Goal: Task Accomplishment & Management: Manage account settings

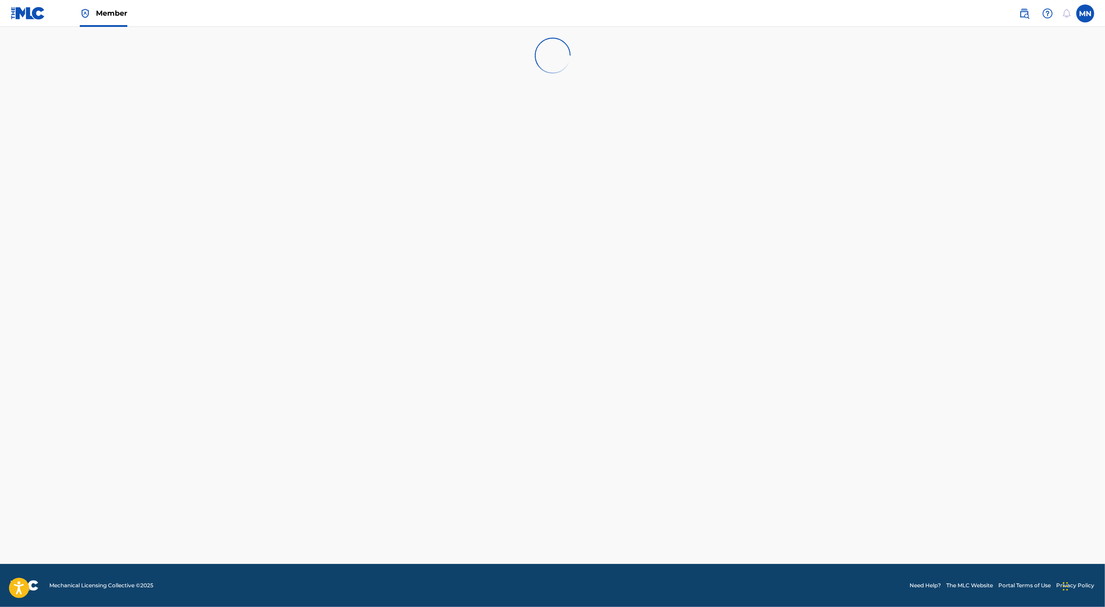
click at [1024, 17] on img at bounding box center [1024, 13] width 11 height 11
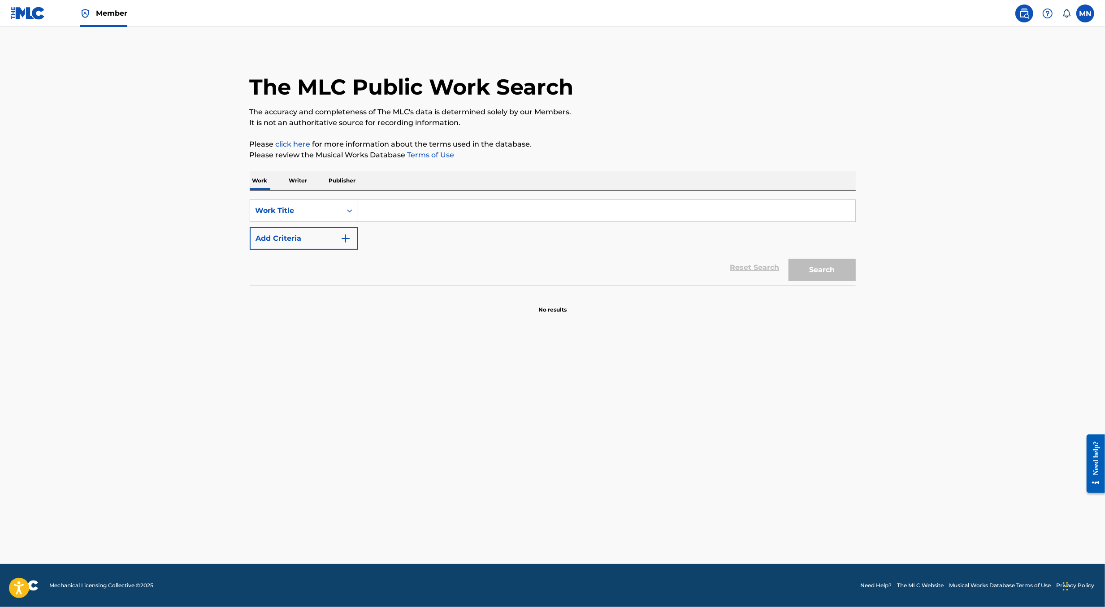
click at [427, 209] on input "Search Form" at bounding box center [606, 211] width 497 height 22
paste input "SICK OF IT"
type input "SICK OF IT"
click at [334, 236] on button "Add Criteria" at bounding box center [304, 238] width 109 height 22
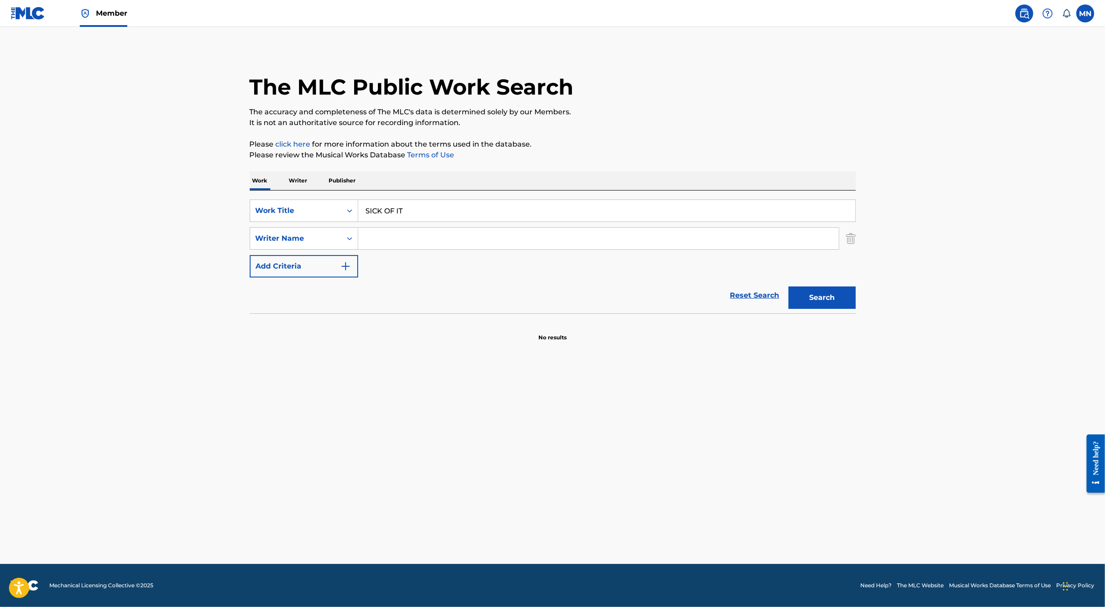
click at [373, 241] on input "Search Form" at bounding box center [598, 239] width 481 height 22
type input "jesse hughes"
click at [789, 287] on button "Search" at bounding box center [822, 298] width 67 height 22
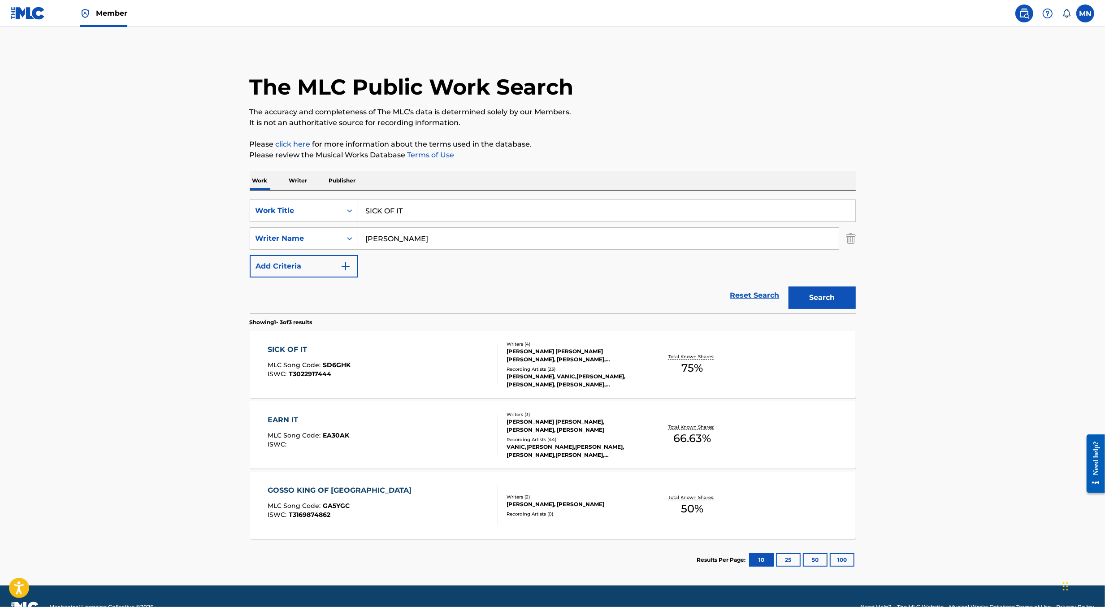
scroll to position [21, 0]
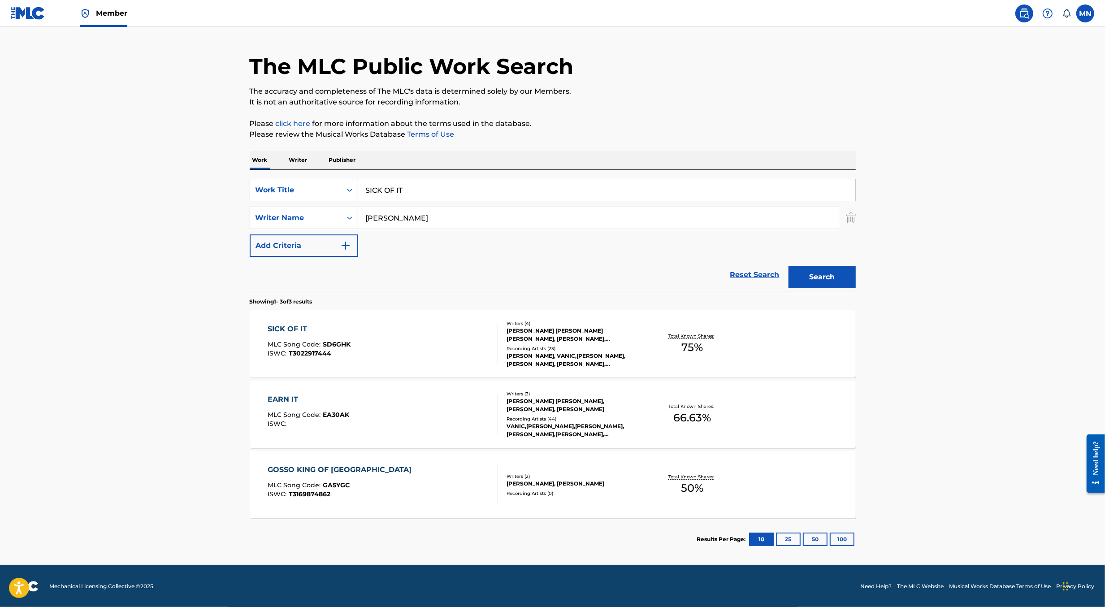
click at [441, 352] on div "SICK OF IT MLC Song Code : SD6GHK ISWC : T3022917444" at bounding box center [383, 344] width 231 height 40
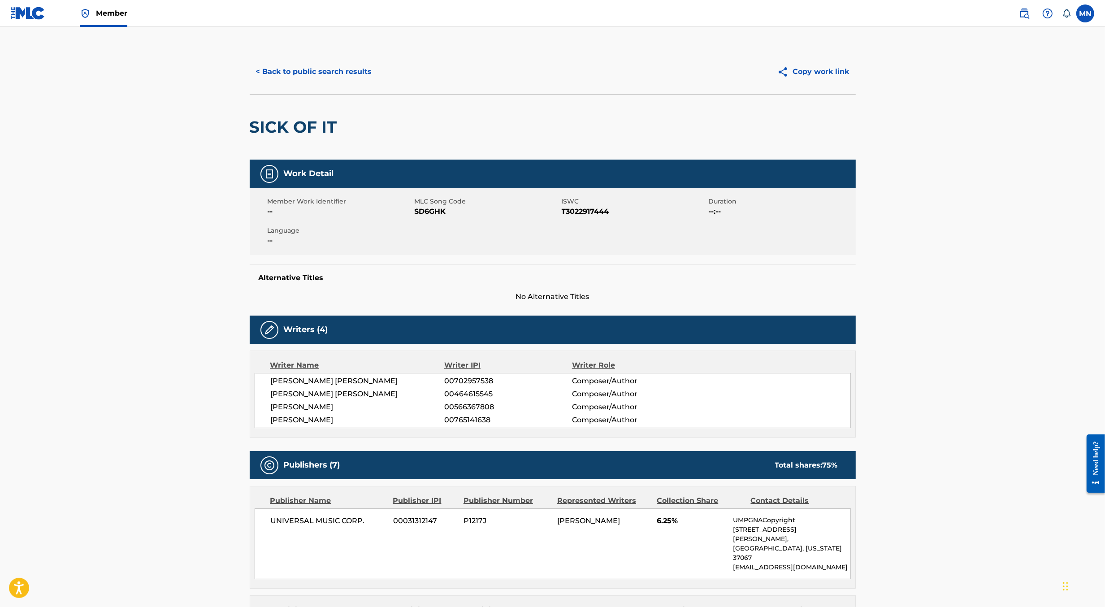
click at [354, 70] on button "< Back to public search results" at bounding box center [314, 72] width 129 height 22
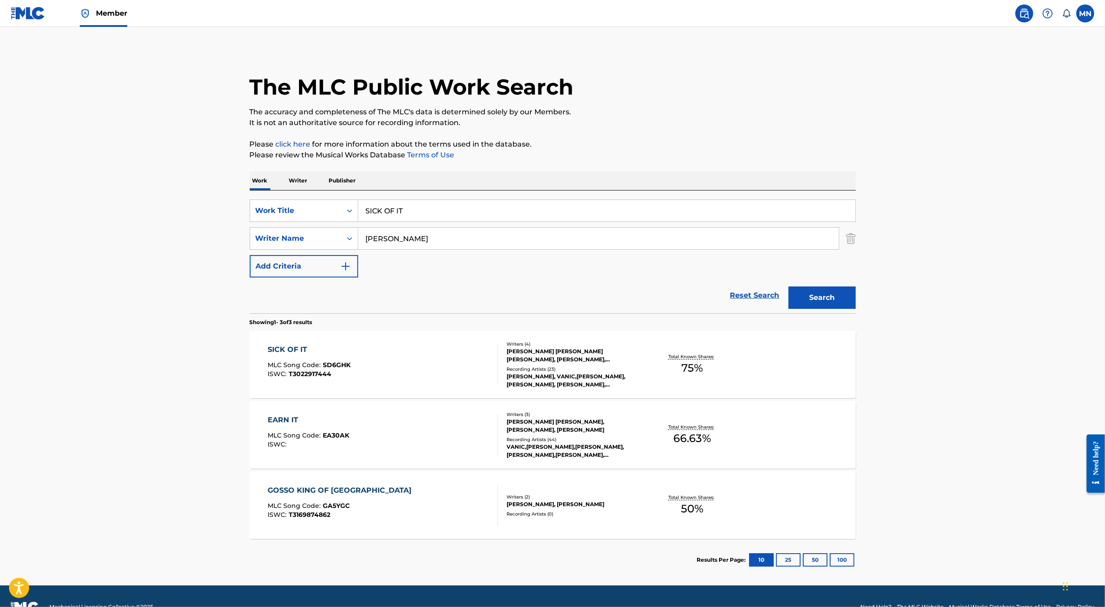
click at [452, 334] on div "SICK OF IT MLC Song Code : SD6GHK ISWC : T3022917444 Writers ( 4 ) GRIFFIN FORN…" at bounding box center [553, 364] width 606 height 67
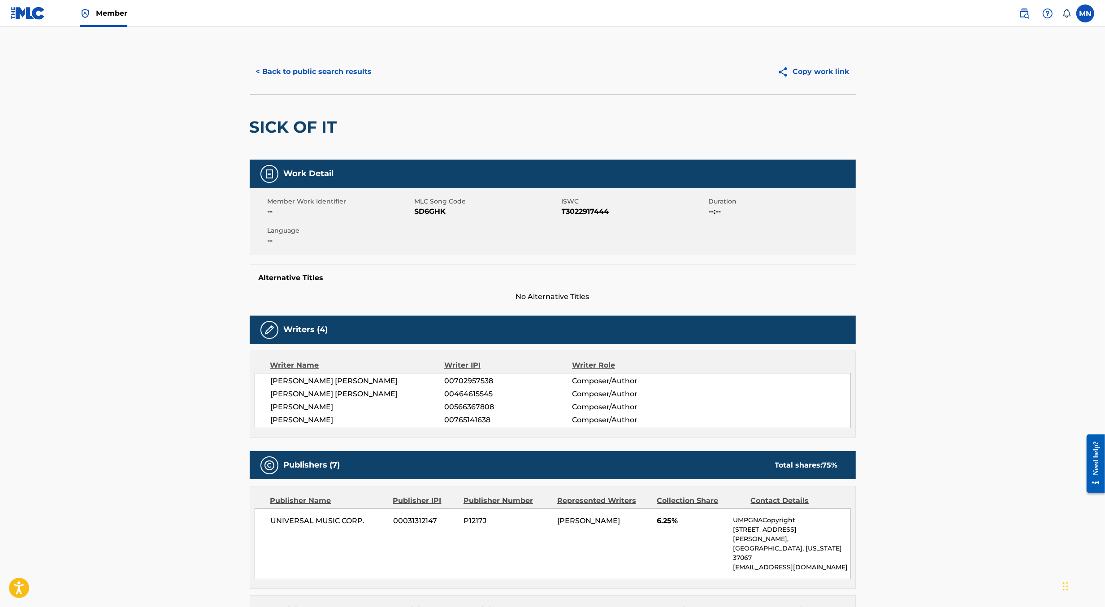
click at [437, 210] on span "SD6GHK" at bounding box center [487, 211] width 145 height 11
copy span "SD6GHK"
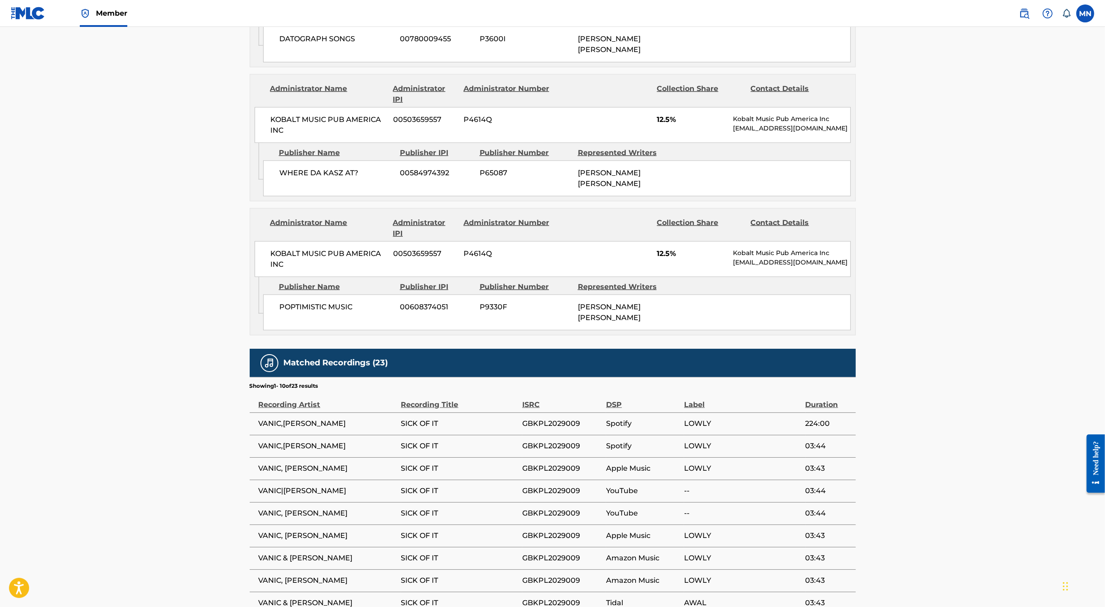
scroll to position [1160, 0]
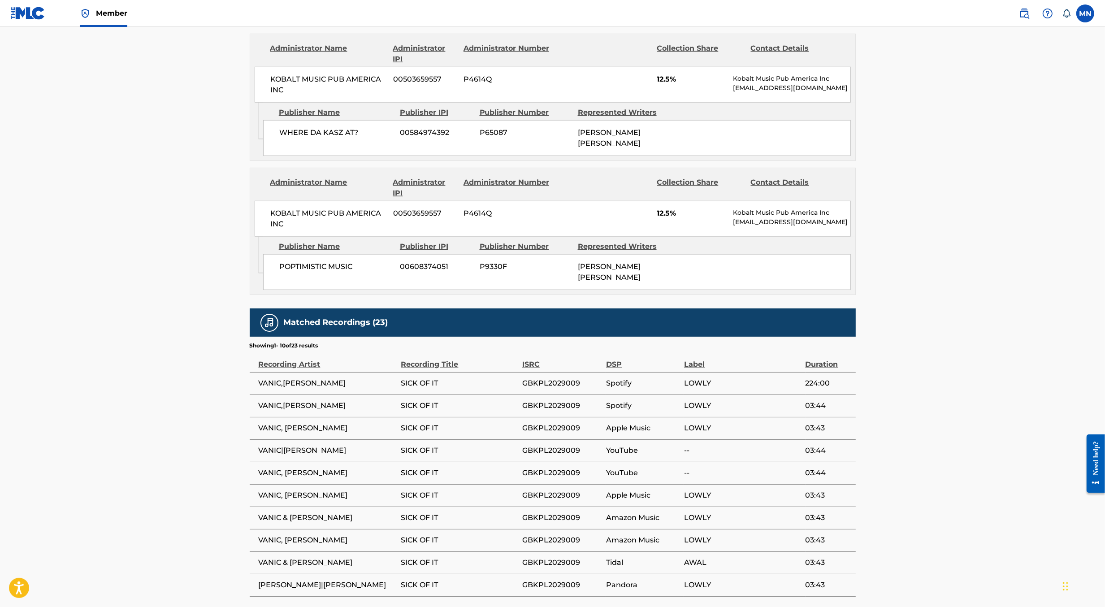
click at [37, 13] on img at bounding box center [28, 13] width 35 height 13
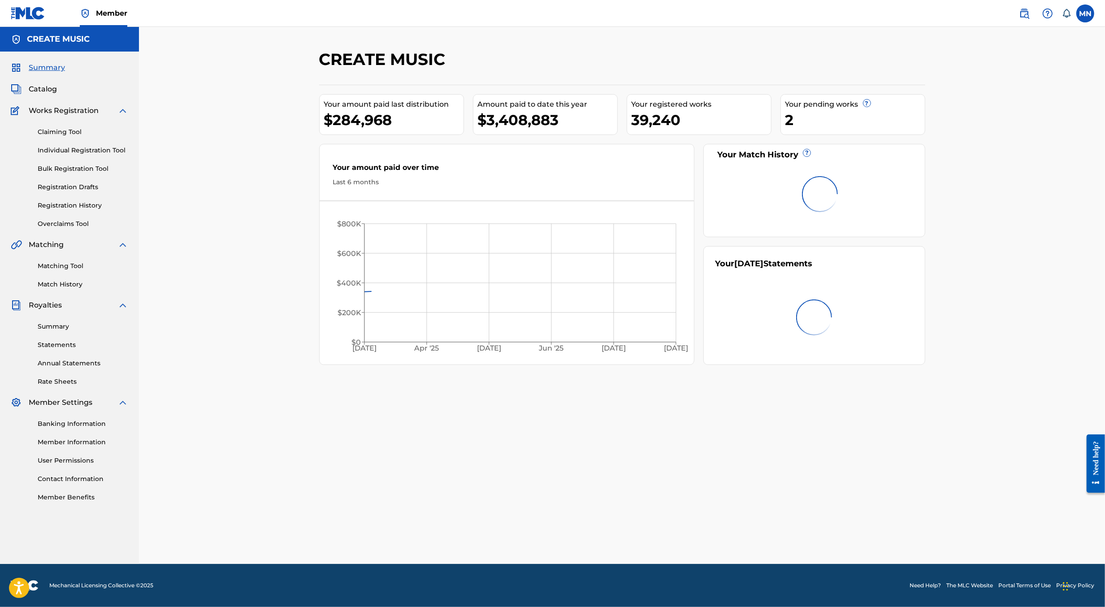
click at [61, 132] on link "Claiming Tool" at bounding box center [83, 131] width 91 height 9
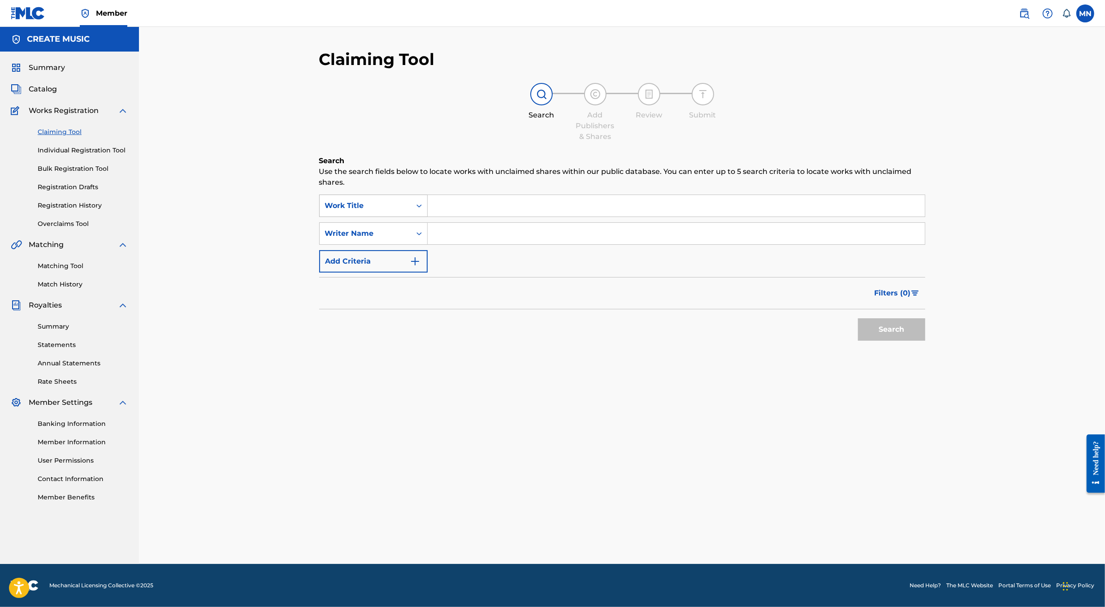
click at [392, 205] on div "Work Title" at bounding box center [365, 205] width 81 height 11
click at [377, 226] on div "MLC Song Code" at bounding box center [374, 229] width 108 height 22
click at [445, 207] on input "Search Form" at bounding box center [676, 206] width 497 height 22
paste input "SD6GHK"
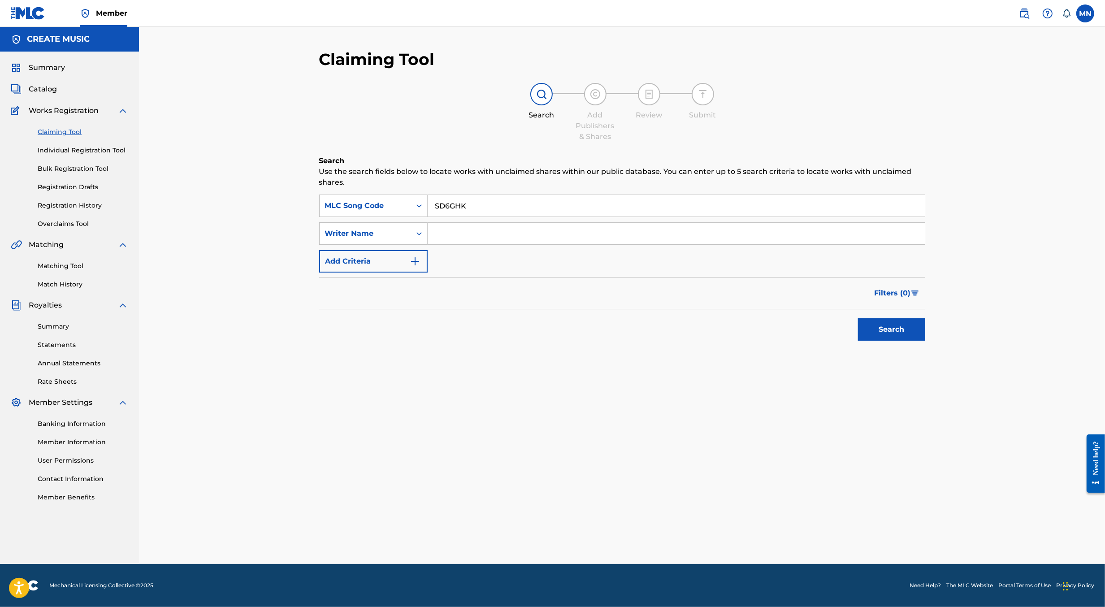
type input "SD6GHK"
click at [858, 318] on button "Search" at bounding box center [891, 329] width 67 height 22
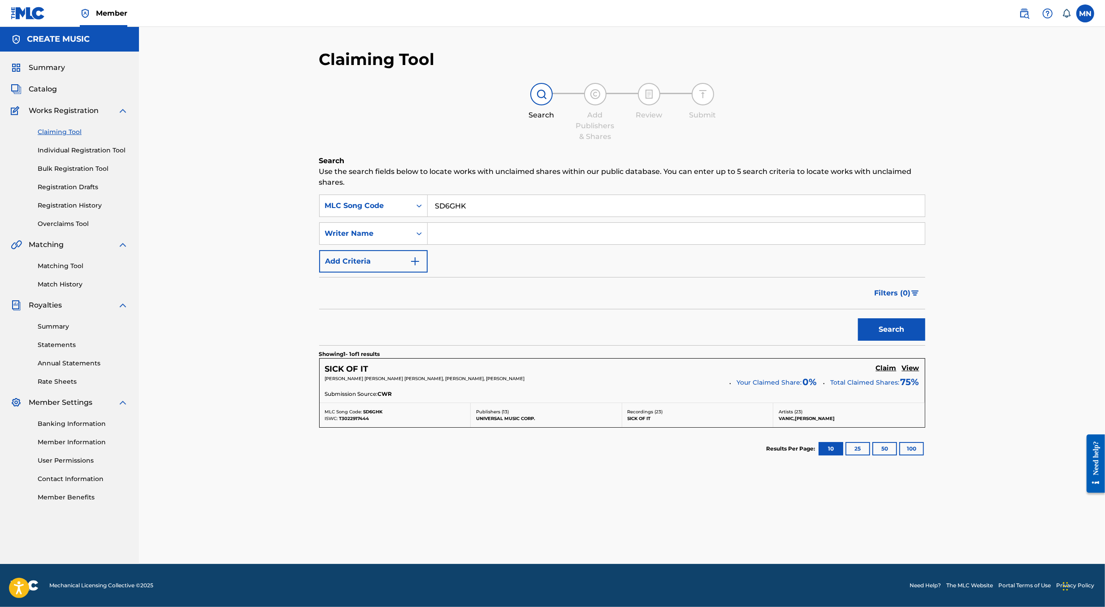
click at [892, 371] on h5 "Claim" at bounding box center [886, 368] width 21 height 9
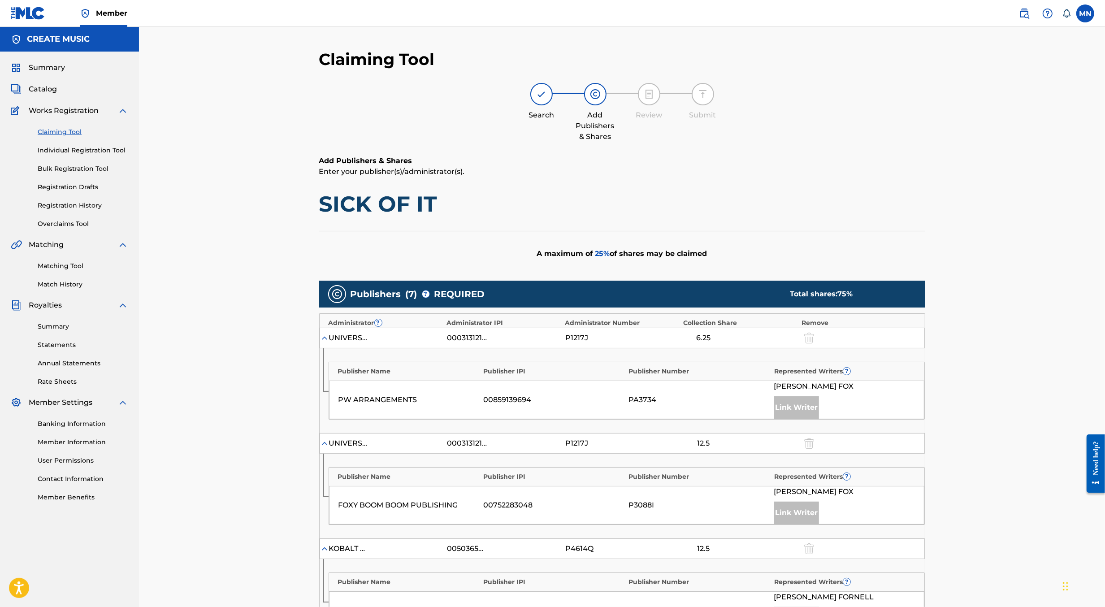
scroll to position [632, 0]
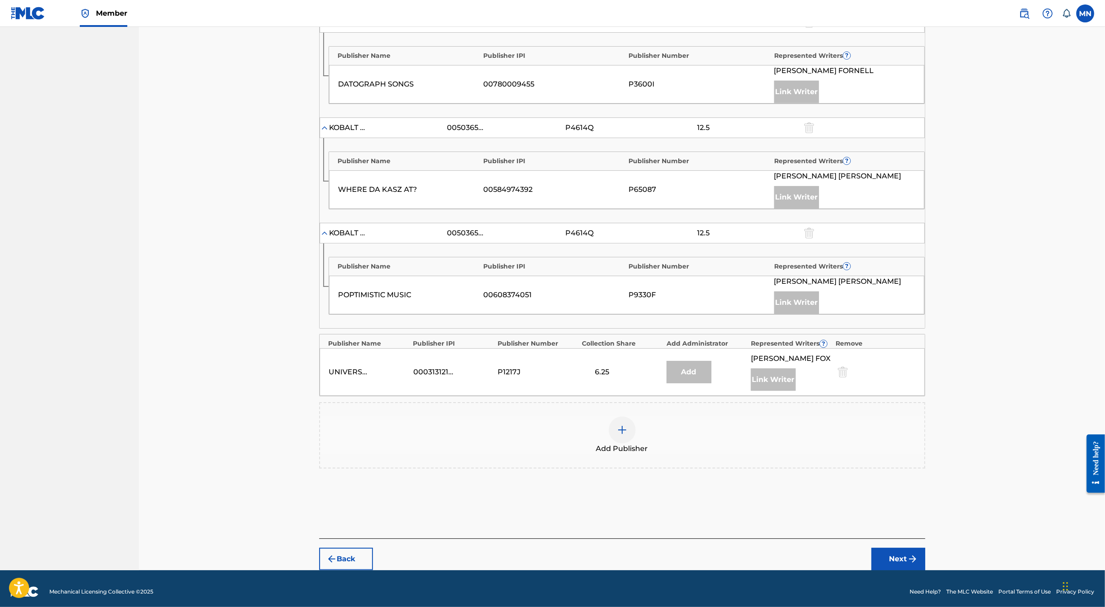
click at [624, 425] on img at bounding box center [622, 430] width 11 height 11
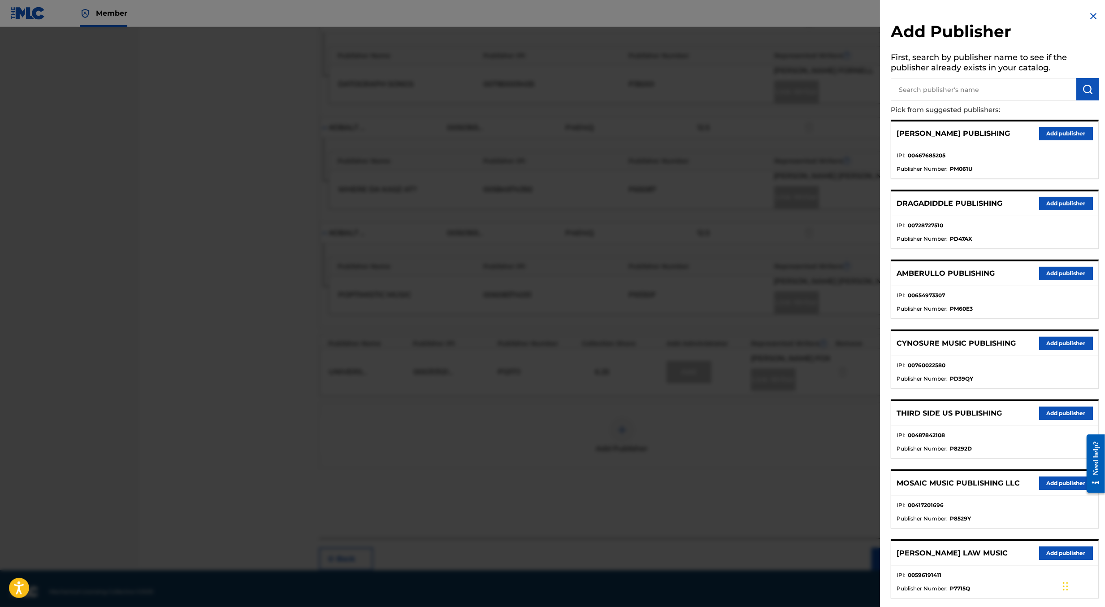
click at [968, 92] on input "text" at bounding box center [984, 89] width 186 height 22
type input "create s"
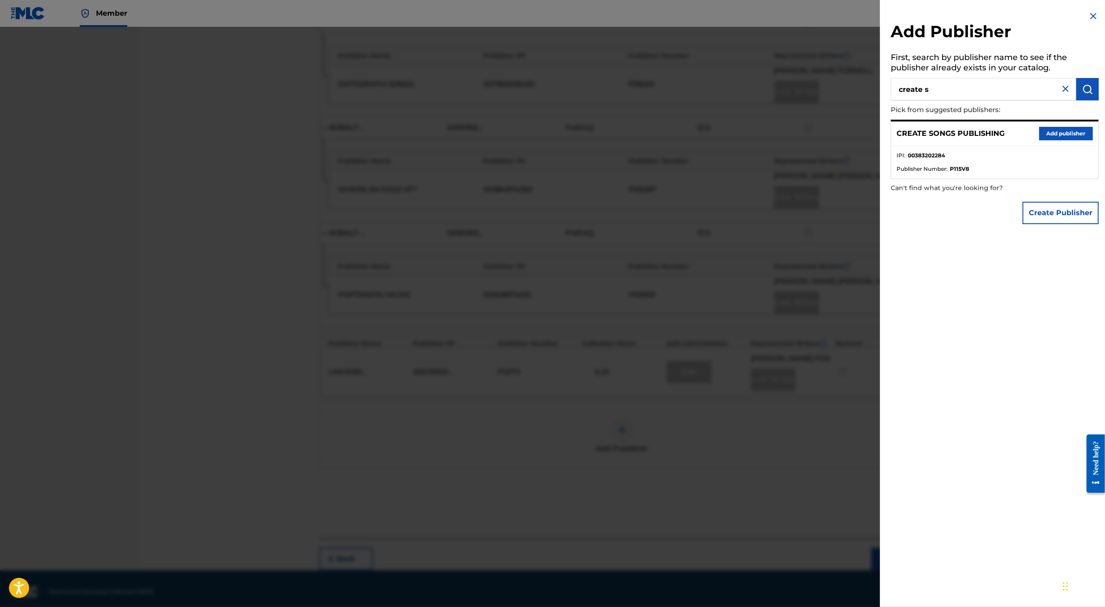
click at [1074, 133] on button "Add publisher" at bounding box center [1067, 133] width 54 height 13
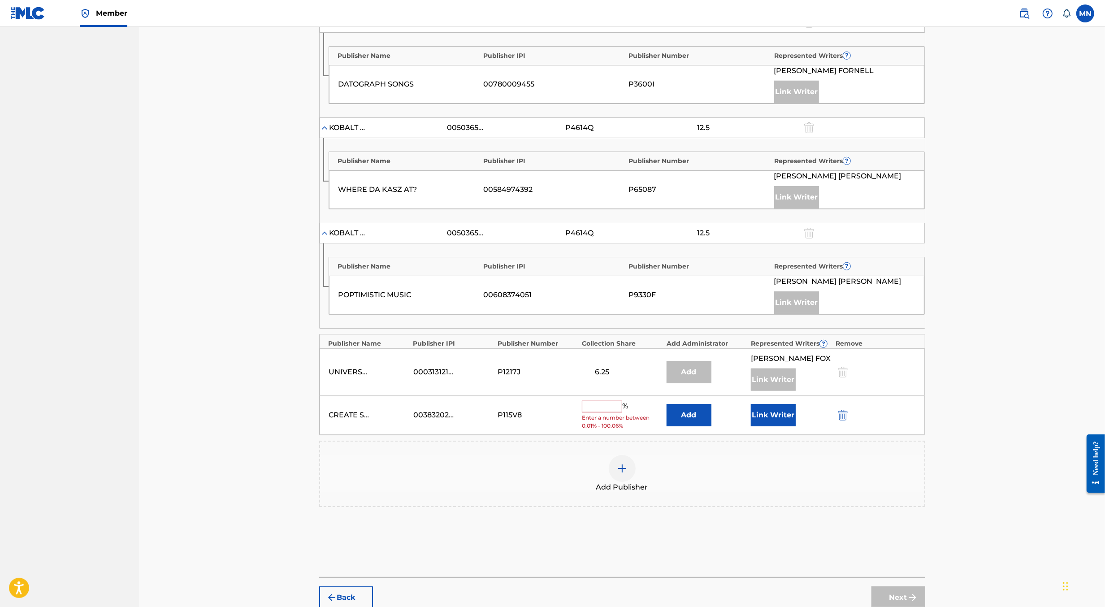
click at [605, 401] on input "text" at bounding box center [602, 407] width 40 height 12
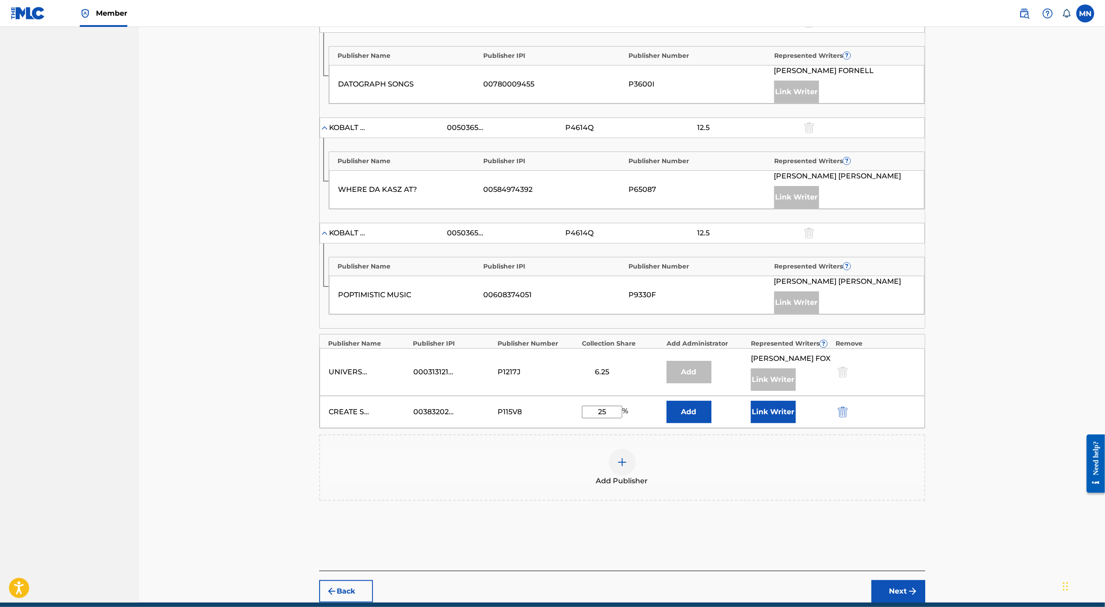
type input "25"
click at [758, 409] on button "Link Writer" at bounding box center [773, 412] width 45 height 22
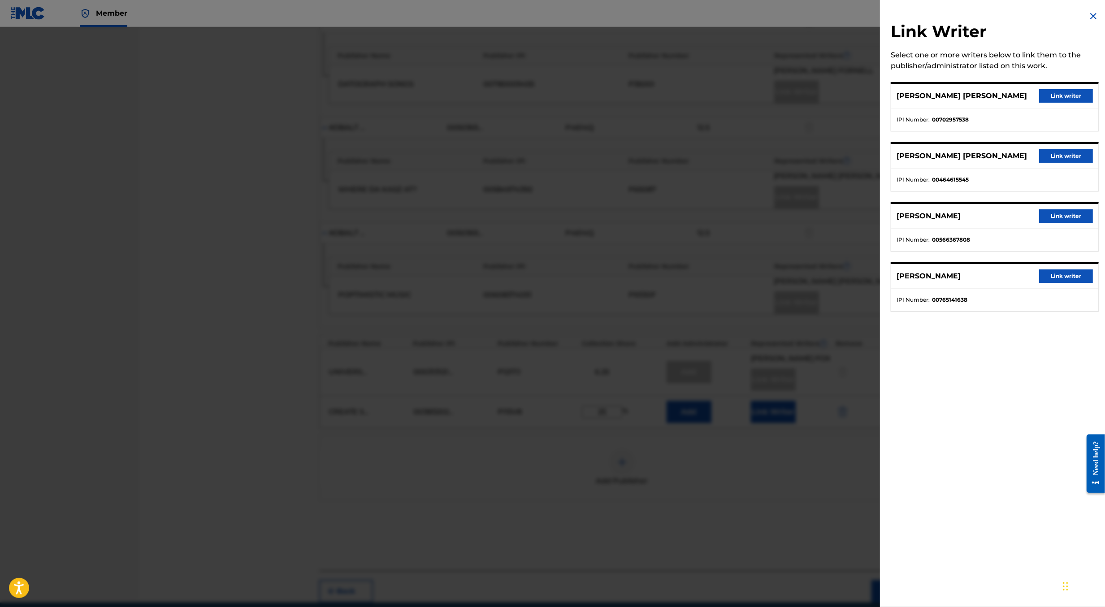
click at [1061, 214] on button "Link writer" at bounding box center [1067, 215] width 54 height 13
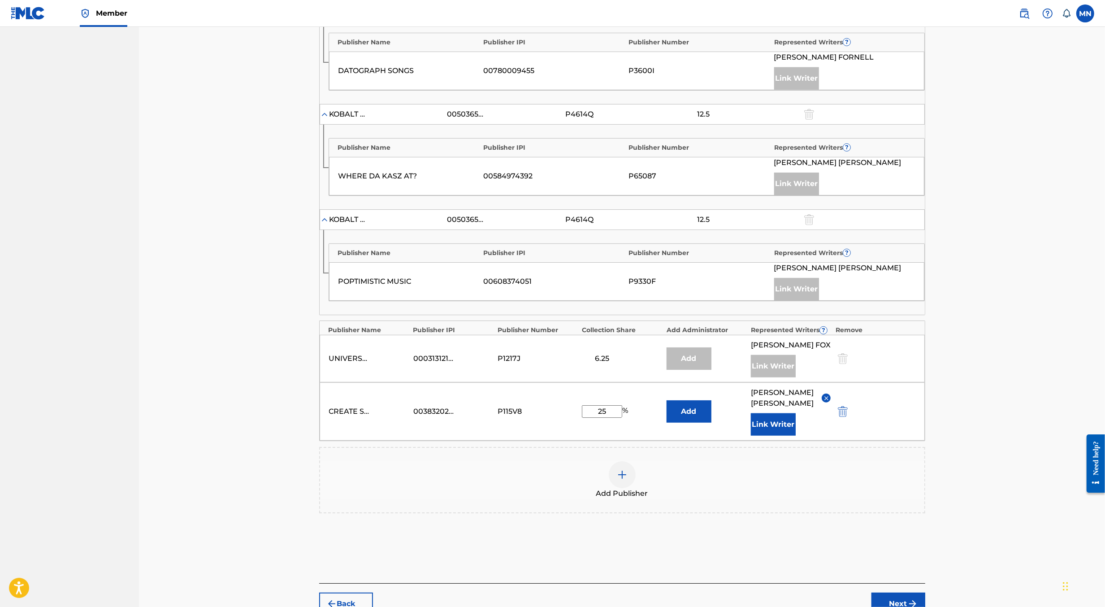
scroll to position [679, 0]
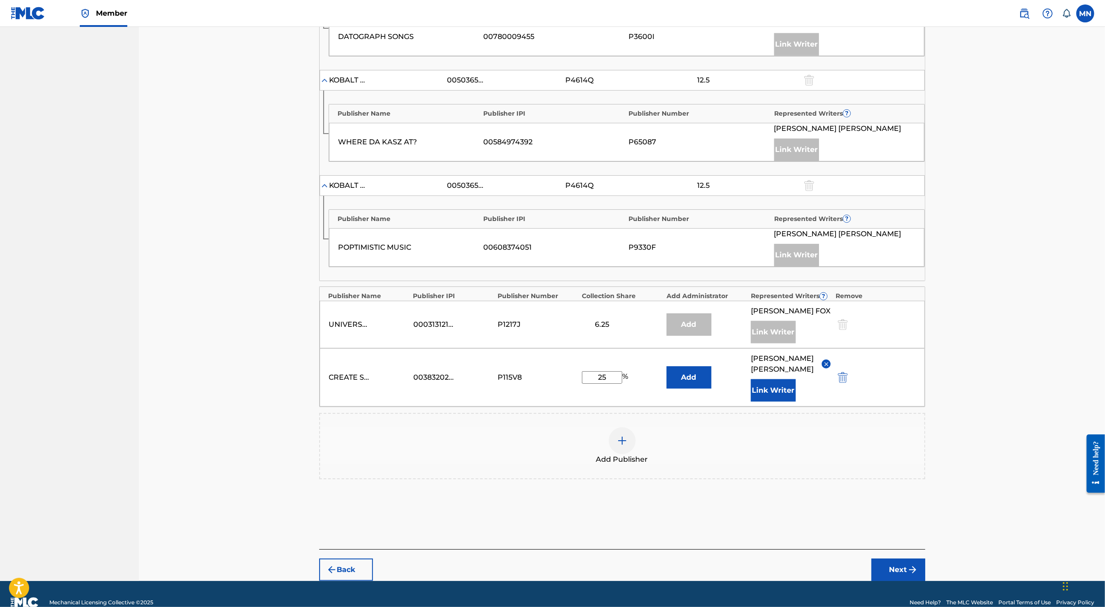
click at [905, 559] on button "Next" at bounding box center [899, 570] width 54 height 22
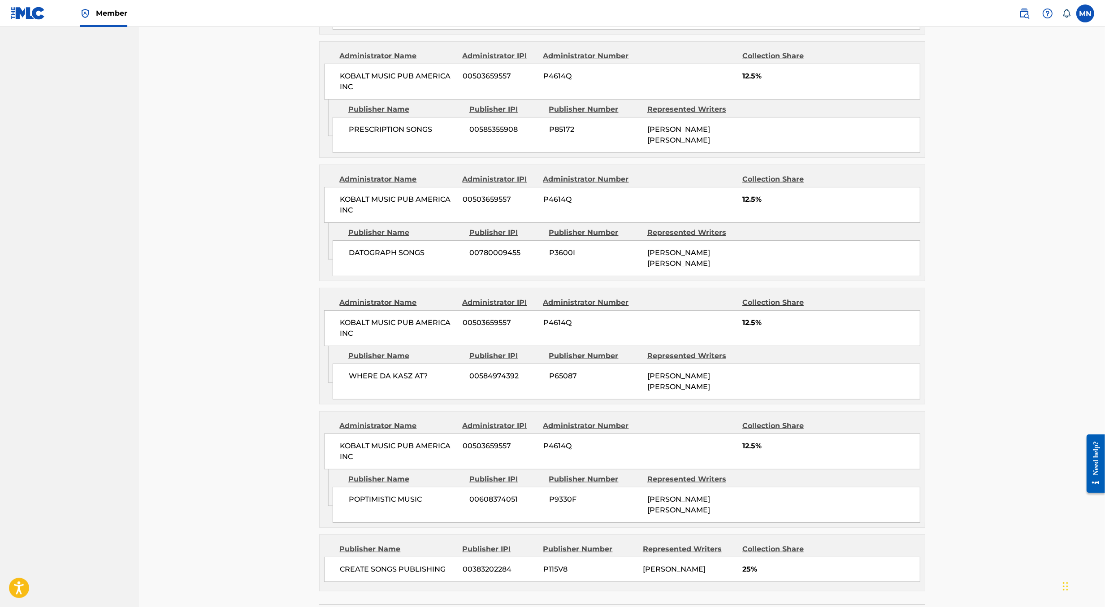
scroll to position [708, 0]
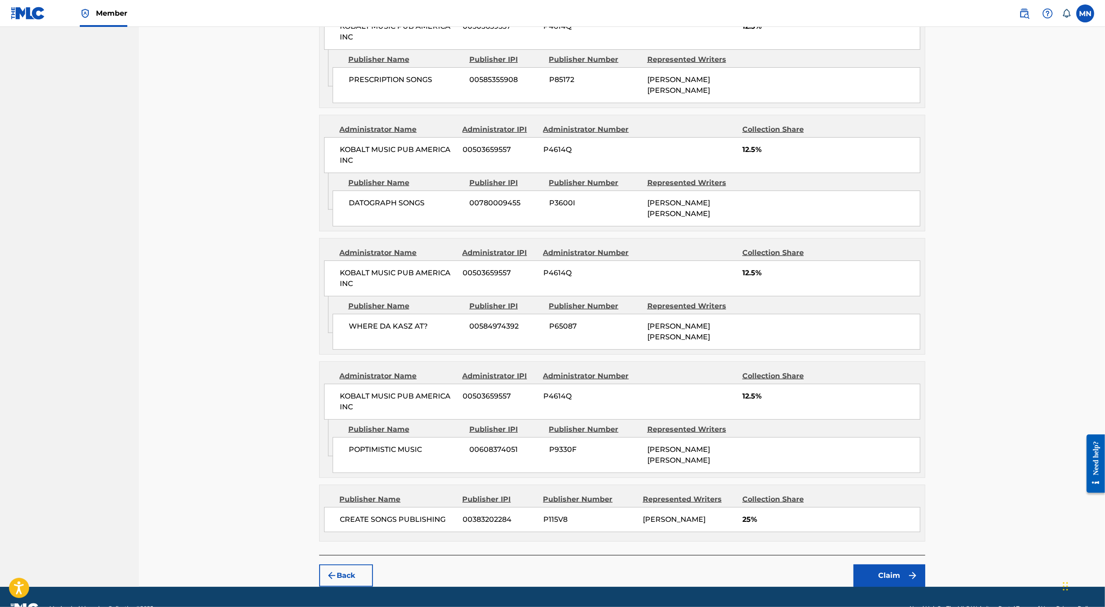
click at [885, 565] on button "Claim" at bounding box center [890, 576] width 72 height 22
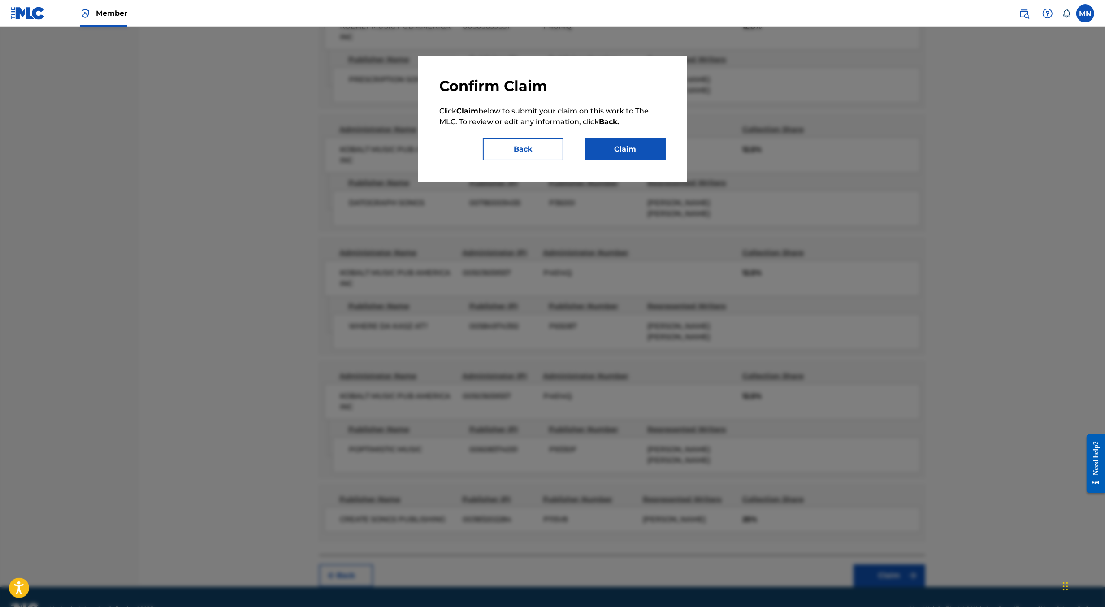
click at [644, 157] on button "Claim" at bounding box center [625, 149] width 81 height 22
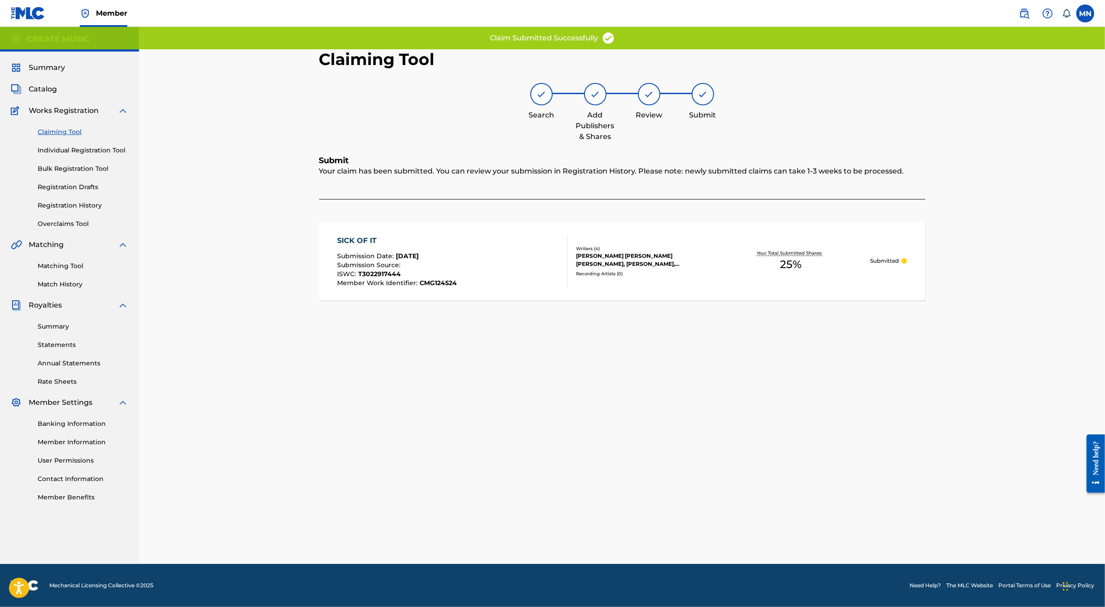
scroll to position [0, 0]
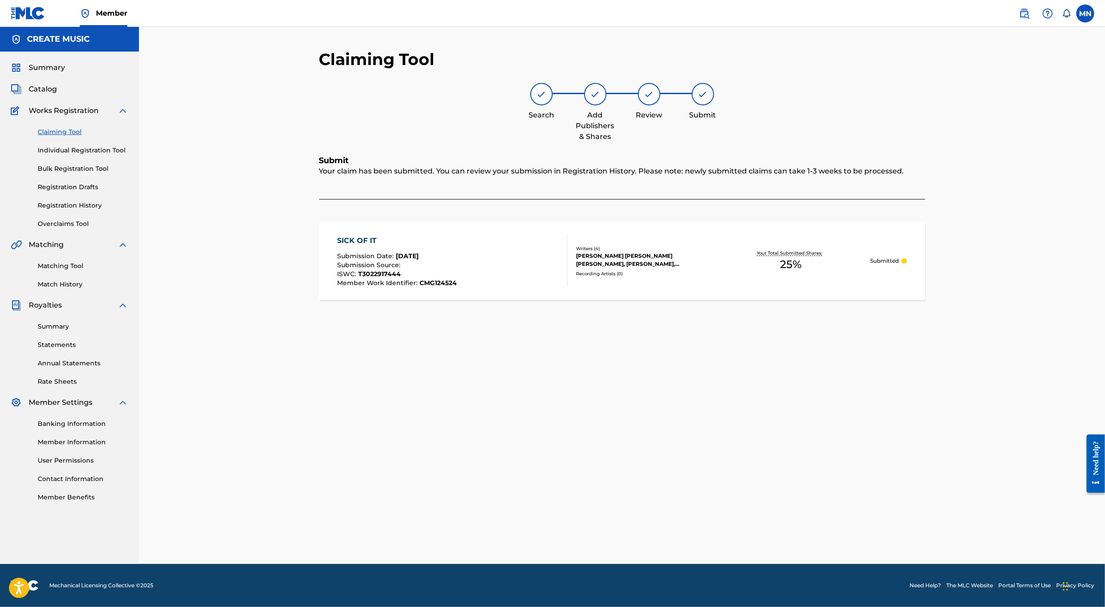
click at [1022, 8] on img at bounding box center [1024, 13] width 11 height 11
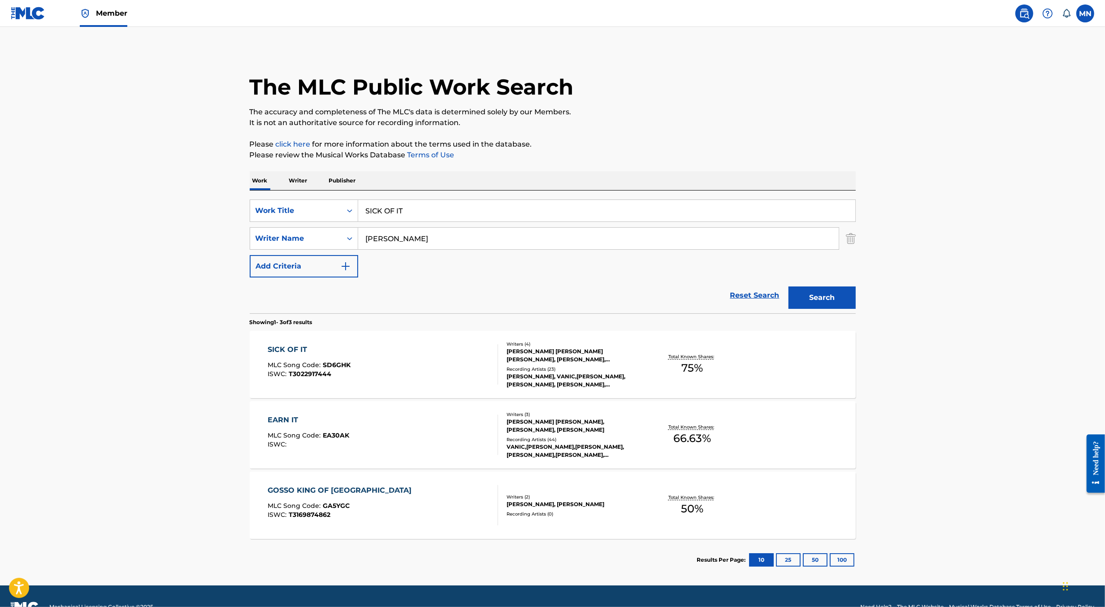
click at [440, 216] on input "SICK OF IT" at bounding box center [606, 211] width 497 height 22
paste input "HAVE MY BACK"
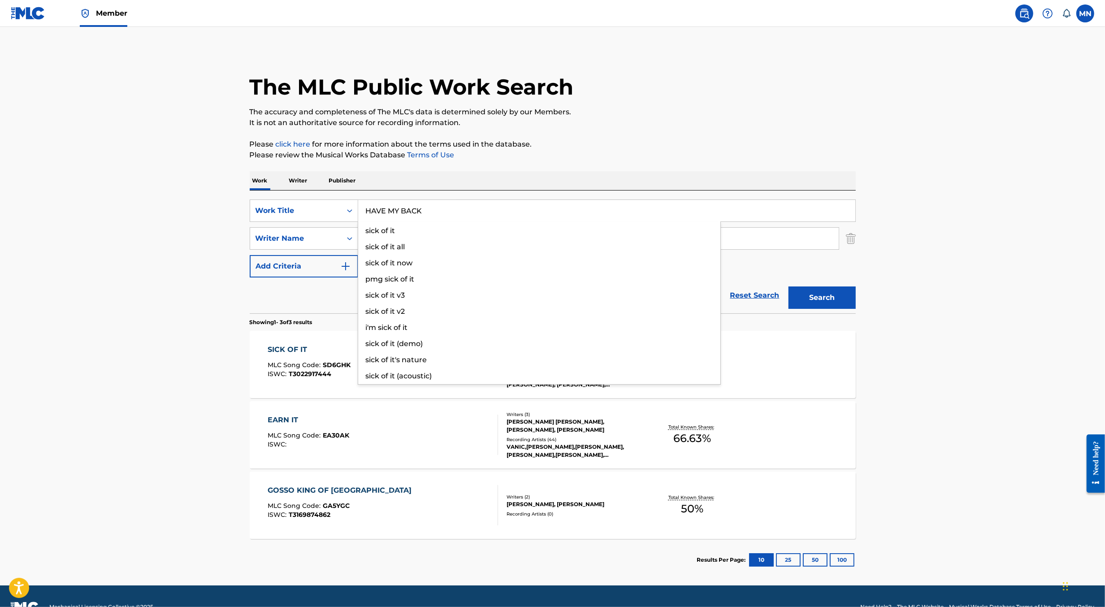
type input "HAVE MY BACK"
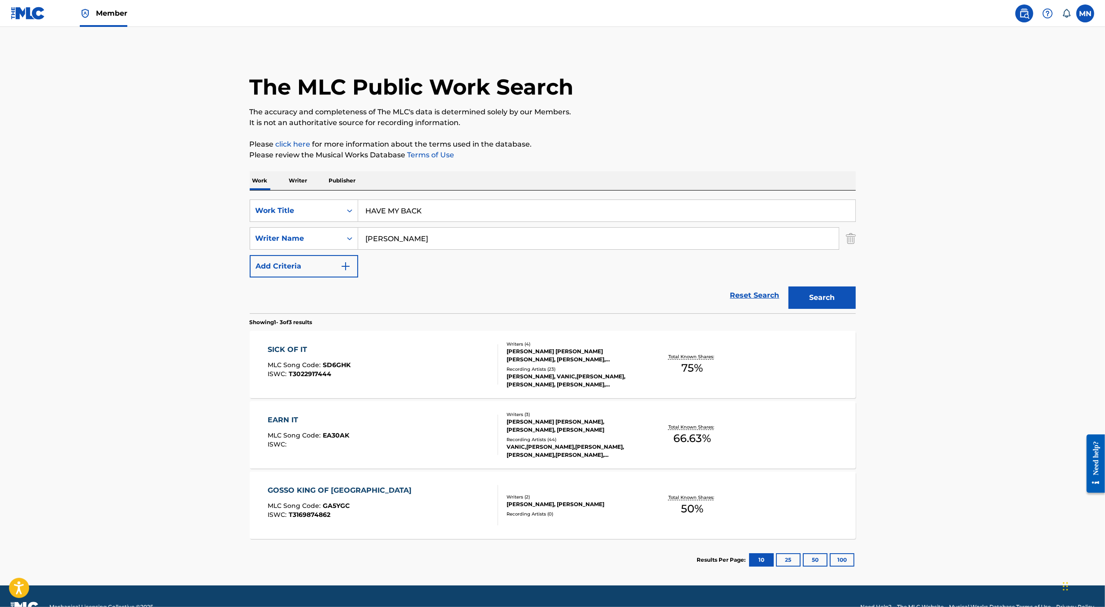
click at [789, 287] on button "Search" at bounding box center [822, 298] width 67 height 22
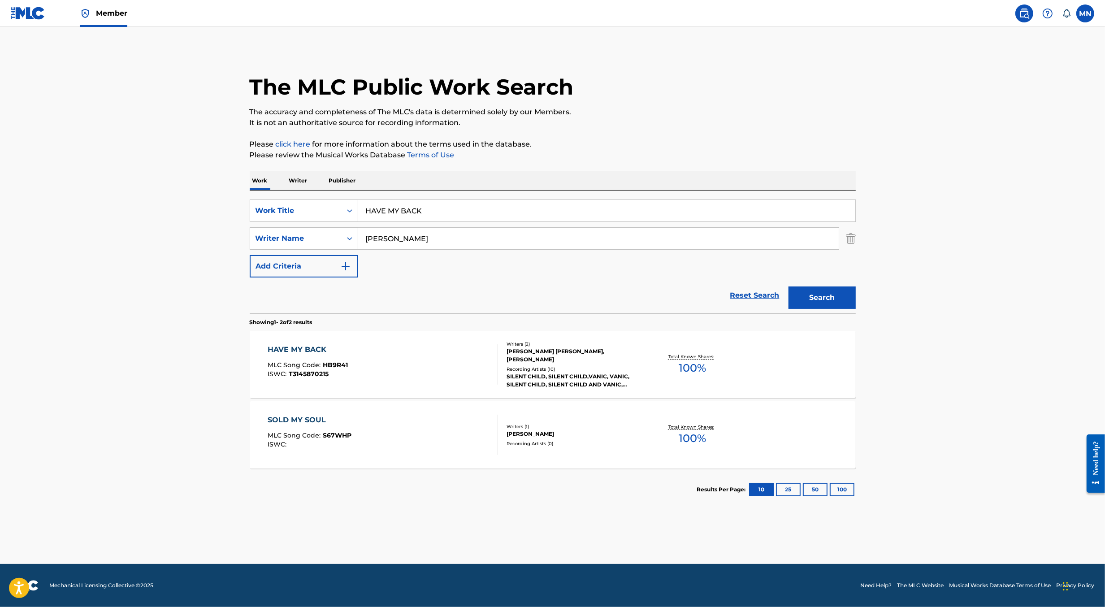
click at [170, 329] on main "The MLC Public Work Search The accuracy and completeness of The MLC's data is d…" at bounding box center [552, 295] width 1105 height 537
click at [375, 374] on div "HAVE MY BACK MLC Song Code : HB9R41 ISWC : T3145870215" at bounding box center [383, 364] width 231 height 40
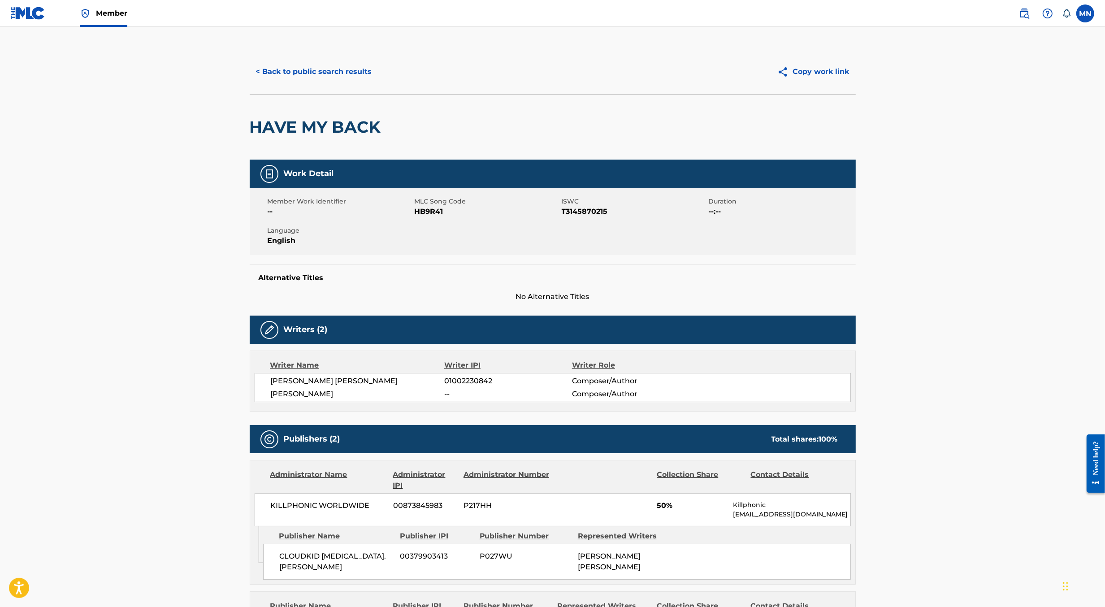
click at [425, 213] on span "HB9R41" at bounding box center [487, 211] width 145 height 11
copy span "HB9R41"
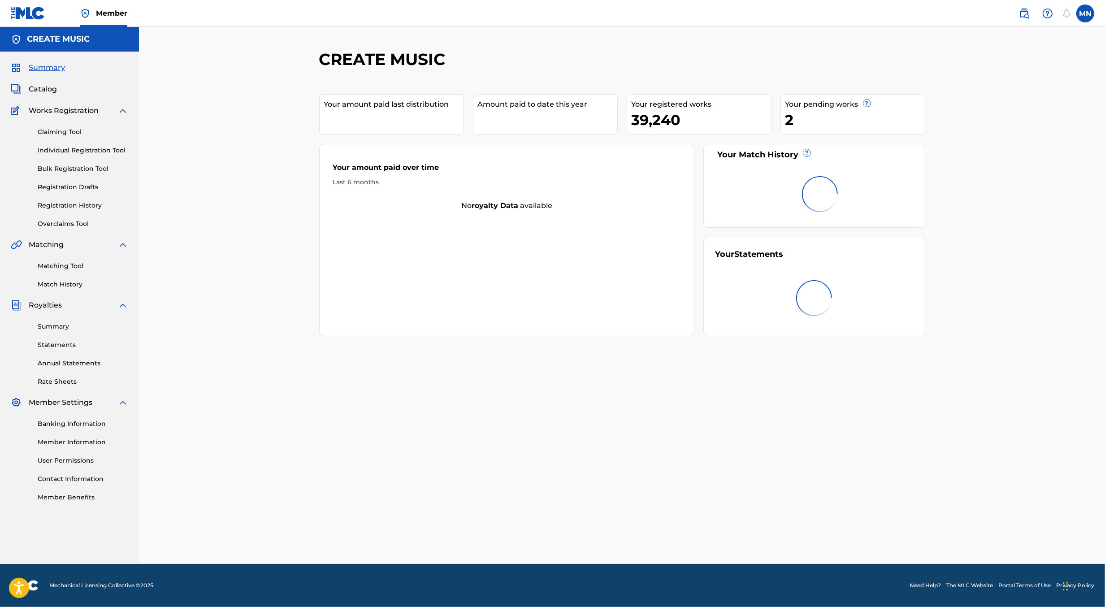
click at [1025, 13] on img at bounding box center [1024, 13] width 11 height 11
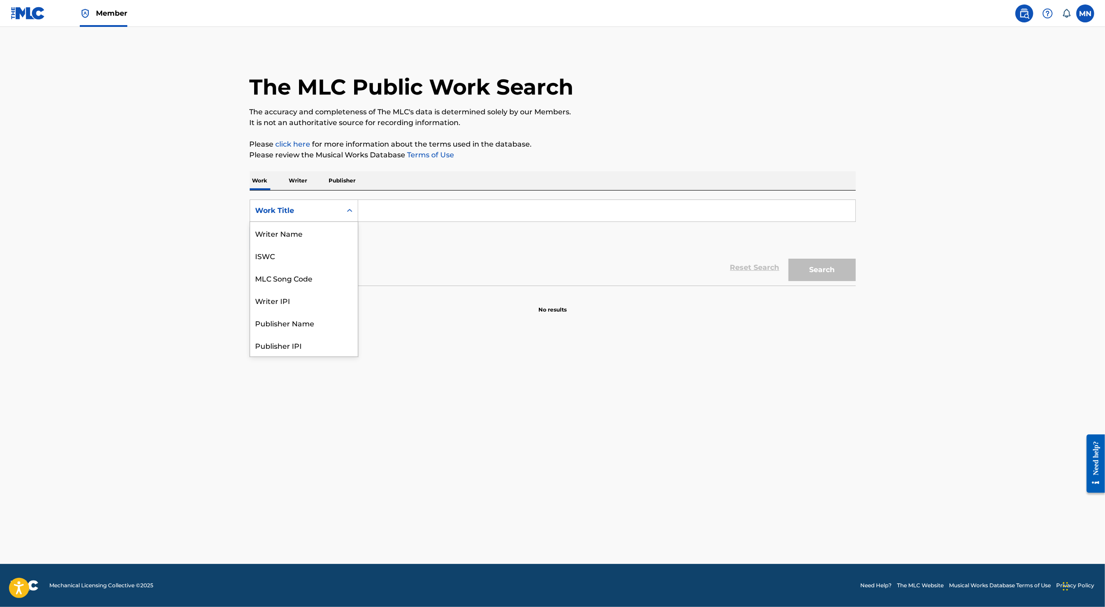
click at [344, 219] on div "Search Form" at bounding box center [350, 211] width 16 height 22
click at [333, 237] on div "MLC Song Code" at bounding box center [304, 233] width 108 height 22
click at [375, 217] on input "Search Form" at bounding box center [606, 211] width 497 height 22
paste input "W38W8D"
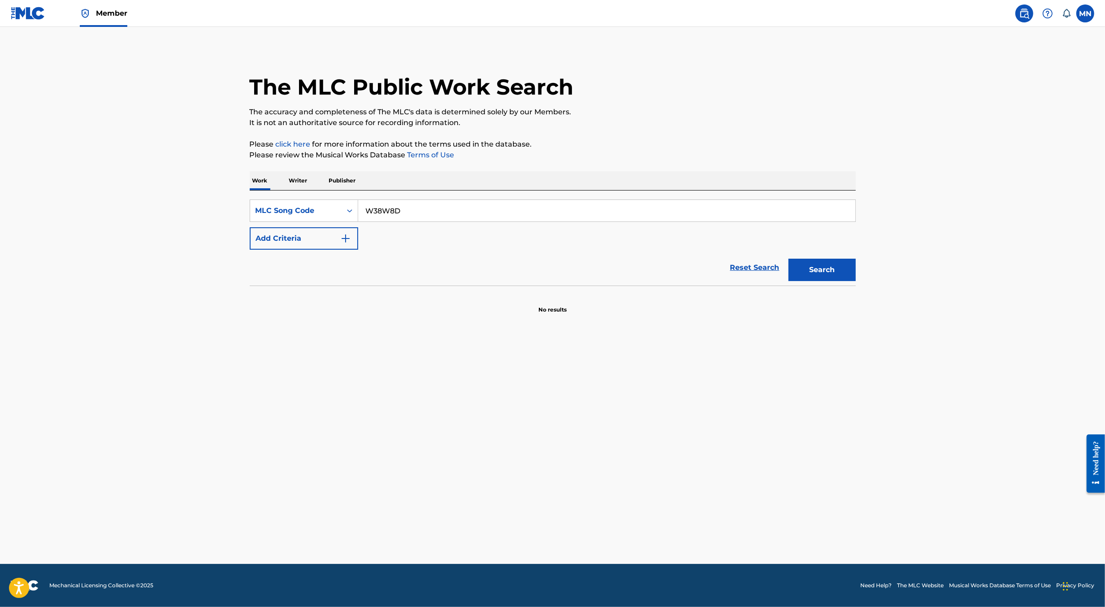
type input "W38W8D"
click at [789, 259] on button "Search" at bounding box center [822, 270] width 67 height 22
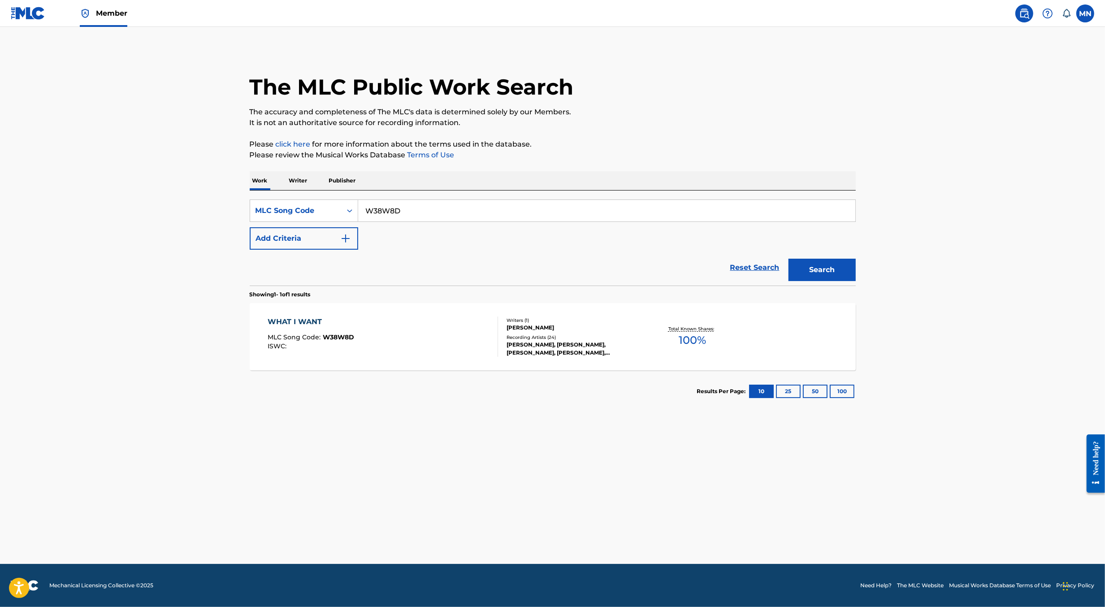
click at [426, 334] on div "WHAT I WANT MLC Song Code : W38W8D ISWC :" at bounding box center [383, 337] width 231 height 40
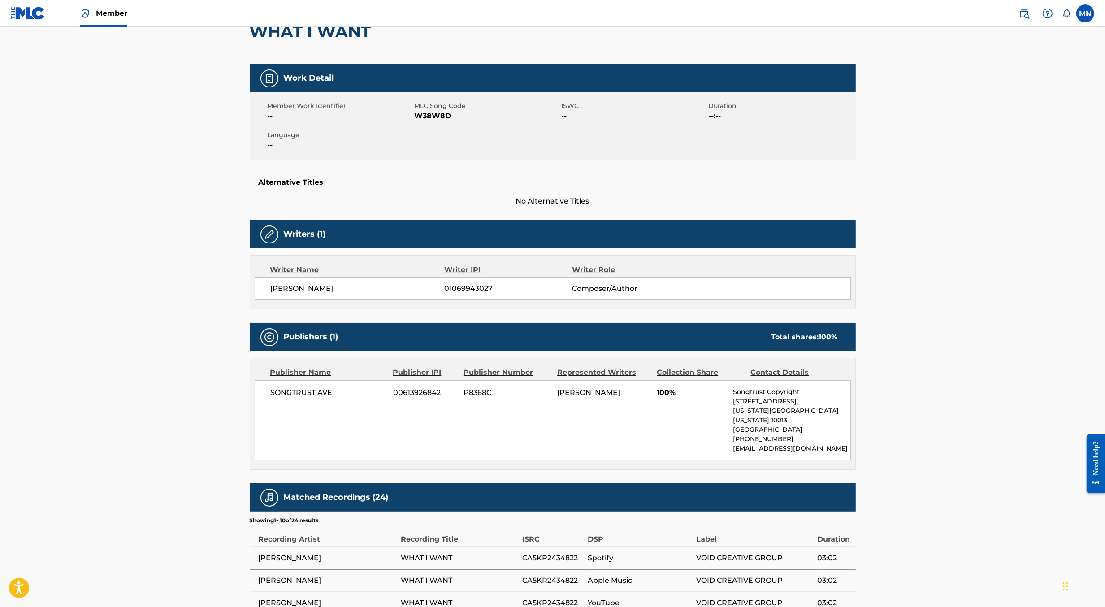
scroll to position [96, 0]
click at [1028, 23] on nav "Member [GEOGRAPHIC_DATA] [GEOGRAPHIC_DATA] [PERSON_NAME] [PERSON_NAME][EMAIL_AD…" at bounding box center [552, 13] width 1105 height 27
click at [1025, 12] on img at bounding box center [1024, 13] width 11 height 11
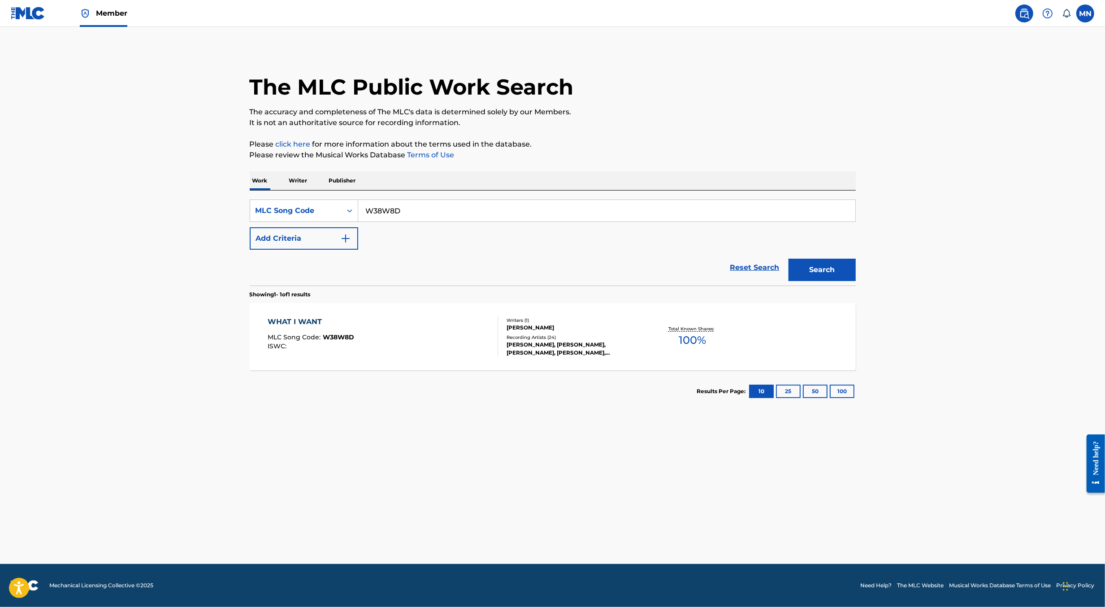
click at [662, 214] on input "W38W8D" at bounding box center [606, 211] width 497 height 22
paste input "GA4QJH"
type input "GA4QJH"
click at [789, 259] on button "Search" at bounding box center [822, 270] width 67 height 22
click at [519, 334] on div "[PERSON_NAME] [PERSON_NAME], [PERSON_NAME], [PERSON_NAME]" at bounding box center [574, 328] width 135 height 16
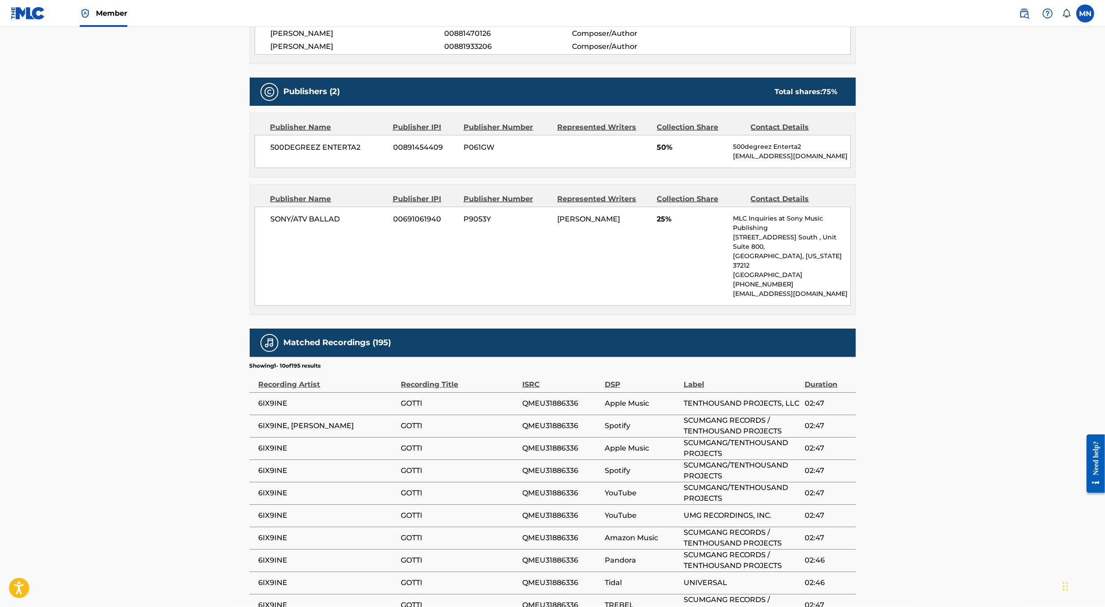
scroll to position [408, 0]
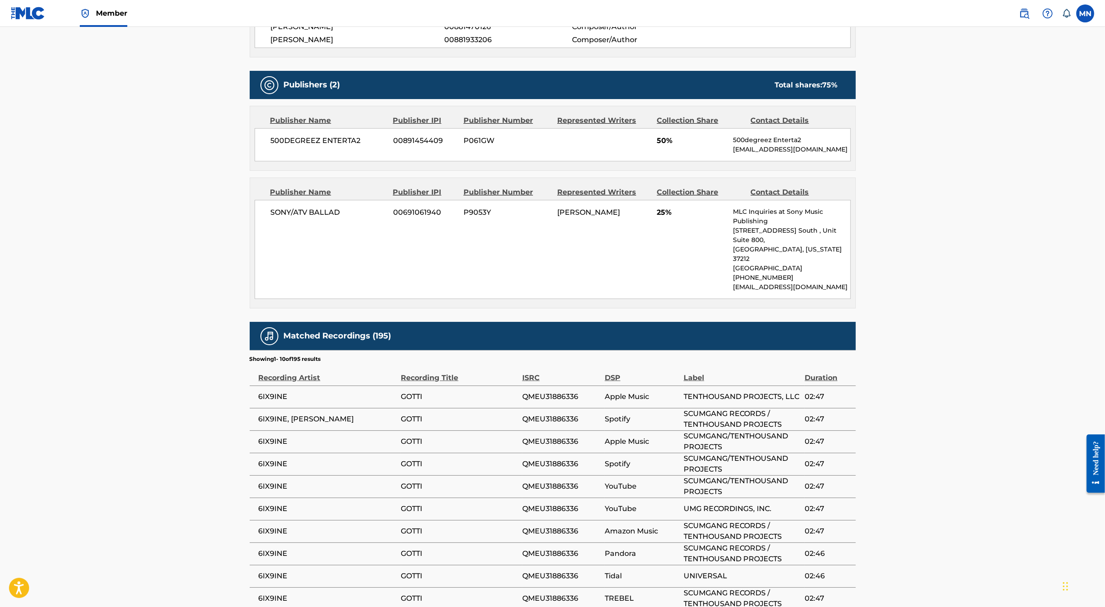
click at [1027, 14] on img at bounding box center [1024, 13] width 11 height 11
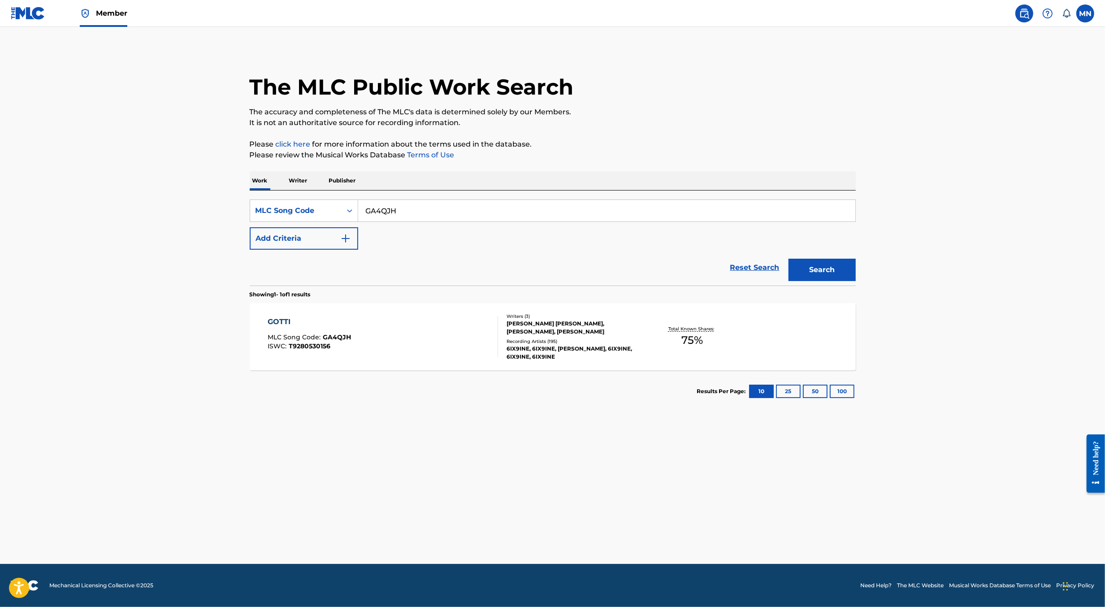
click at [575, 214] on input "GA4QJH" at bounding box center [606, 211] width 497 height 22
paste input "TE6P12"
type input "TE6P12"
click at [789, 259] on button "Search" at bounding box center [822, 270] width 67 height 22
click at [450, 341] on div "TIME HEALS MLC Song Code : TE6P12 ISWC : T3067906923" at bounding box center [383, 337] width 231 height 40
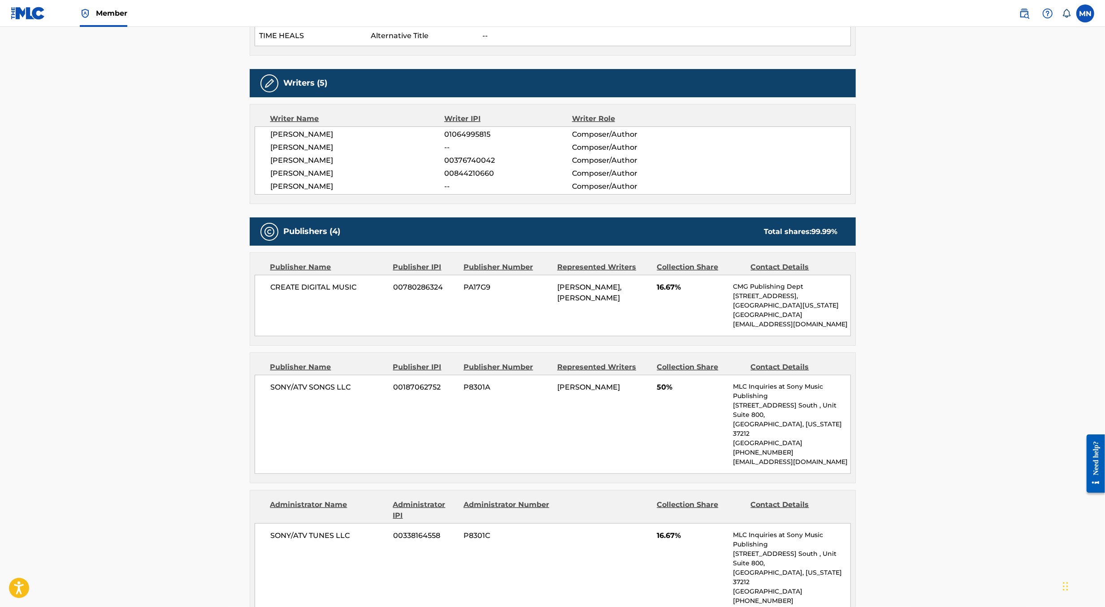
scroll to position [146, 0]
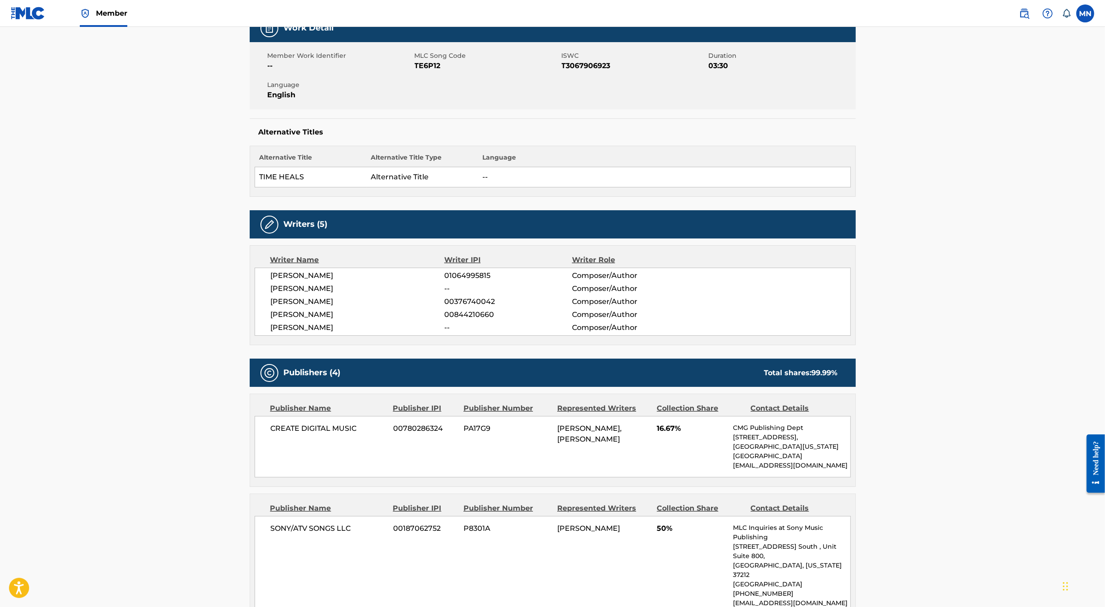
click at [1027, 15] on img at bounding box center [1024, 13] width 11 height 11
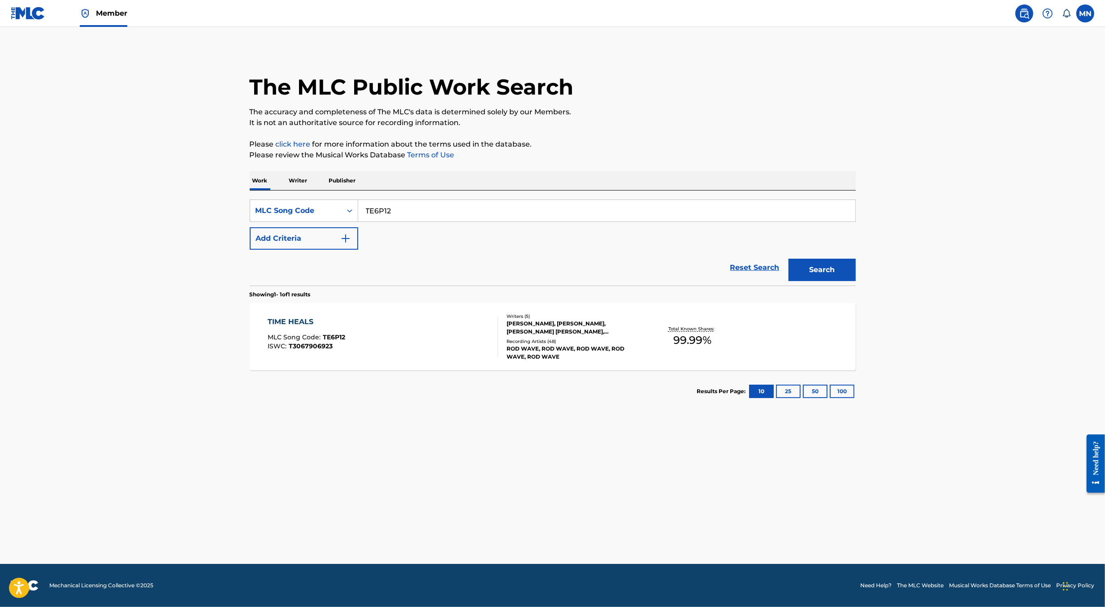
click at [538, 226] on div "SearchWithCriteria584f3106-afdc-4d9b-81b4-fead5e057ff8 MLC Song Code TE6P12 Add…" at bounding box center [553, 225] width 606 height 50
click at [520, 213] on input "TE6P12" at bounding box center [606, 211] width 497 height 22
paste input "DQ2RKF"
type input "DQ2RKF"
click at [789, 259] on button "Search" at bounding box center [822, 270] width 67 height 22
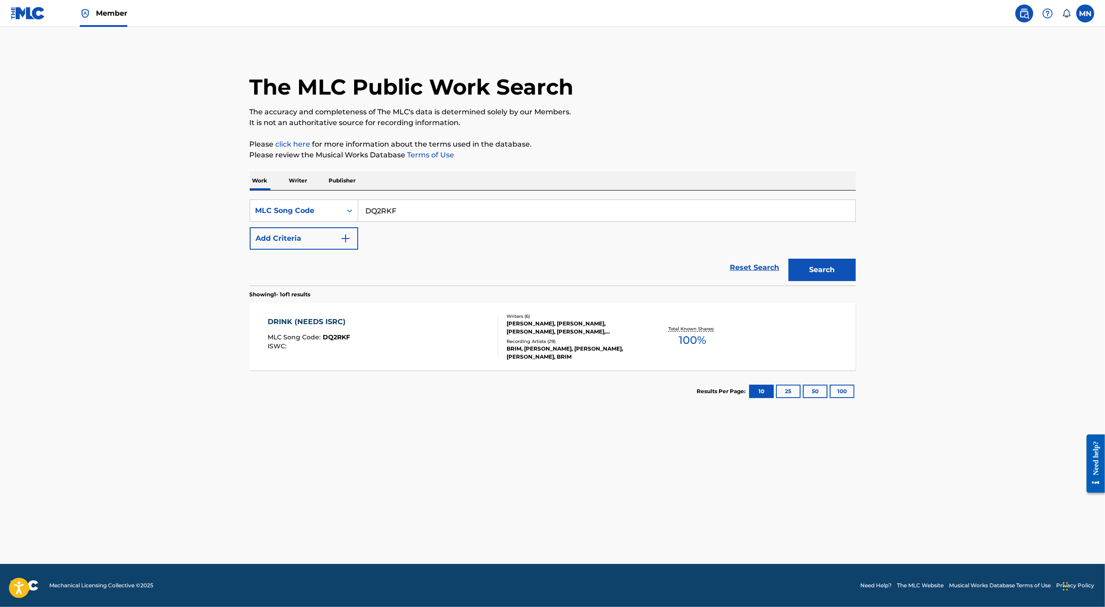
click at [442, 325] on div "DRINK (NEEDS ISRC) MLC Song Code : DQ2RKF ISWC :" at bounding box center [383, 337] width 231 height 40
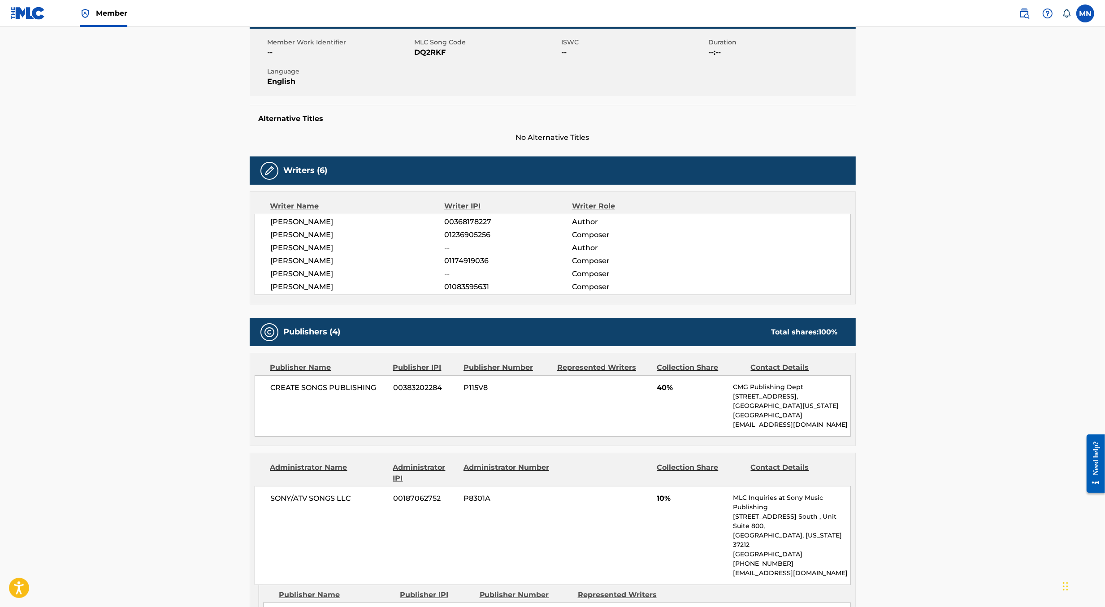
scroll to position [126, 0]
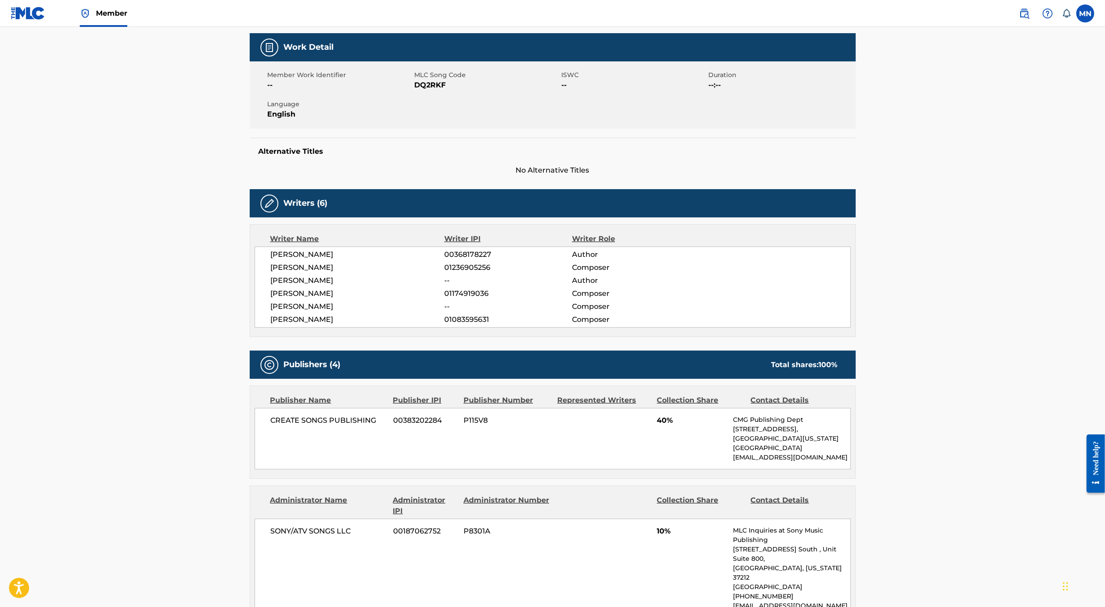
click at [1023, 9] on img at bounding box center [1024, 13] width 11 height 11
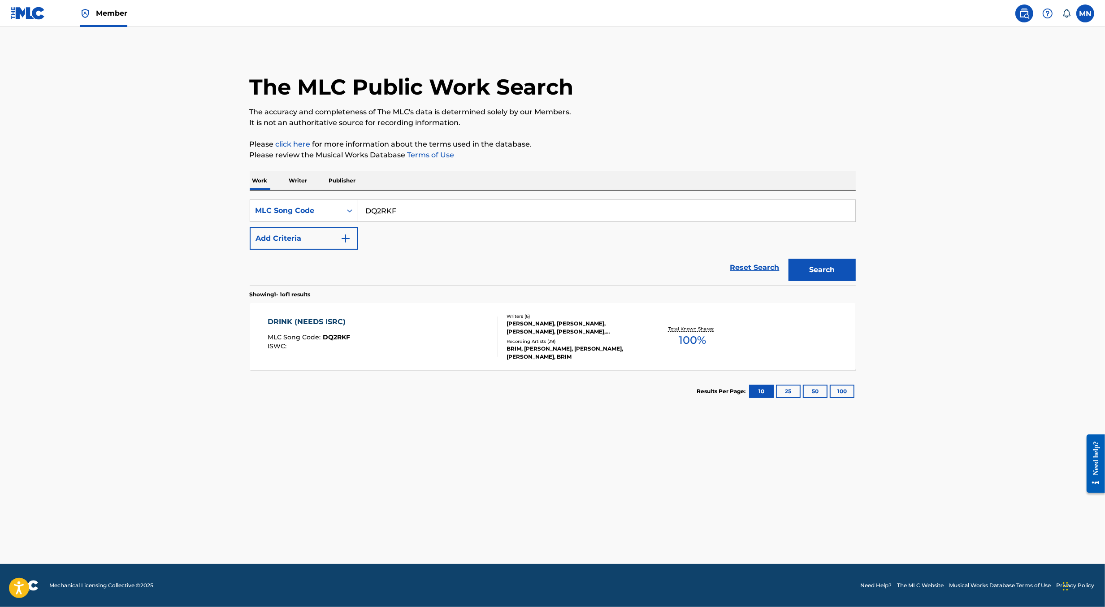
click at [565, 214] on input "DQ2RKF" at bounding box center [606, 211] width 497 height 22
paste input "GA9H7W"
type input "GA9H7W"
click at [789, 259] on button "Search" at bounding box center [822, 270] width 67 height 22
click at [476, 321] on div "GIVE ME A REASON MLC Song Code : GA9H7W ISWC : T3068255749" at bounding box center [383, 337] width 231 height 40
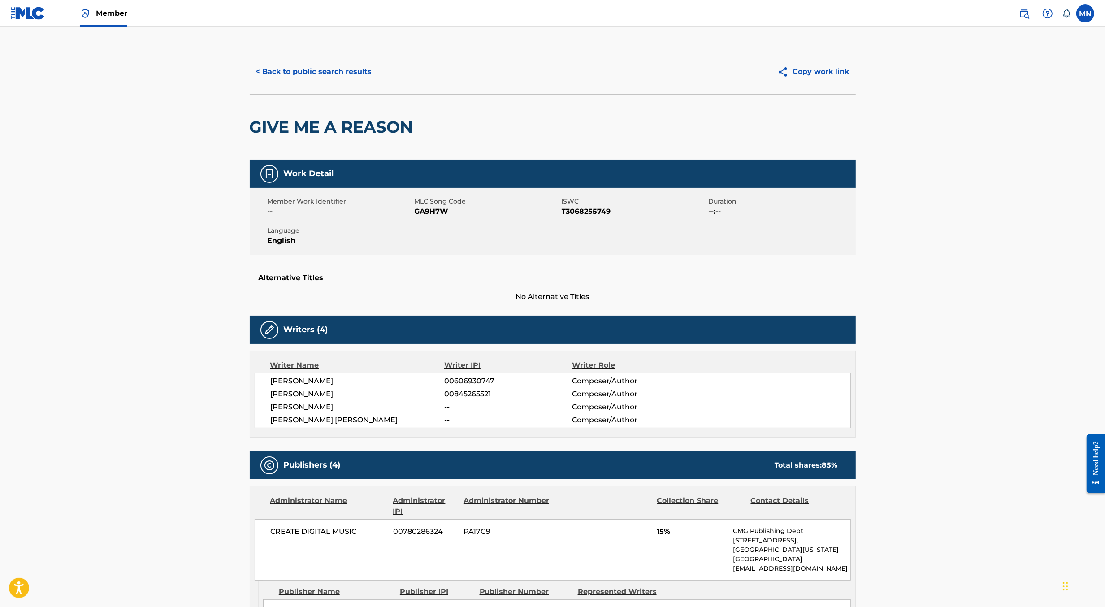
click at [336, 76] on button "< Back to public search results" at bounding box center [314, 72] width 129 height 22
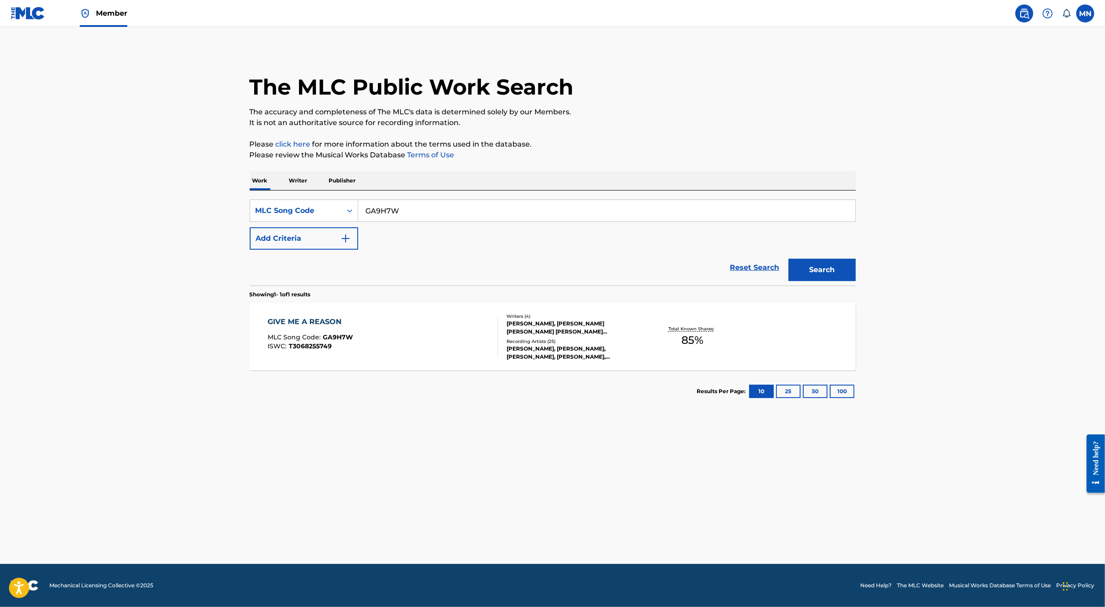
click at [418, 328] on div "GIVE ME A REASON MLC Song Code : GA9H7W ISWC : T3068255749" at bounding box center [383, 337] width 231 height 40
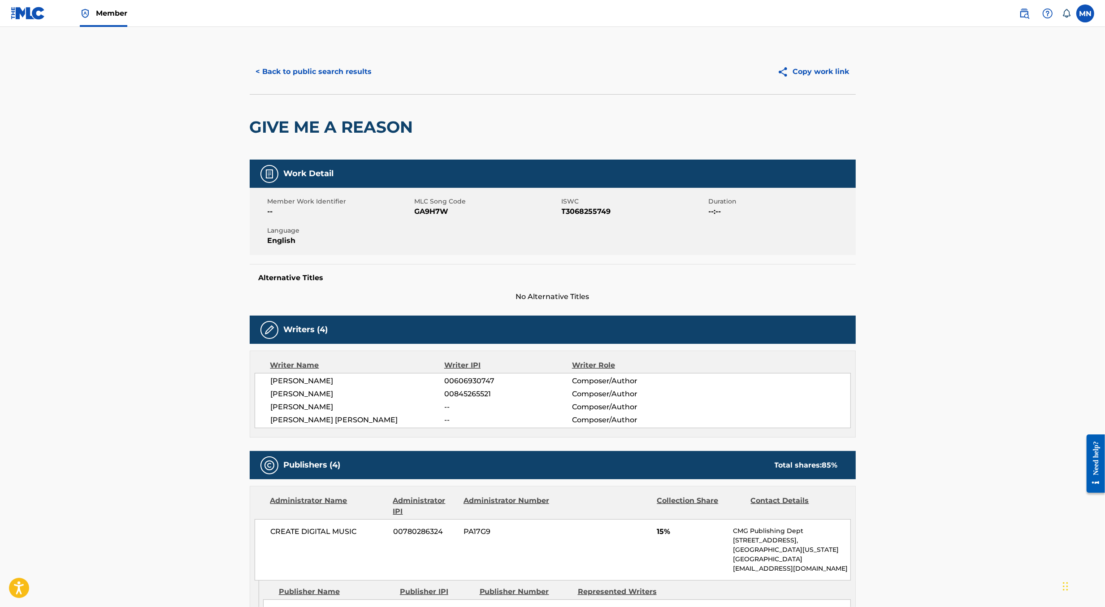
click at [339, 124] on h2 "GIVE ME A REASON" at bounding box center [334, 127] width 168 height 20
copy div "GIVE ME A REASON"
click at [47, 12] on div "Member" at bounding box center [69, 13] width 117 height 26
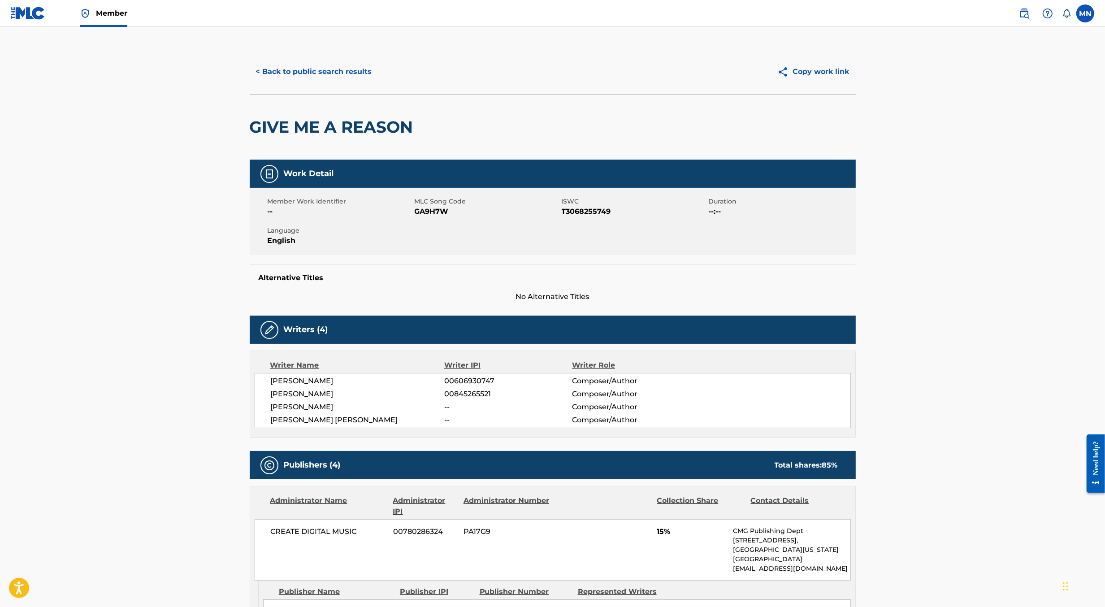
click at [15, 13] on img at bounding box center [28, 13] width 35 height 13
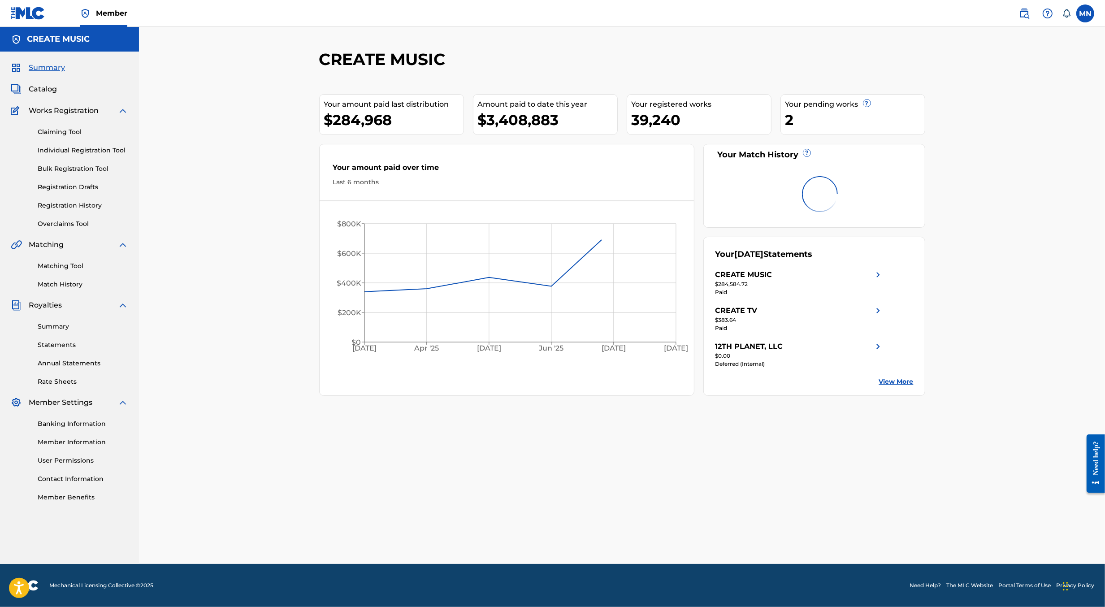
click at [70, 202] on link "Registration History" at bounding box center [83, 205] width 91 height 9
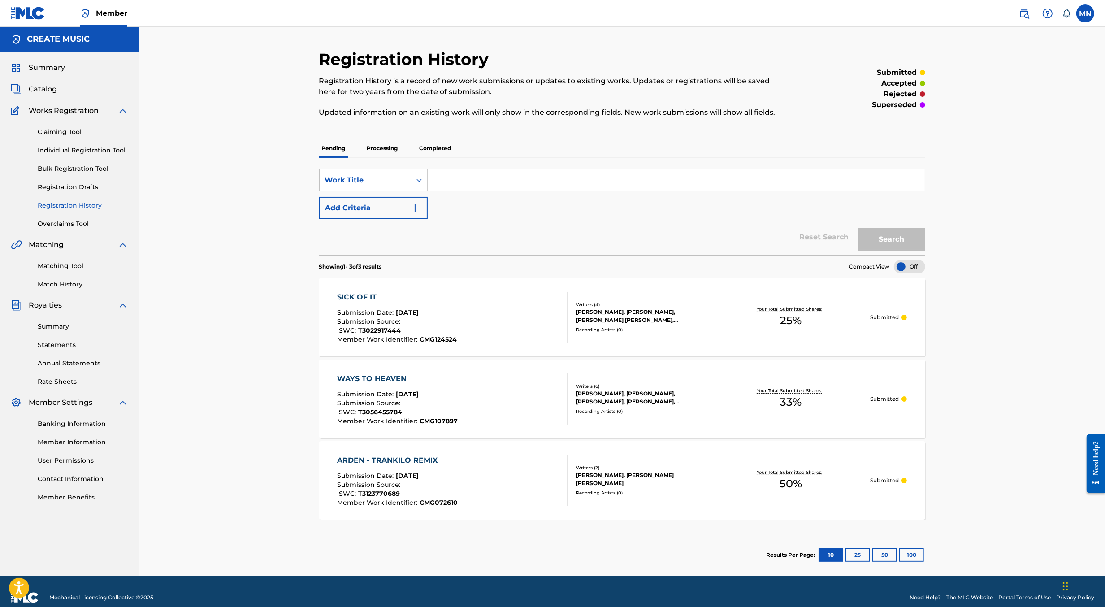
click at [441, 177] on input "Search Form" at bounding box center [676, 181] width 497 height 22
paste input "GIVE ME A REASON"
type input "GIVE ME A REASON"
click at [858, 228] on button "Search" at bounding box center [891, 239] width 67 height 22
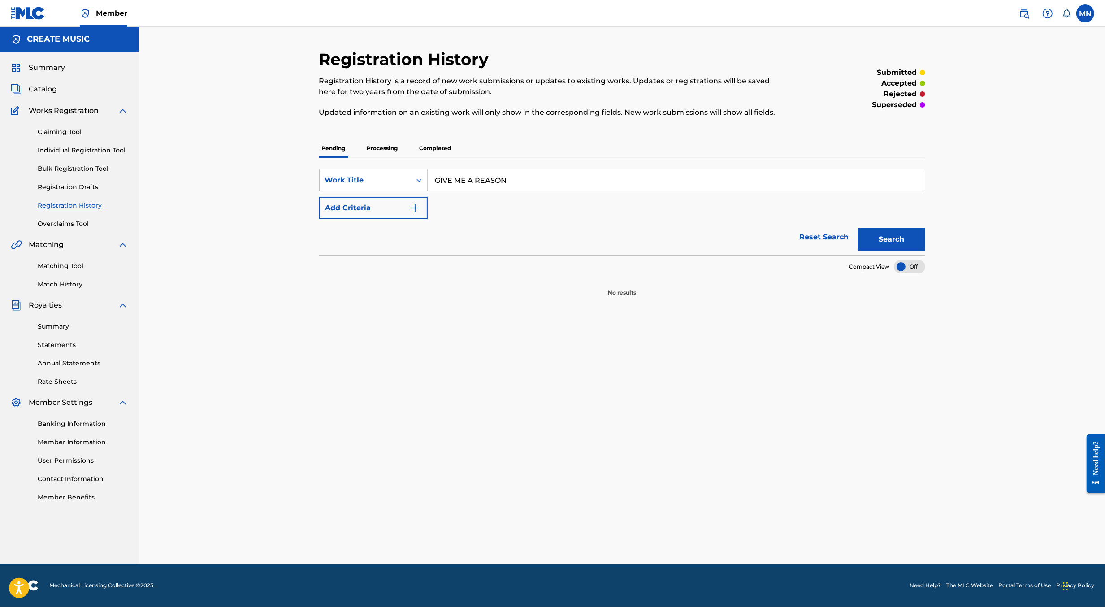
click at [1027, 9] on img at bounding box center [1024, 13] width 11 height 11
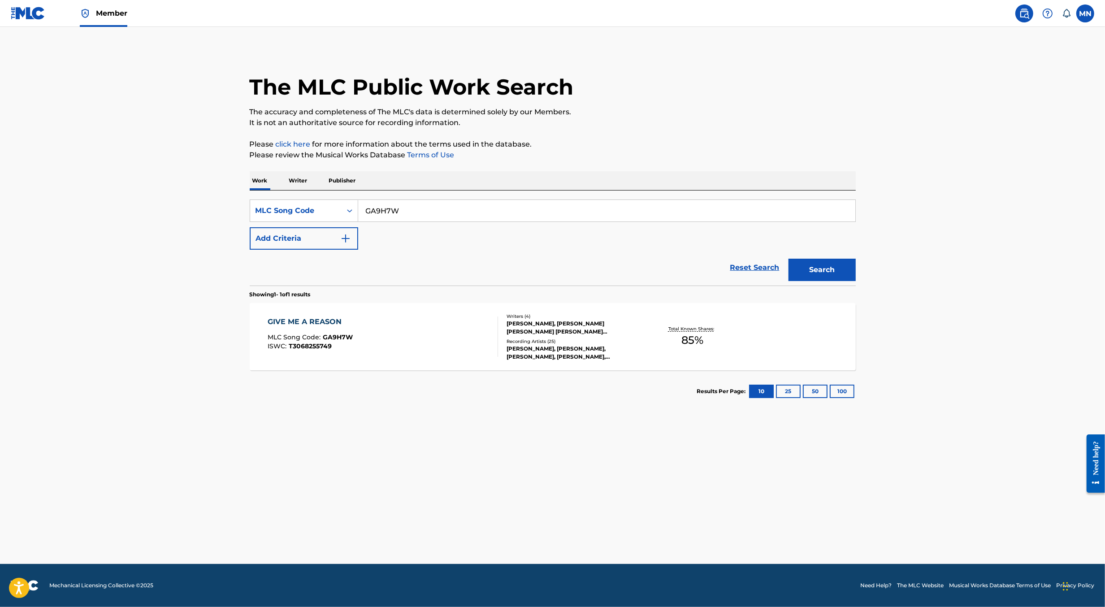
click at [500, 331] on div "Writers ( 4 ) [PERSON_NAME], [PERSON_NAME] [PERSON_NAME] [PERSON_NAME] [PERSON_…" at bounding box center [570, 337] width 144 height 48
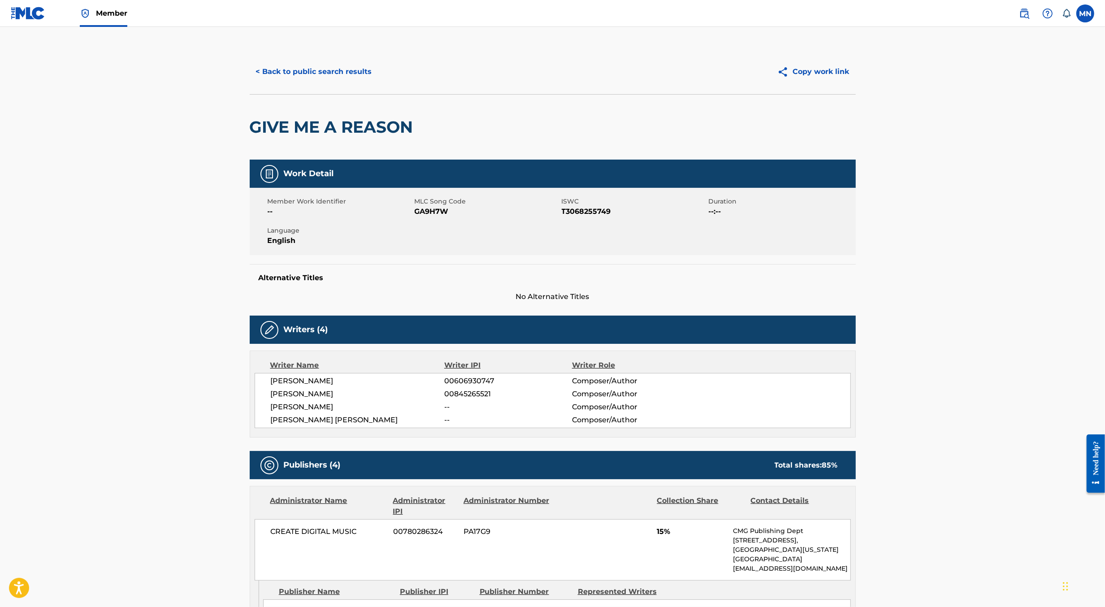
click at [437, 210] on span "GA9H7W" at bounding box center [487, 211] width 145 height 11
copy span "GA9H7W"
click at [39, 9] on img at bounding box center [28, 13] width 35 height 13
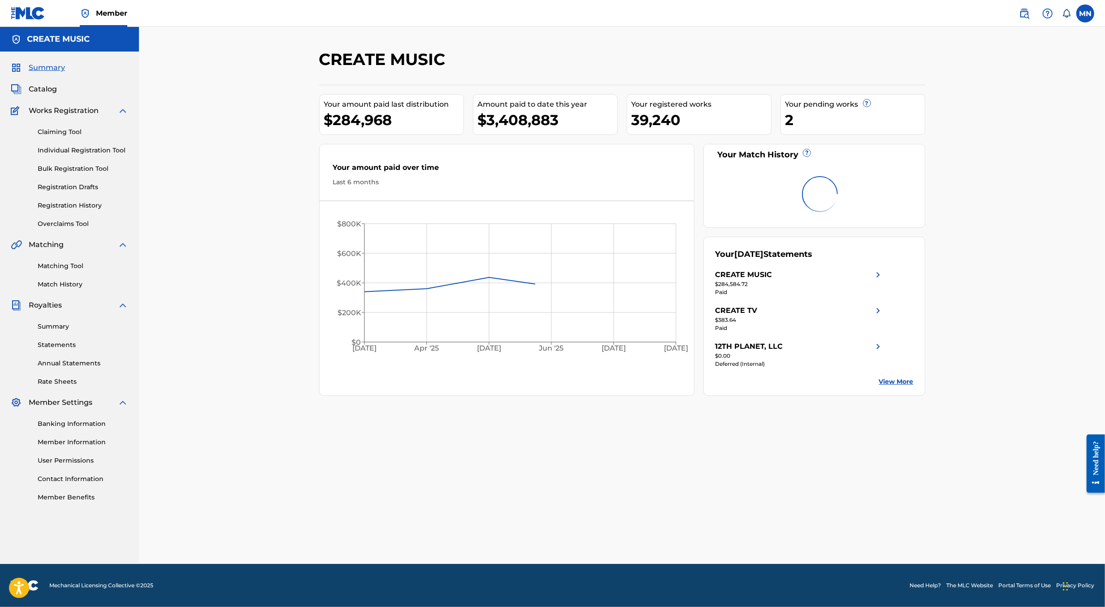
click at [52, 83] on div "Summary Catalog Works Registration Claiming Tool Individual Registration Tool B…" at bounding box center [69, 282] width 139 height 461
click at [46, 92] on span "Catalog" at bounding box center [43, 89] width 28 height 11
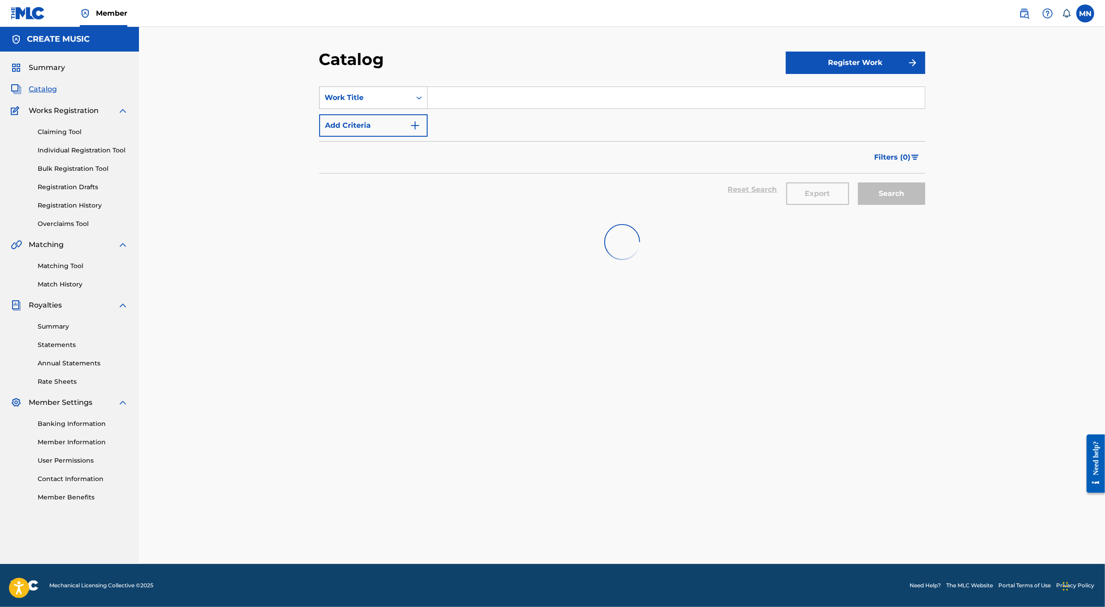
click at [354, 96] on div "Work Title" at bounding box center [365, 97] width 81 height 11
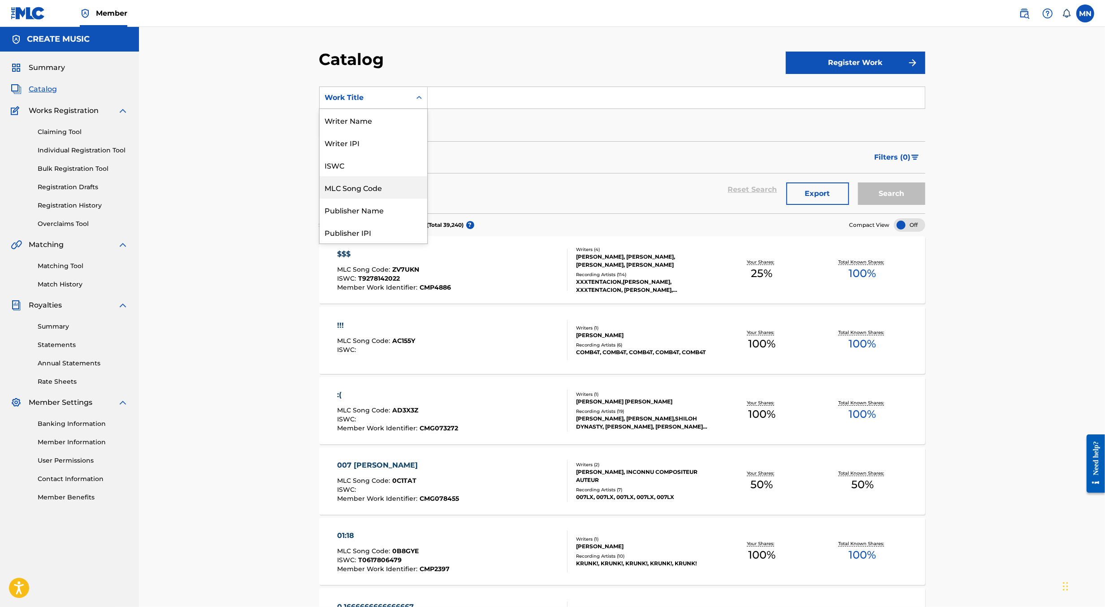
click at [378, 192] on div "MLC Song Code" at bounding box center [374, 187] width 108 height 22
click at [450, 103] on input "Search Form" at bounding box center [676, 98] width 497 height 22
paste input "GA9H7W"
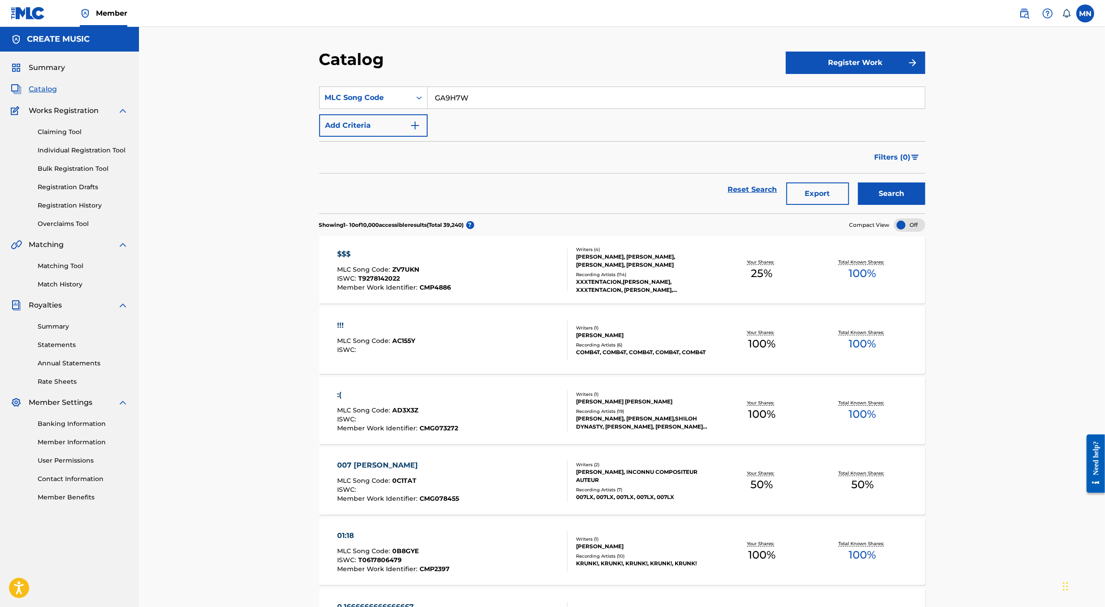
type input "GA9H7W"
click at [858, 183] on button "Search" at bounding box center [891, 194] width 67 height 22
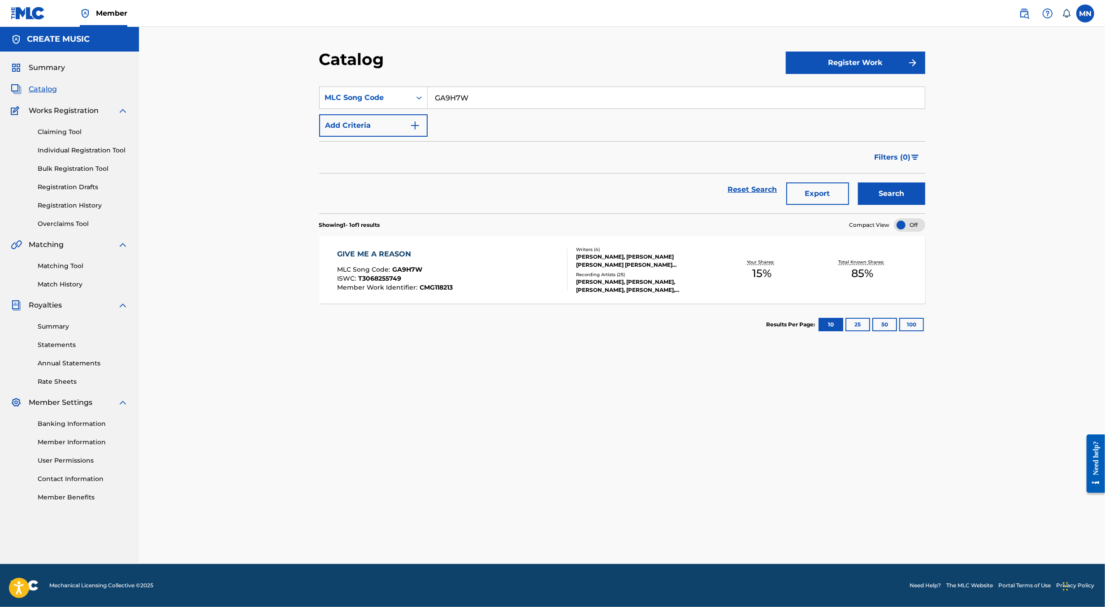
click at [776, 266] on div "Your Shares: 15 %" at bounding box center [762, 270] width 101 height 27
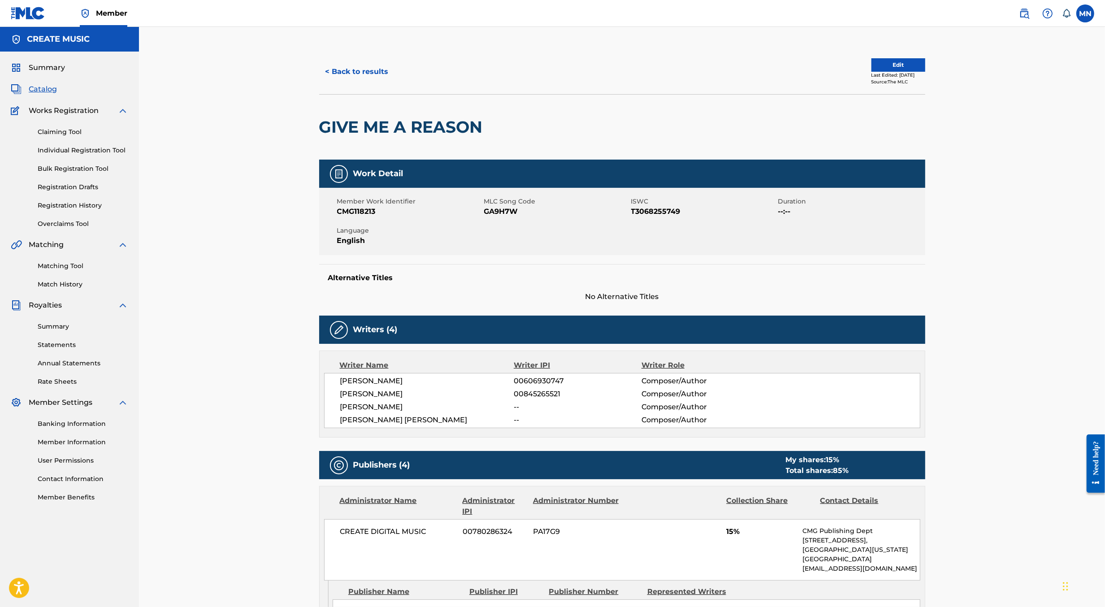
click at [883, 64] on button "Edit" at bounding box center [899, 64] width 54 height 13
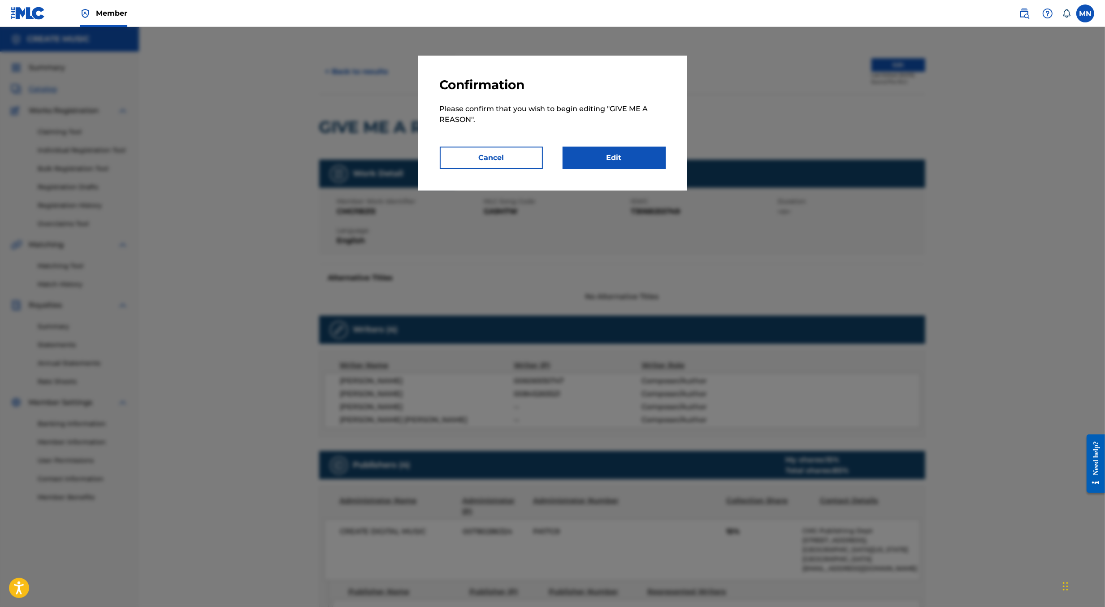
click at [646, 157] on link "Edit" at bounding box center [614, 158] width 103 height 22
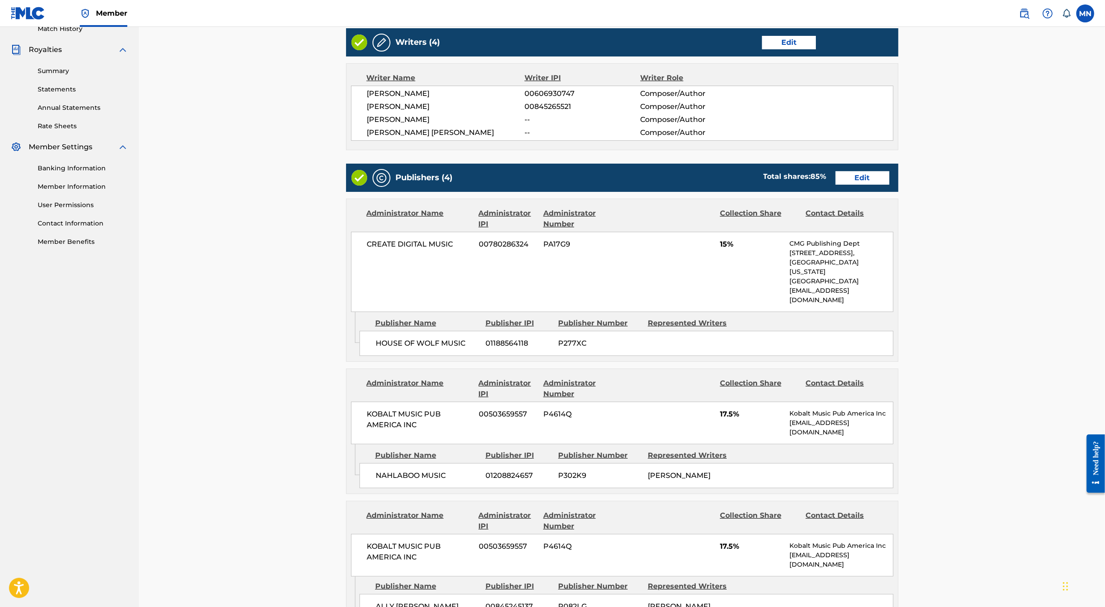
scroll to position [297, 0]
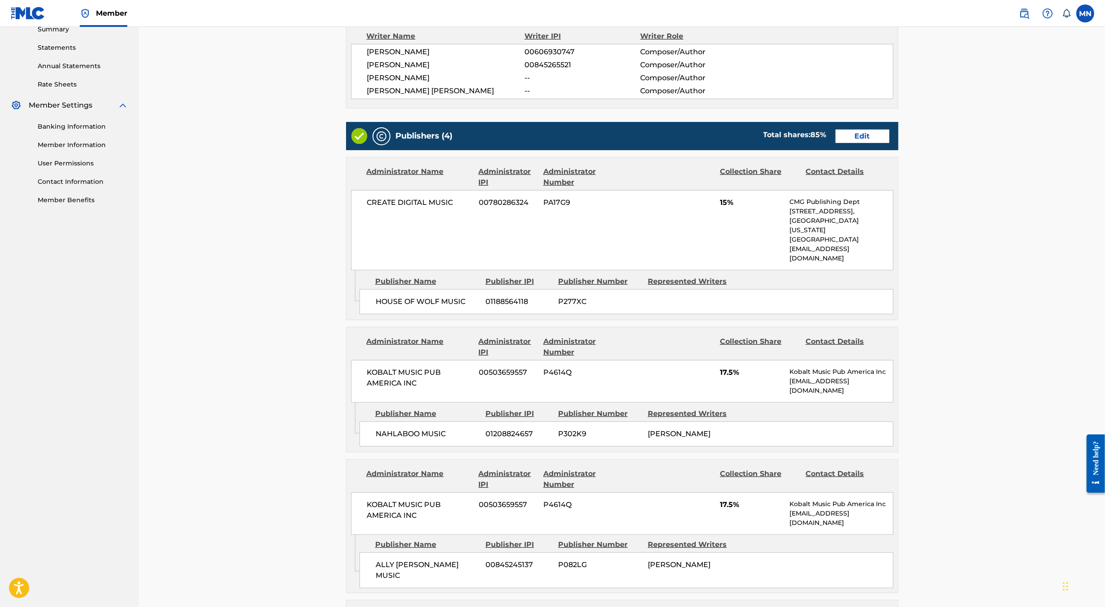
click at [855, 133] on link "Edit" at bounding box center [863, 136] width 54 height 13
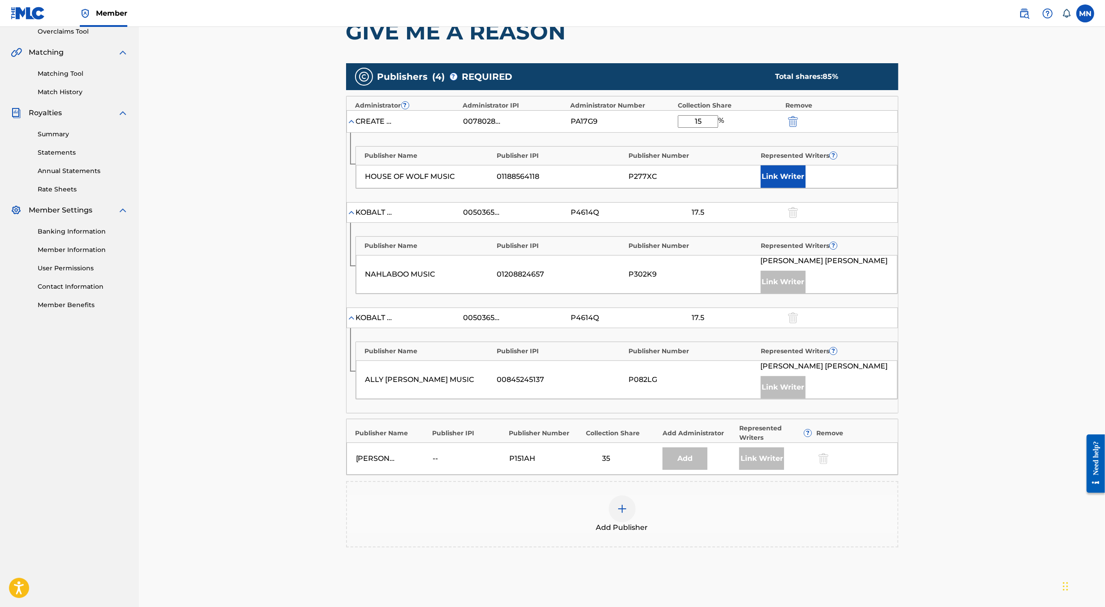
scroll to position [190, 0]
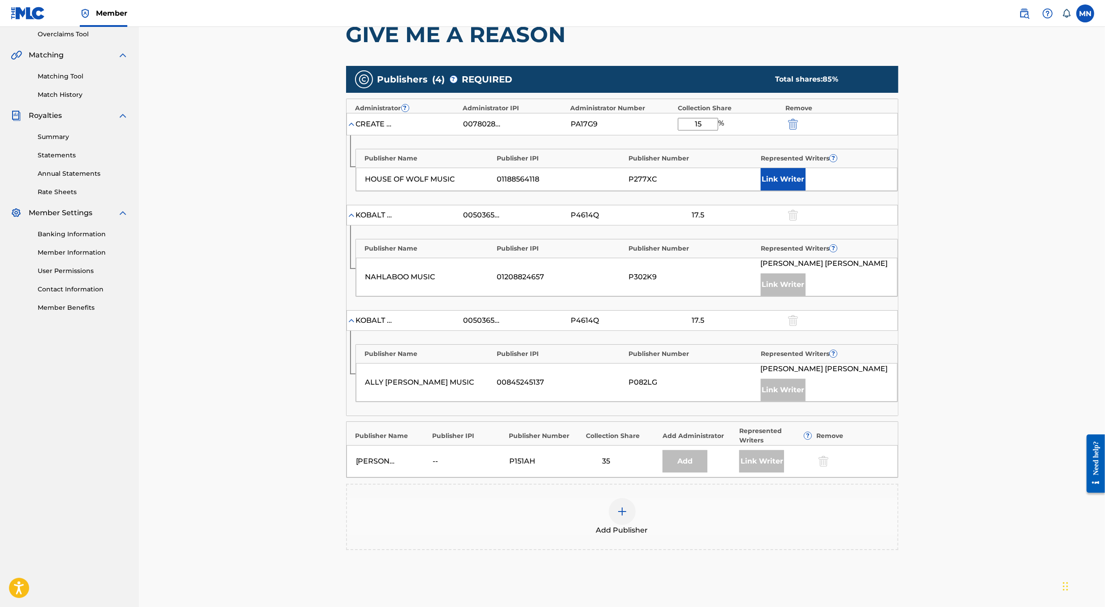
click at [626, 516] on div at bounding box center [622, 511] width 27 height 27
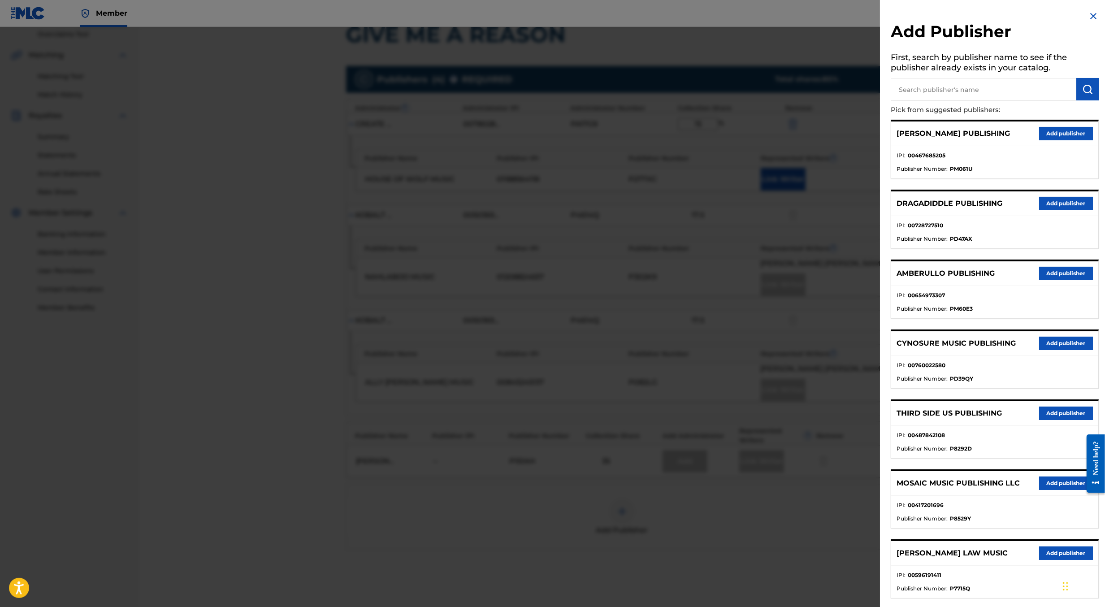
click at [930, 83] on input "text" at bounding box center [984, 89] width 186 height 22
type input "g"
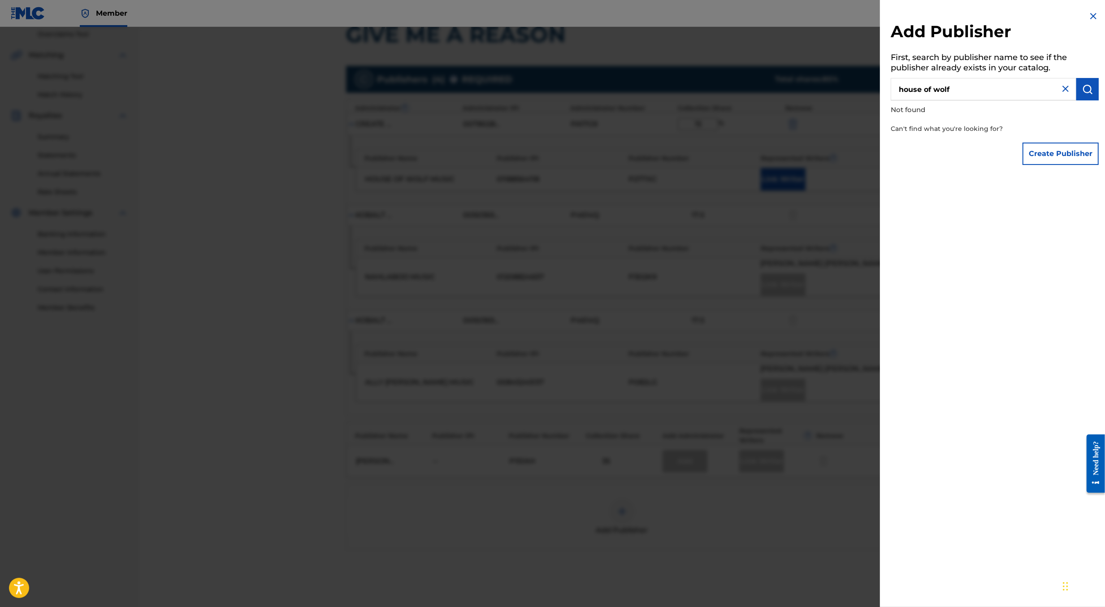
type input "house of wolf"
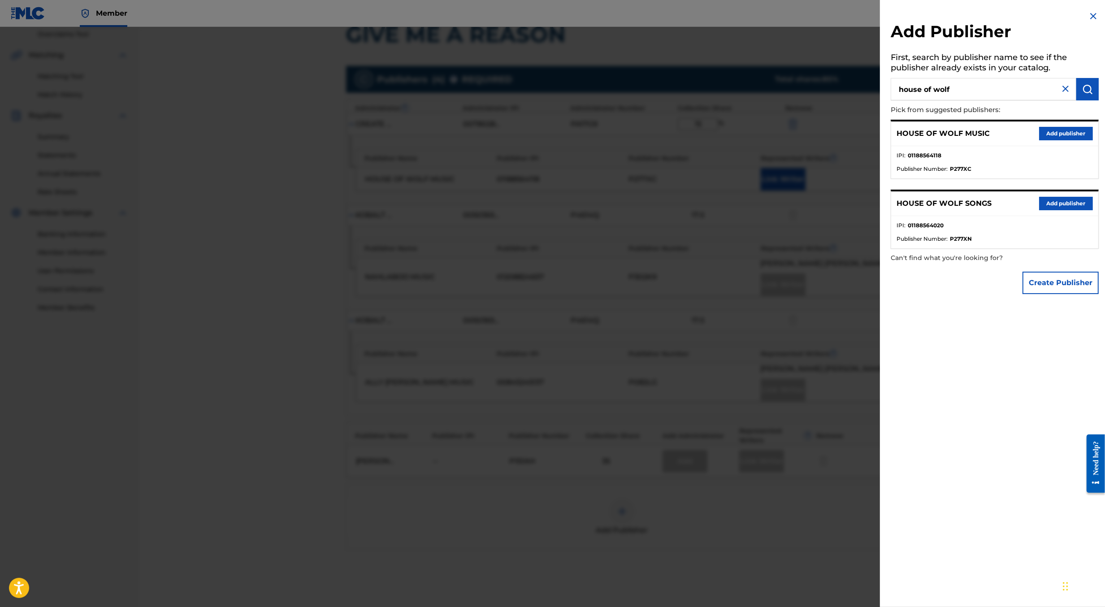
click at [1070, 199] on button "Add publisher" at bounding box center [1067, 203] width 54 height 13
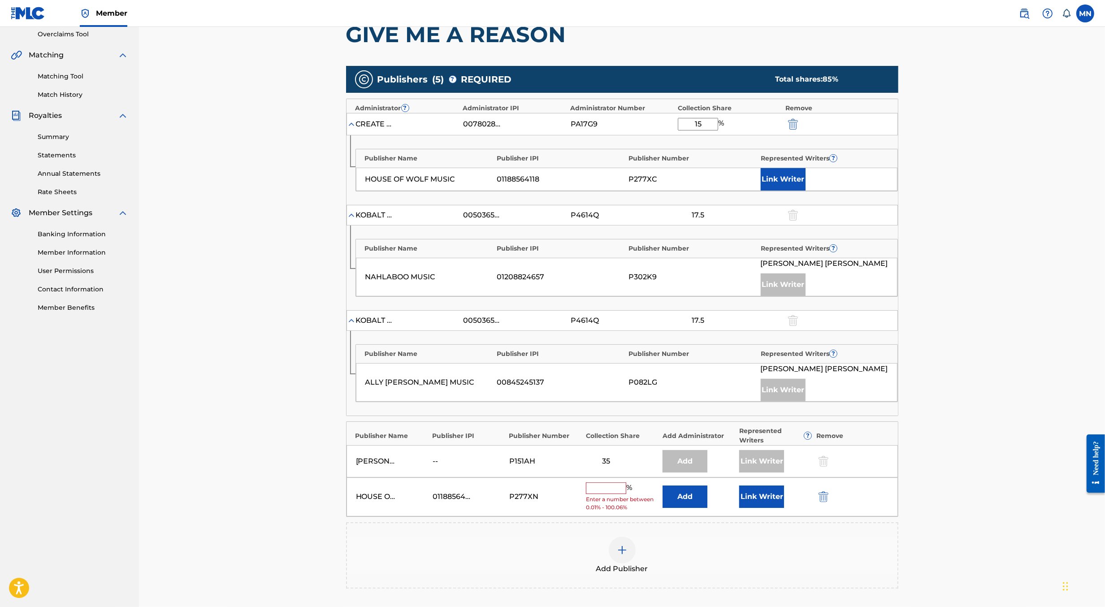
click at [604, 487] on input "text" at bounding box center [606, 489] width 40 height 12
type input "15"
click at [687, 493] on button "Add" at bounding box center [685, 494] width 45 height 22
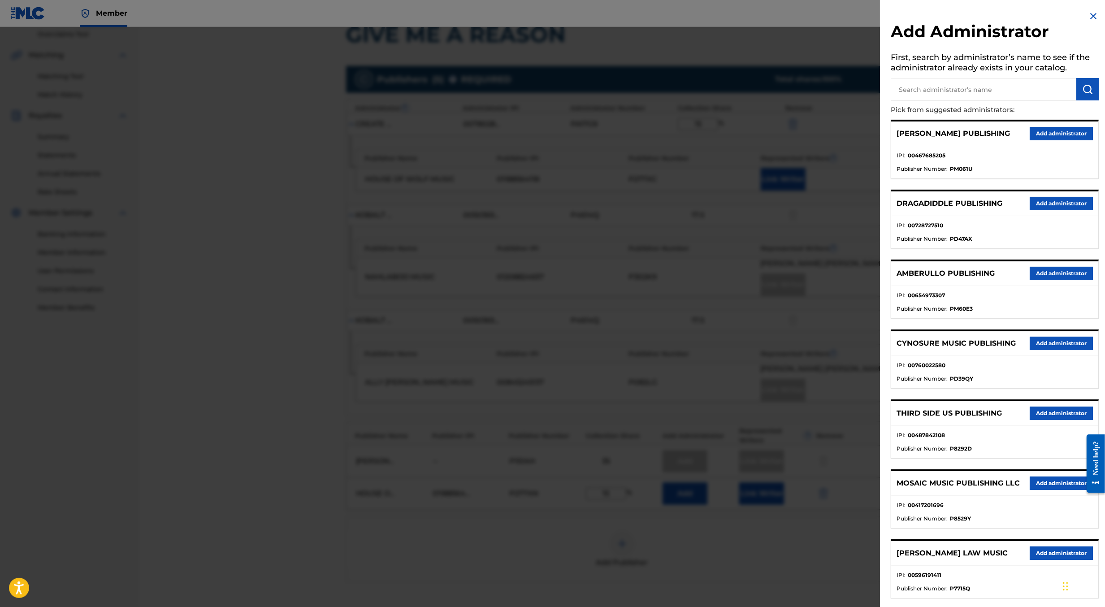
click at [1012, 88] on input "text" at bounding box center [984, 89] width 186 height 22
type input "create d"
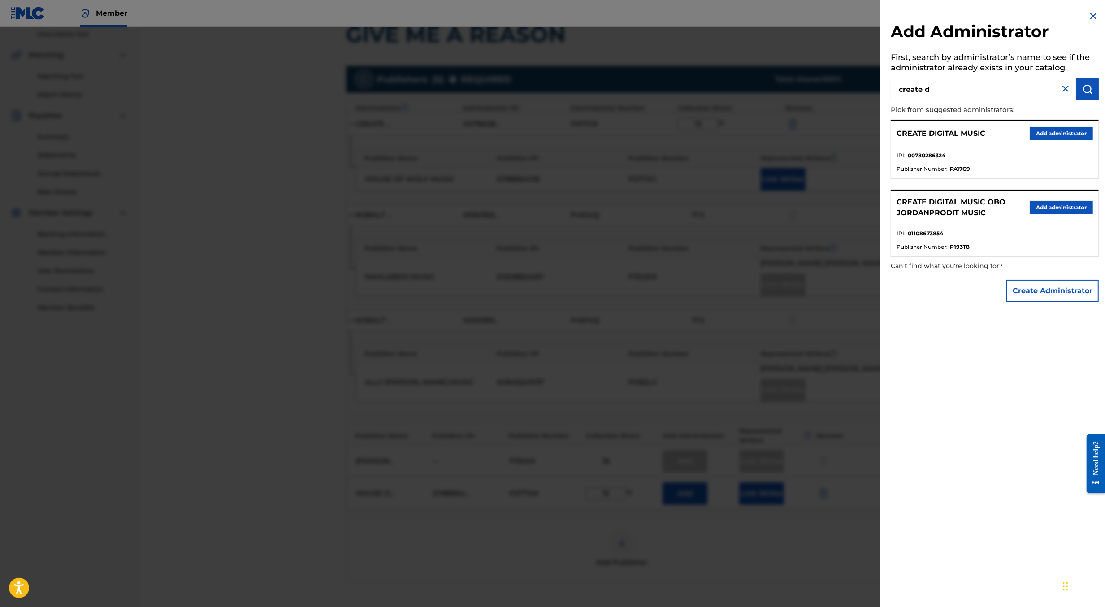
click at [1048, 131] on button "Add administrator" at bounding box center [1061, 133] width 63 height 13
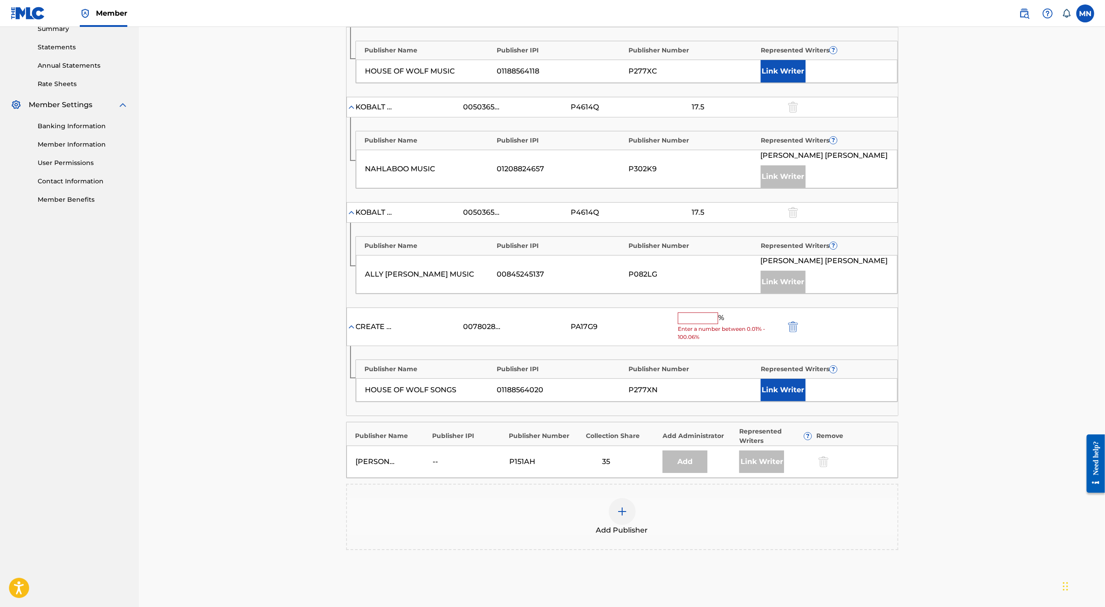
scroll to position [394, 0]
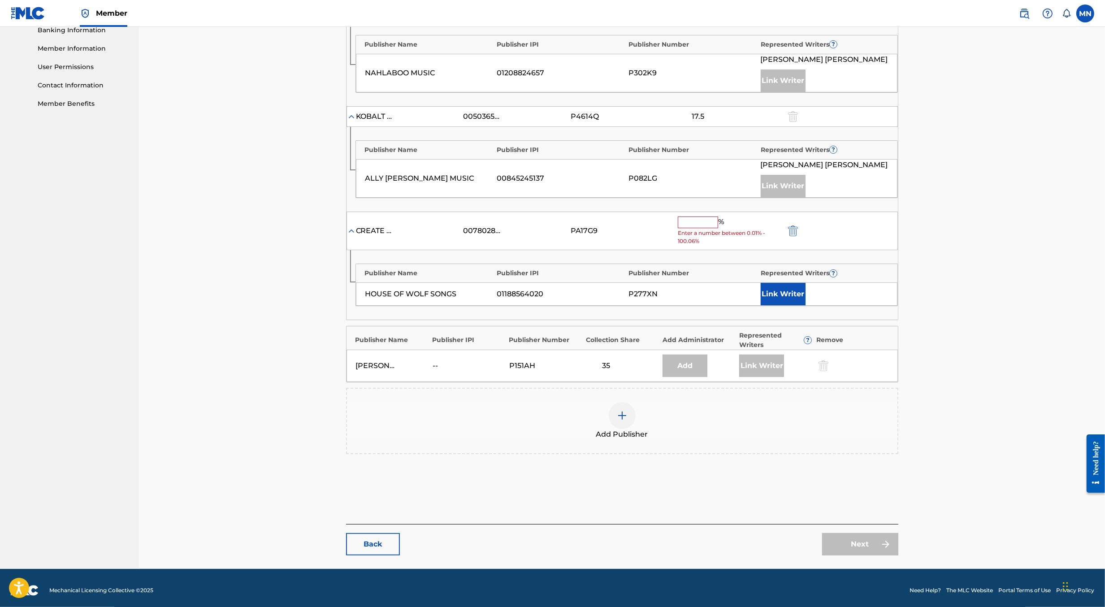
click at [709, 229] on span "Enter a number between 0.01% - 100.06%" at bounding box center [729, 237] width 103 height 16
click at [703, 222] on input "text" at bounding box center [698, 223] width 40 height 12
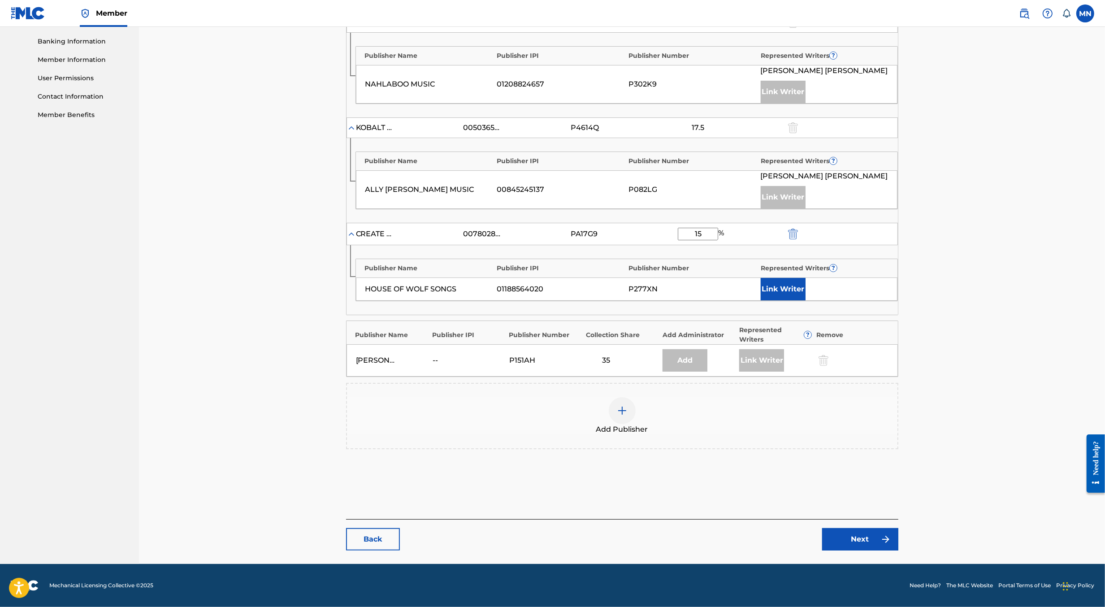
scroll to position [377, 0]
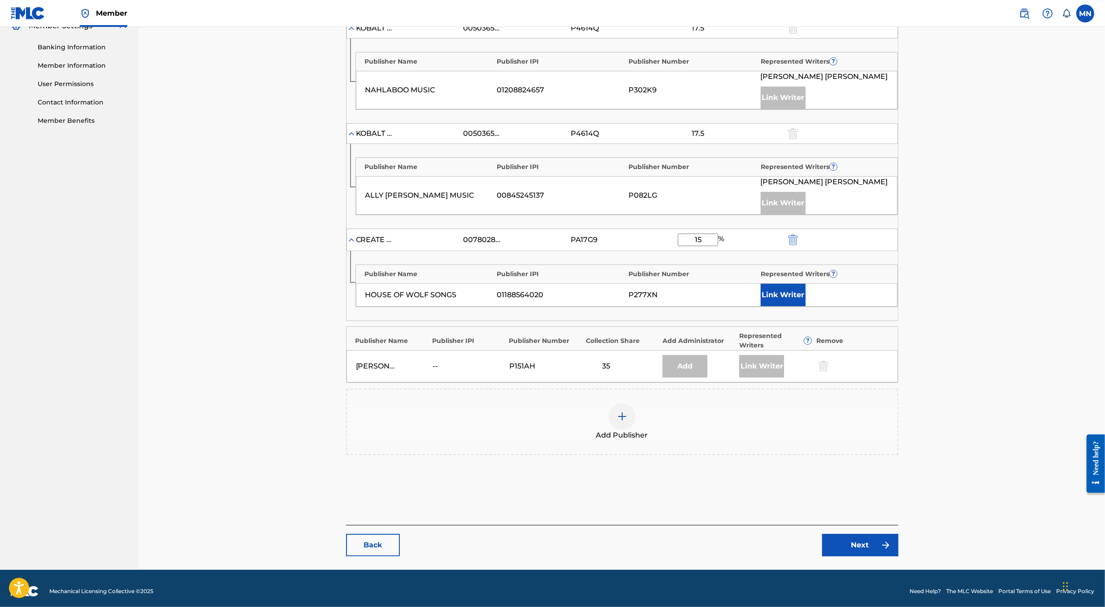
type input "15"
click at [943, 247] on div "Catalog Enter Work Details Add Writers Add Publishers & Shares Add Recording Re…" at bounding box center [622, 110] width 966 height 920
click at [859, 534] on link "Next" at bounding box center [860, 545] width 76 height 22
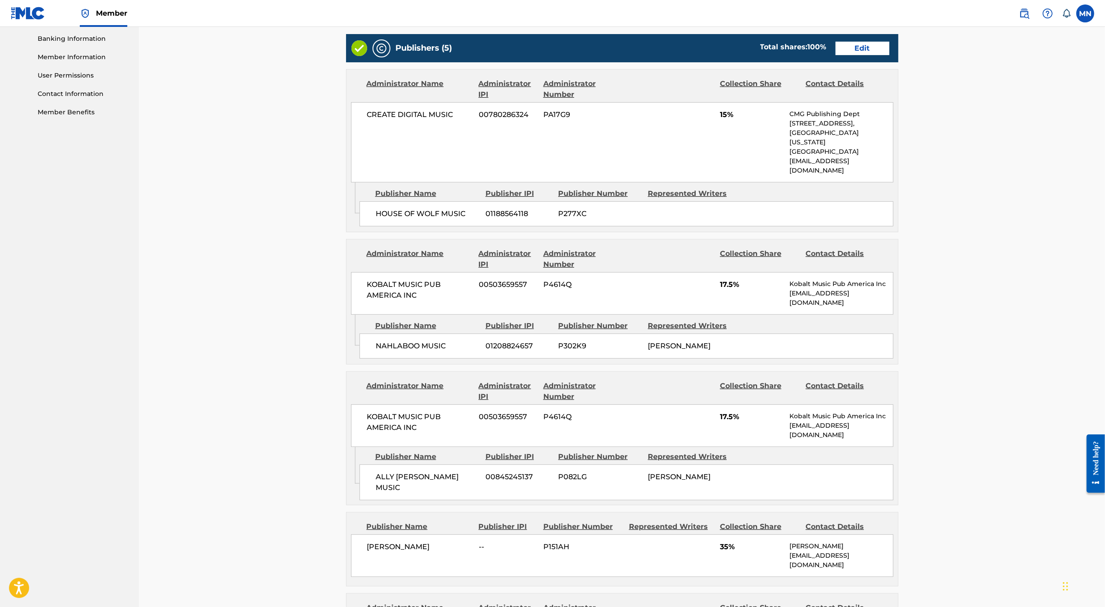
scroll to position [700, 0]
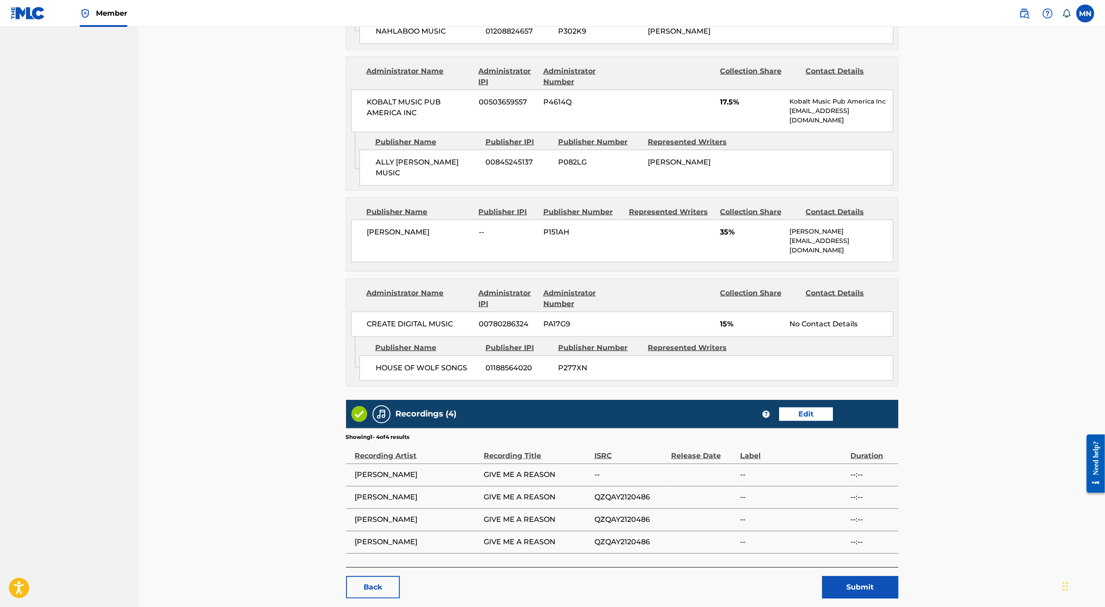
click at [848, 576] on button "Submit" at bounding box center [860, 587] width 76 height 22
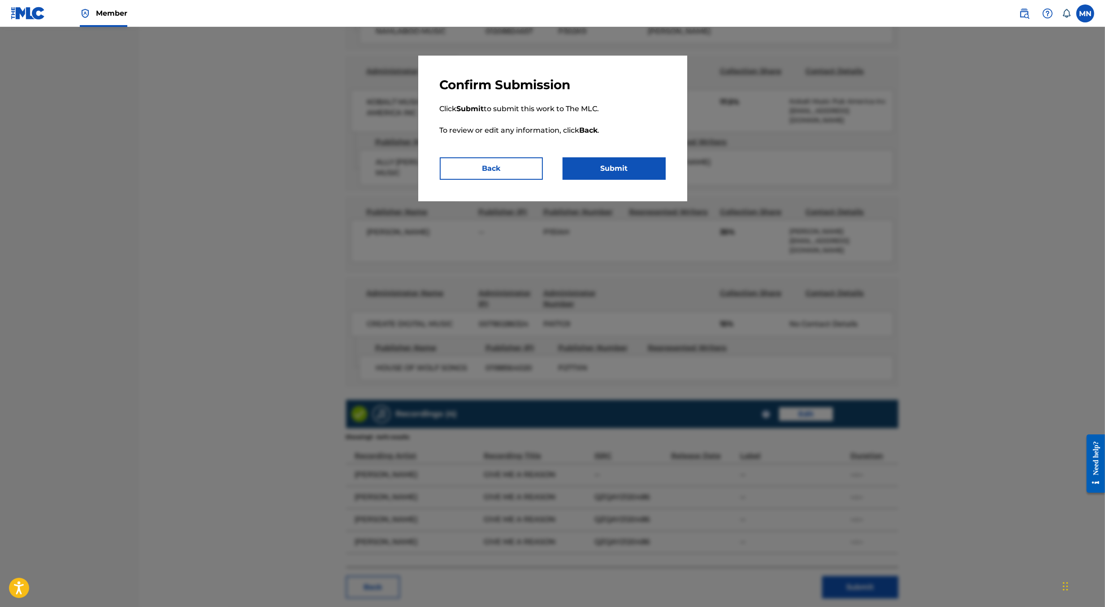
click at [625, 164] on button "Submit" at bounding box center [614, 168] width 103 height 22
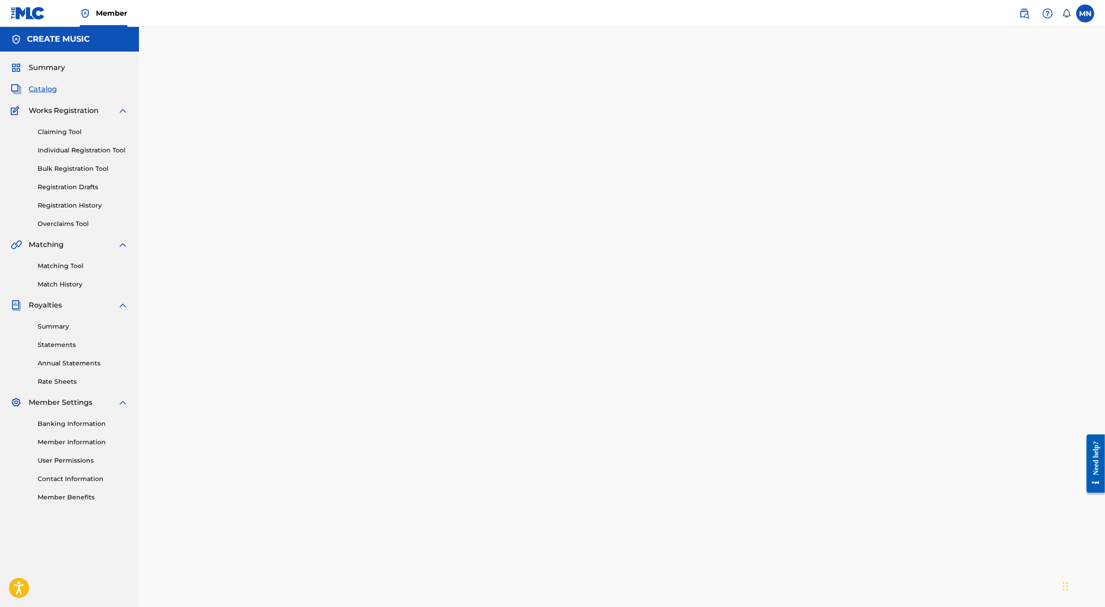
click at [1026, 15] on img at bounding box center [1024, 13] width 11 height 11
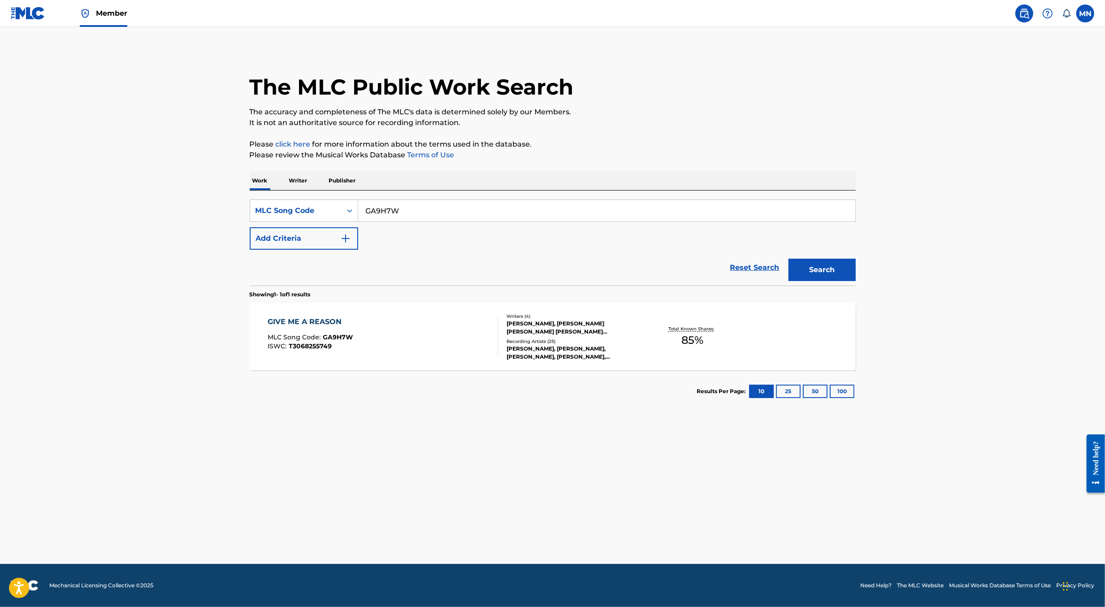
click at [496, 202] on input "GA9H7W" at bounding box center [606, 211] width 497 height 22
paste input "MB6AUB"
type input "MB6AUB"
click at [789, 259] on button "Search" at bounding box center [822, 270] width 67 height 22
click at [444, 354] on div "MOMENTS MLC Song Code : MB6AUB ISWC :" at bounding box center [383, 337] width 231 height 40
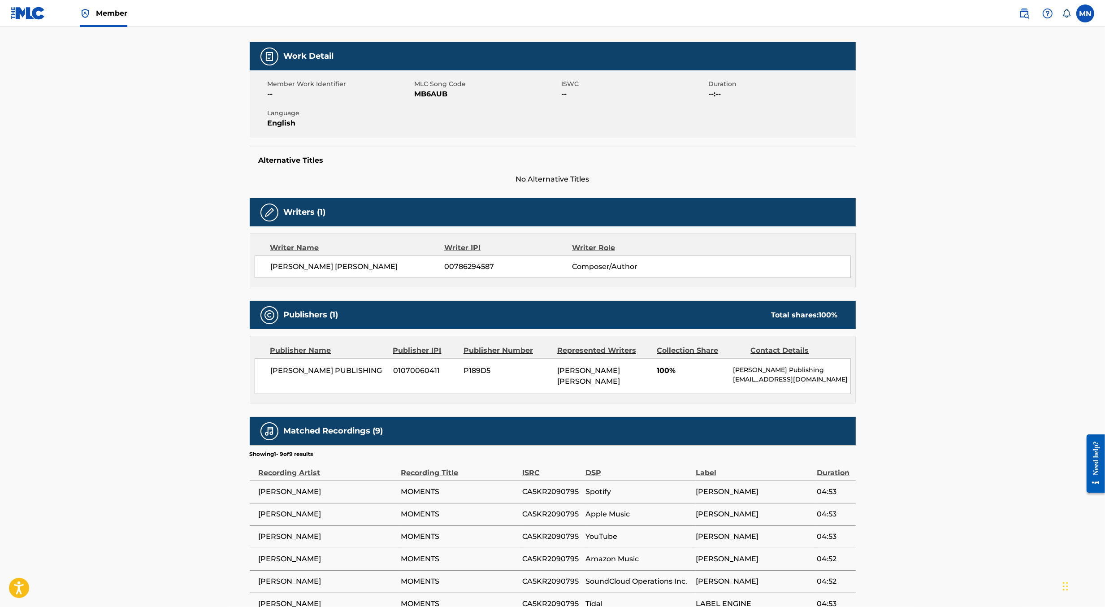
scroll to position [248, 0]
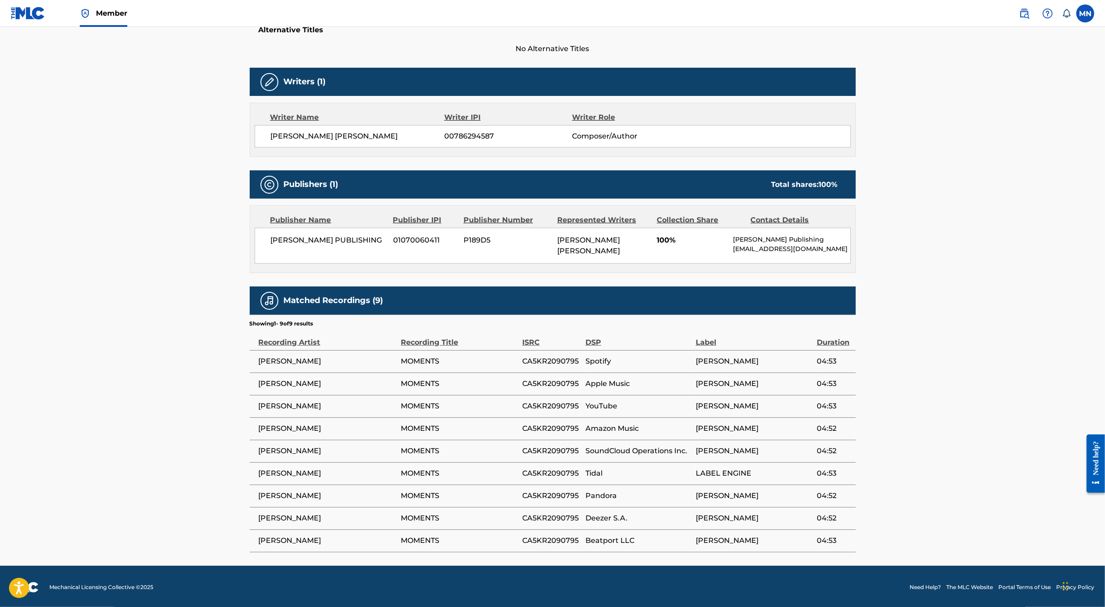
click at [1026, 21] on link at bounding box center [1025, 13] width 18 height 18
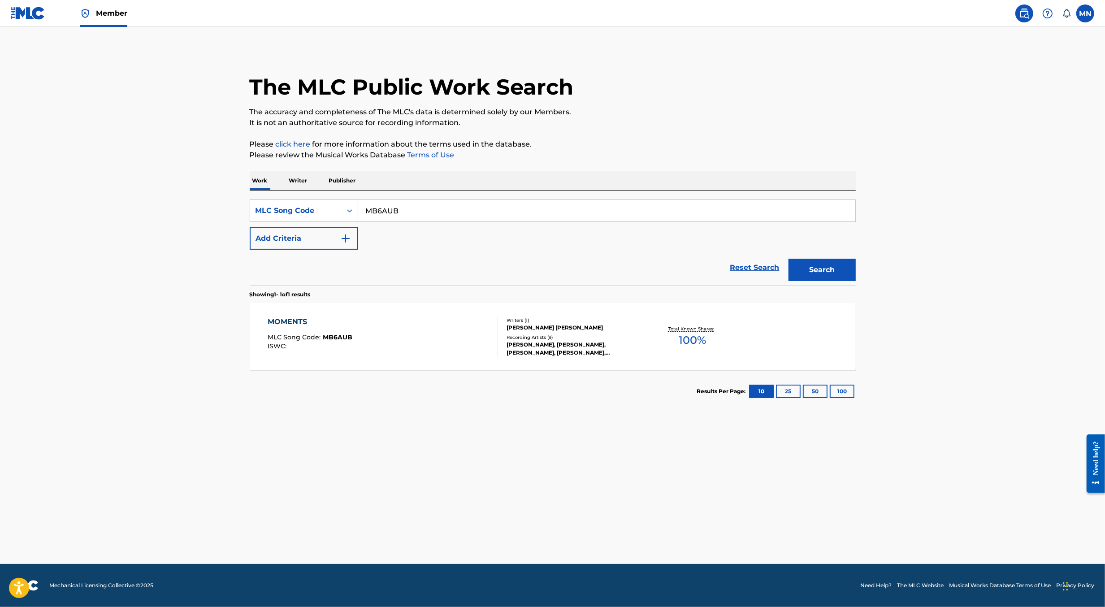
click at [583, 214] on input "MB6AUB" at bounding box center [606, 211] width 497 height 22
paste input "RB7LA3"
type input "RB7LA3"
click at [789, 259] on button "Search" at bounding box center [822, 270] width 67 height 22
click at [489, 350] on div "REAR VIEW MLC Song Code : RB7LA3 ISWC : T3217039851" at bounding box center [383, 337] width 231 height 40
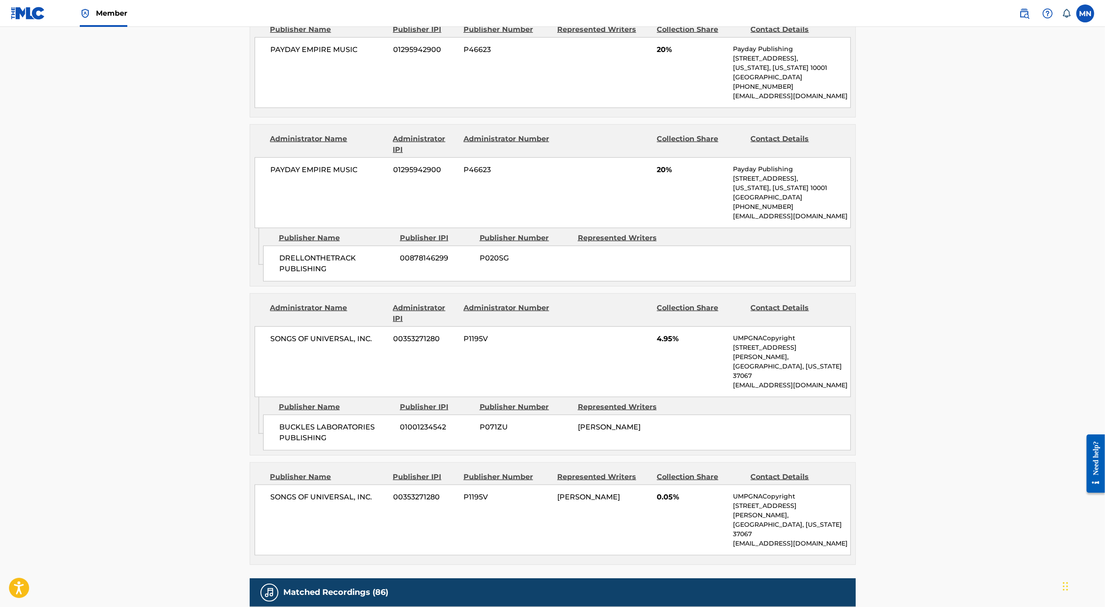
scroll to position [1074, 0]
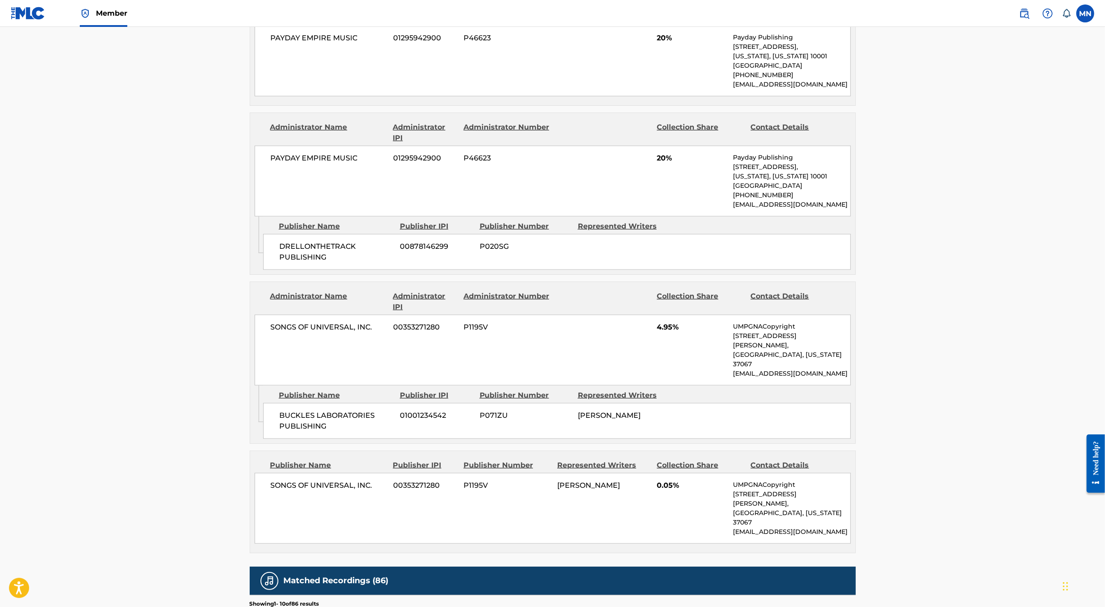
click at [1022, 12] on img at bounding box center [1024, 13] width 11 height 11
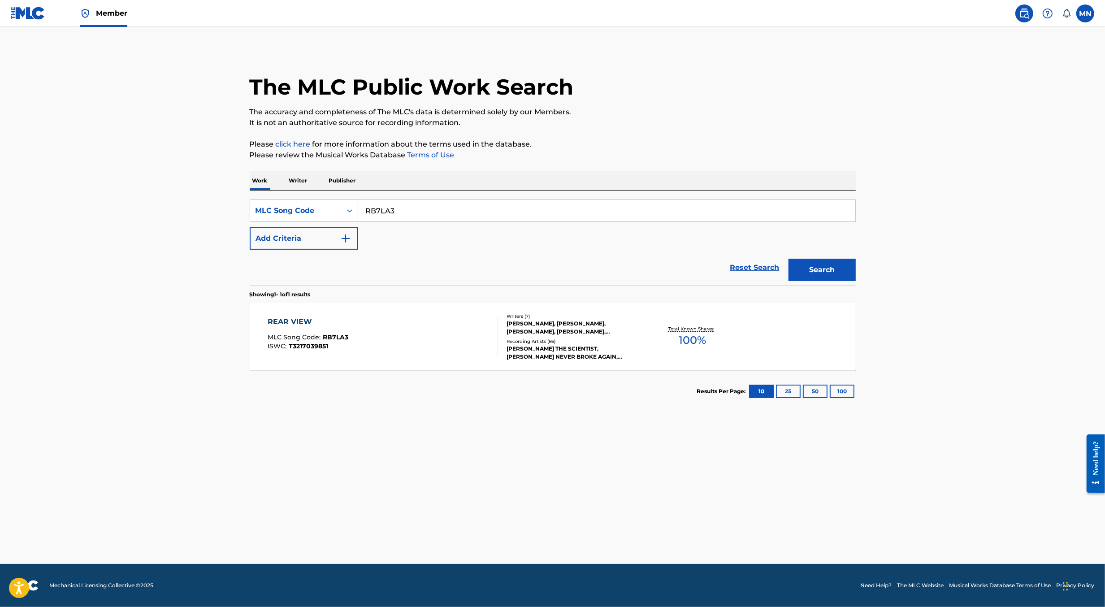
click at [522, 221] on input "RB7LA3" at bounding box center [606, 211] width 497 height 22
paste input "OV9OWV"
type input "OV9OWV"
click at [789, 259] on button "Search" at bounding box center [822, 270] width 67 height 22
click at [444, 333] on div "OBLIVION MLC Song Code : OV9OWV ISWC : Hold" at bounding box center [383, 337] width 231 height 40
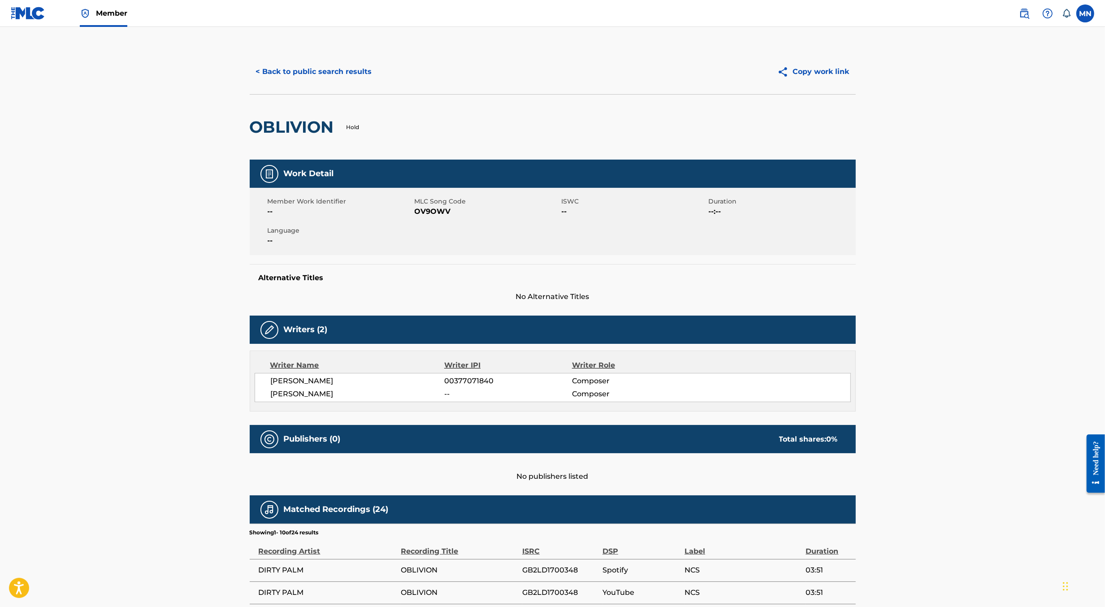
click at [1026, 12] on img at bounding box center [1024, 13] width 11 height 11
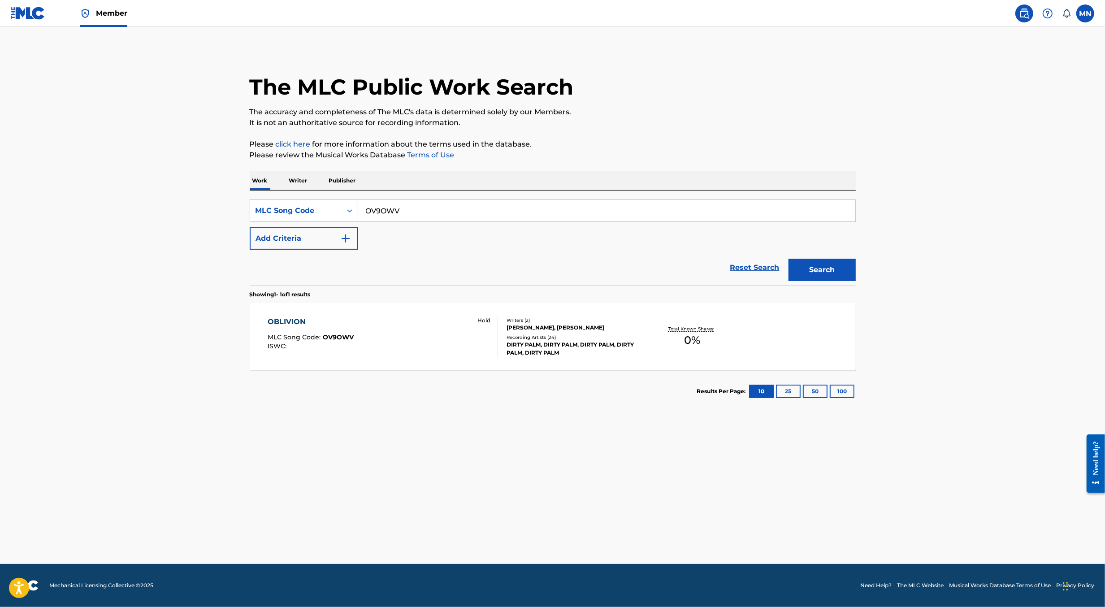
click at [541, 209] on input "OV9OWV" at bounding box center [606, 211] width 497 height 22
paste input "FE9MU3"
type input "FE9MU3"
click at [789, 259] on button "Search" at bounding box center [822, 270] width 67 height 22
click at [452, 332] on div "FALLING MLC Song Code : FE9MU3 ISWC : T3081048097" at bounding box center [383, 337] width 231 height 40
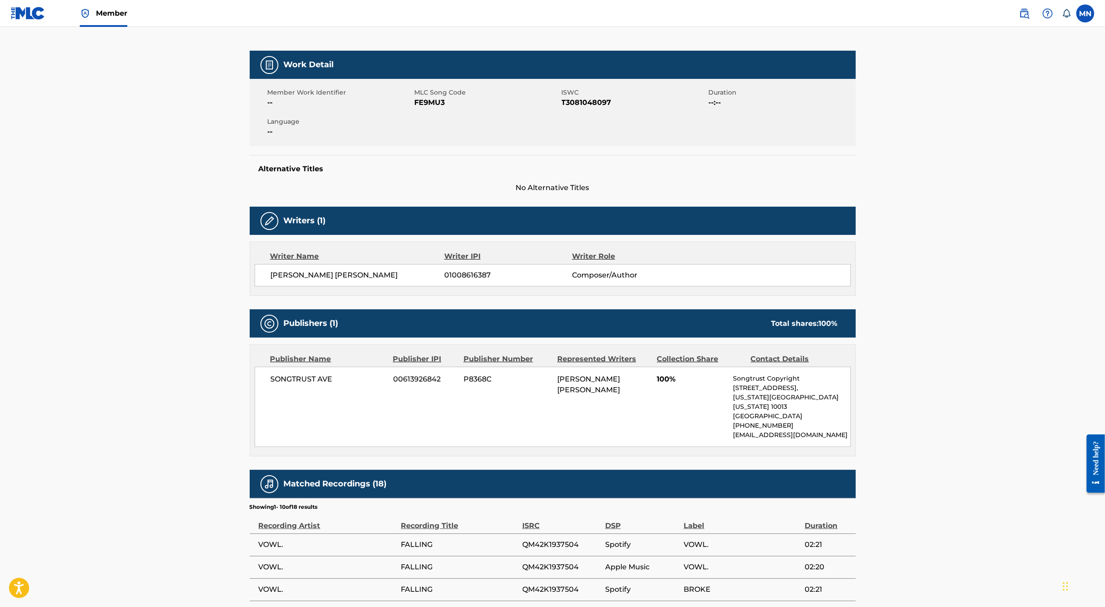
scroll to position [115, 0]
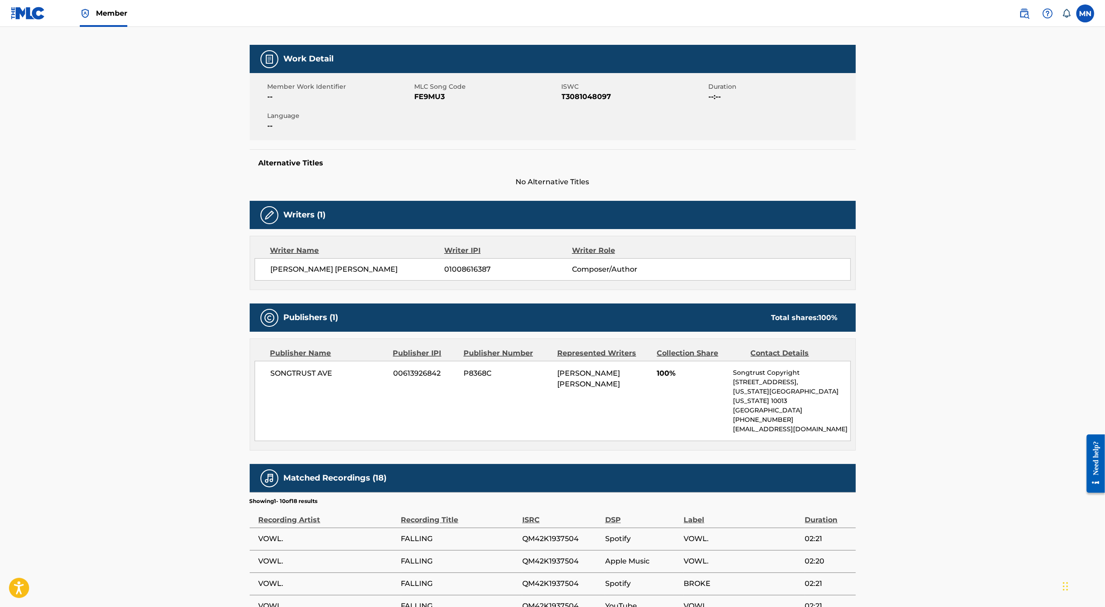
click at [1027, 14] on img at bounding box center [1024, 13] width 11 height 11
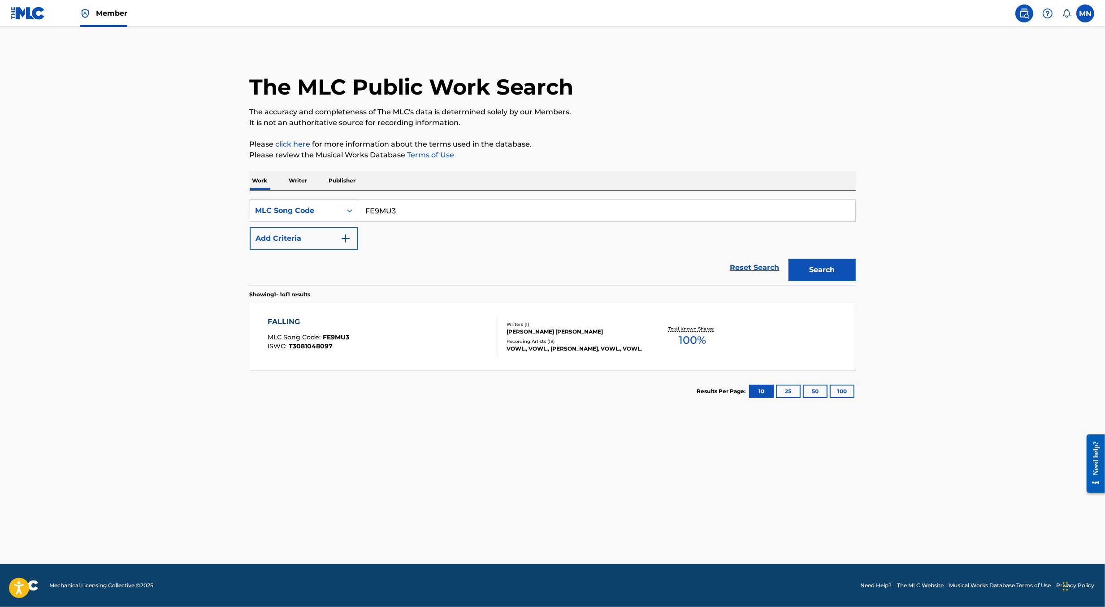
click at [583, 214] on input "FE9MU3" at bounding box center [606, 211] width 497 height 22
paste input "1B7HSI"
type input "1B7HSI"
click at [789, 259] on button "Search" at bounding box center [822, 270] width 67 height 22
click at [430, 343] on div "1135 IN [GEOGRAPHIC_DATA] MLC Song Code : 1B7HSI ISWC : T3207074775" at bounding box center [383, 337] width 231 height 40
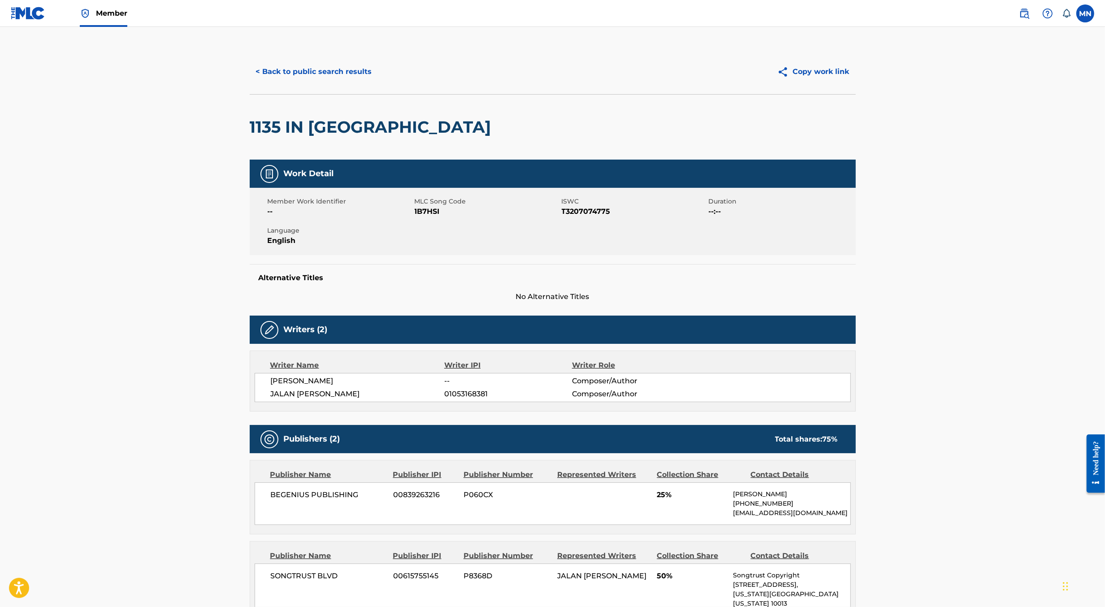
click at [432, 212] on span "1B7HSI" at bounding box center [487, 211] width 145 height 11
copy span "1B7HSI"
click at [38, 17] on img at bounding box center [28, 13] width 35 height 13
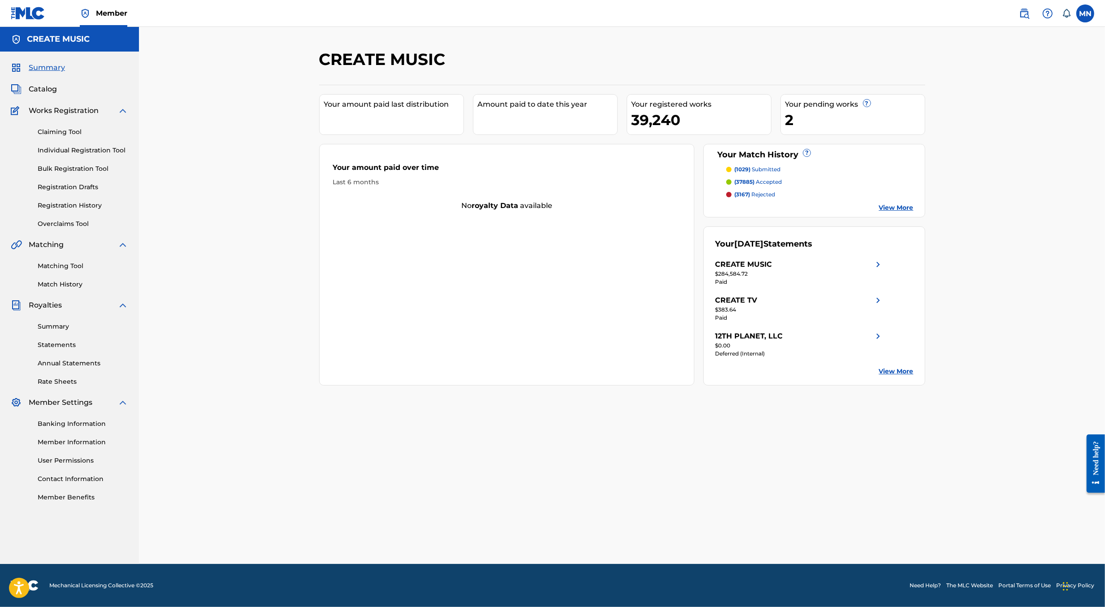
click at [65, 204] on link "Registration History" at bounding box center [83, 205] width 91 height 9
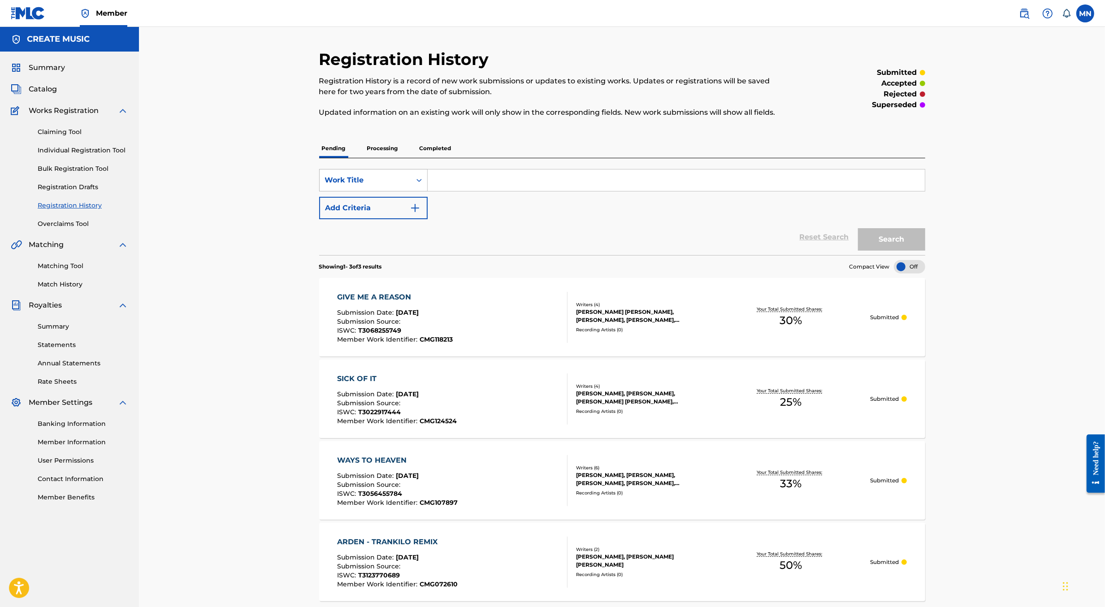
click at [414, 185] on div "Search Form" at bounding box center [419, 180] width 16 height 16
click at [432, 177] on input "Search Form" at bounding box center [676, 181] width 497 height 22
type input "1135"
click at [858, 228] on button "Search" at bounding box center [891, 239] width 67 height 22
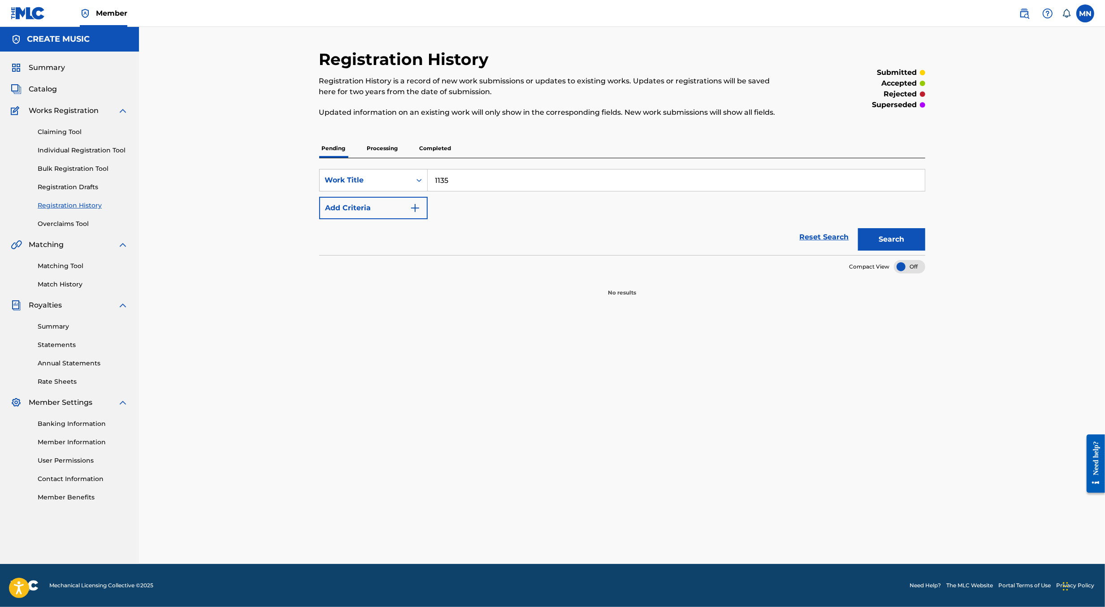
click at [70, 133] on link "Claiming Tool" at bounding box center [83, 131] width 91 height 9
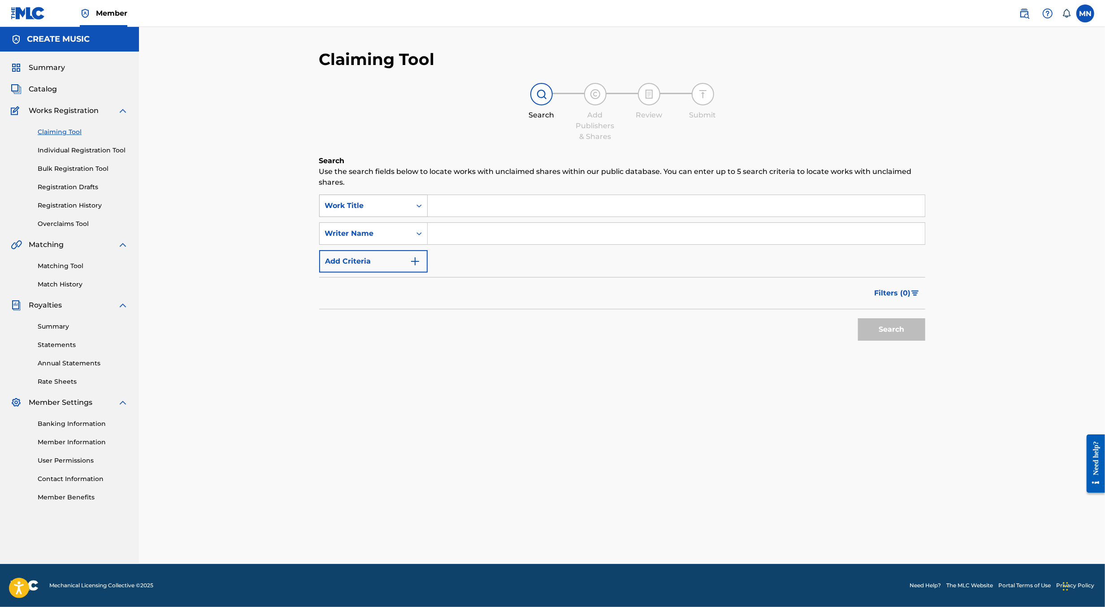
click at [399, 197] on div "Work Title" at bounding box center [365, 205] width 91 height 17
click at [391, 236] on div "MLC Song Code" at bounding box center [374, 229] width 108 height 22
click at [447, 213] on input "Search Form" at bounding box center [676, 206] width 497 height 22
paste input "1B7HSI"
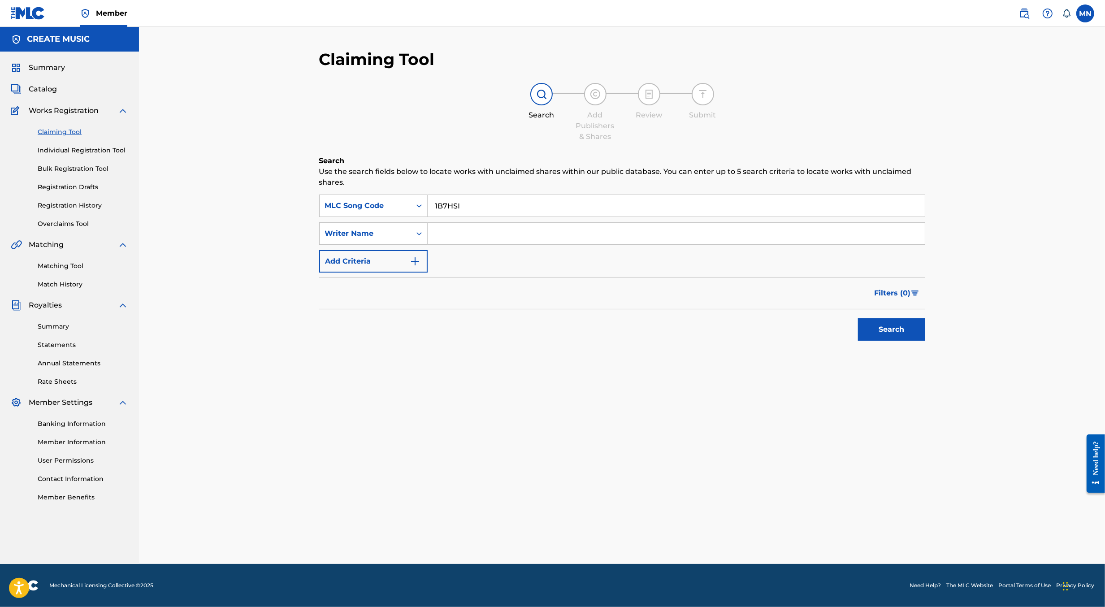
type input "1B7HSI"
click at [858, 318] on button "Search" at bounding box center [891, 329] width 67 height 22
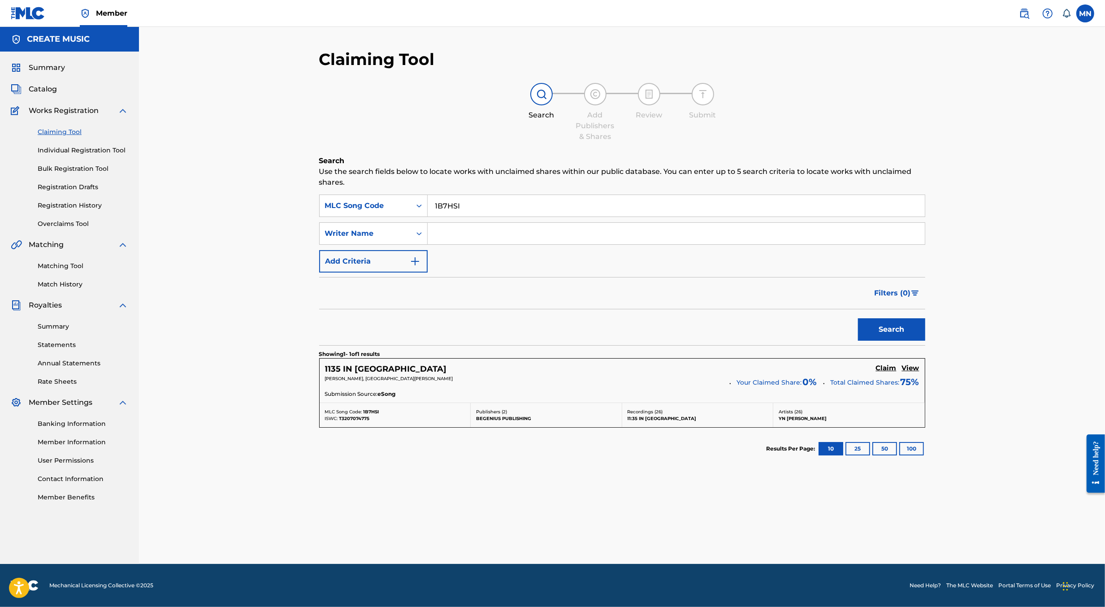
click at [887, 366] on h5 "Claim" at bounding box center [886, 368] width 21 height 9
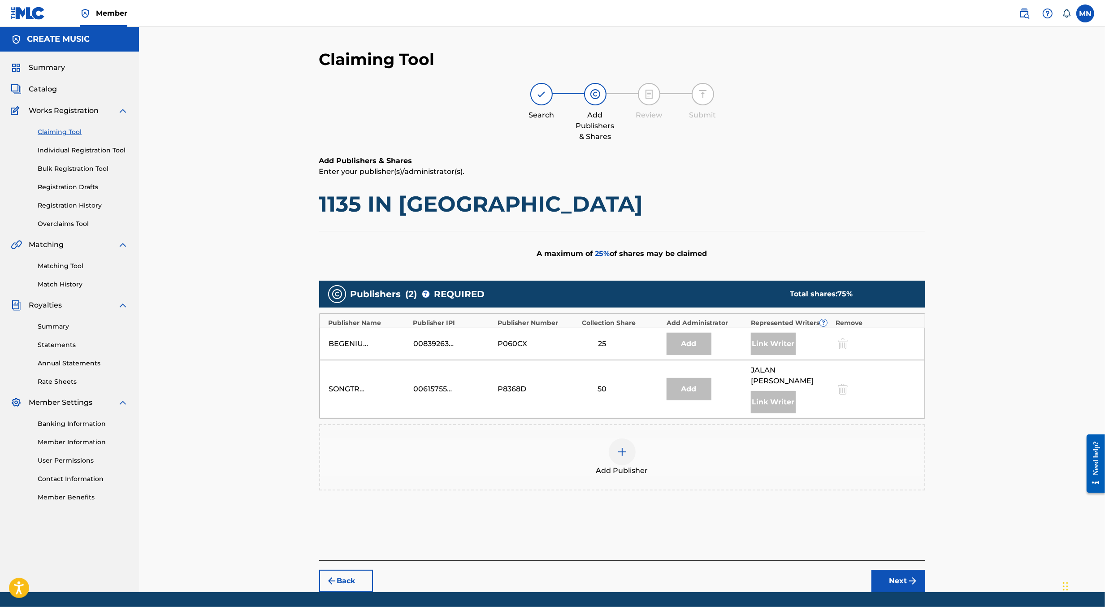
scroll to position [16, 0]
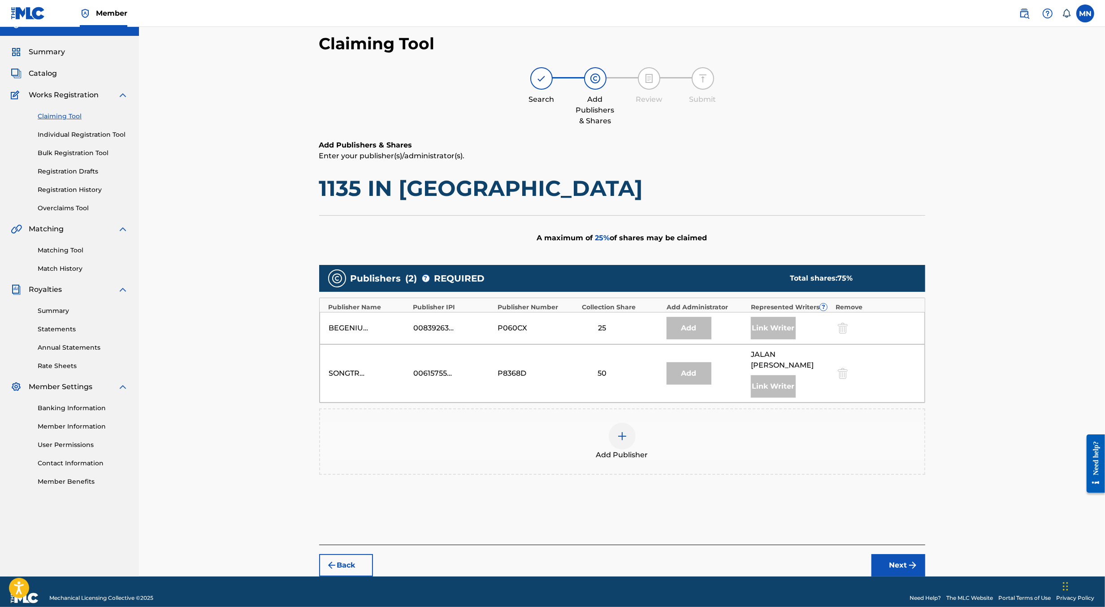
click at [634, 426] on div at bounding box center [622, 436] width 27 height 27
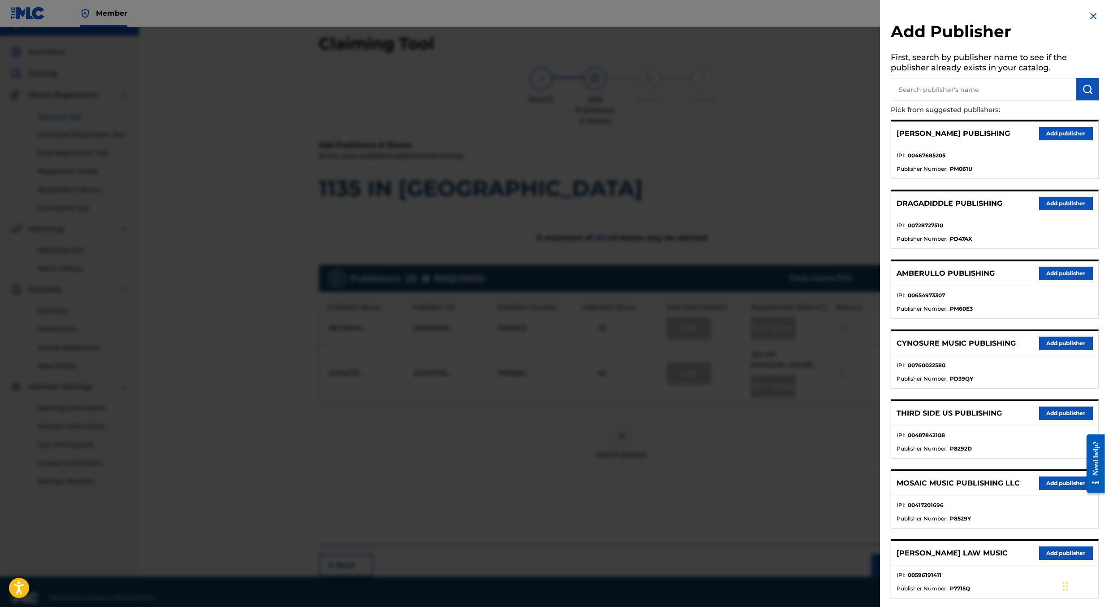
click at [966, 92] on input "text" at bounding box center [984, 89] width 186 height 22
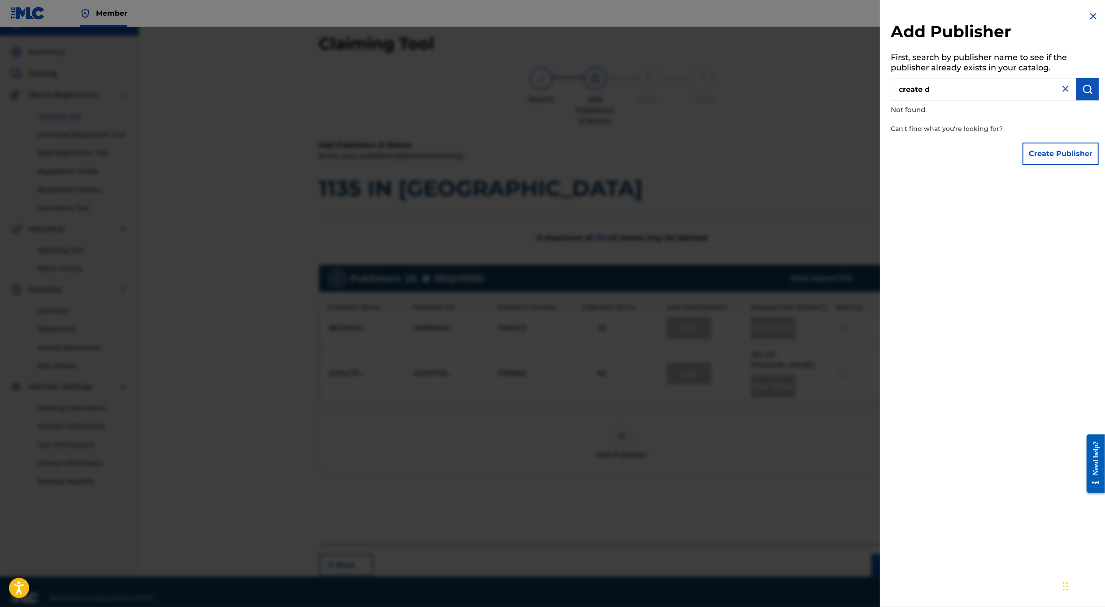
type input "create d"
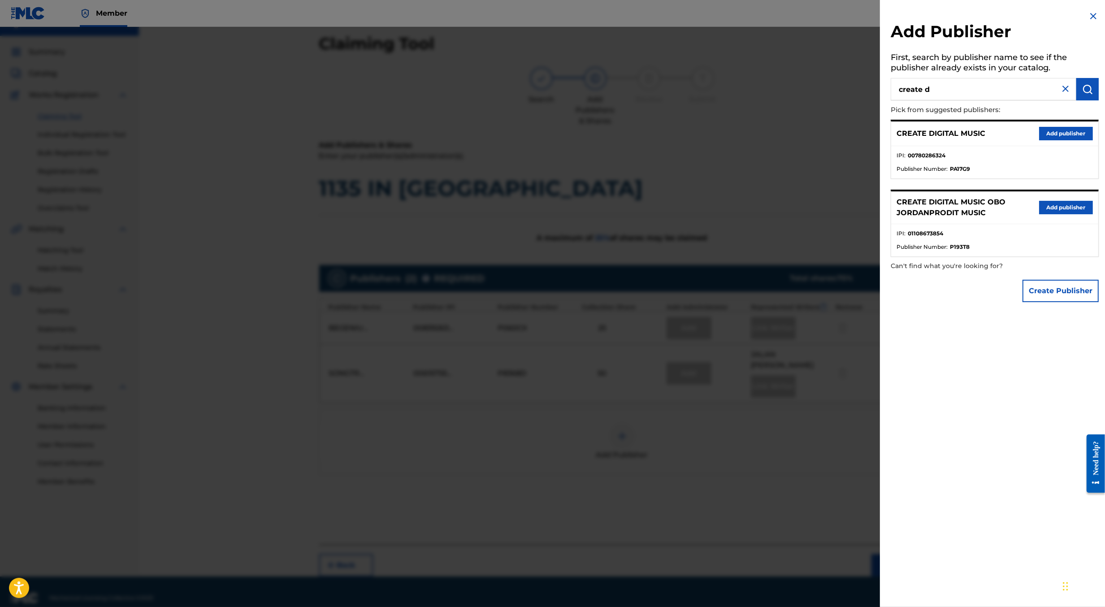
click at [1074, 132] on button "Add publisher" at bounding box center [1067, 133] width 54 height 13
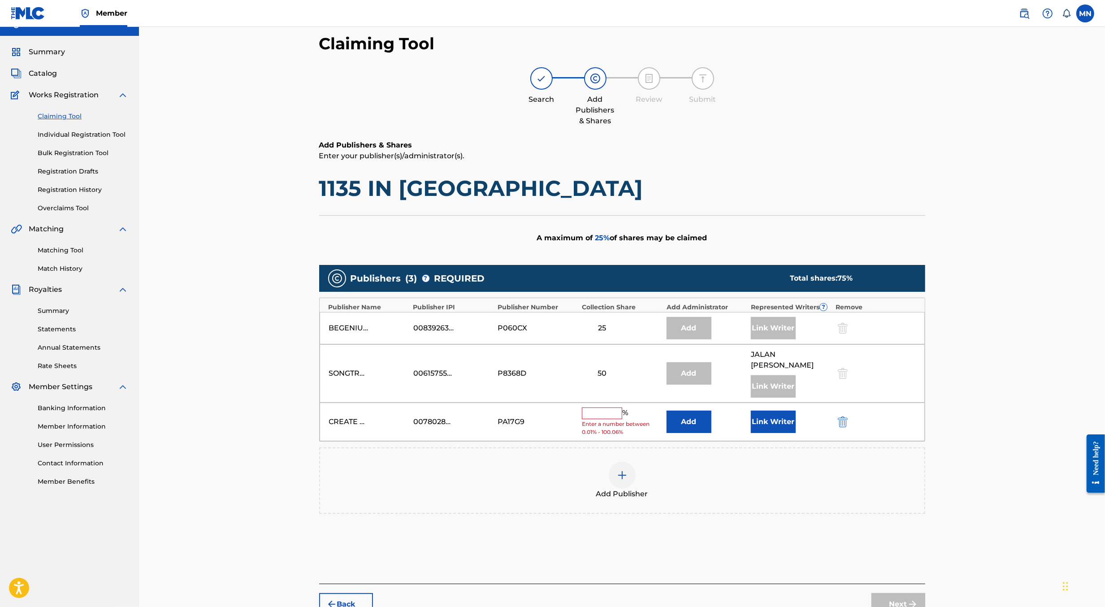
click at [605, 408] on input "text" at bounding box center [602, 414] width 40 height 12
type input "5"
type input "25"
click at [772, 409] on button "Link Writer" at bounding box center [773, 419] width 45 height 22
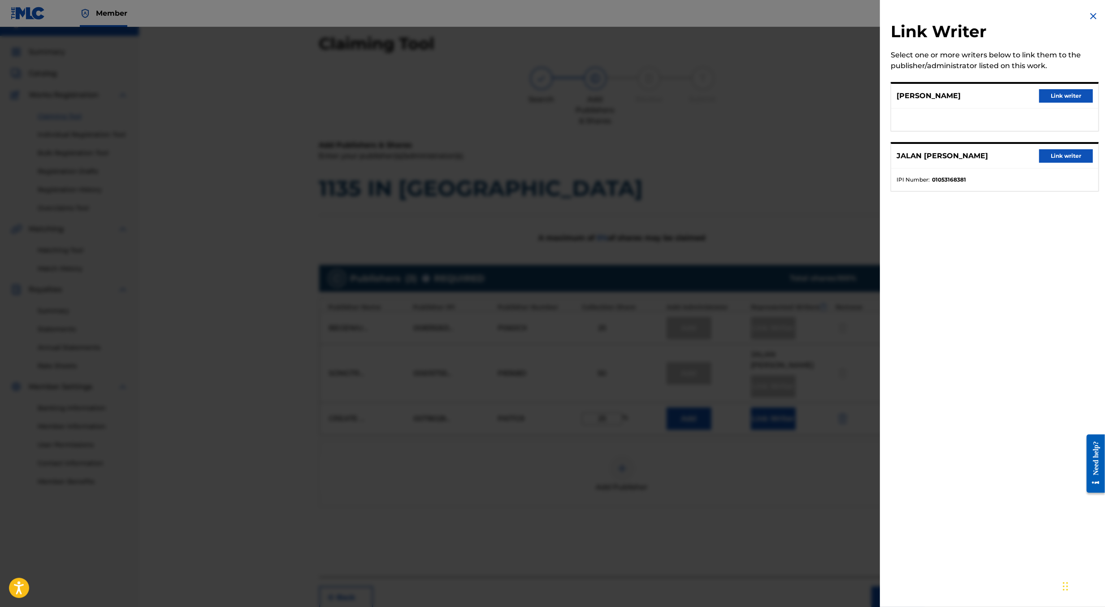
click at [1048, 92] on button "Link writer" at bounding box center [1067, 95] width 54 height 13
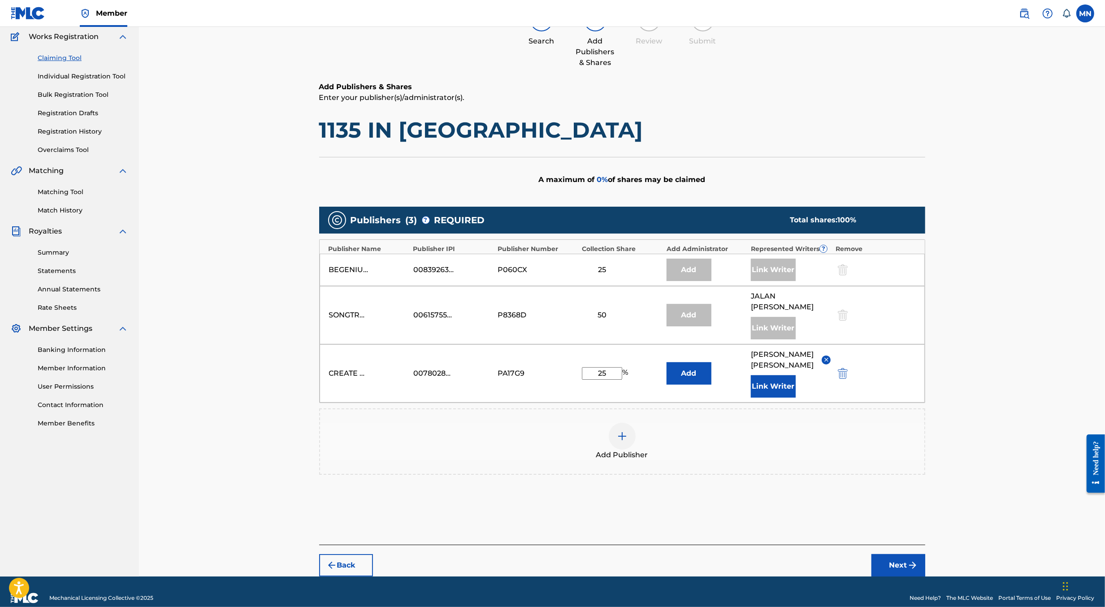
click at [901, 554] on button "Next" at bounding box center [899, 565] width 54 height 22
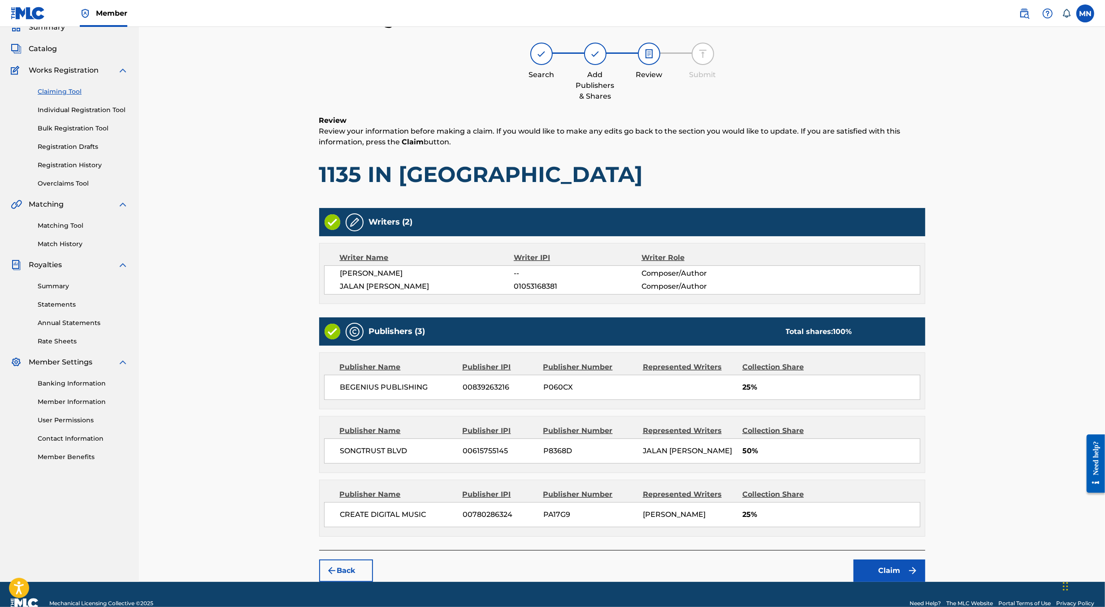
scroll to position [56, 0]
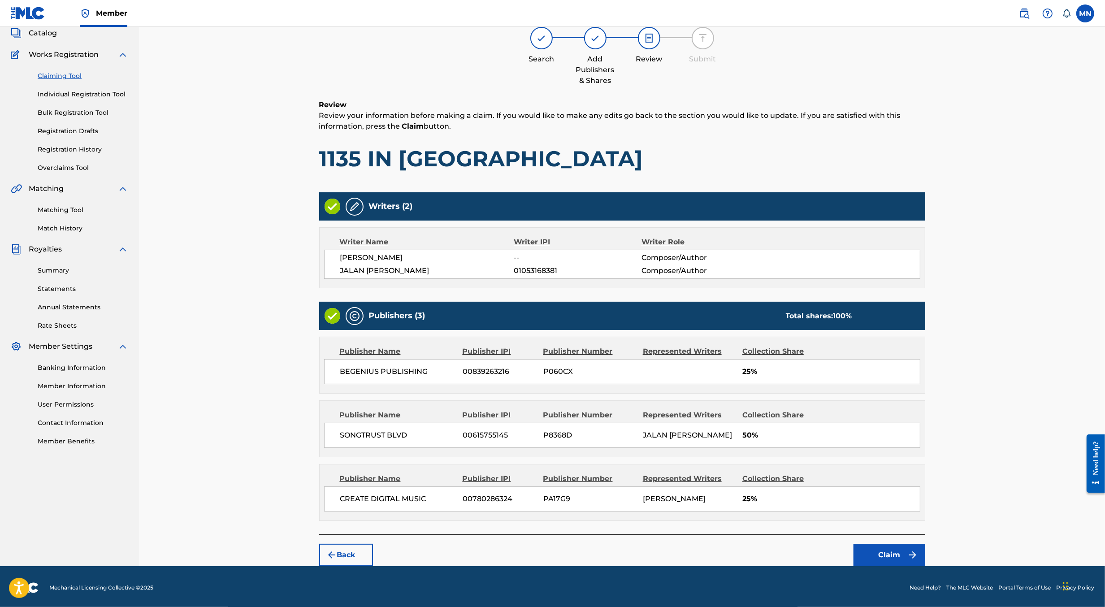
click at [898, 550] on button "Claim" at bounding box center [890, 555] width 72 height 22
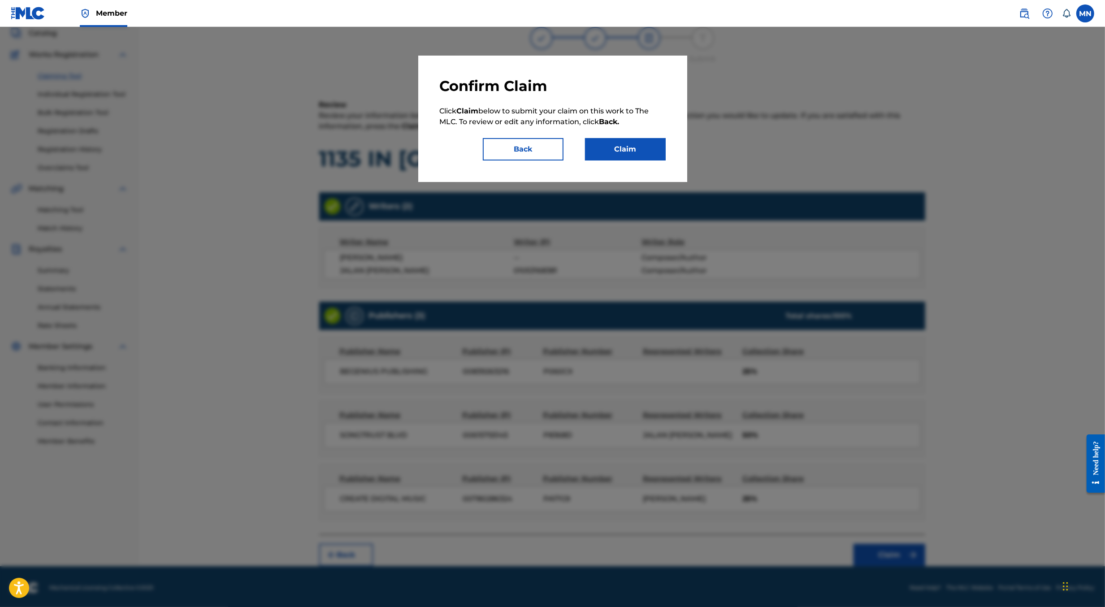
click at [628, 152] on button "Claim" at bounding box center [625, 149] width 81 height 22
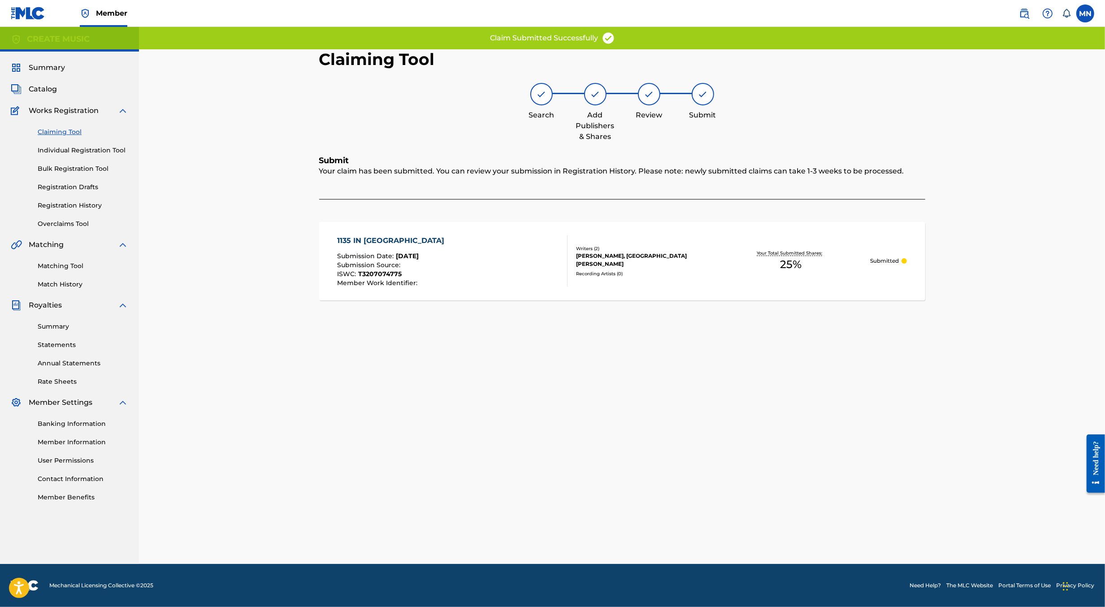
scroll to position [0, 0]
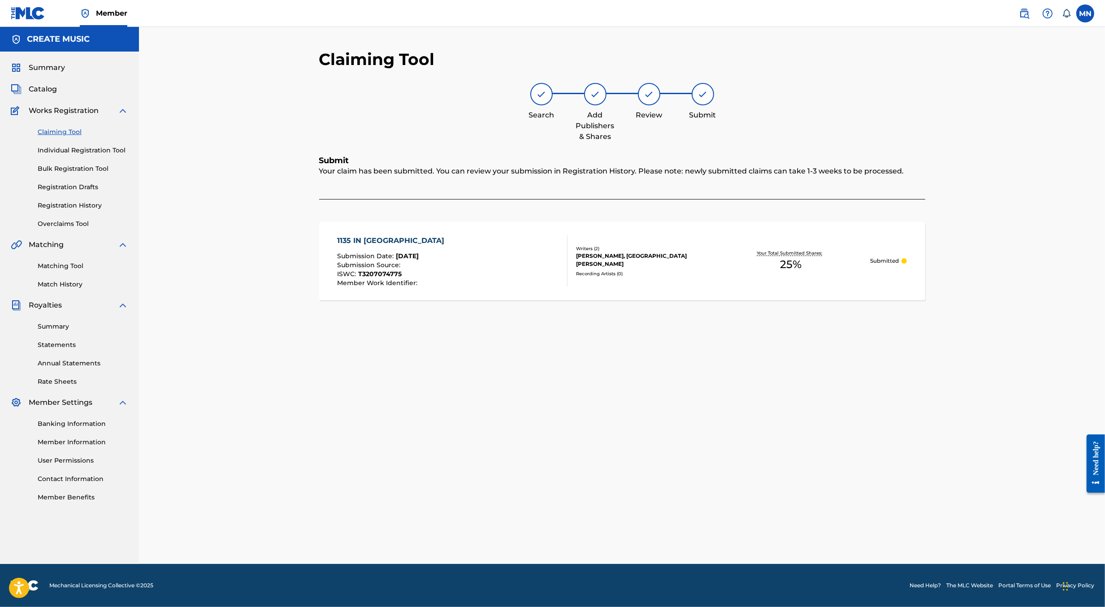
click at [1029, 11] on img at bounding box center [1024, 13] width 11 height 11
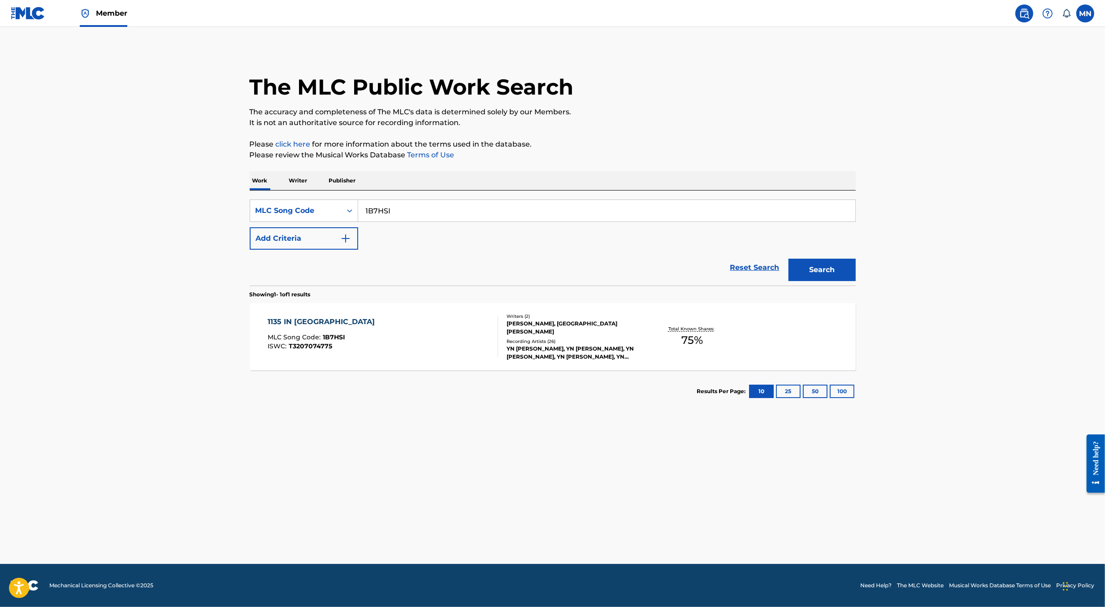
click at [613, 207] on input "1B7HSI" at bounding box center [606, 211] width 497 height 22
paste input "OD4E9A"
type input "OD4E9A"
click at [789, 259] on button "Search" at bounding box center [822, 270] width 67 height 22
click at [571, 343] on div "Recording Artists ( 108 )" at bounding box center [574, 341] width 135 height 7
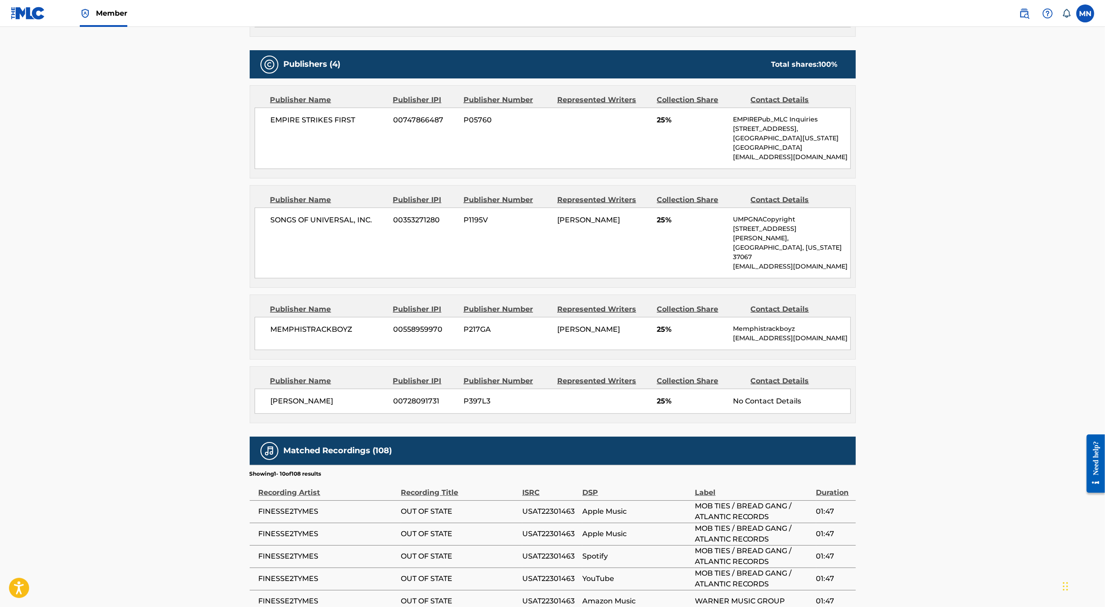
scroll to position [402, 0]
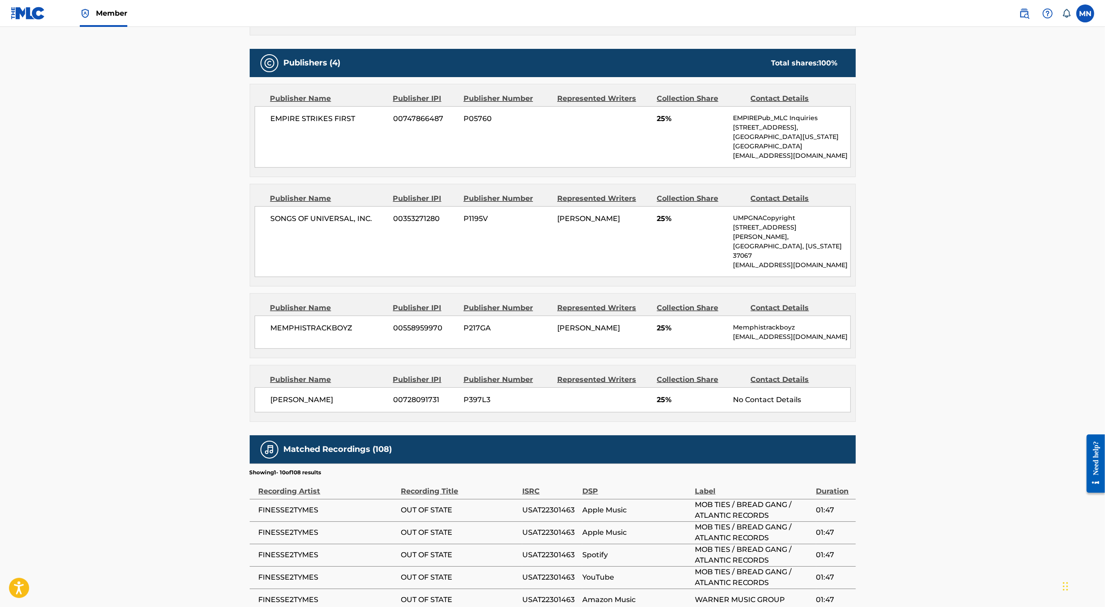
click at [1025, 15] on img at bounding box center [1024, 13] width 11 height 11
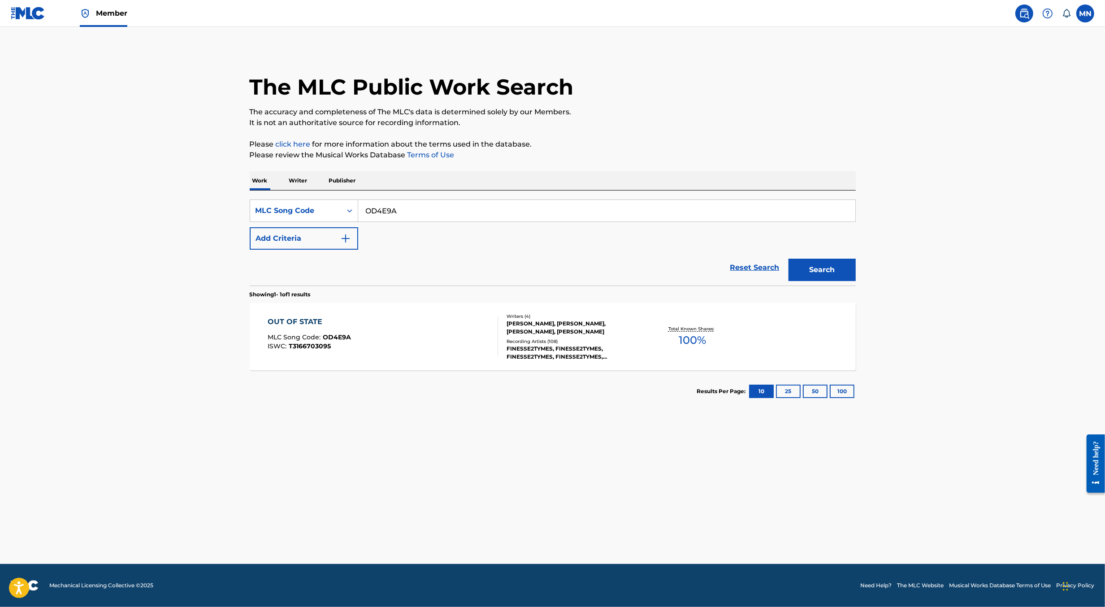
click at [553, 207] on input "OD4E9A" at bounding box center [606, 211] width 497 height 22
paste input "BA314H"
type input "BA314H"
click at [789, 259] on button "Search" at bounding box center [822, 270] width 67 height 22
click at [487, 331] on div "BATHING APE MLC Song Code : BA314H ISWC : T9324193295" at bounding box center [383, 337] width 231 height 40
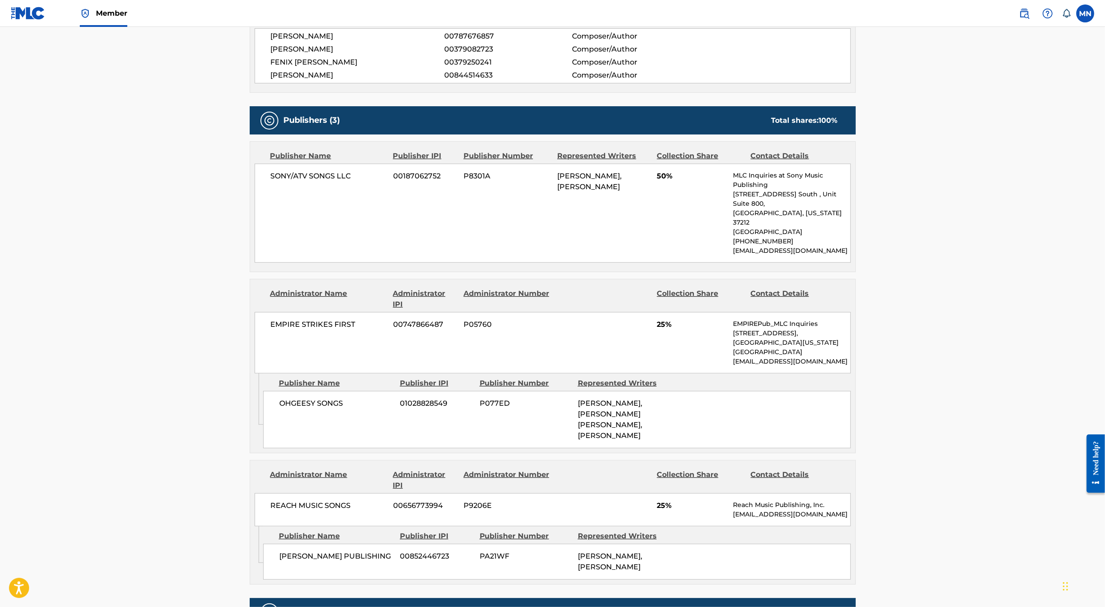
scroll to position [440, 0]
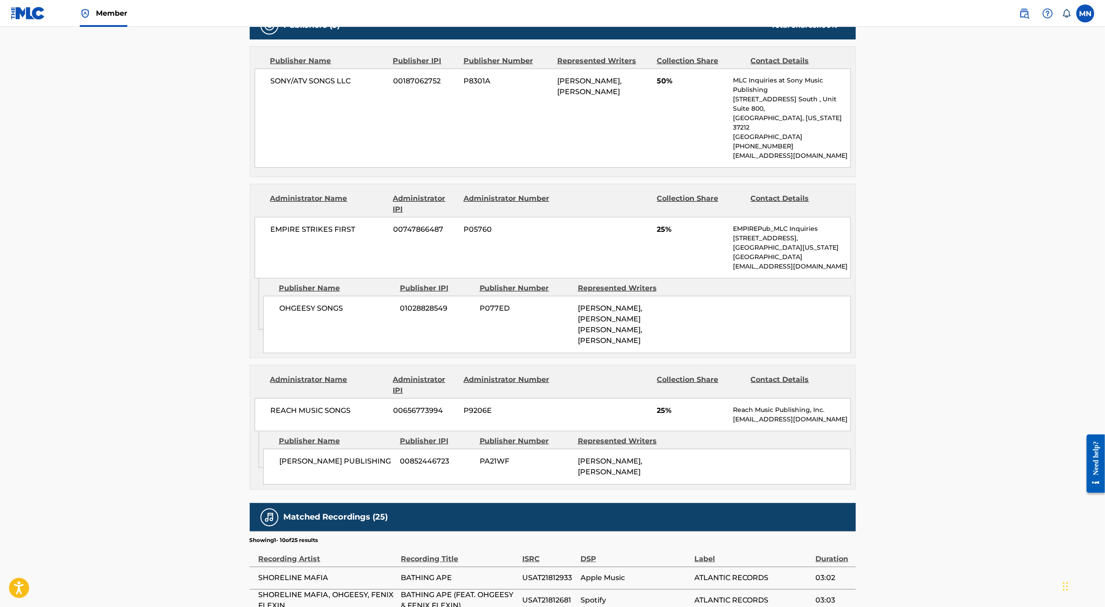
click at [1036, 10] on span at bounding box center [1044, 13] width 56 height 18
click at [1025, 12] on img at bounding box center [1024, 13] width 11 height 11
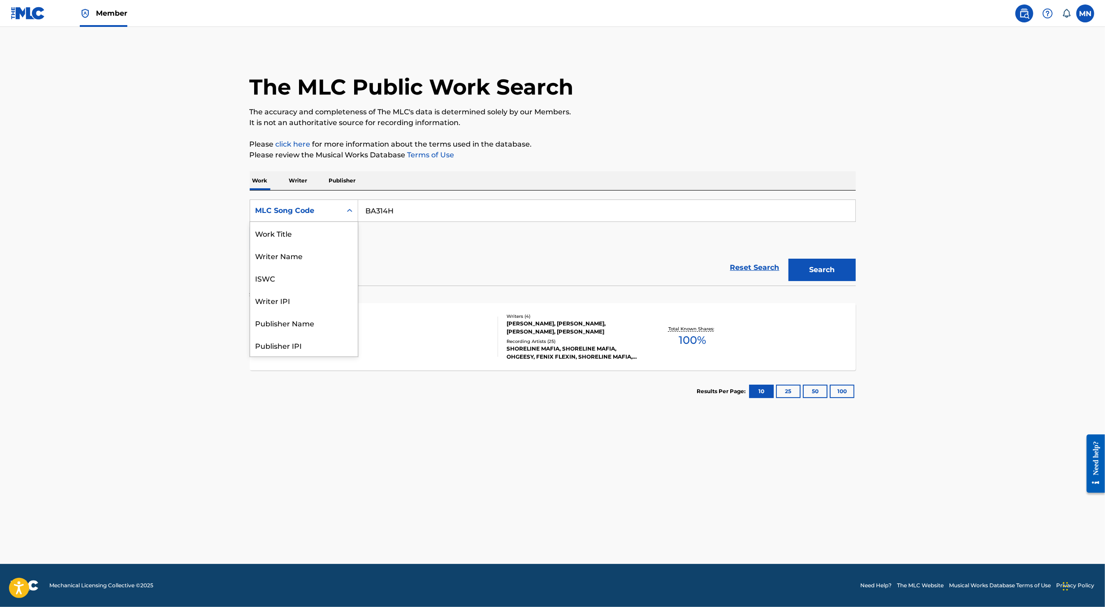
click at [335, 215] on div "MLC Song Code" at bounding box center [296, 210] width 81 height 11
click at [323, 233] on div "Work Title" at bounding box center [304, 233] width 108 height 22
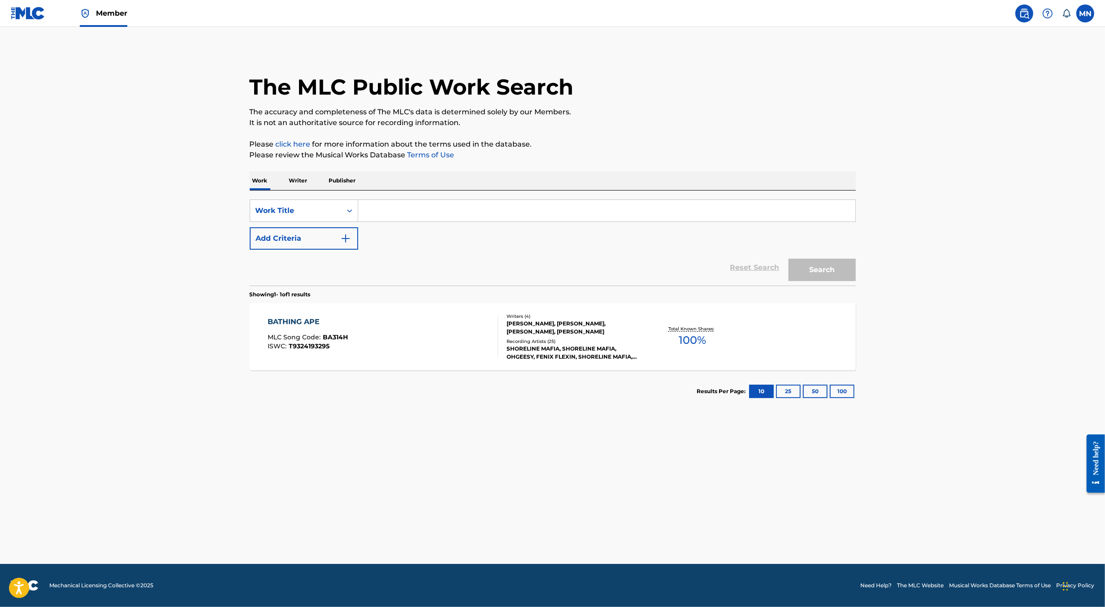
click at [391, 214] on input "Search Form" at bounding box center [606, 211] width 497 height 22
paste input "MAD"
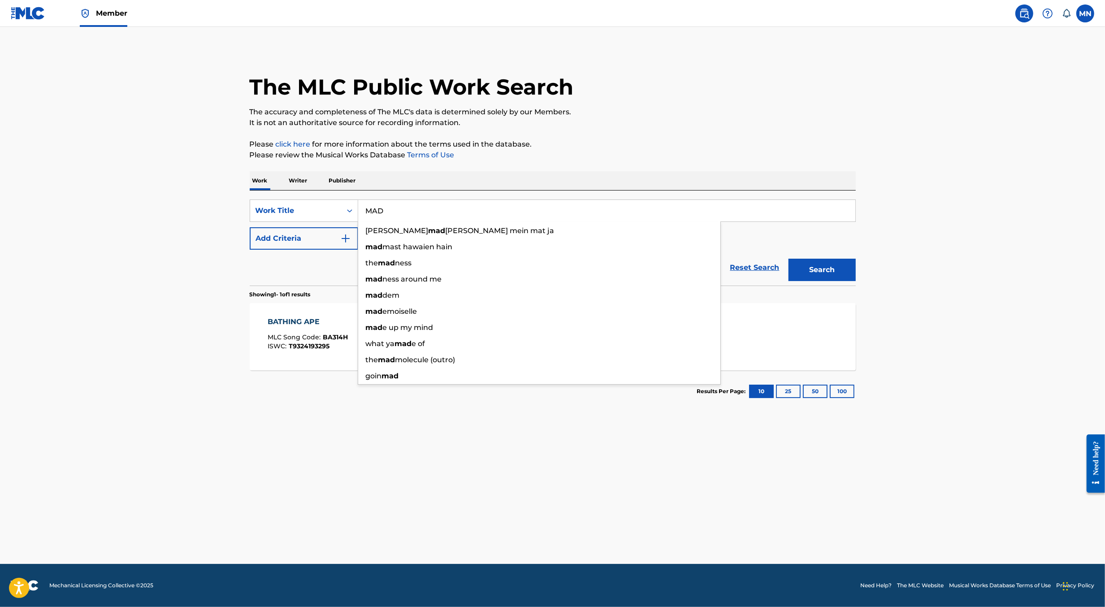
type input "MAD"
click at [333, 248] on button "Add Criteria" at bounding box center [304, 238] width 109 height 22
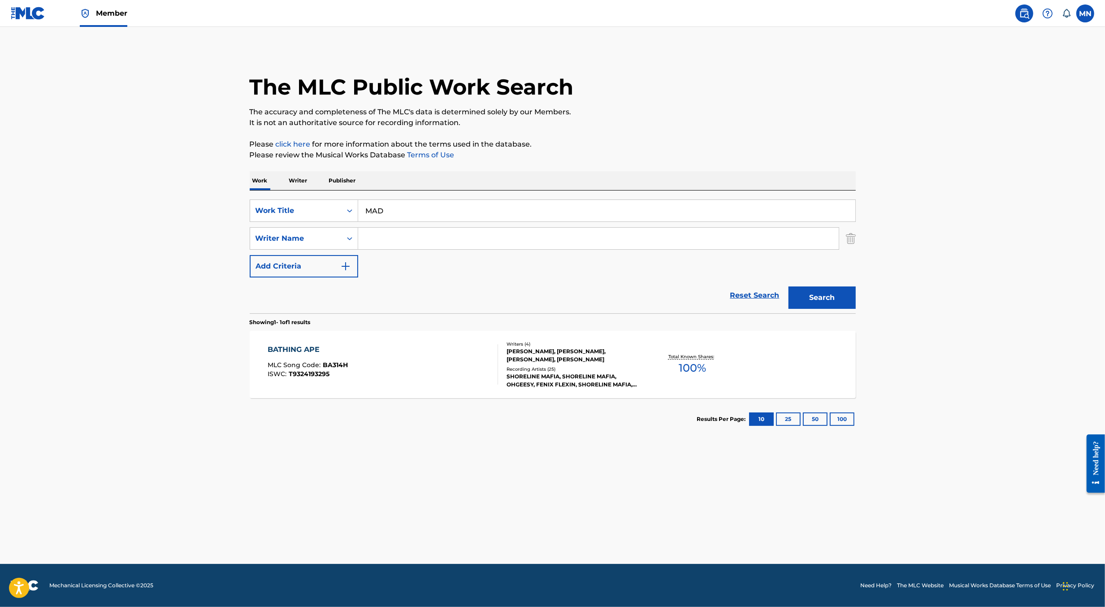
click at [380, 243] on input "Search Form" at bounding box center [598, 239] width 481 height 22
click at [789, 287] on button "Search" at bounding box center [822, 298] width 67 height 22
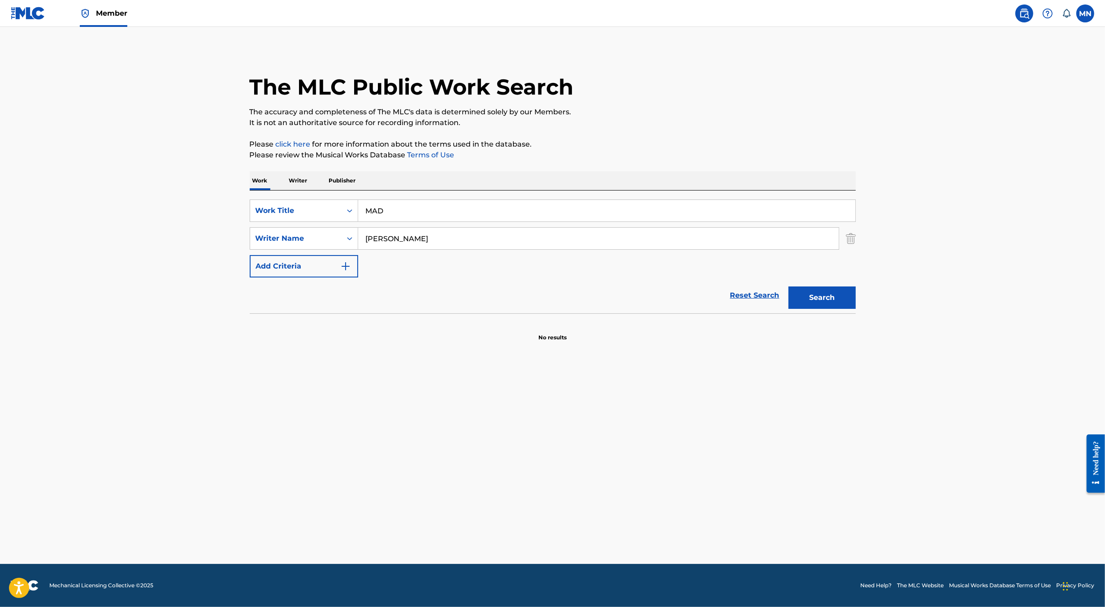
click at [384, 238] on input "[PERSON_NAME]" at bounding box center [598, 239] width 481 height 22
click at [789, 287] on button "Search" at bounding box center [822, 298] width 67 height 22
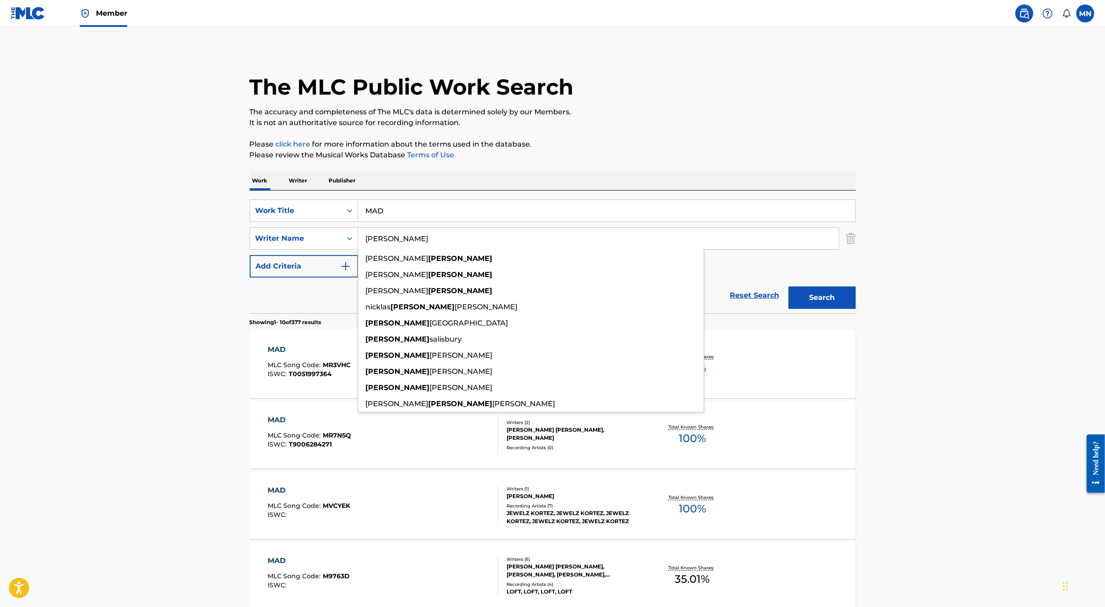
click at [164, 363] on main "The MLC Public Work Search The accuracy and completeness of The MLC's data is d…" at bounding box center [552, 555] width 1105 height 1056
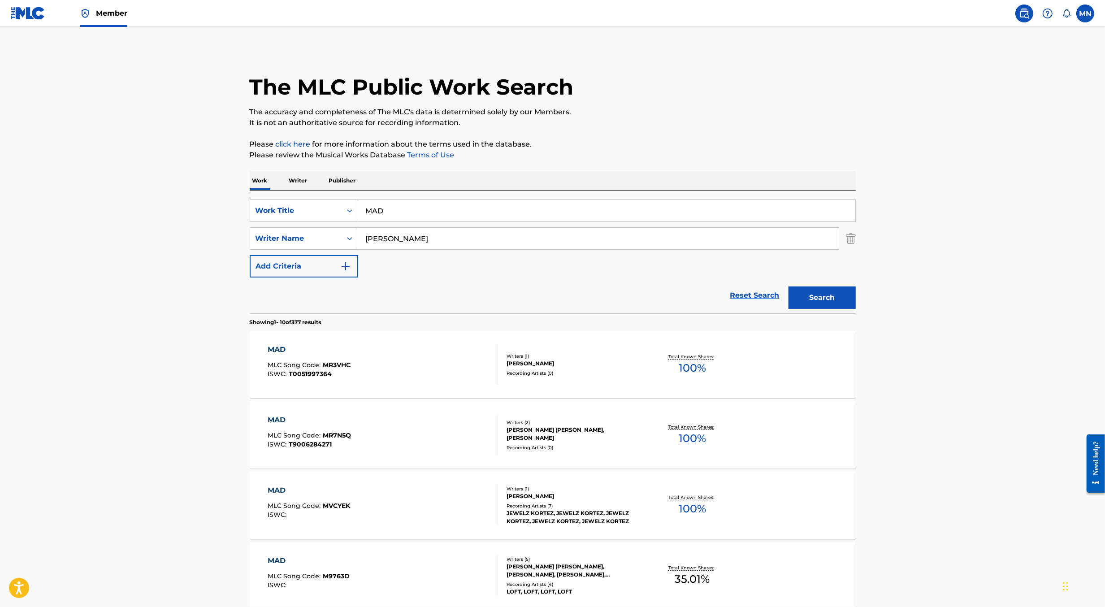
click at [397, 245] on input "[PERSON_NAME]" at bounding box center [598, 239] width 481 height 22
type input "ceefineass"
click at [789, 287] on button "Search" at bounding box center [822, 298] width 67 height 22
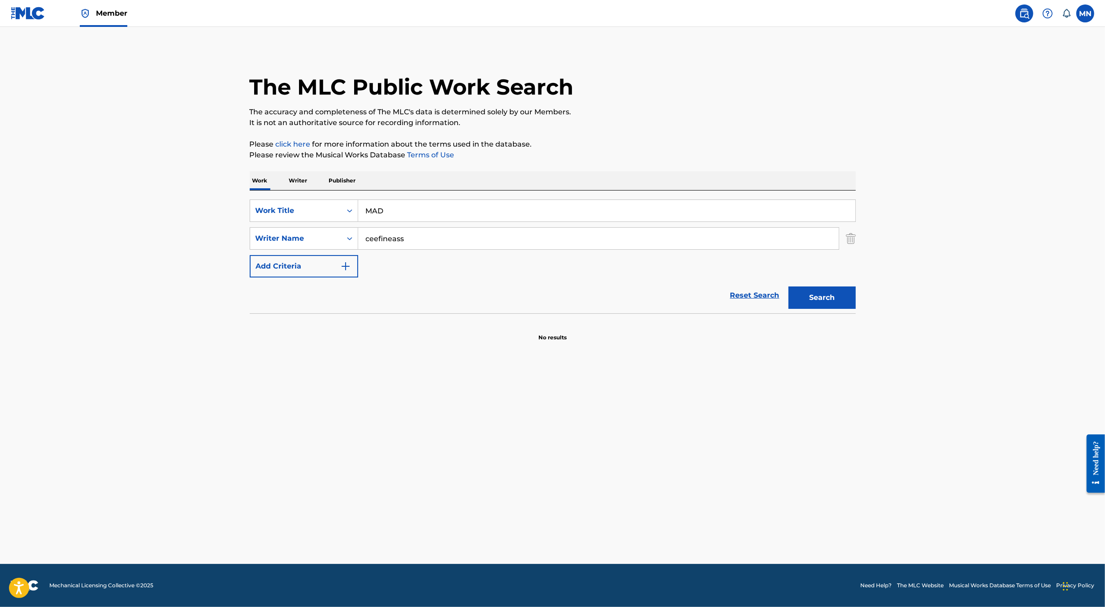
click at [1027, 21] on link at bounding box center [1025, 13] width 18 height 18
click at [332, 209] on div "Work Title" at bounding box center [296, 210] width 81 height 11
click at [322, 235] on div "MLC Song Code" at bounding box center [304, 233] width 108 height 22
click at [381, 209] on input "Search Form" at bounding box center [606, 211] width 497 height 22
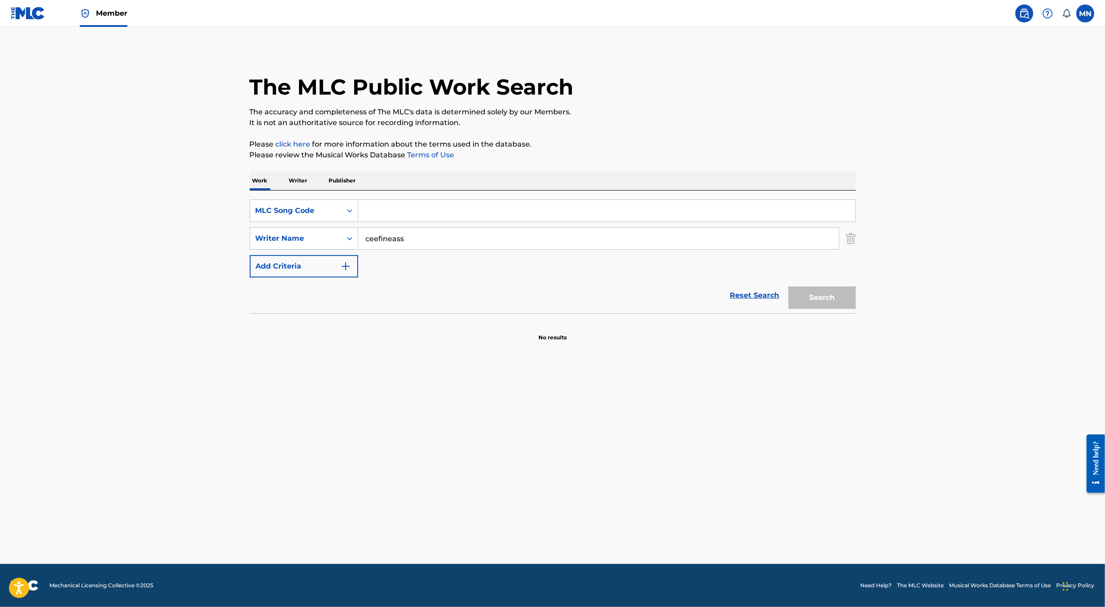
paste input "GA1U6M"
type input "GA1U6M"
click at [789, 287] on button "Search" at bounding box center [822, 298] width 67 height 22
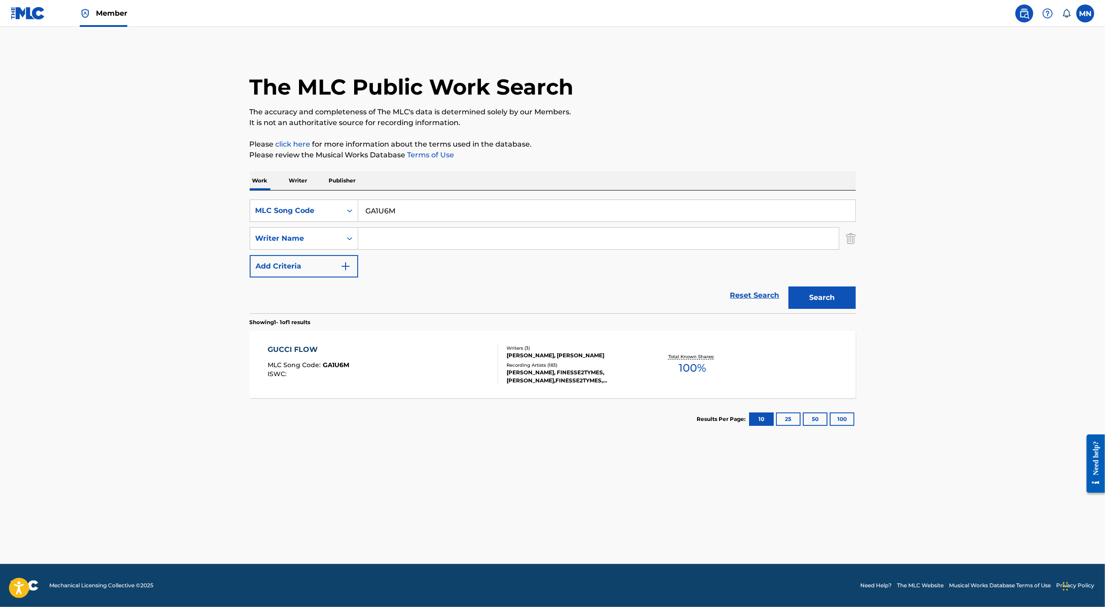
click at [427, 365] on div "GUCCI FLOW MLC Song Code : GA1U6M ISWC :" at bounding box center [383, 364] width 231 height 40
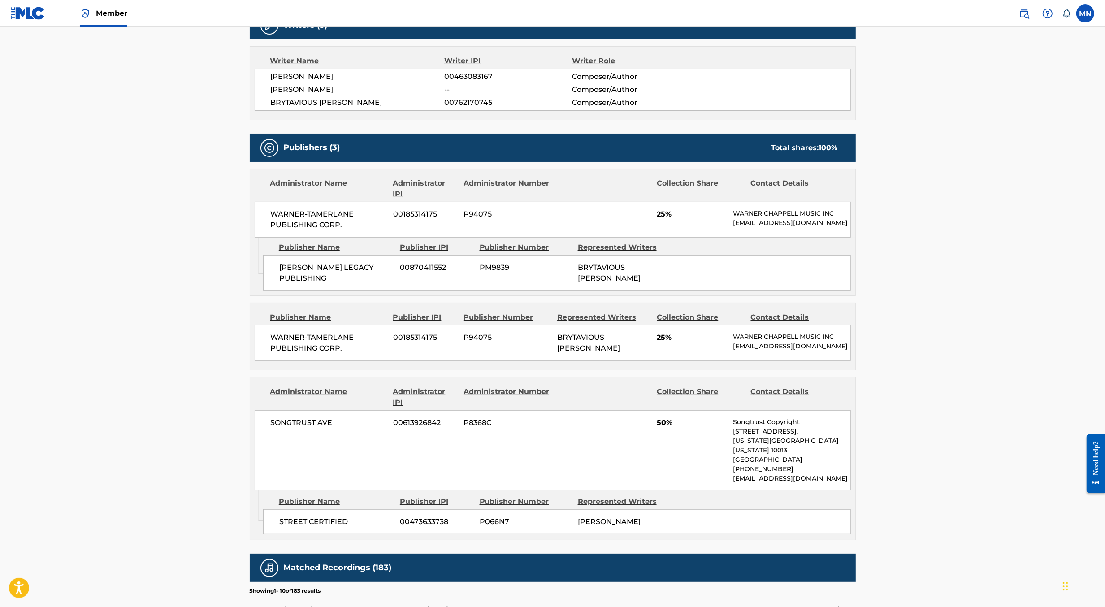
scroll to position [314, 0]
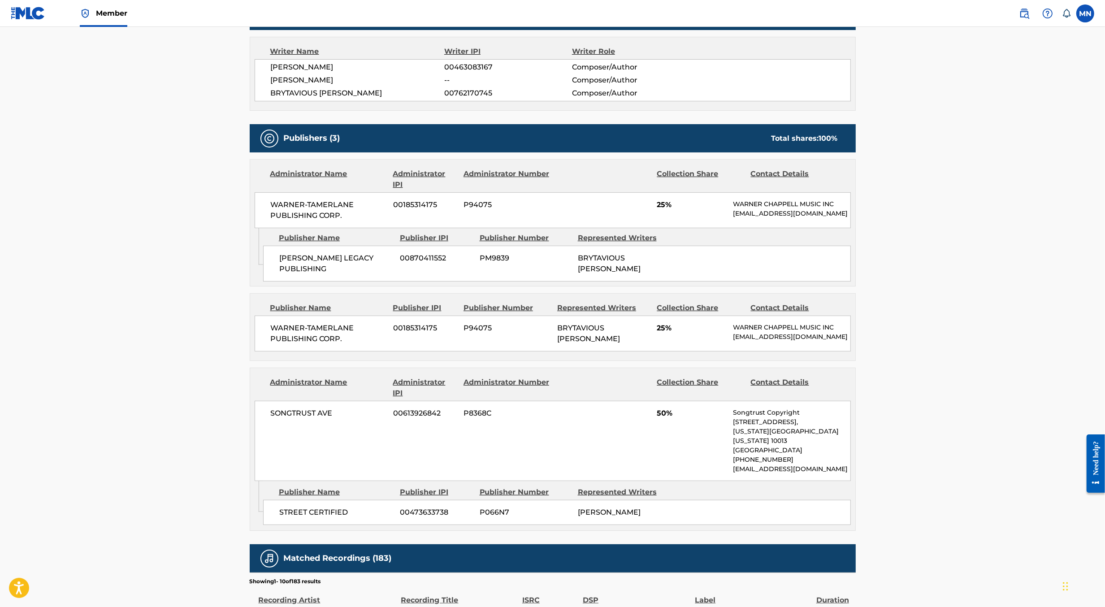
click at [1027, 14] on img at bounding box center [1024, 13] width 11 height 11
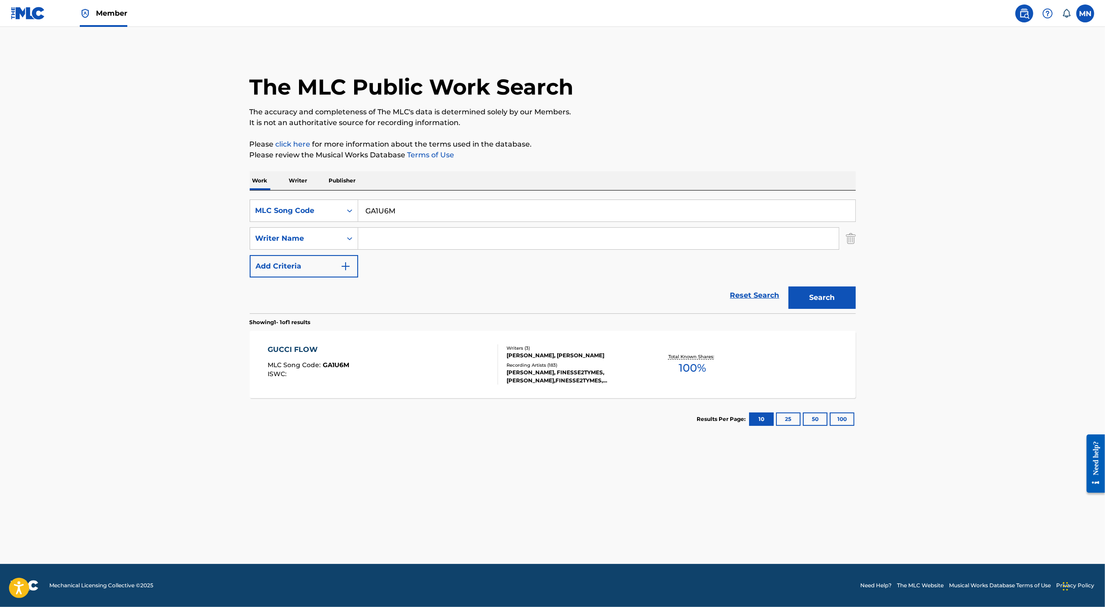
click at [657, 220] on input "GA1U6M" at bounding box center [606, 211] width 497 height 22
paste input "NH4N1F"
type input "NH4N1F"
click at [789, 287] on button "Search" at bounding box center [822, 298] width 67 height 22
click at [557, 375] on div "TISOKI, TISOKI, TISOKI, TISOKI, TISOKI" at bounding box center [574, 377] width 135 height 8
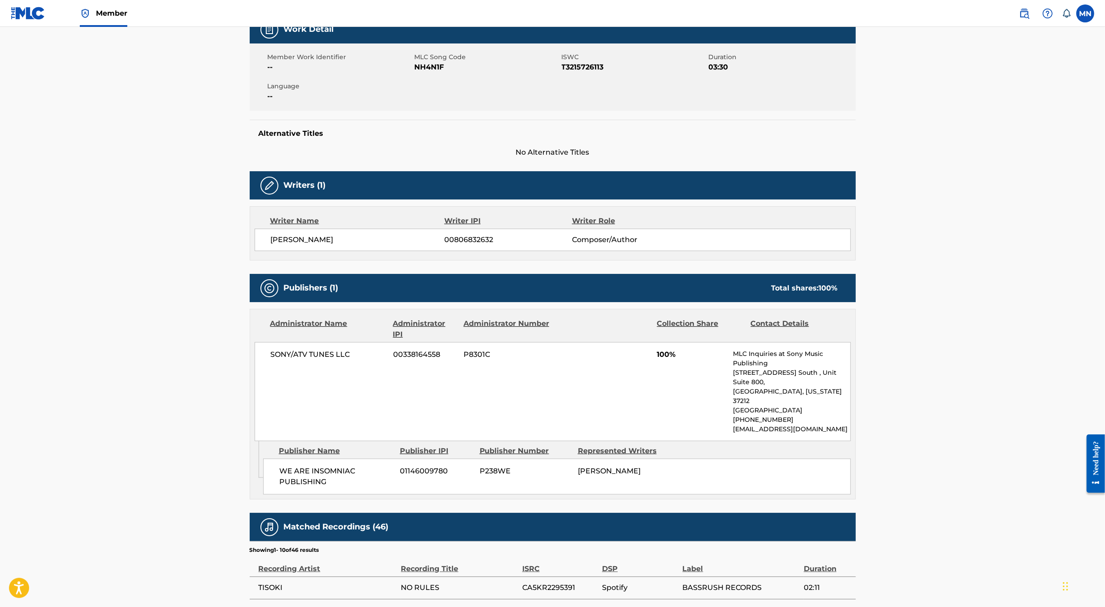
scroll to position [149, 0]
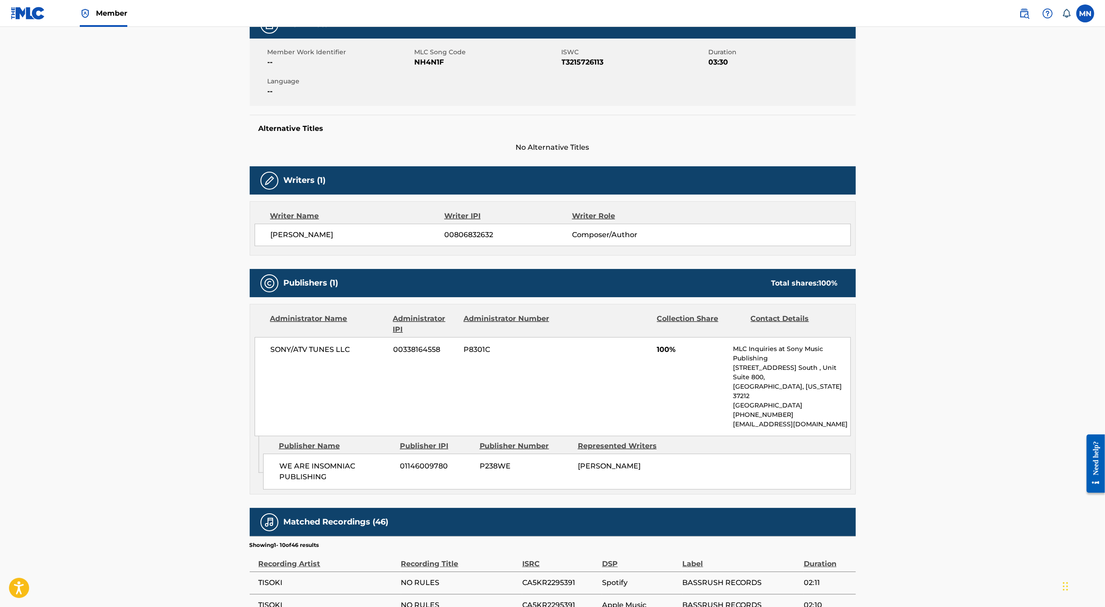
click at [1024, 9] on img at bounding box center [1024, 13] width 11 height 11
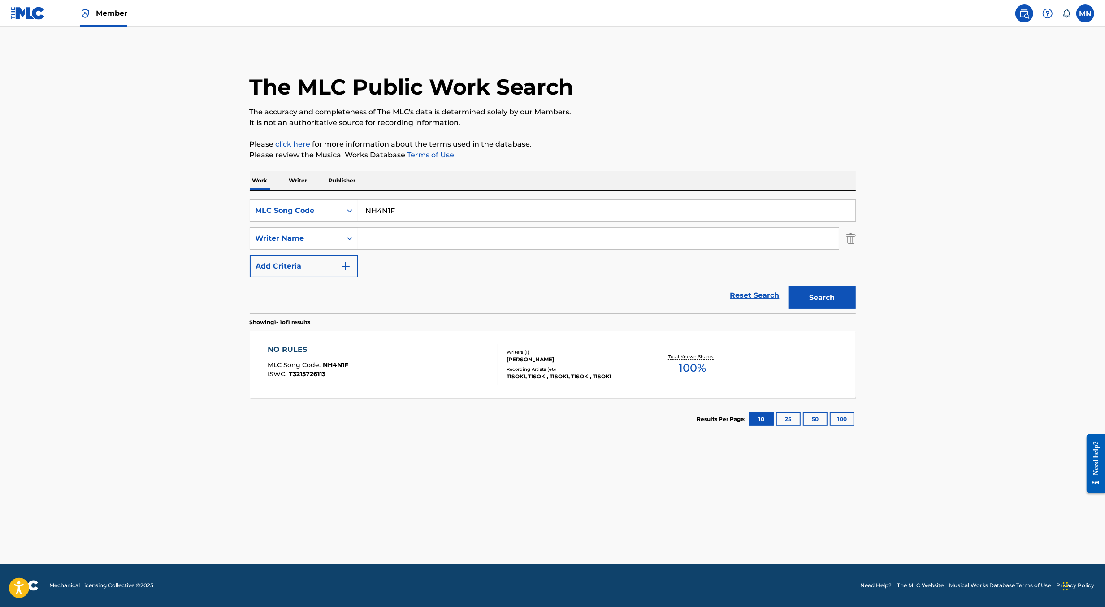
click at [574, 208] on input "NH4N1F" at bounding box center [606, 211] width 497 height 22
paste input "YP6ANN"
type input "YP6ANN"
click at [789, 287] on button "Search" at bounding box center [822, 298] width 67 height 22
click at [431, 386] on div "YOU'RE THE PROBLEM MLC Song Code : YP6ANN ISWC : Writers ( 5 ) [PERSON_NAME], […" at bounding box center [553, 364] width 606 height 67
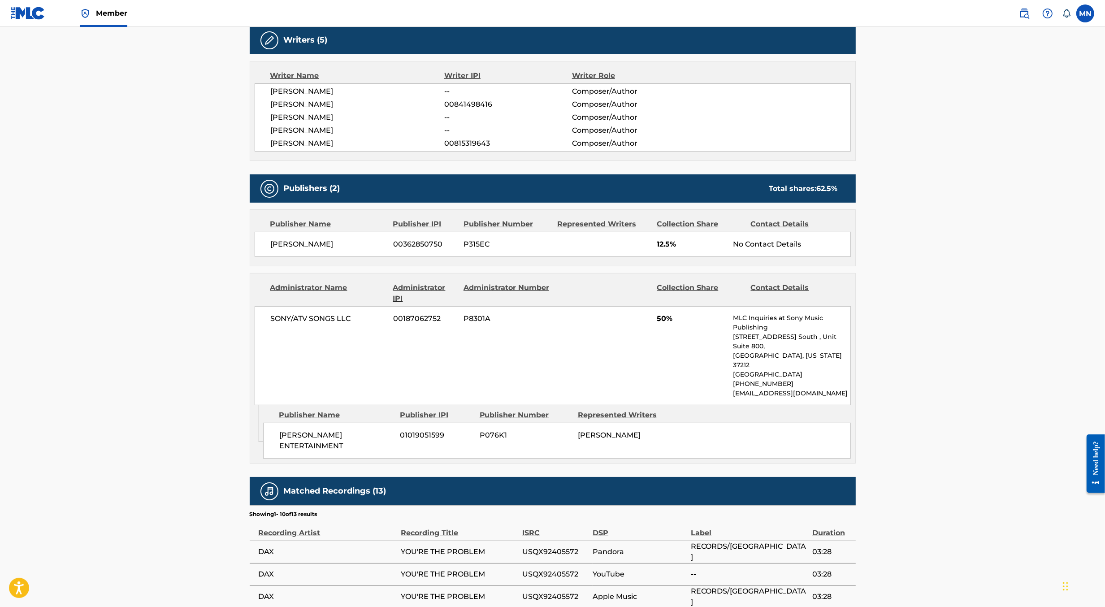
scroll to position [291, 0]
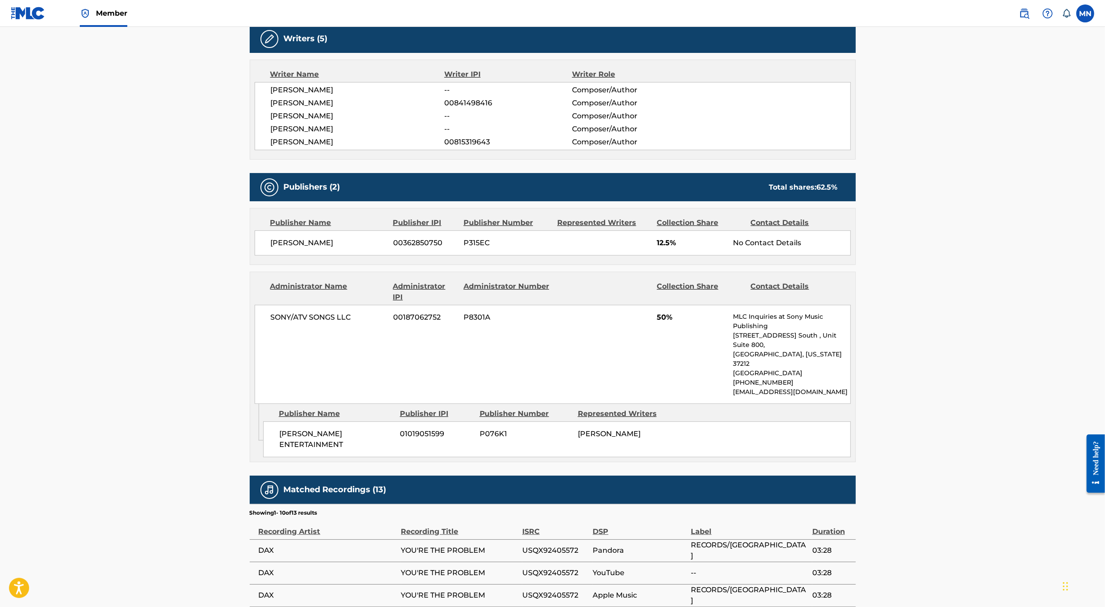
click at [1023, 16] on img at bounding box center [1024, 13] width 11 height 11
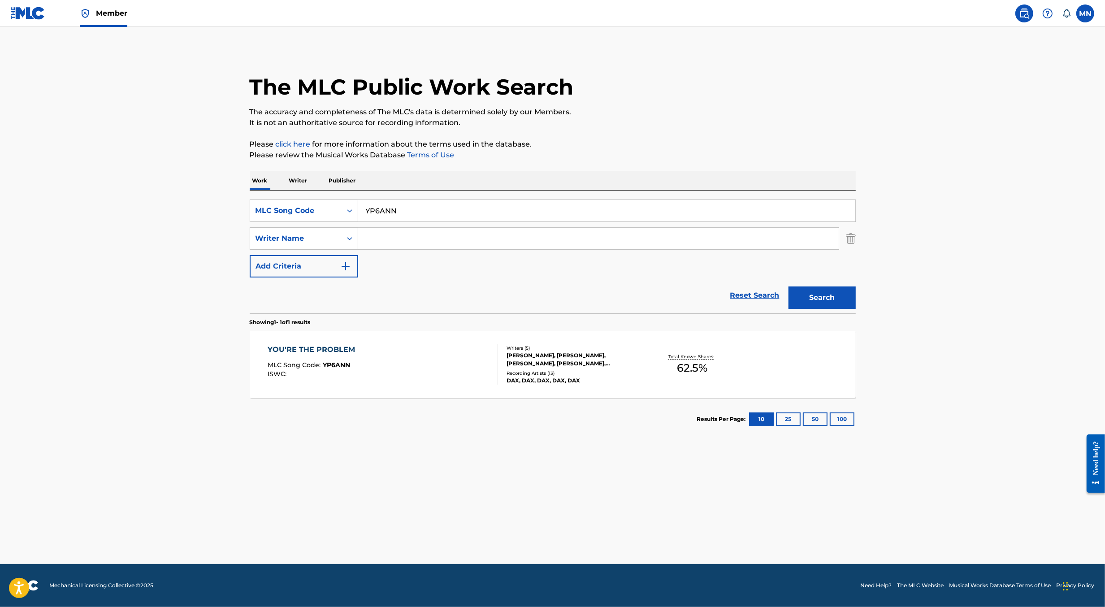
click at [605, 214] on input "YP6ANN" at bounding box center [606, 211] width 497 height 22
paste input "EQ3ARW"
type input "EQ3ARW"
click at [789, 287] on button "Search" at bounding box center [822, 298] width 67 height 22
click at [444, 364] on div "ECHOES OF HEART MLC Song Code : EQ3ARW ISWC : T3268342543" at bounding box center [383, 364] width 231 height 40
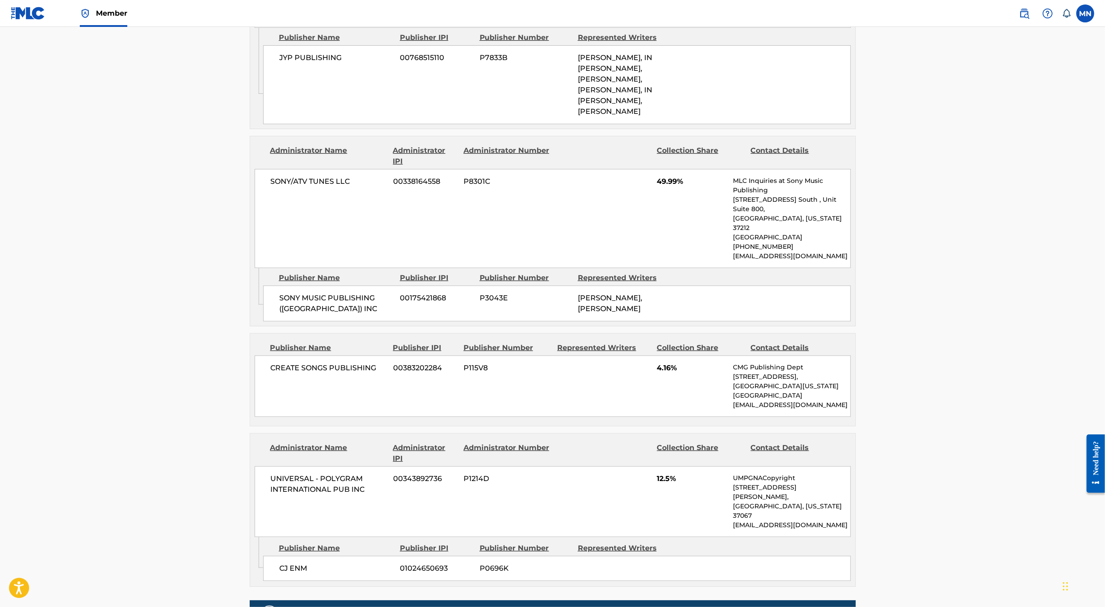
scroll to position [618, 0]
click at [1025, 13] on img at bounding box center [1024, 13] width 11 height 11
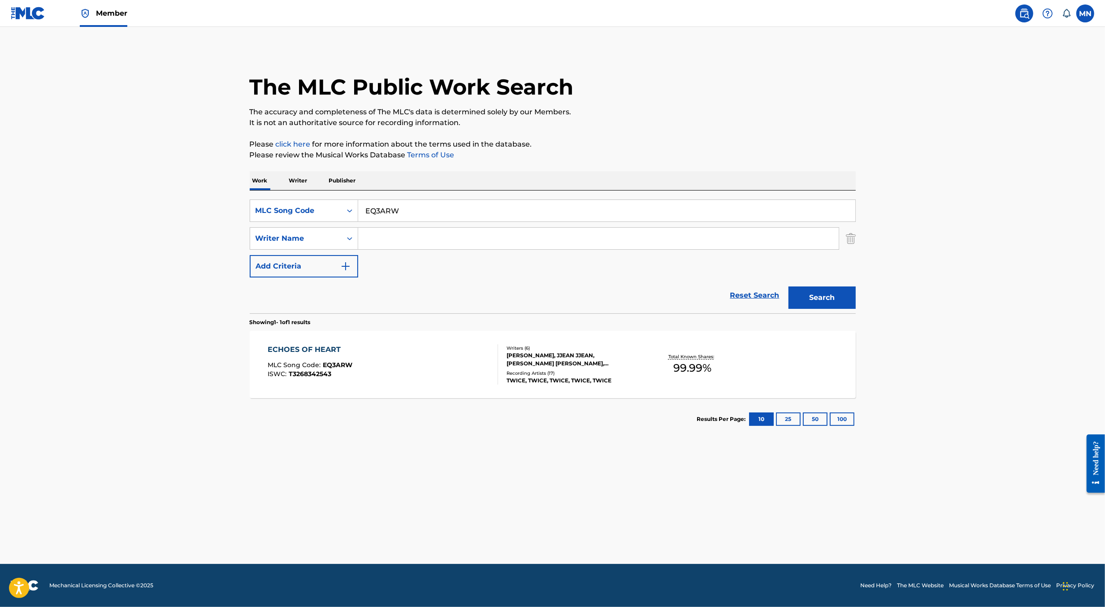
click at [594, 214] on input "EQ3ARW" at bounding box center [606, 211] width 497 height 22
paste input "IC3GJJ"
type input "IC3GJJ"
click at [789, 287] on button "Search" at bounding box center [822, 298] width 67 height 22
click at [478, 362] on div "INTERNET BOY MLC Song Code : IC3GJJ ISWC : T9306512903" at bounding box center [383, 364] width 231 height 40
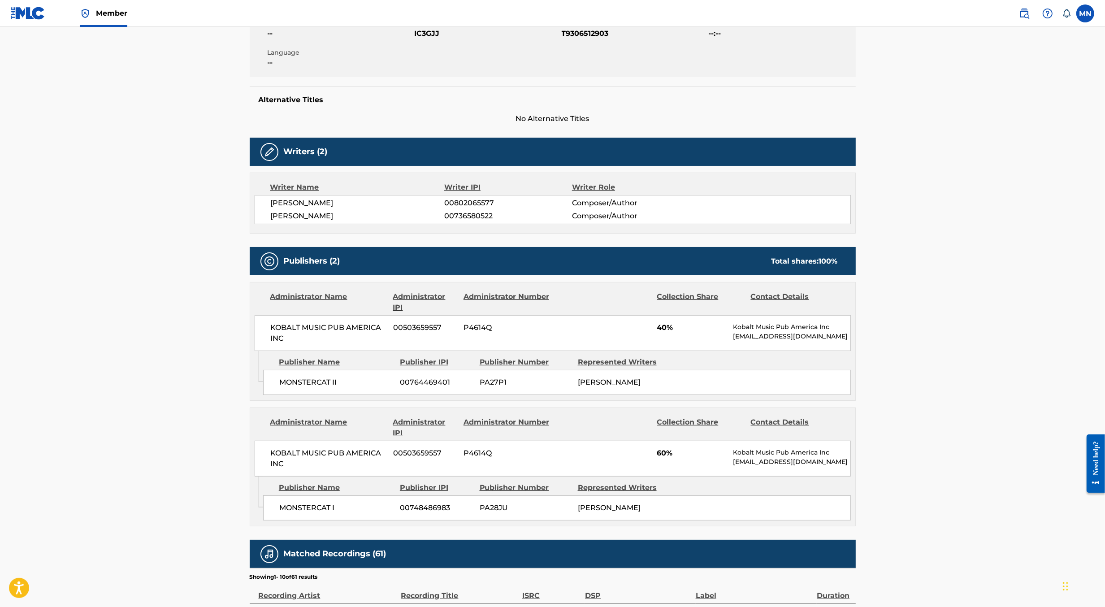
scroll to position [204, 0]
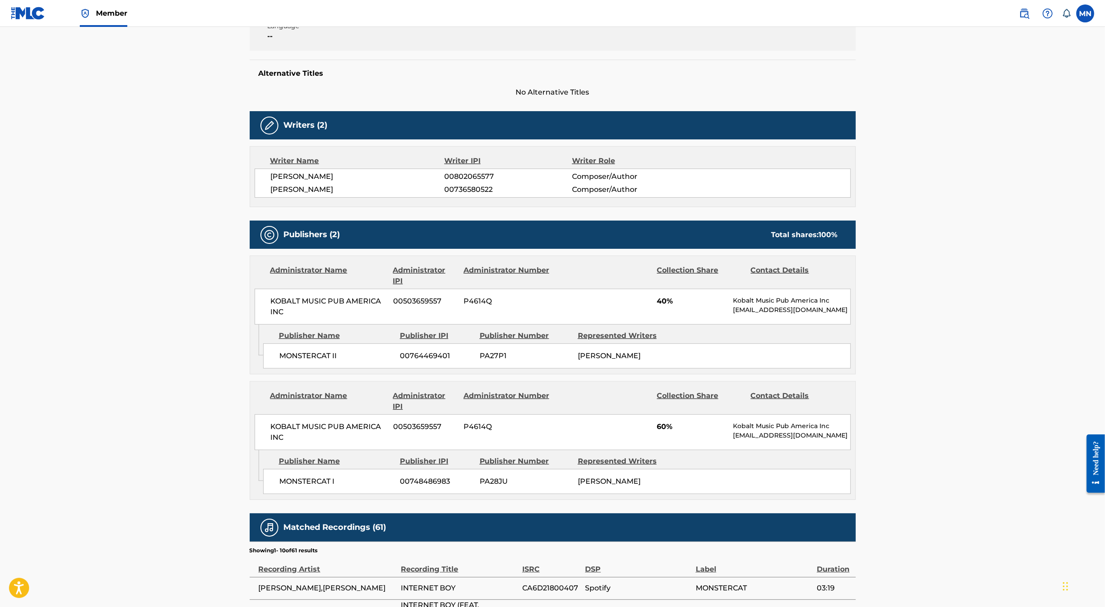
click at [1022, 14] on img at bounding box center [1024, 13] width 11 height 11
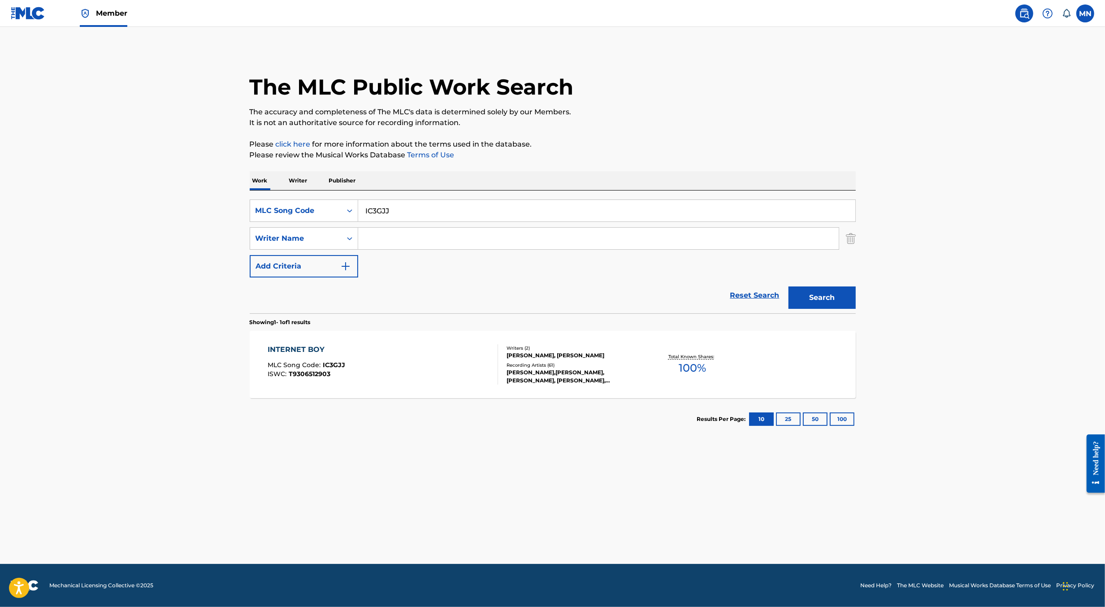
click at [539, 199] on div "SearchWithCriteria467bdd6a-1266-42c5-97dc-166ed910743b MLC Song Code IC3GJJ Sea…" at bounding box center [553, 252] width 606 height 123
click at [509, 210] on input "IC3GJJ" at bounding box center [606, 211] width 497 height 22
paste input "NH1YSI"
click at [789, 287] on button "Search" at bounding box center [822, 298] width 67 height 22
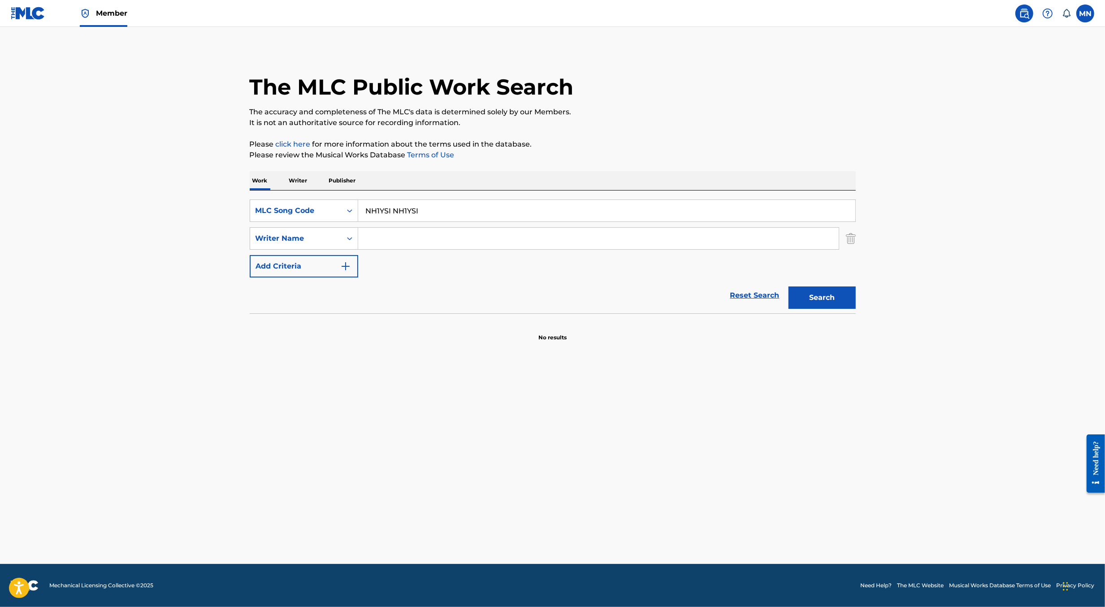
click at [509, 210] on input "NH1YSI NH1YSI" at bounding box center [606, 211] width 497 height 22
paste input "Search Form"
type input "NH1YSI"
click at [789, 287] on button "Search" at bounding box center [822, 298] width 67 height 22
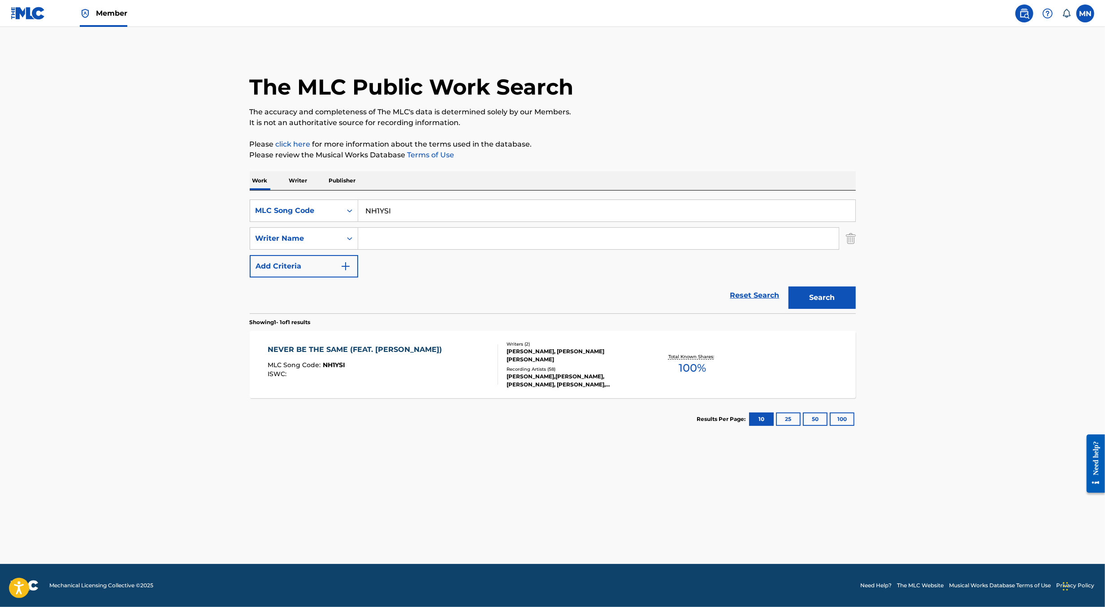
click at [423, 386] on div "NEVER BE THE SAME (FEAT. [PERSON_NAME]) MLC Song Code : NH1YSI ISWC : Writers (…" at bounding box center [553, 364] width 606 height 67
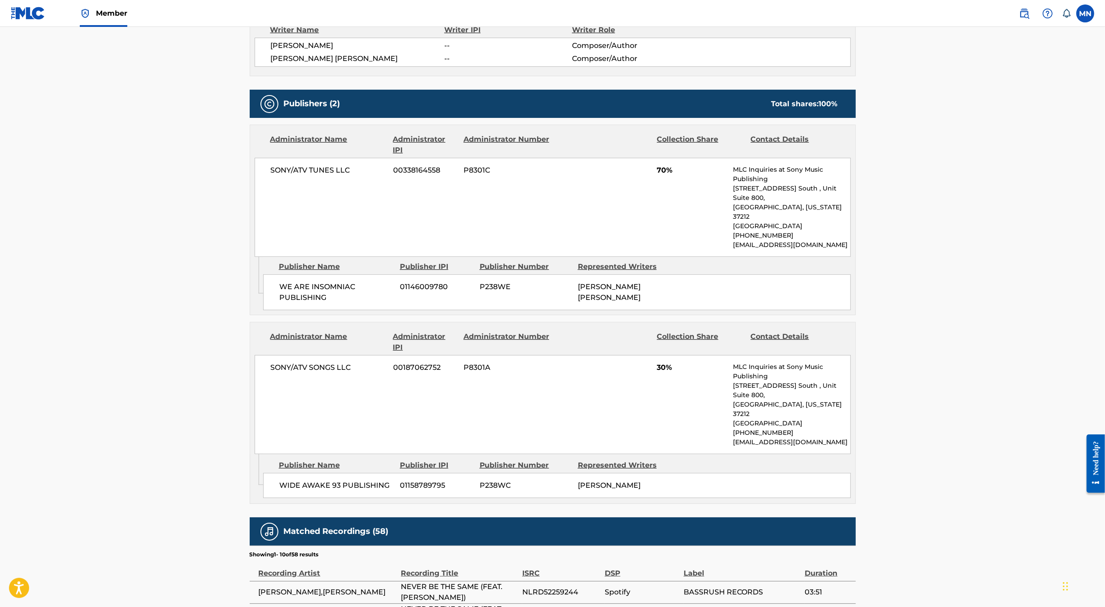
scroll to position [358, 0]
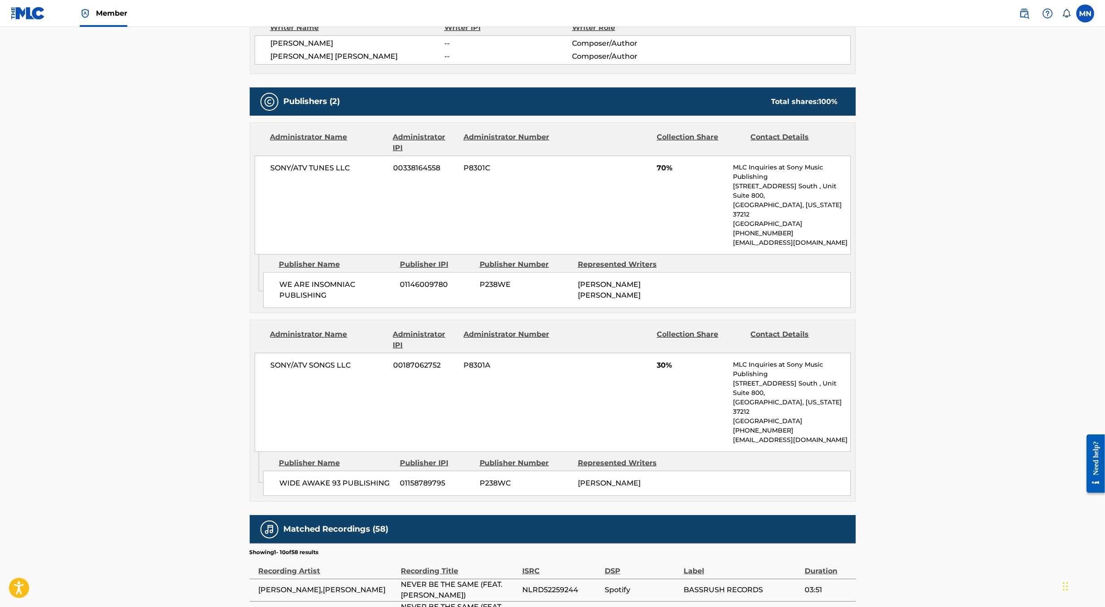
click at [1026, 12] on img at bounding box center [1024, 13] width 11 height 11
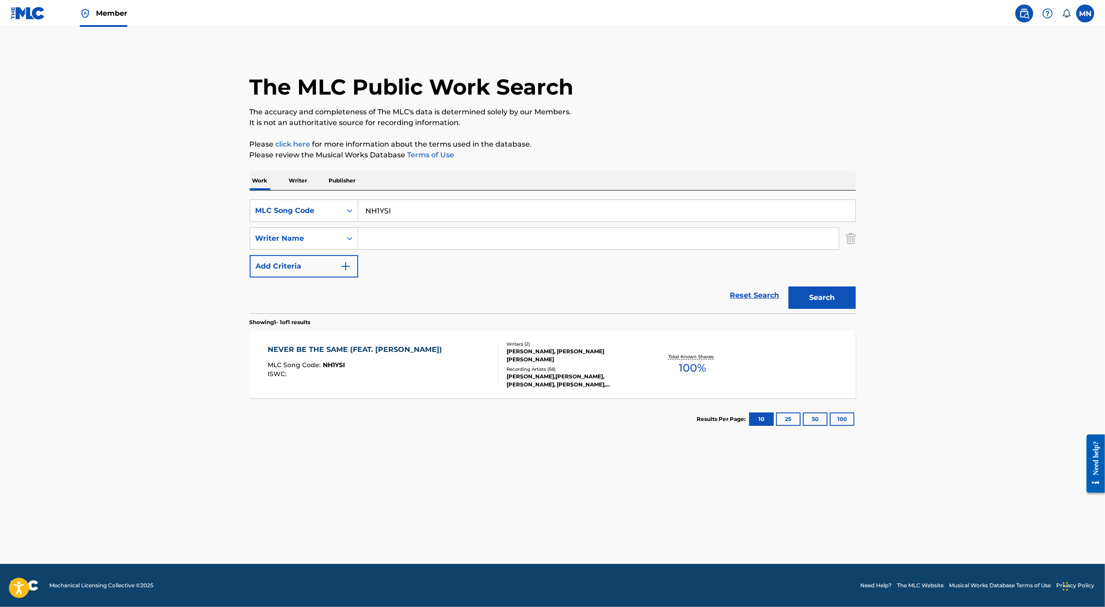
click at [587, 211] on input "NH1YSI" at bounding box center [606, 211] width 497 height 22
paste input "BF6AZP"
type input "BF6AZP"
click at [789, 287] on button "Search" at bounding box center [822, 298] width 67 height 22
click at [475, 355] on div "BOW MLC Song Code : BF6AZP ISWC :" at bounding box center [383, 364] width 231 height 40
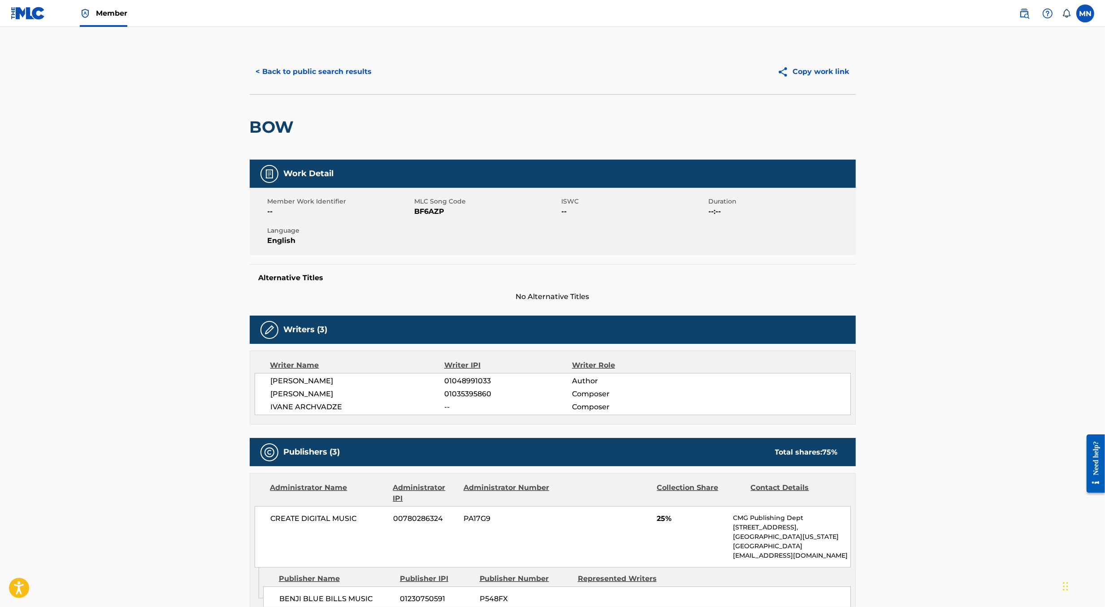
click at [431, 212] on span "BF6AZP" at bounding box center [487, 211] width 145 height 11
copy span "BF6AZP"
click at [48, 38] on main "< Back to public search results Copy work link BOW Work Detail Member Work Iden…" at bounding box center [552, 446] width 1105 height 838
click at [28, 18] on img at bounding box center [28, 13] width 35 height 13
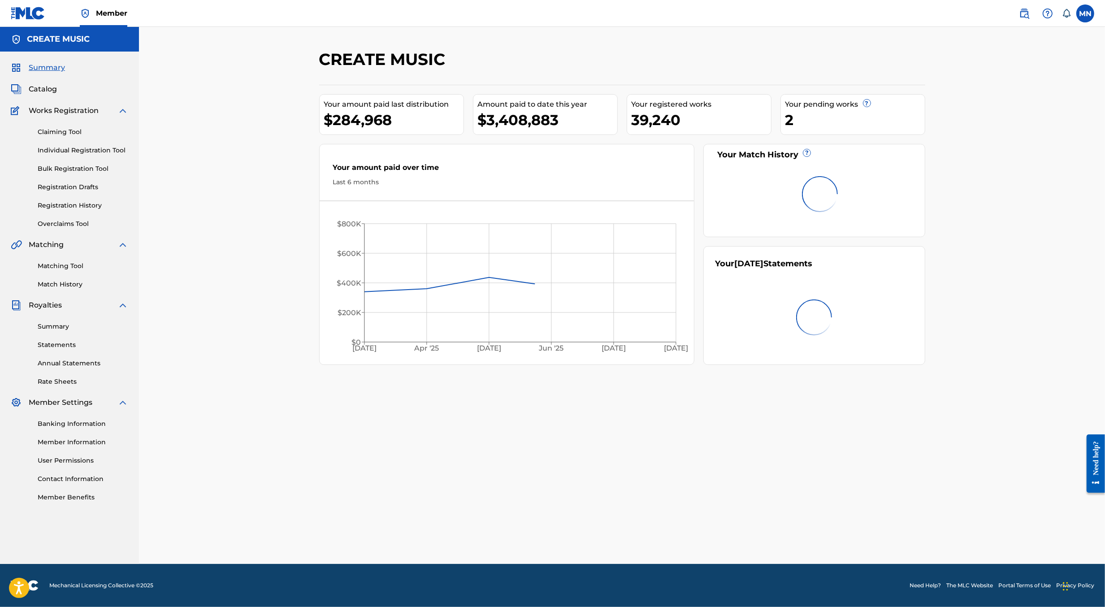
click at [68, 261] on link "Matching Tool" at bounding box center [83, 265] width 91 height 9
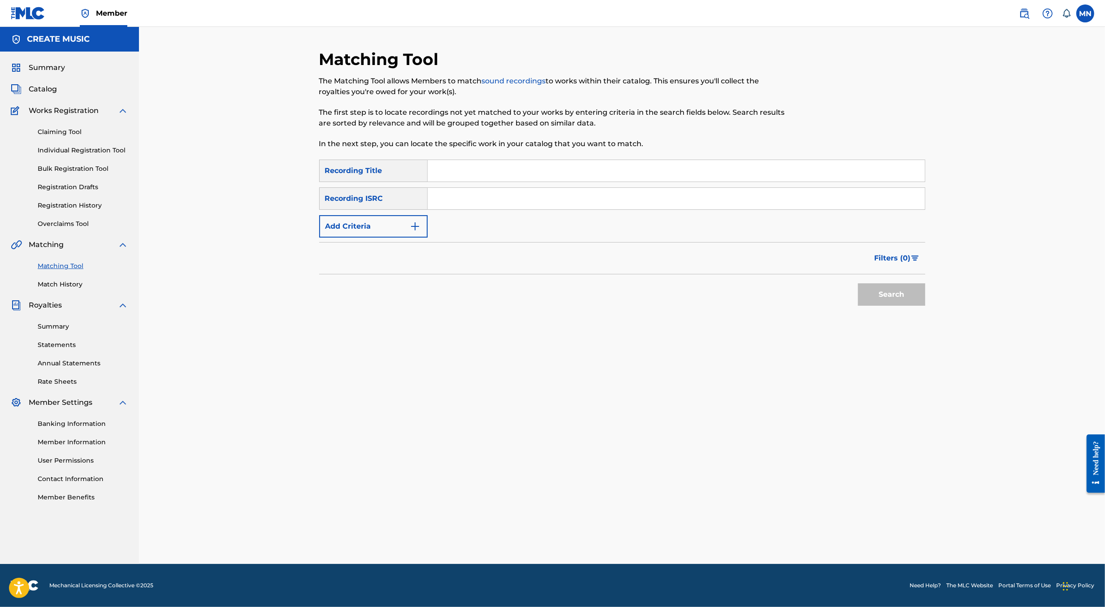
click at [461, 168] on input "Search Form" at bounding box center [676, 171] width 497 height 22
paste input "USAT22407053"
type input "USAT22407053"
click at [858, 283] on button "Search" at bounding box center [891, 294] width 67 height 22
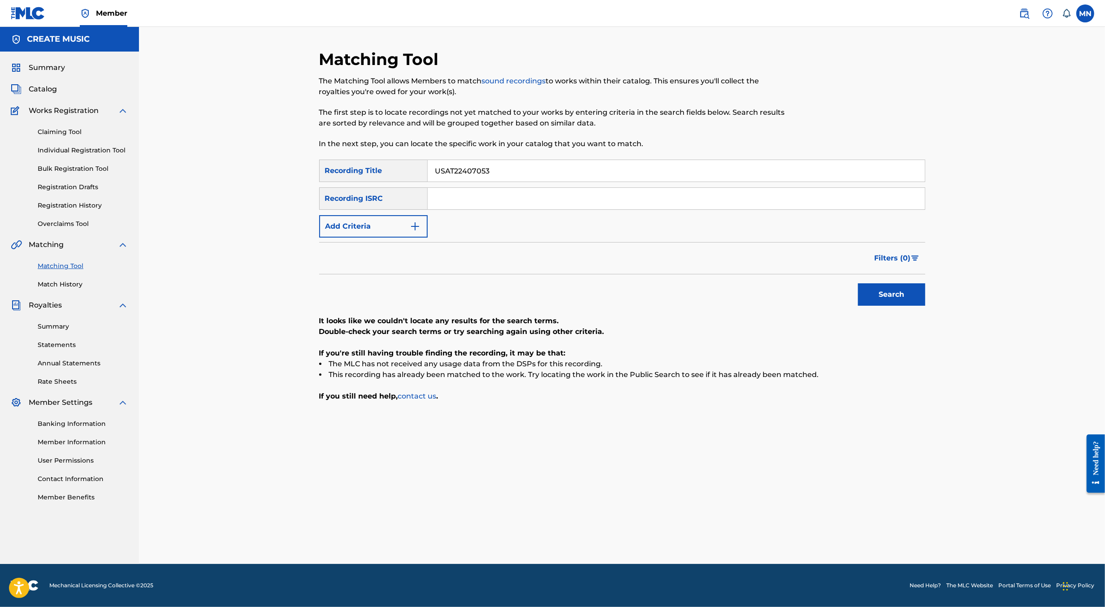
click at [470, 194] on input "Search Form" at bounding box center [676, 199] width 497 height 22
paste input "USAT22407053"
type input "USAT22407053"
click at [507, 174] on input "USAT22407053" at bounding box center [676, 171] width 497 height 22
click at [858, 283] on button "Search" at bounding box center [891, 294] width 67 height 22
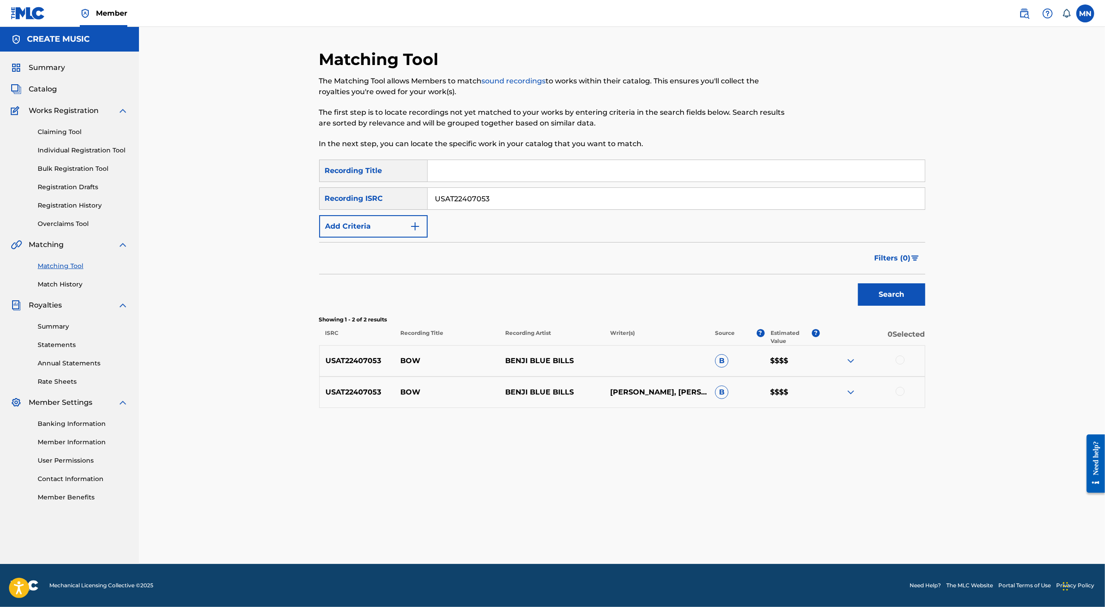
click at [903, 361] on div at bounding box center [900, 360] width 9 height 9
click at [901, 396] on div at bounding box center [872, 392] width 105 height 11
click at [902, 390] on div at bounding box center [900, 391] width 9 height 9
click at [514, 198] on input "USAT22407053" at bounding box center [676, 199] width 497 height 22
click at [492, 171] on input "Search Form" at bounding box center [676, 171] width 497 height 22
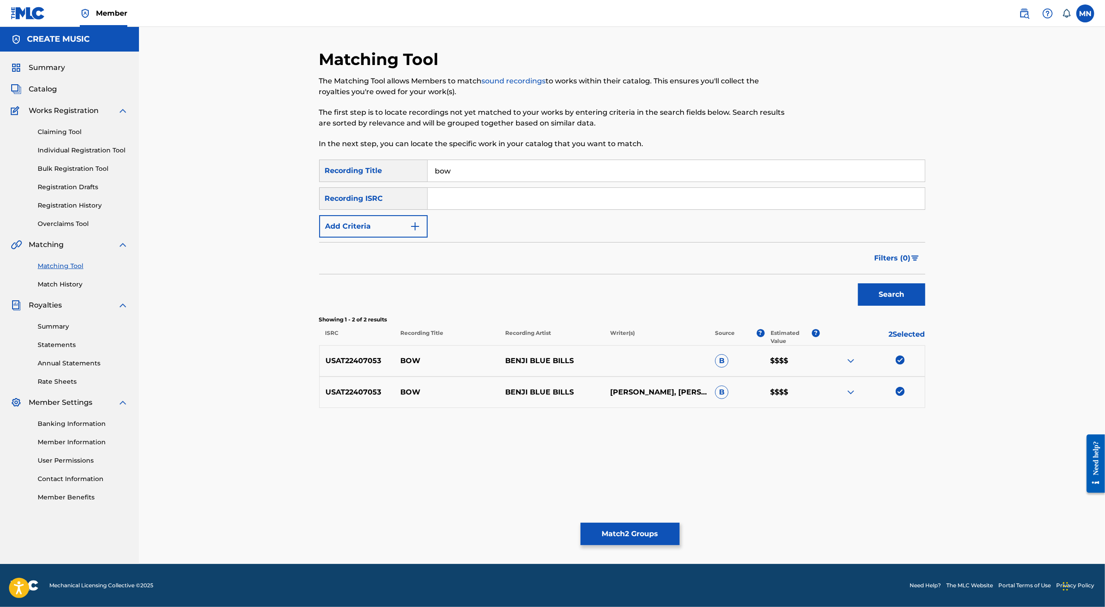
type input "bow"
click at [393, 231] on button "Add Criteria" at bounding box center [373, 226] width 109 height 22
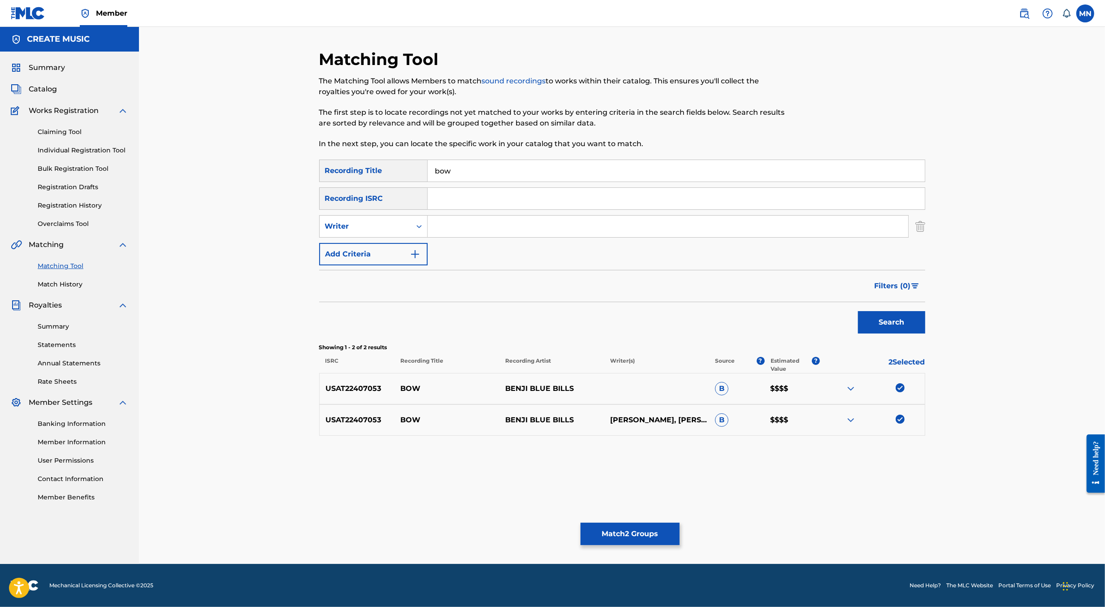
click at [520, 385] on p "BENJI BLUE BILLS" at bounding box center [552, 388] width 105 height 11
click at [392, 226] on div "Writer" at bounding box center [365, 226] width 81 height 11
click at [390, 251] on div "Recording Artist" at bounding box center [374, 249] width 108 height 22
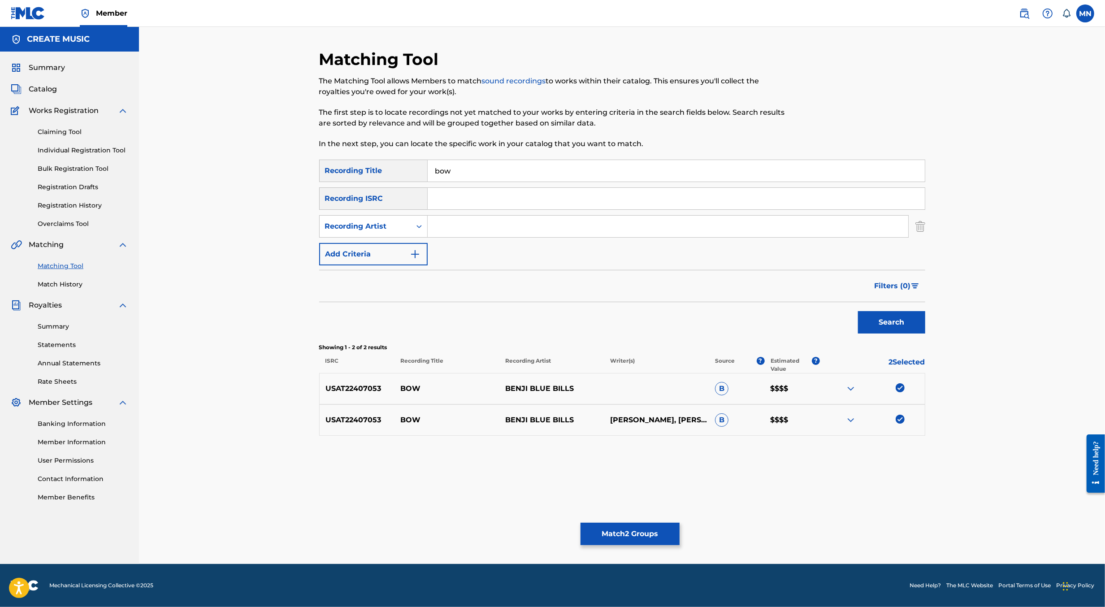
click at [450, 226] on input "Search Form" at bounding box center [668, 227] width 481 height 22
paste input "USAT22407053"
click at [858, 311] on button "Search" at bounding box center [891, 322] width 67 height 22
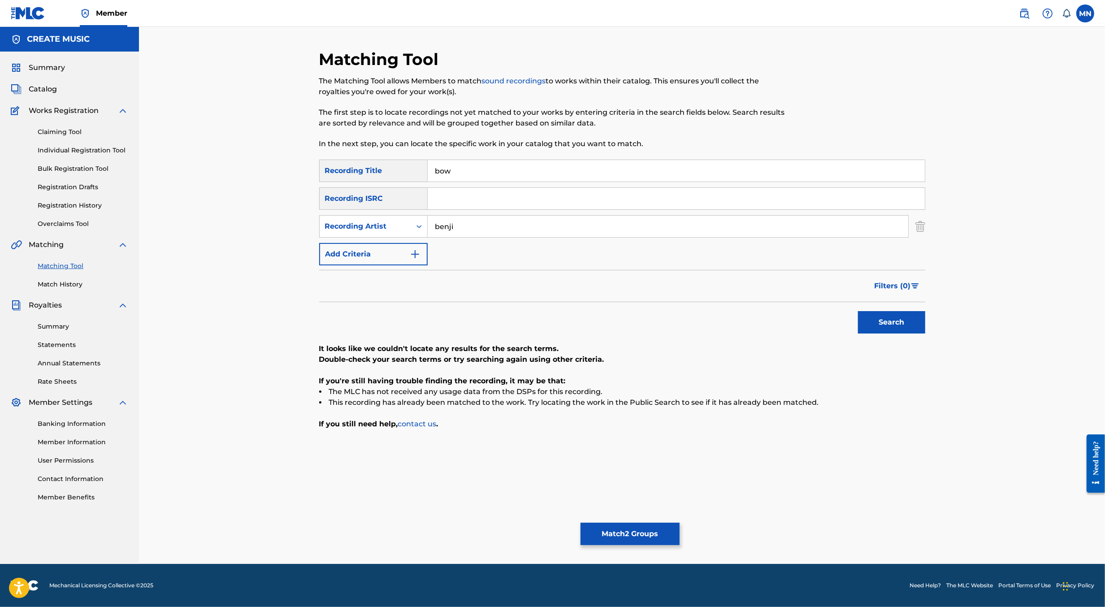
click at [858, 311] on button "Search" at bounding box center [891, 322] width 67 height 22
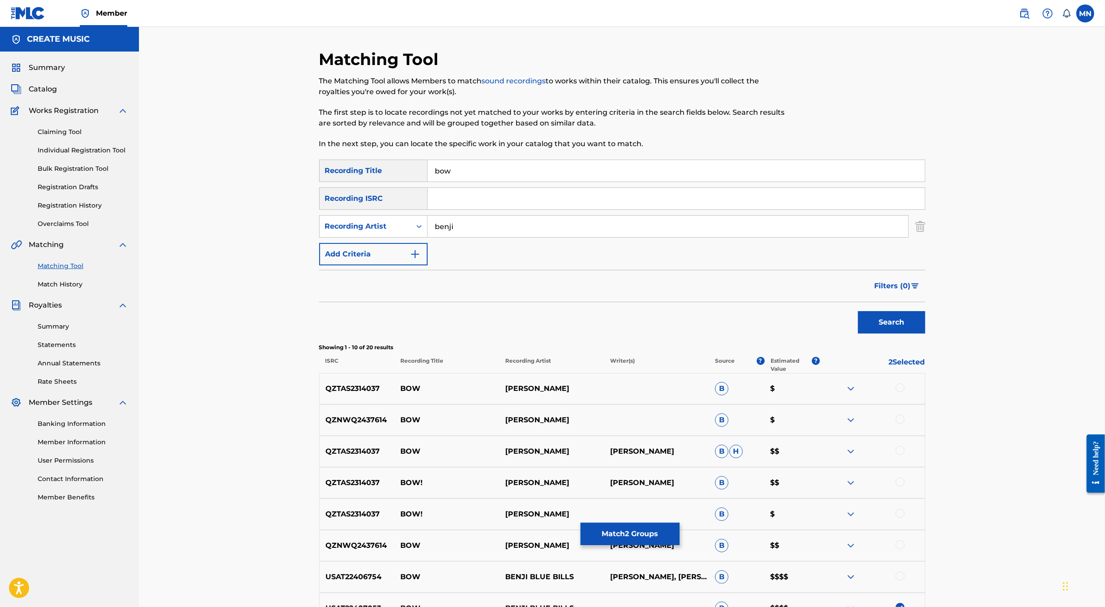
click at [460, 229] on input "benji" at bounding box center [668, 227] width 481 height 22
type input "BENJI BLUE BILLS"
click at [858, 311] on button "Search" at bounding box center [891, 322] width 67 height 22
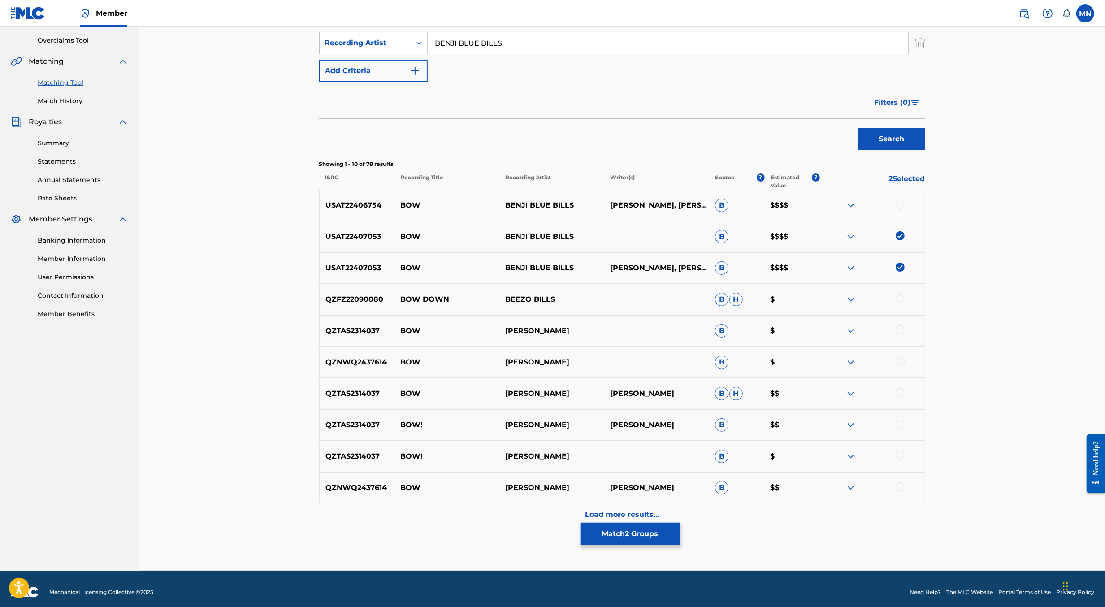
scroll to position [190, 0]
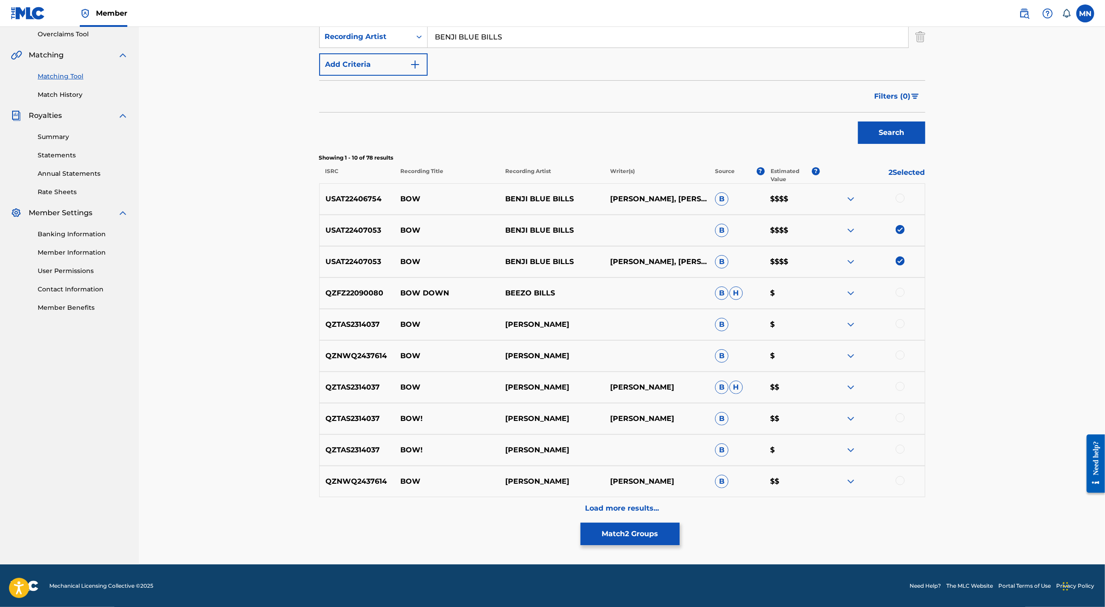
click at [903, 198] on div at bounding box center [900, 198] width 9 height 9
click at [646, 535] on button "Match 3 Groups" at bounding box center [630, 534] width 99 height 22
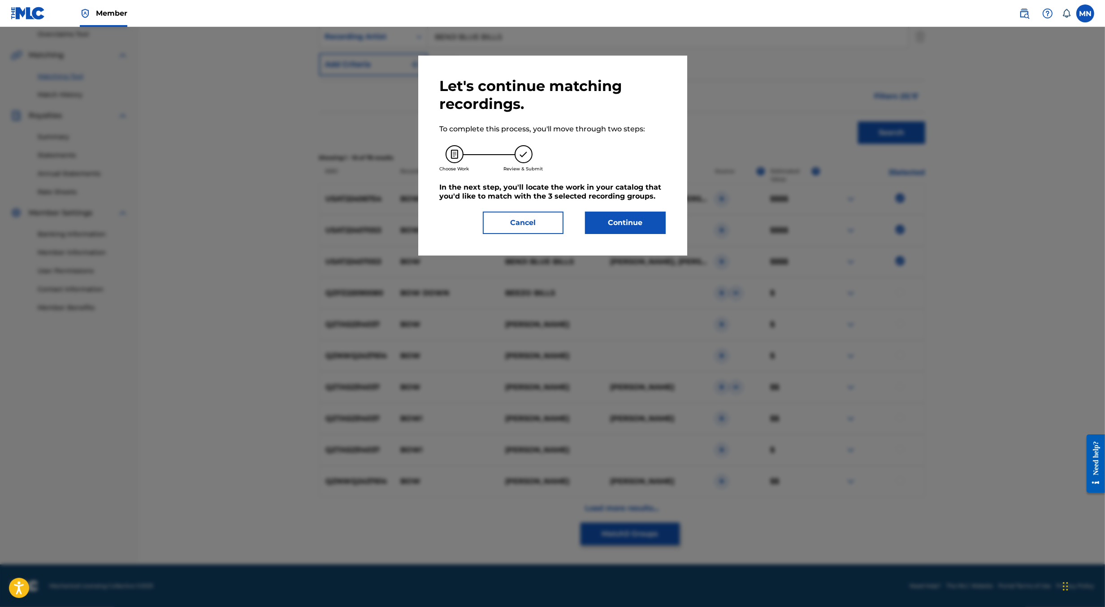
click at [655, 221] on button "Continue" at bounding box center [625, 223] width 81 height 22
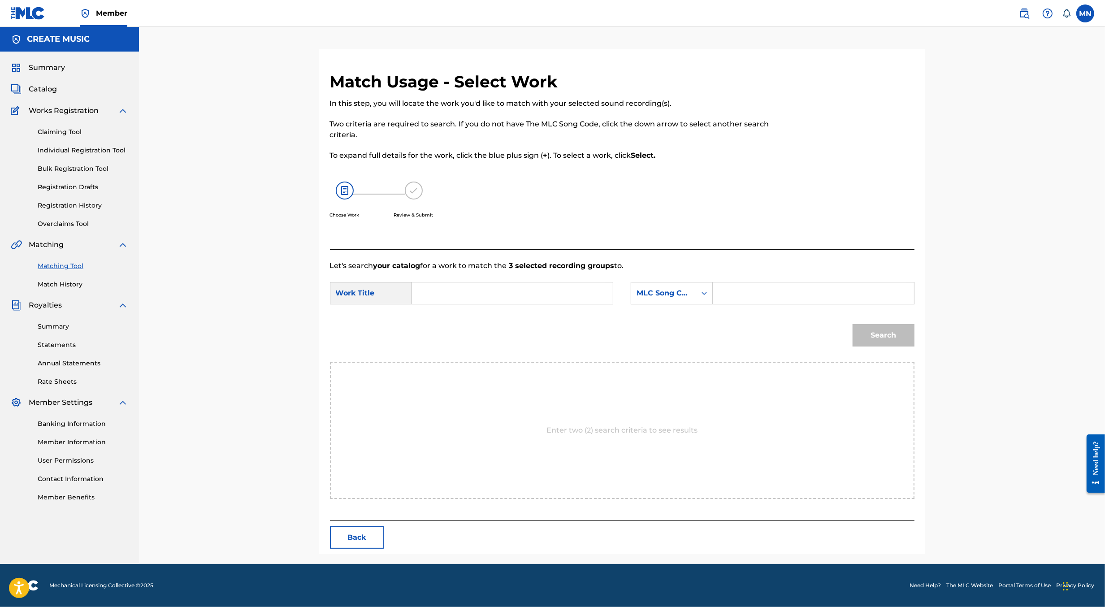
scroll to position [0, 0]
click at [488, 302] on input "Search Form" at bounding box center [513, 294] width 186 height 22
type input "bow"
paste input "BF6AZP"
type input "BF6AZP"
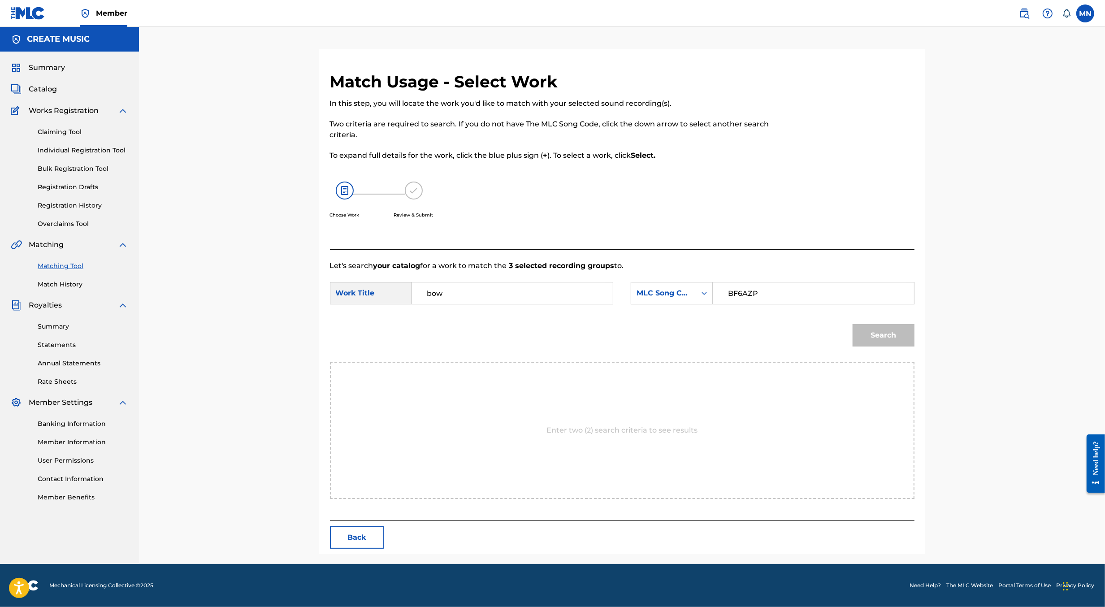
click at [853, 324] on button "Search" at bounding box center [884, 335] width 62 height 22
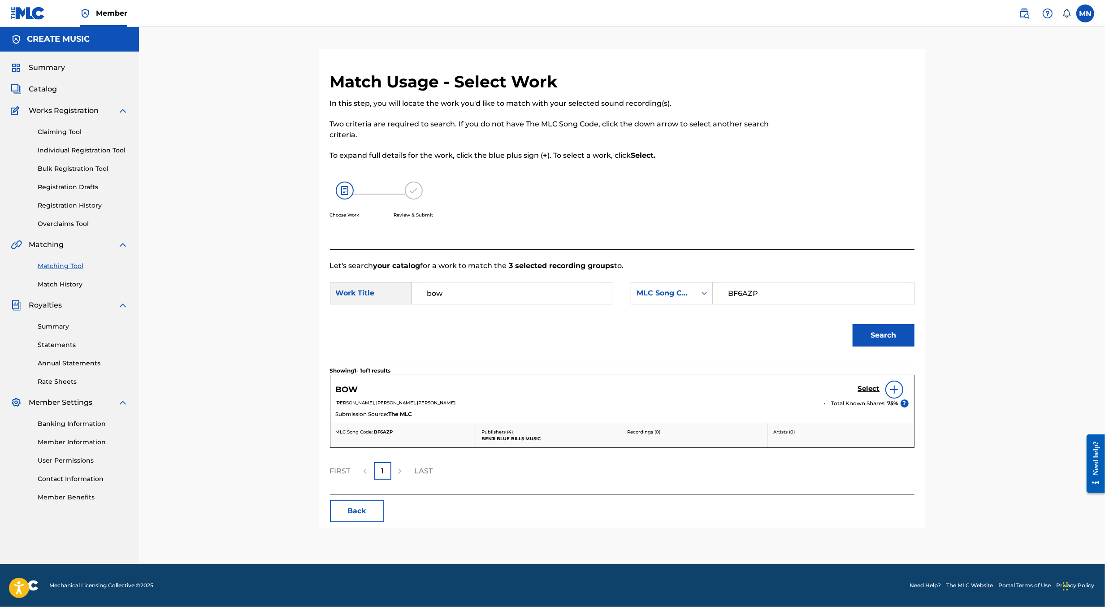
click at [863, 385] on h5 "Select" at bounding box center [869, 389] width 22 height 9
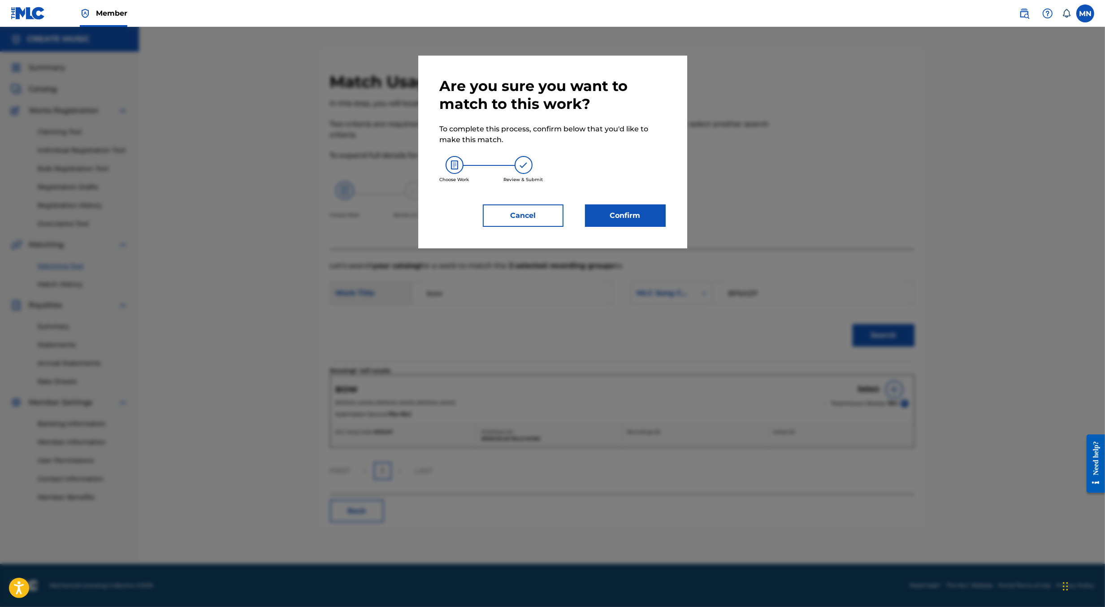
click at [624, 209] on button "Confirm" at bounding box center [625, 215] width 81 height 22
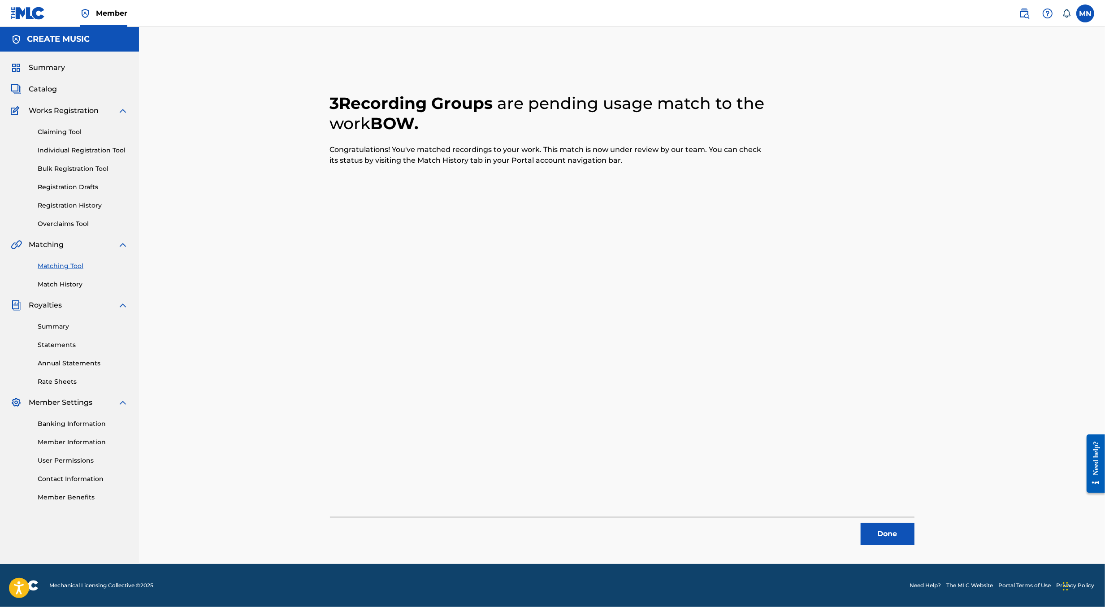
click at [1020, 23] on nav "Member [GEOGRAPHIC_DATA] [GEOGRAPHIC_DATA] [PERSON_NAME] [PERSON_NAME][EMAIL_AD…" at bounding box center [552, 13] width 1105 height 27
click at [1020, 7] on link at bounding box center [1025, 13] width 18 height 18
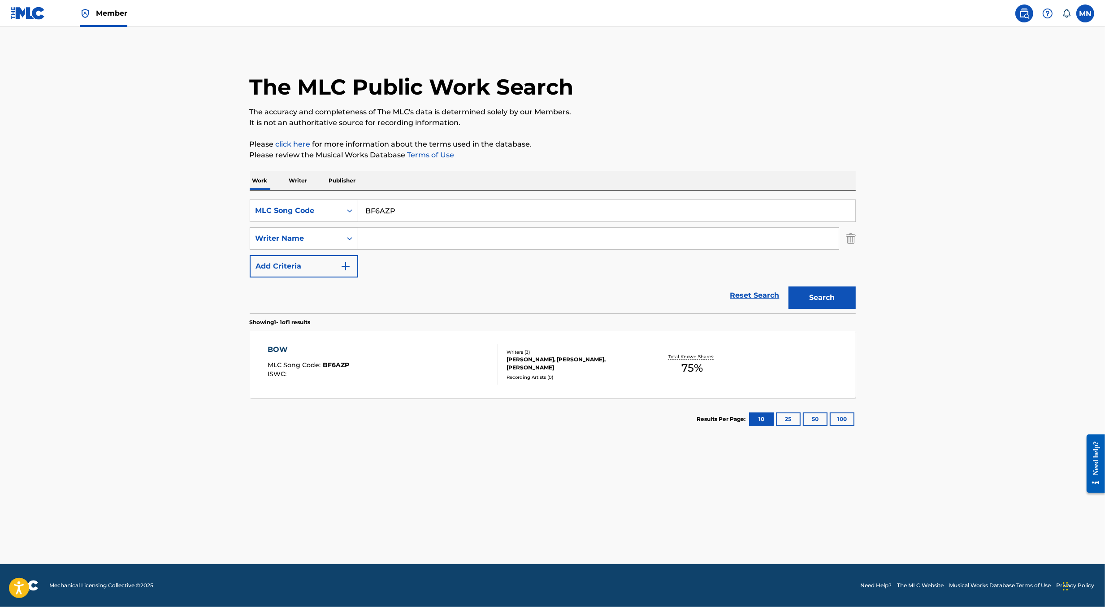
click at [521, 212] on input "BF6AZP" at bounding box center [606, 211] width 497 height 22
paste input "PN01J1"
type input "PN01J1"
click at [789, 287] on button "Search" at bounding box center [822, 298] width 67 height 22
click at [423, 366] on div "POLTERGEIST MLC Song Code : PN01J1 ISWC : T3088283603 Overclaim" at bounding box center [383, 364] width 231 height 40
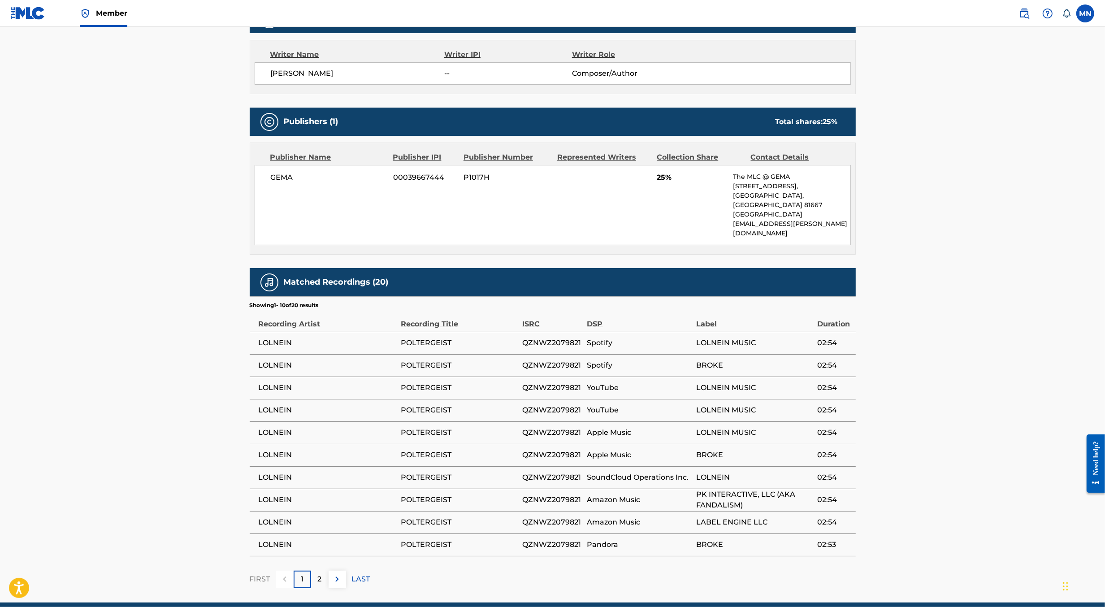
scroll to position [329, 0]
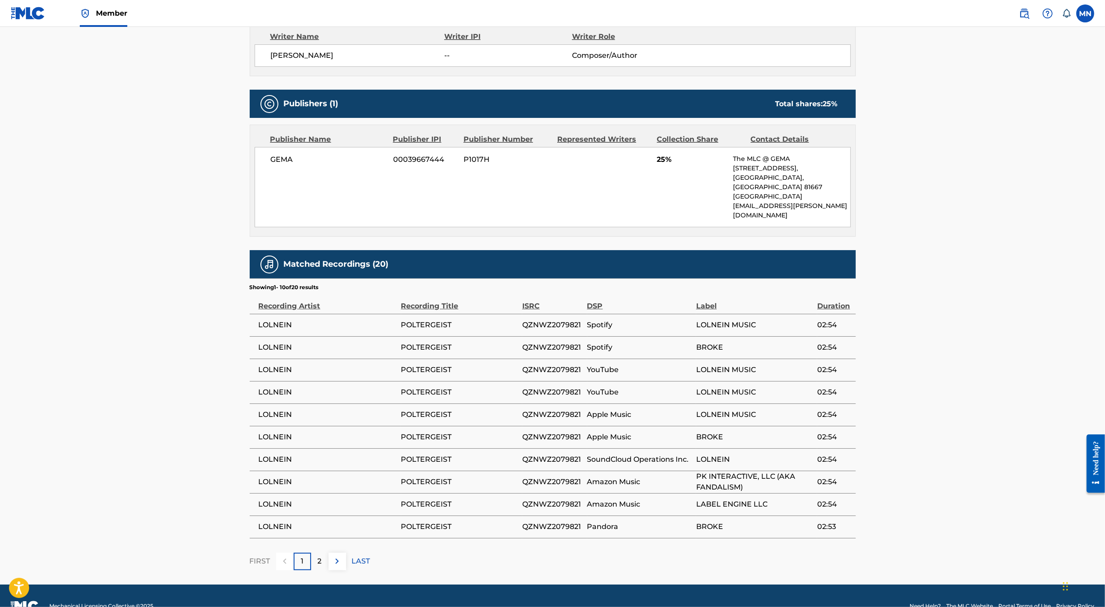
click at [432, 320] on span "POLTERGEIST" at bounding box center [459, 325] width 117 height 11
copy span "POLTERGEIST"
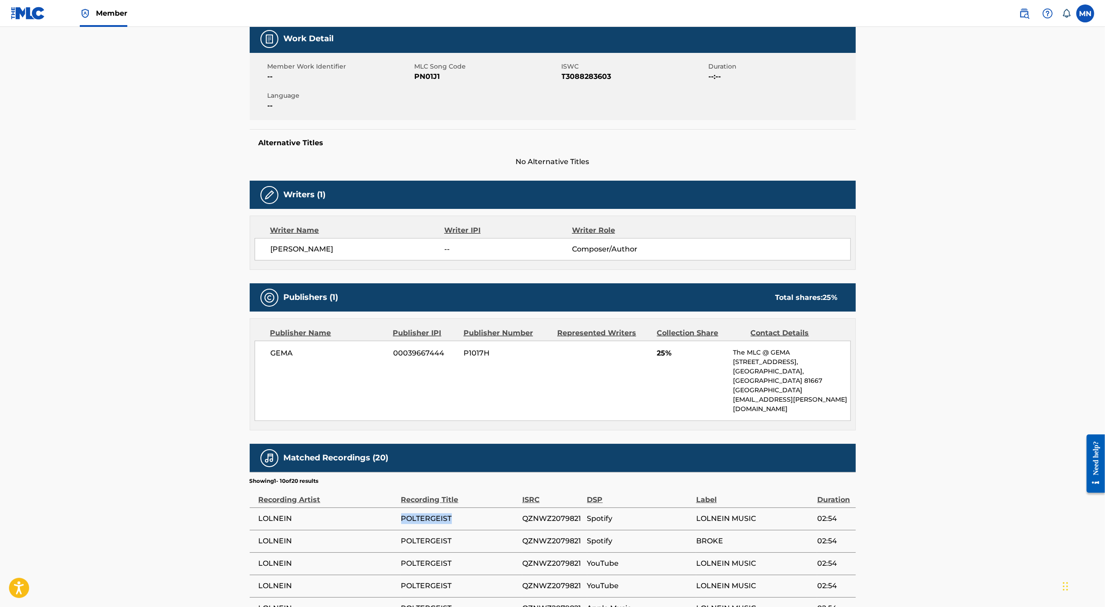
scroll to position [105, 0]
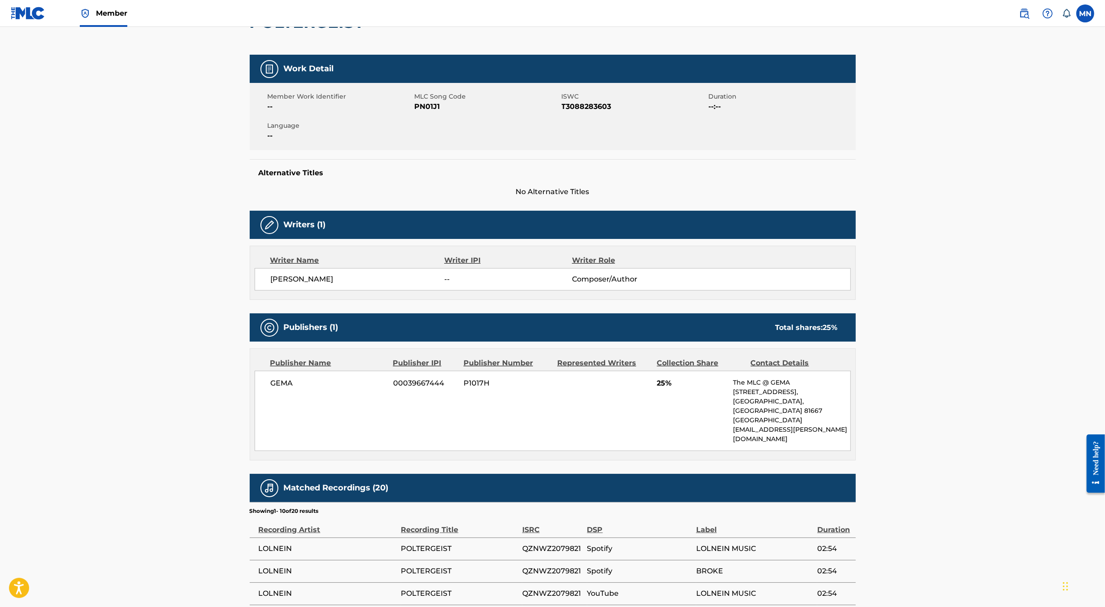
click at [425, 104] on span "PN01J1" at bounding box center [487, 106] width 145 height 11
copy span "PN01J1"
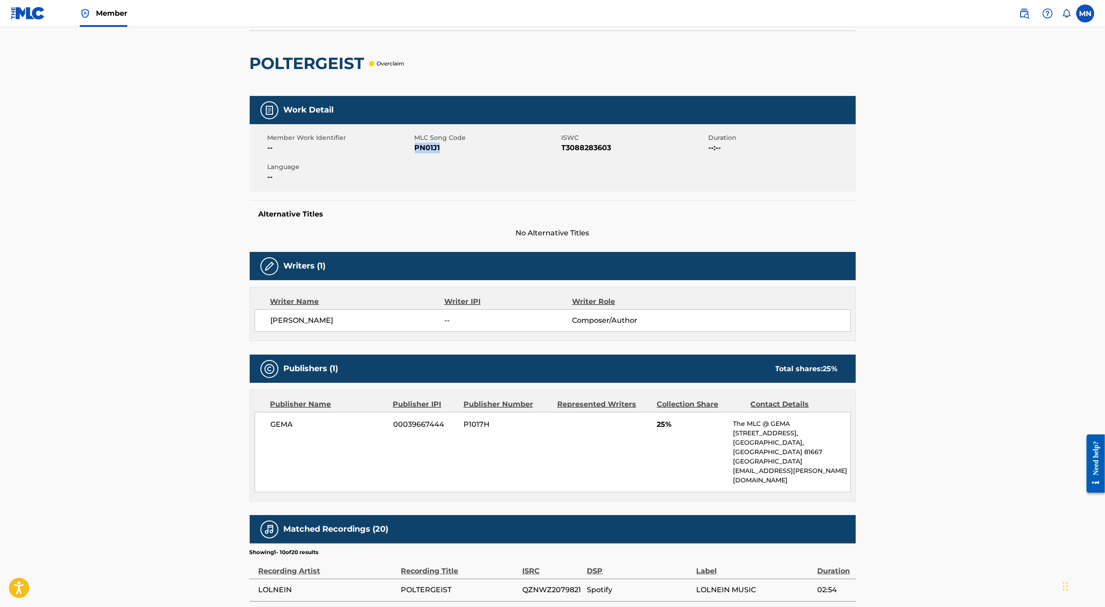
click at [418, 150] on span "PN01J1" at bounding box center [487, 148] width 145 height 11
click at [26, 19] on img at bounding box center [28, 13] width 35 height 13
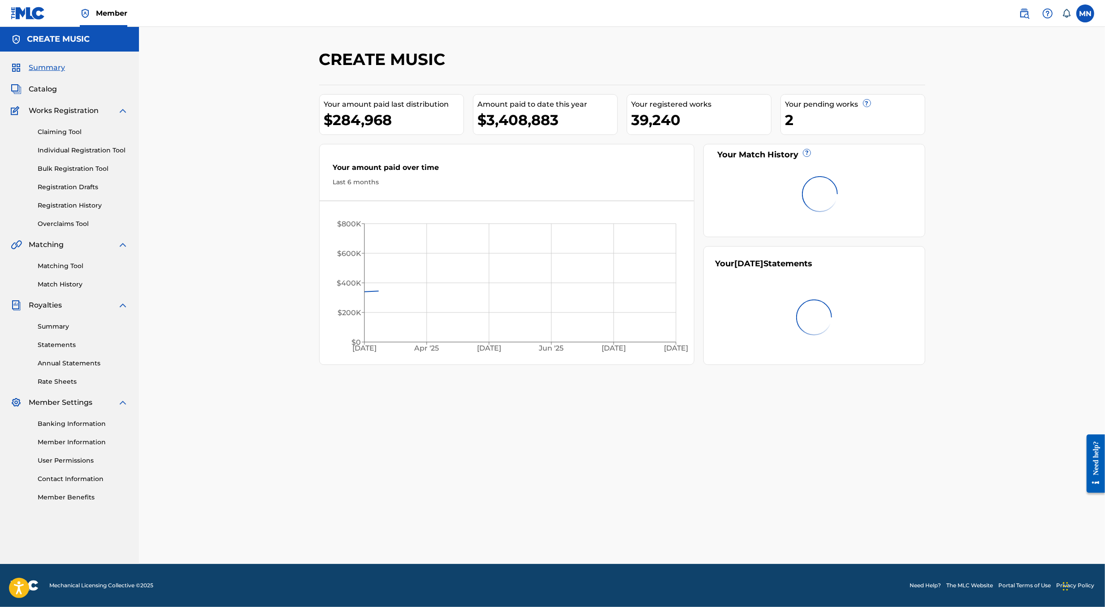
click at [75, 128] on link "Claiming Tool" at bounding box center [83, 131] width 91 height 9
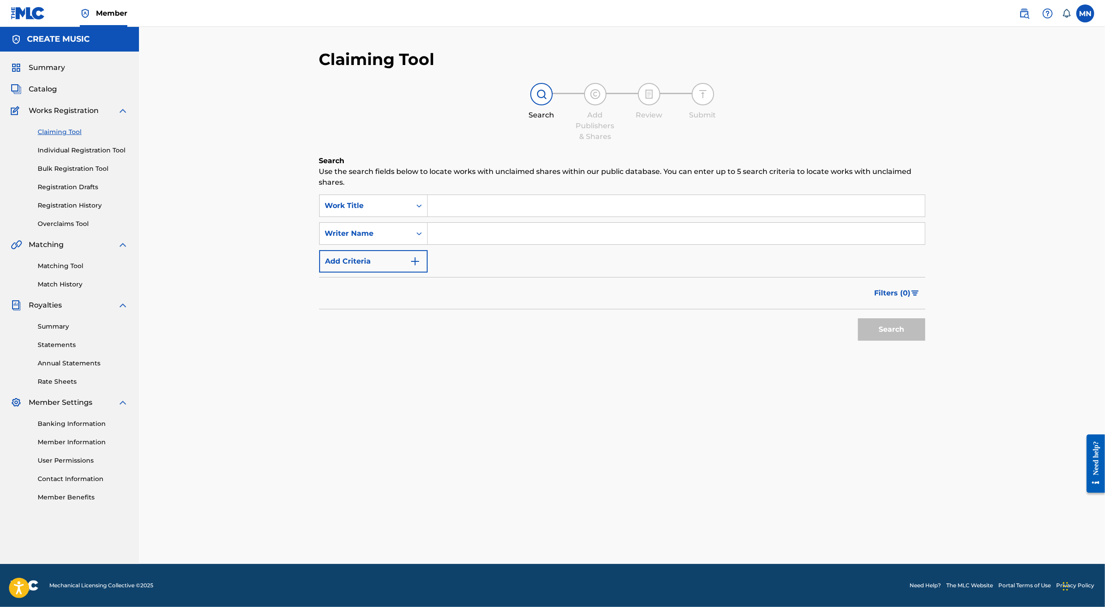
click at [392, 194] on div "Search Use the search fields below to locate works with unclaimed shares within…" at bounding box center [622, 273] width 606 height 235
click at [393, 200] on div "Work Title" at bounding box center [365, 205] width 91 height 17
click at [405, 226] on div "MLC Song Code" at bounding box center [374, 229] width 108 height 22
click at [453, 210] on input "Search Form" at bounding box center [676, 206] width 497 height 22
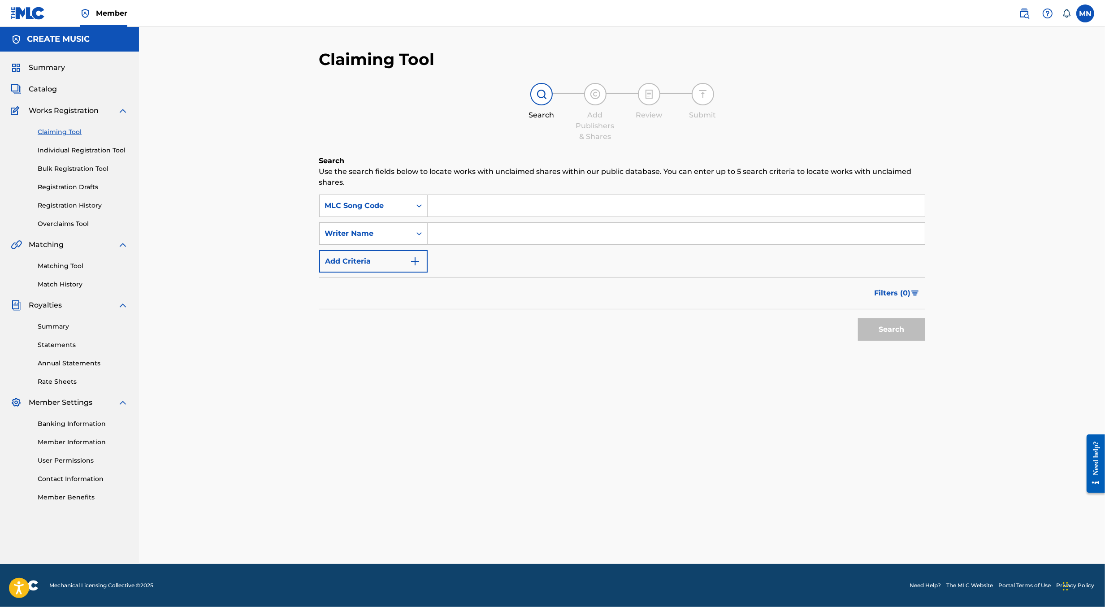
paste input "PN01J1"
type input "PN01J1"
click at [858, 318] on button "Search" at bounding box center [891, 329] width 67 height 22
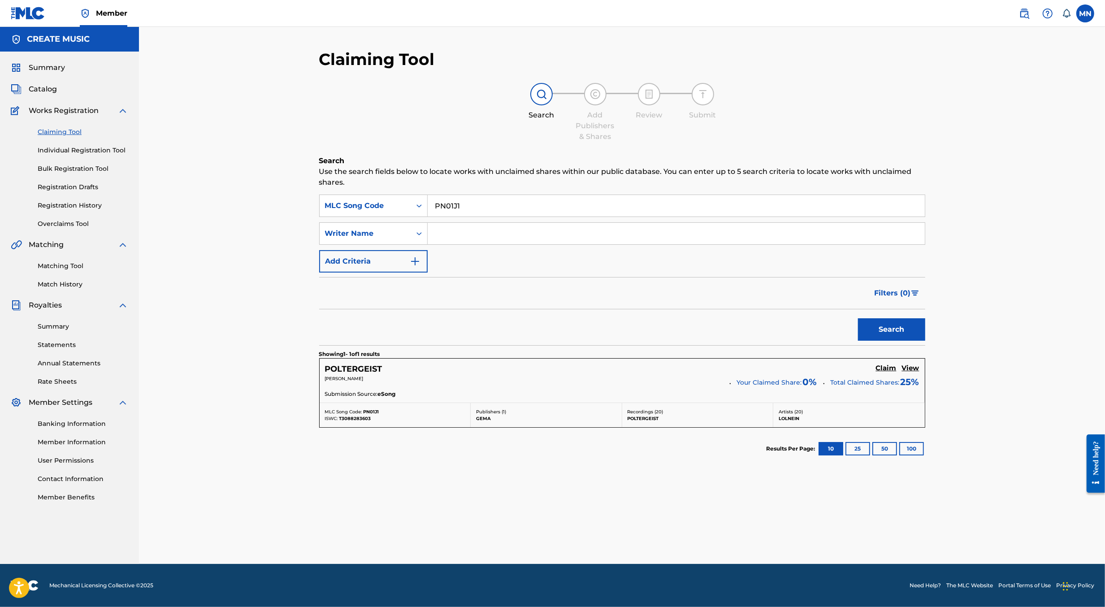
click at [886, 362] on div "POLTERGEIST Claim View [PERSON_NAME] Your Claimed Share: 0 % Total Claimed Shar…" at bounding box center [622, 381] width 605 height 44
click at [887, 366] on h5 "Claim" at bounding box center [886, 368] width 21 height 9
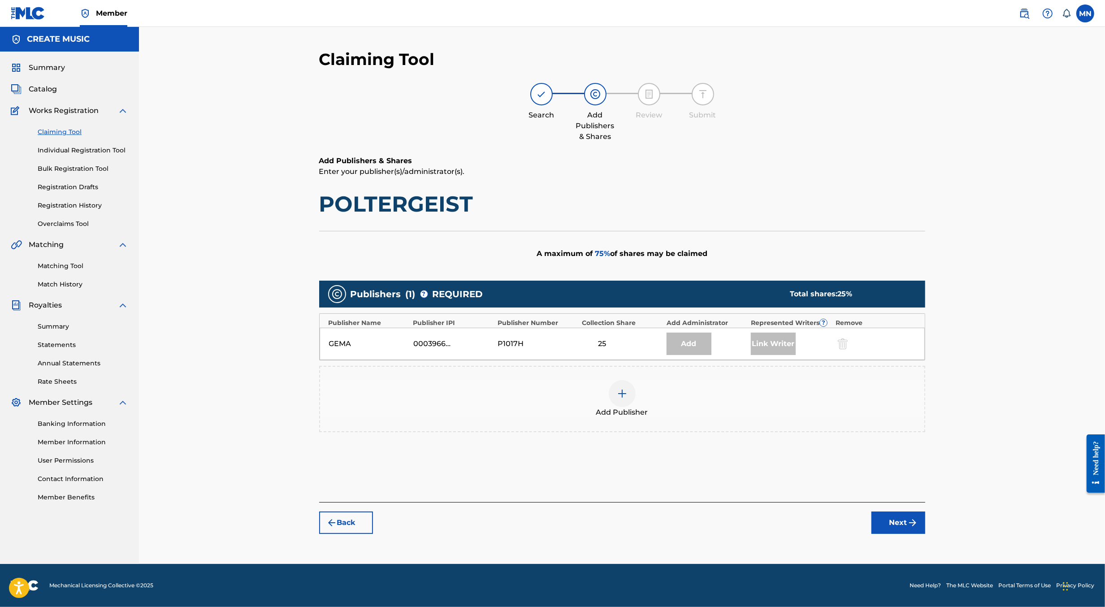
click at [624, 402] on div at bounding box center [622, 393] width 27 height 27
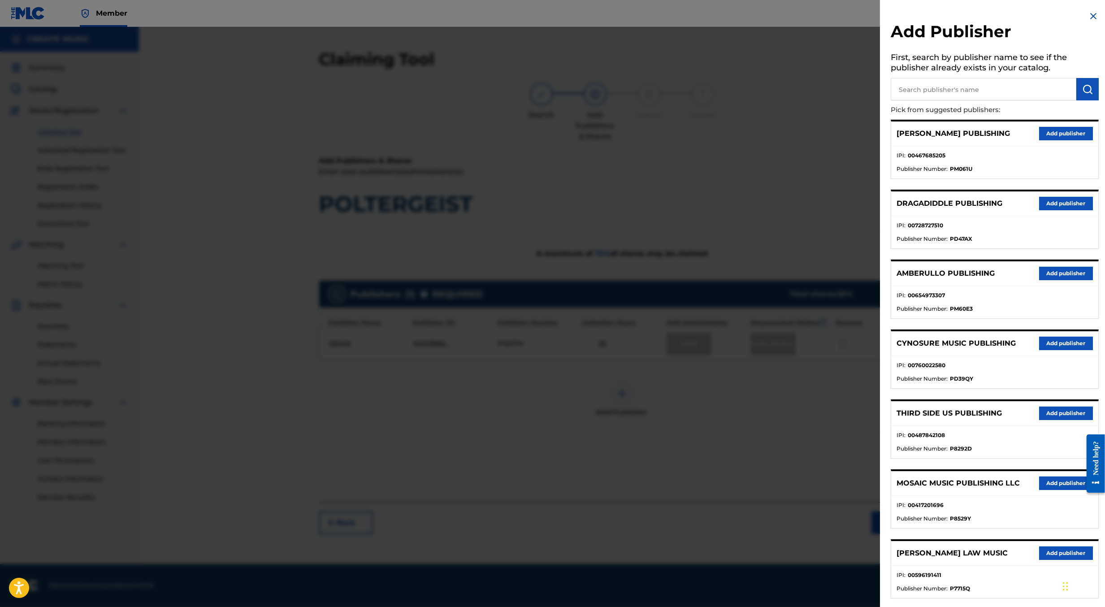
click at [973, 91] on input "text" at bounding box center [984, 89] width 186 height 22
type input "create s"
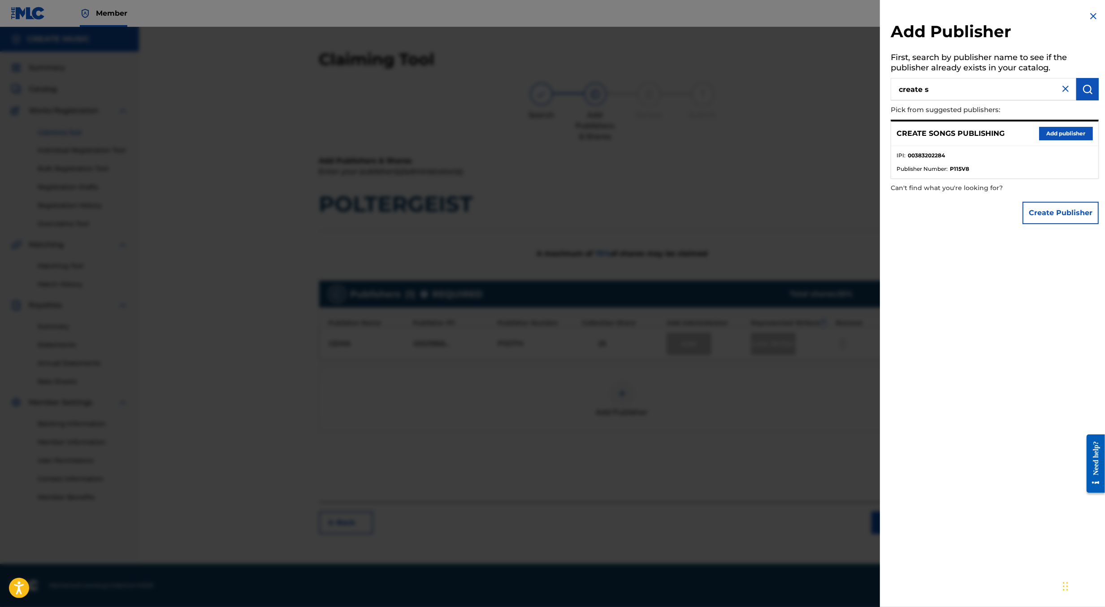
click at [1063, 134] on button "Add publisher" at bounding box center [1067, 133] width 54 height 13
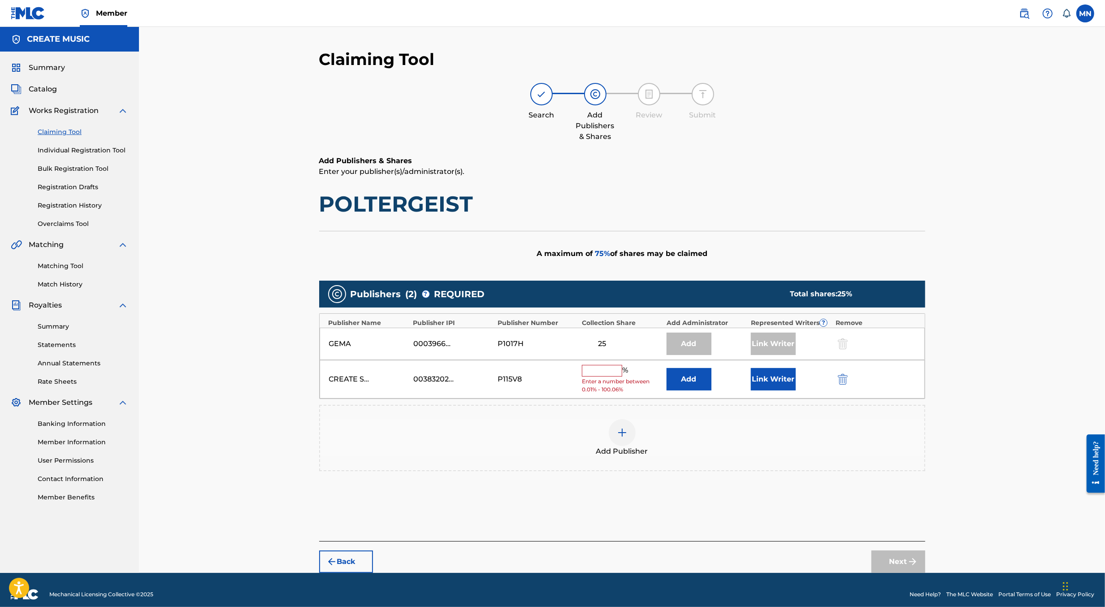
click at [613, 370] on input "text" at bounding box center [602, 371] width 40 height 12
type input "5"
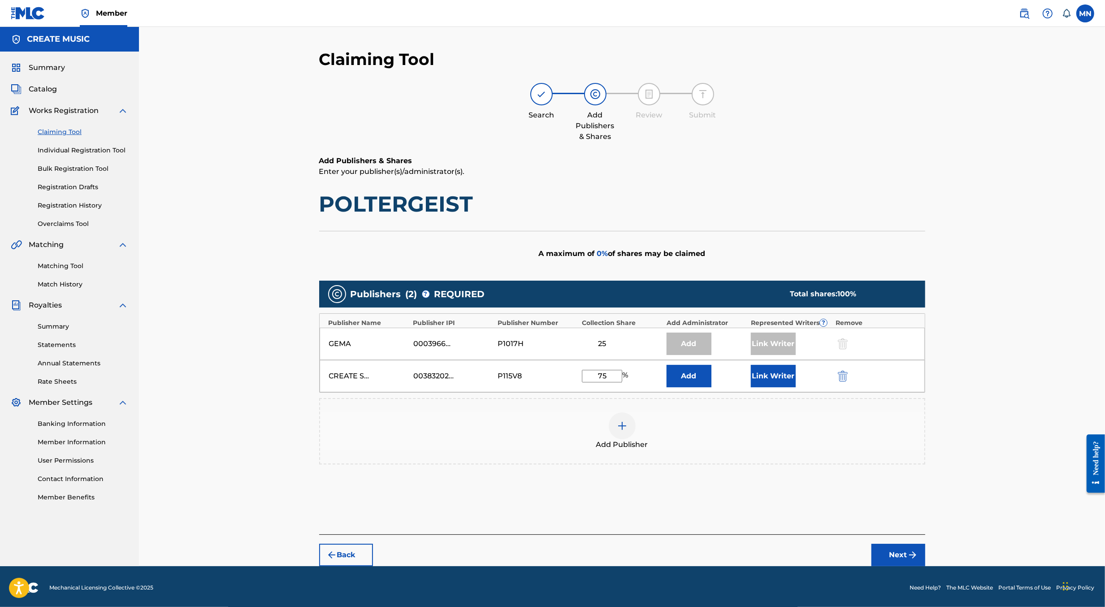
type input "75"
click at [770, 380] on button "Link Writer" at bounding box center [773, 376] width 45 height 22
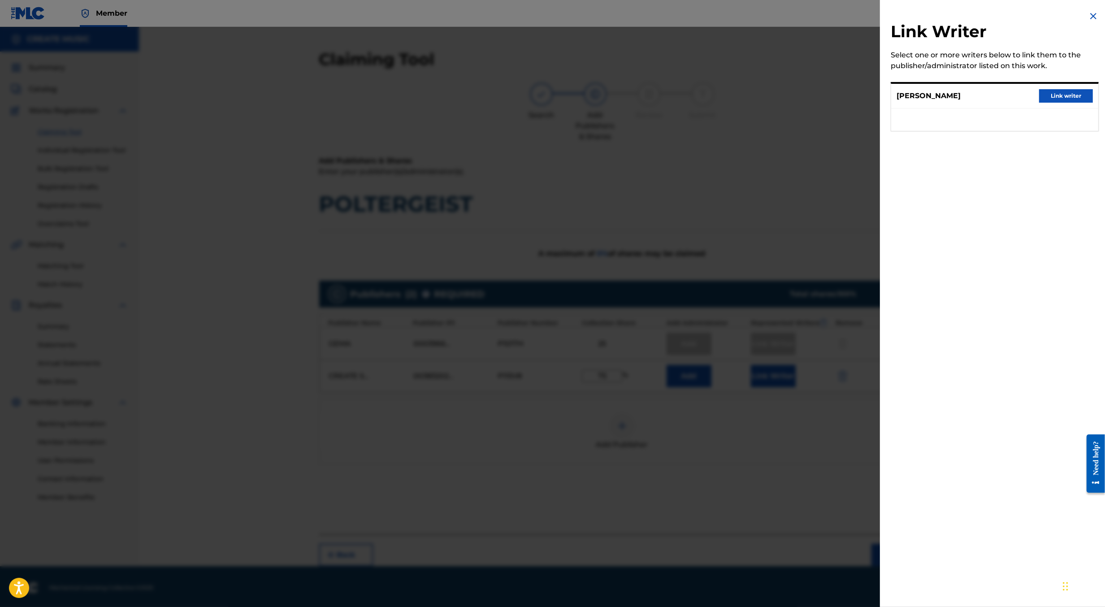
click at [1043, 100] on button "Link writer" at bounding box center [1067, 95] width 54 height 13
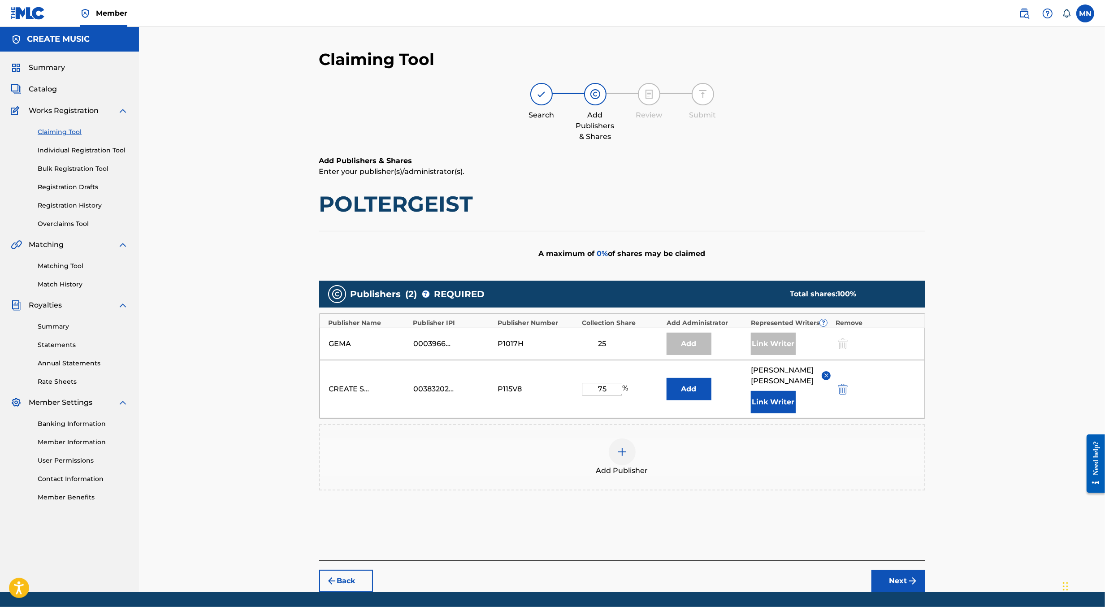
scroll to position [26, 0]
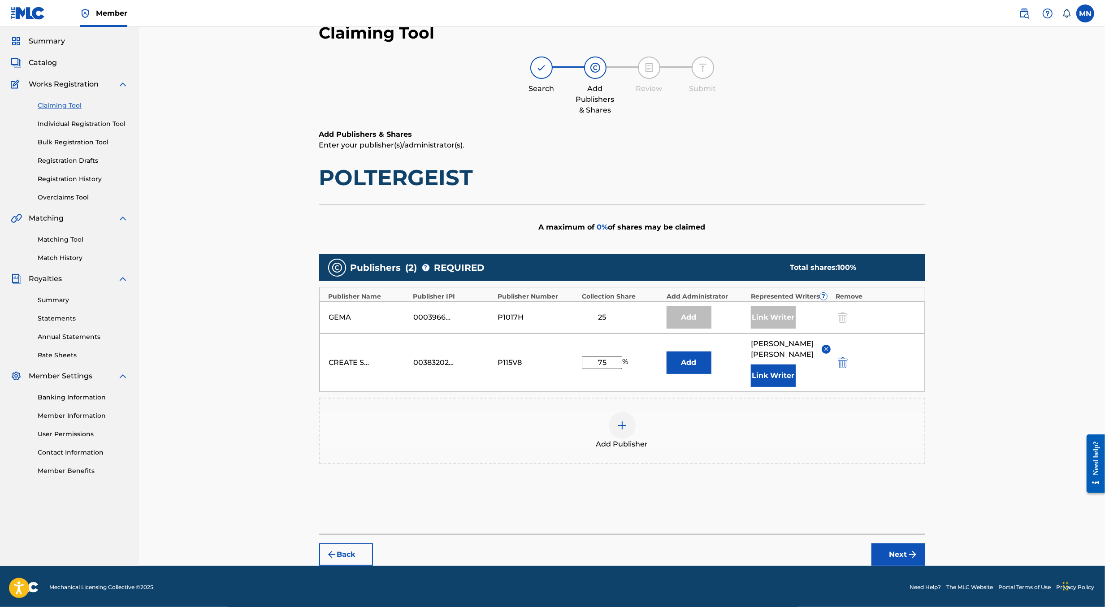
click at [890, 548] on button "Next" at bounding box center [899, 555] width 54 height 22
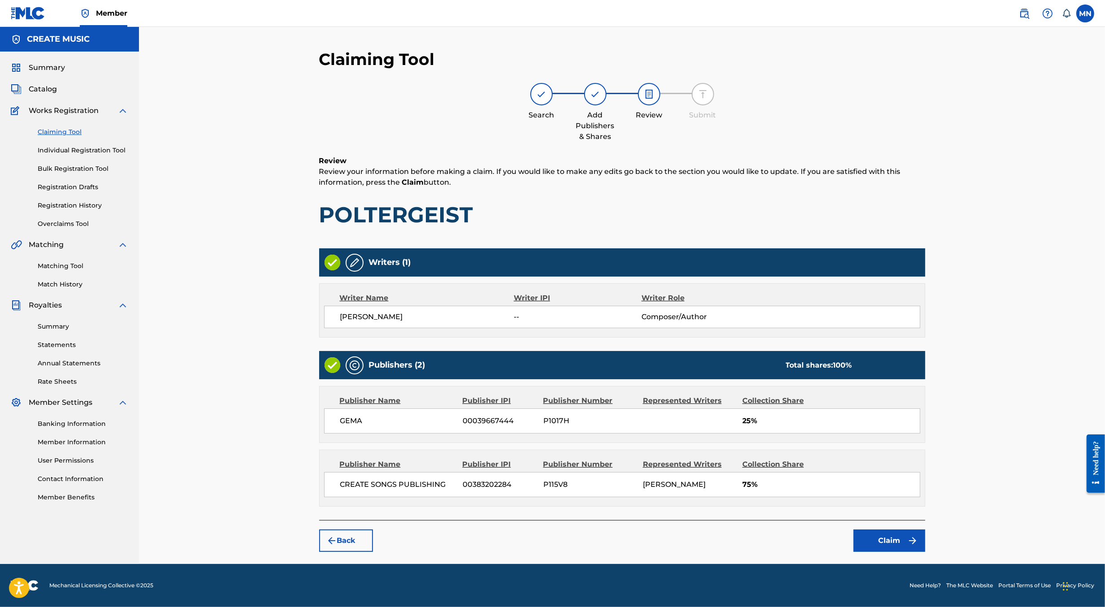
scroll to position [0, 0]
click at [879, 533] on button "Claim" at bounding box center [890, 541] width 72 height 22
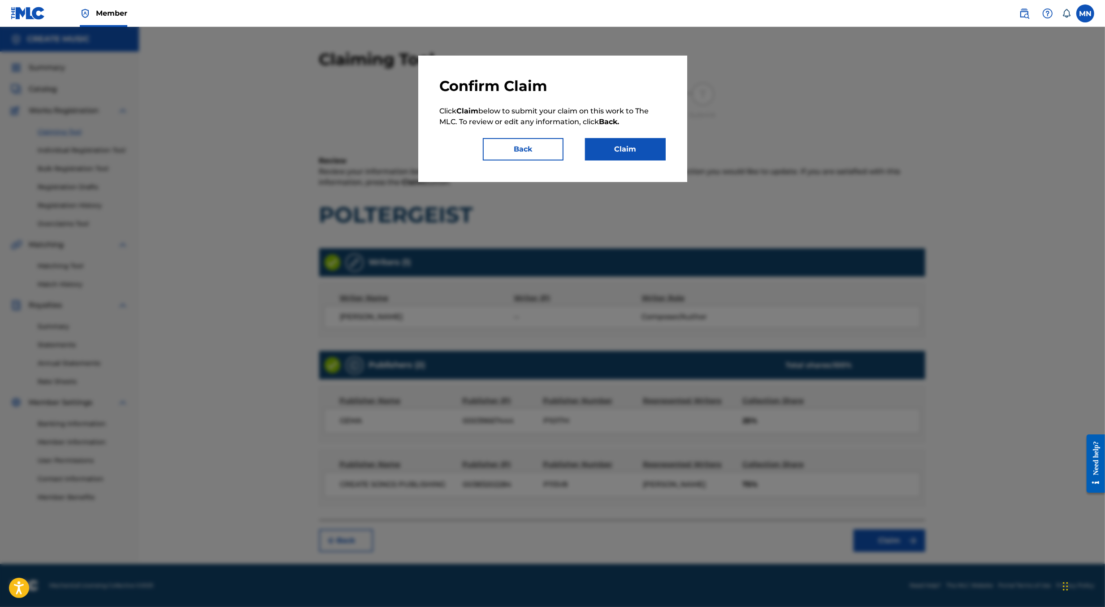
click at [645, 150] on button "Claim" at bounding box center [625, 149] width 81 height 22
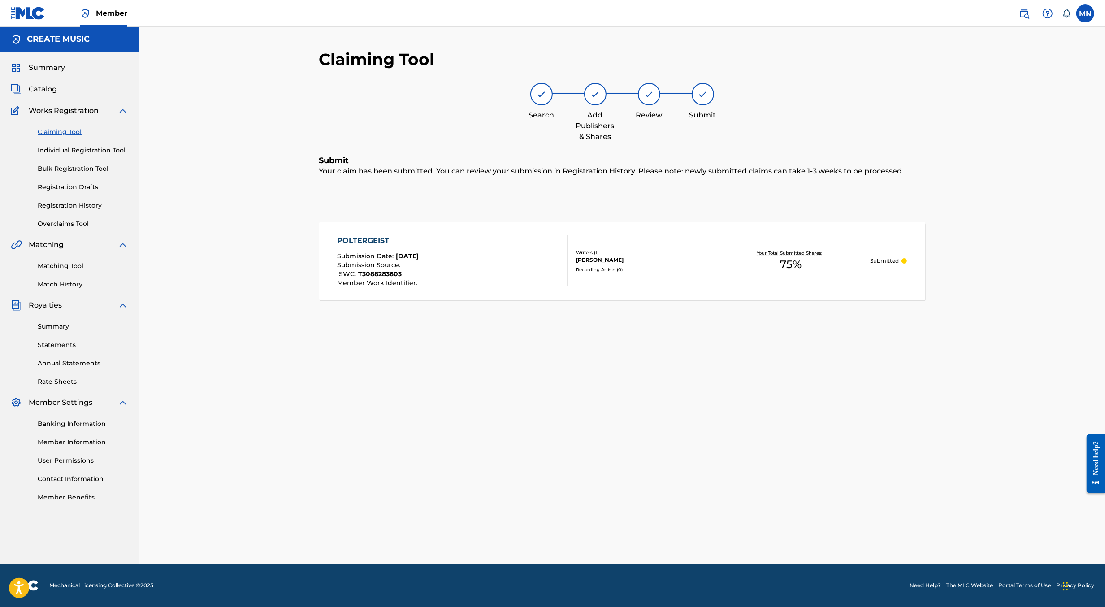
click at [1023, 13] on img at bounding box center [1024, 13] width 11 height 11
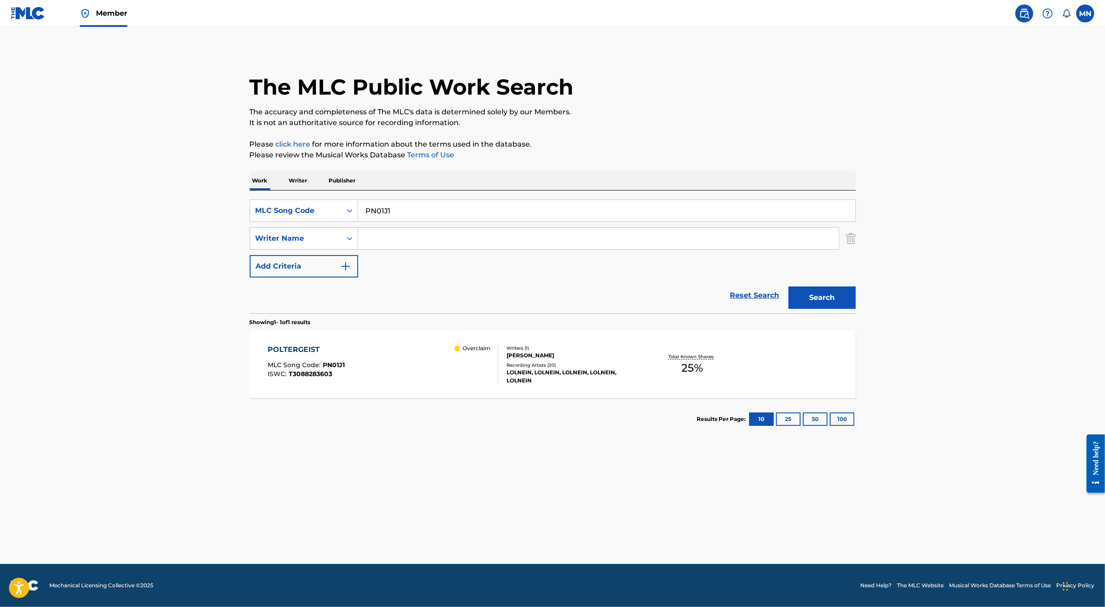
click at [476, 209] on input "PN01J1" at bounding box center [606, 211] width 497 height 22
paste input "YP4078"
type input "YP4078"
click at [789, 287] on button "Search" at bounding box center [822, 298] width 67 height 22
click at [418, 351] on div "YOLO MLC Song Code : YP4078 ISWC : T3220764938" at bounding box center [383, 364] width 231 height 40
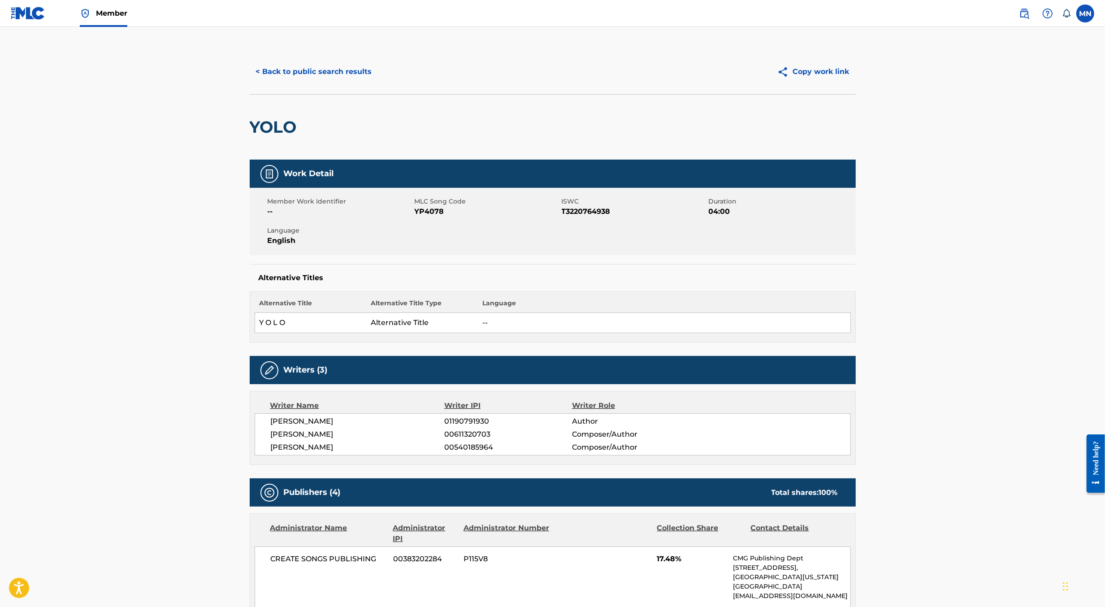
click at [344, 85] on div "< Back to public search results Copy work link" at bounding box center [553, 71] width 606 height 45
click at [331, 71] on button "< Back to public search results" at bounding box center [314, 72] width 129 height 22
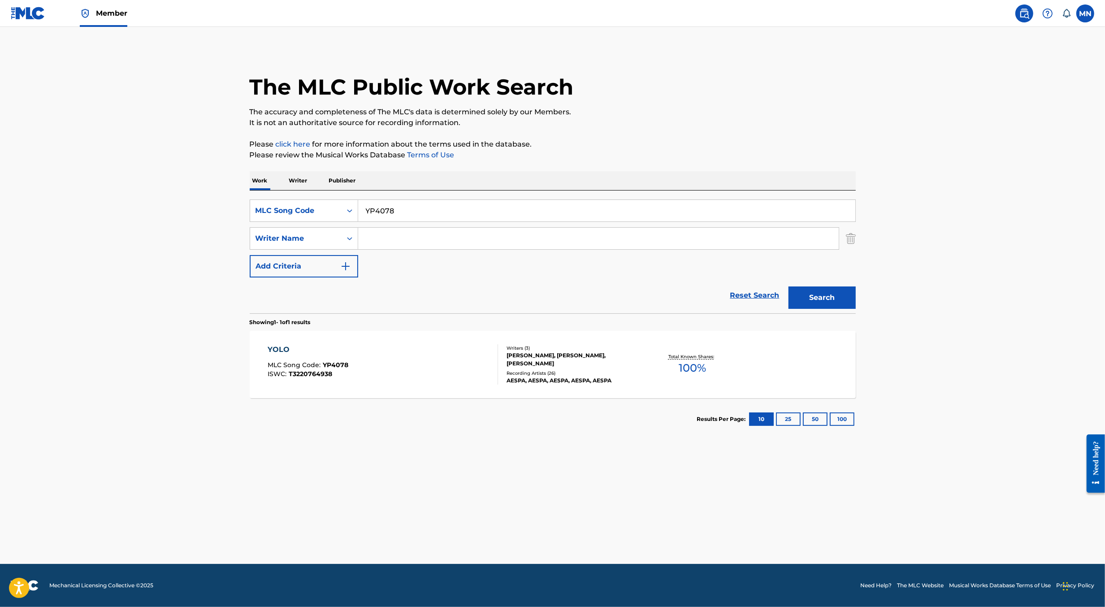
click at [459, 372] on div "YOLO MLC Song Code : YP4078 ISWC : T3220764938" at bounding box center [383, 364] width 231 height 40
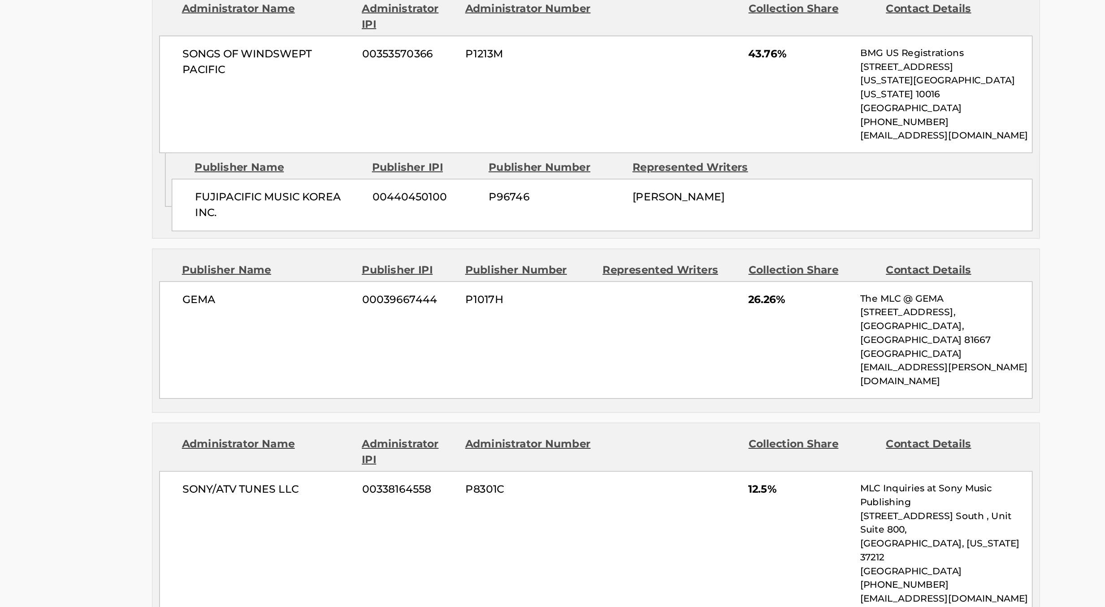
scroll to position [487, 0]
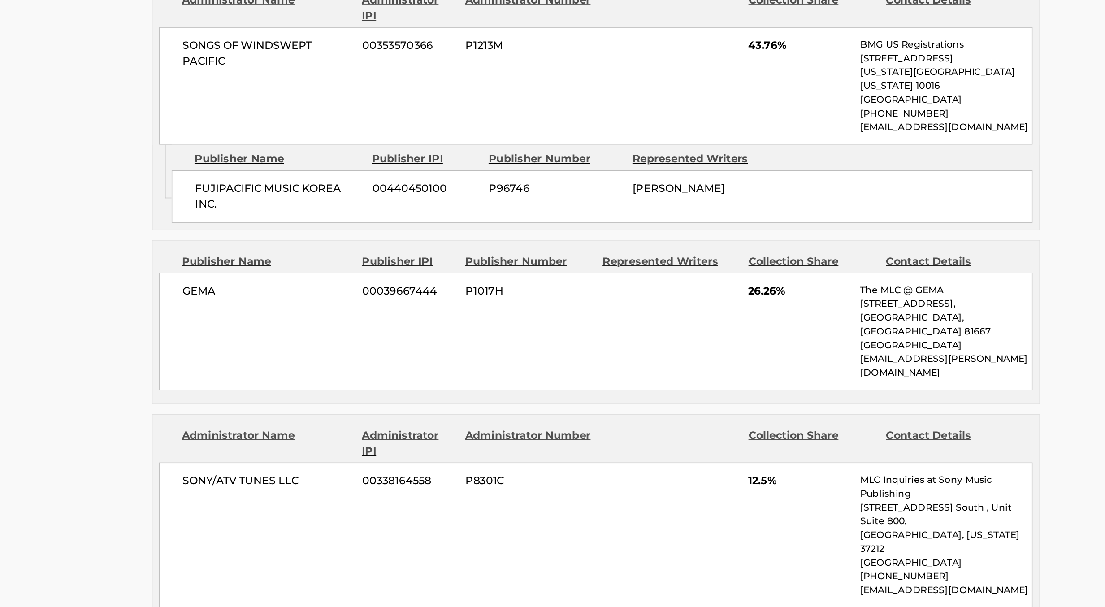
click at [396, 420] on div "[PERSON_NAME] 00039667444 P1017H 26.26% The MLC @ GEMA [STREET_ADDRESS] [EMAIL_…" at bounding box center [553, 419] width 596 height 80
click at [341, 394] on div "[PERSON_NAME] 00039667444 P1017H 26.26% The MLC @ GEMA [STREET_ADDRESS] [EMAIL_…" at bounding box center [553, 419] width 596 height 80
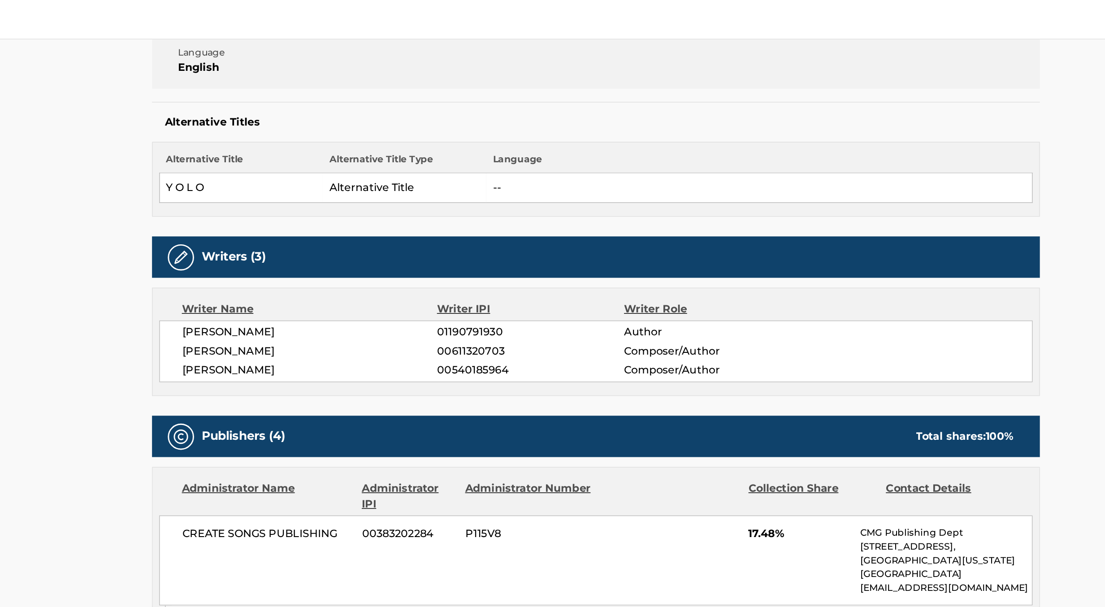
scroll to position [0, 0]
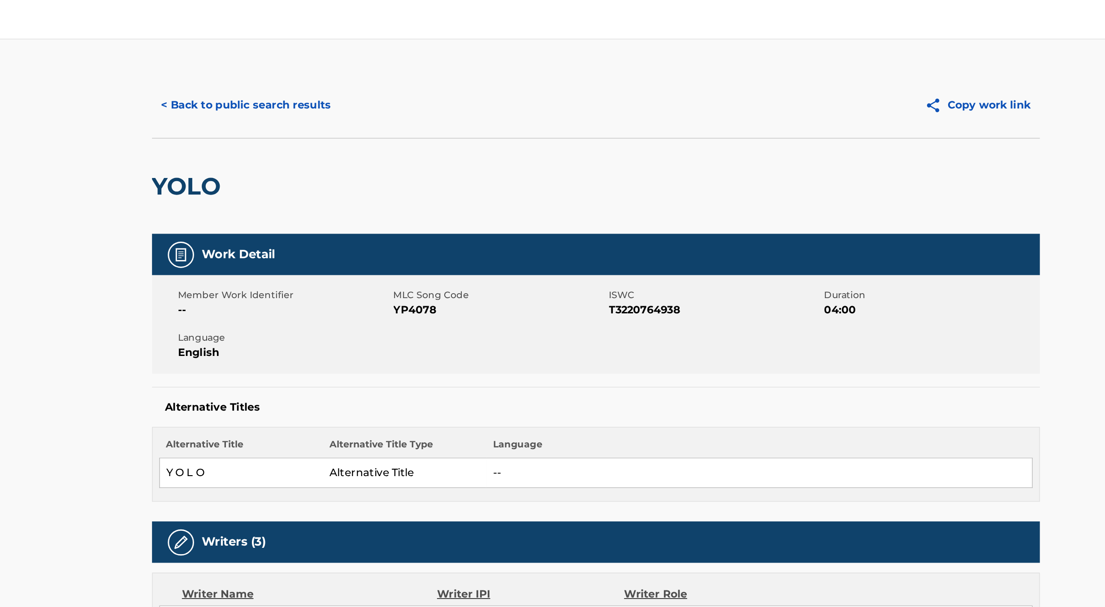
click at [431, 208] on span "YP4078" at bounding box center [487, 211] width 145 height 11
copy span "YP4078"
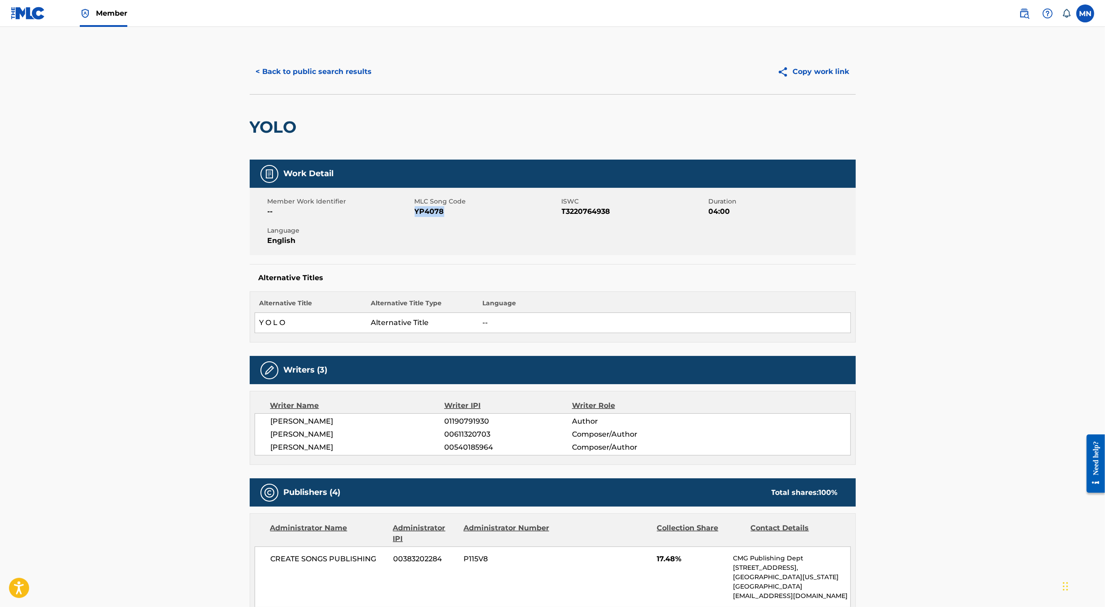
click at [1027, 9] on img at bounding box center [1024, 13] width 11 height 11
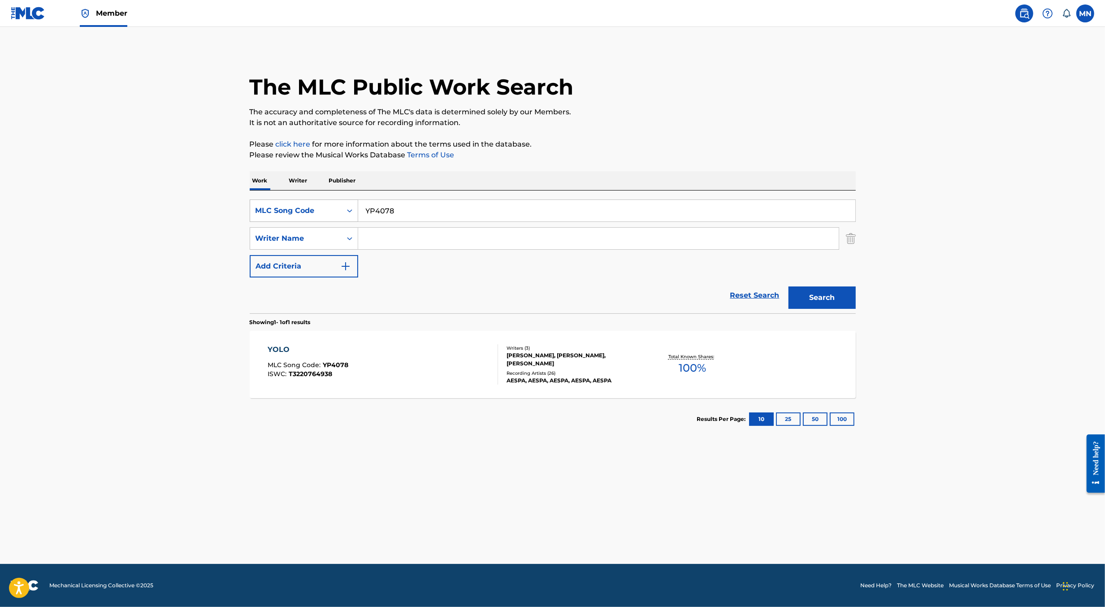
click at [333, 214] on div "MLC Song Code" at bounding box center [296, 210] width 81 height 11
click at [310, 223] on div "Work Title" at bounding box center [304, 233] width 108 height 22
click at [393, 211] on input "Search Form" at bounding box center [606, 211] width 497 height 22
paste input "MAKE UP"
type input "MAKE UP"
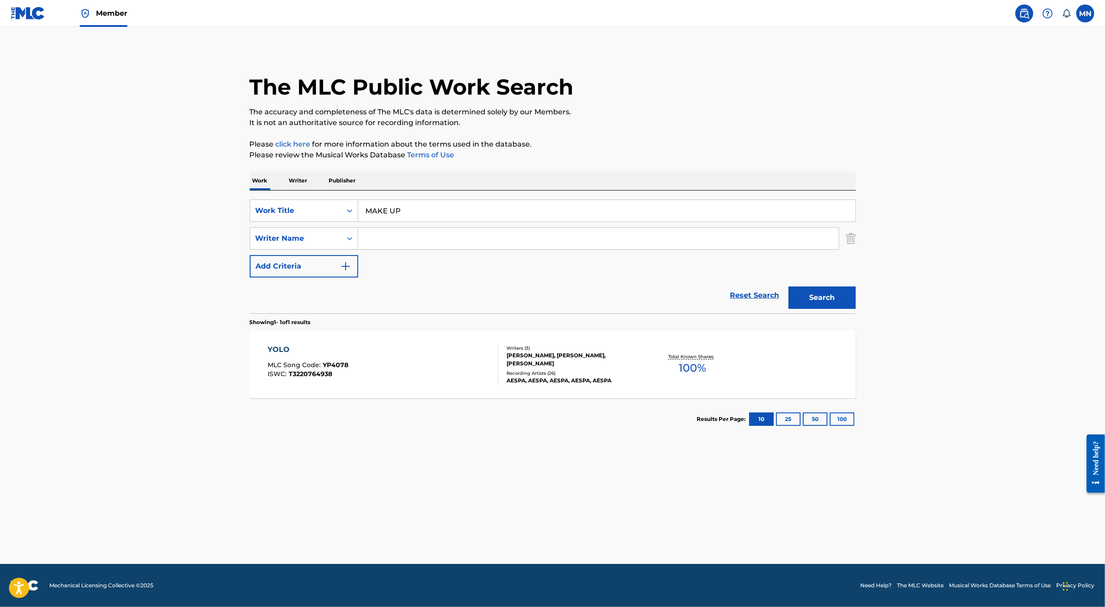
click at [379, 247] on input "Search Form" at bounding box center [598, 239] width 481 height 22
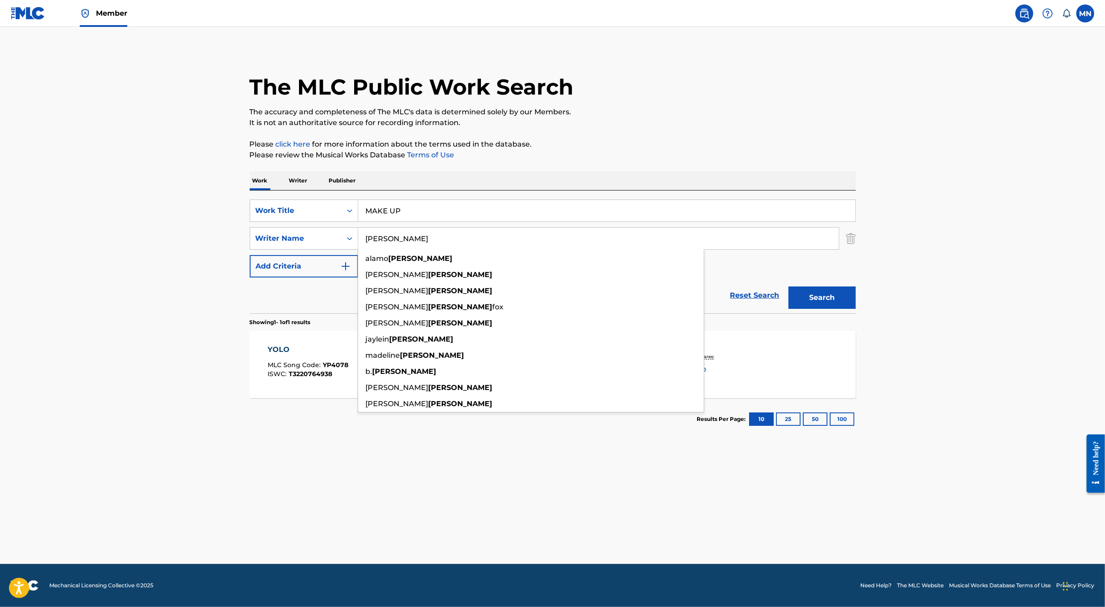
click at [789, 287] on button "Search" at bounding box center [822, 298] width 67 height 22
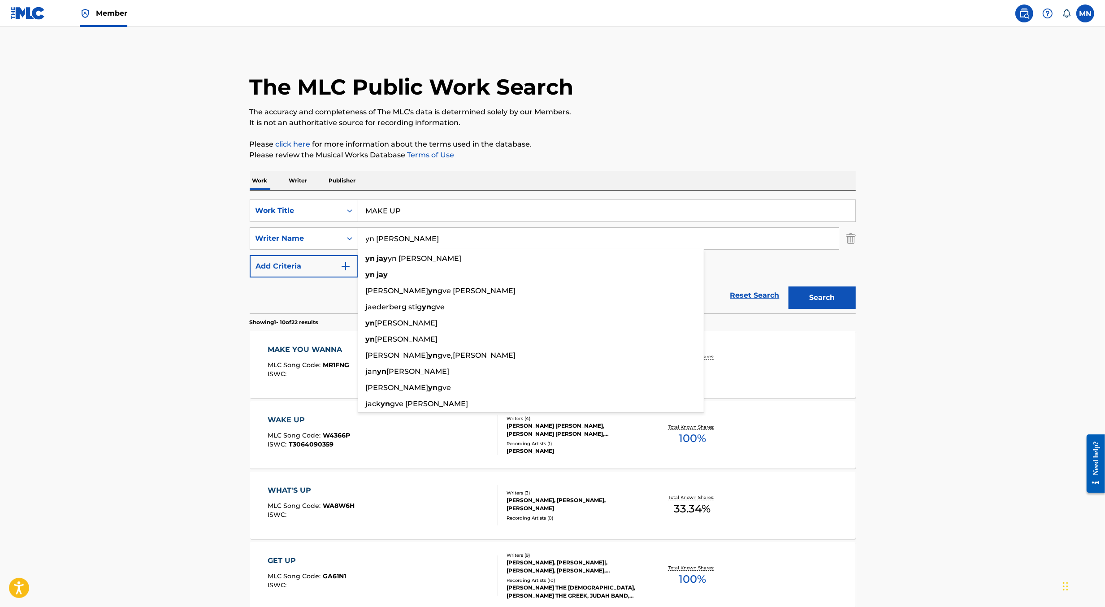
type input "yn [PERSON_NAME]"
click at [789, 287] on button "Search" at bounding box center [822, 298] width 67 height 22
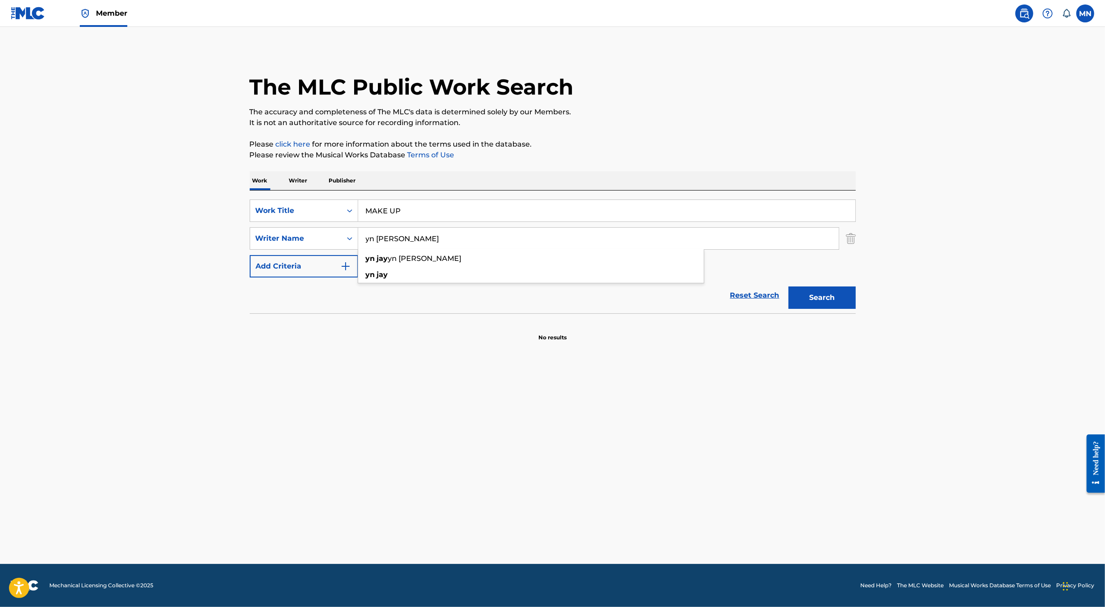
click at [500, 204] on input "MAKE UP" at bounding box center [606, 211] width 497 height 22
paste input "(DONT LOOK THE SAME)"
type input "MAKE UP (DONT LOOK THE SAME)"
click at [789, 287] on button "Search" at bounding box center [822, 298] width 67 height 22
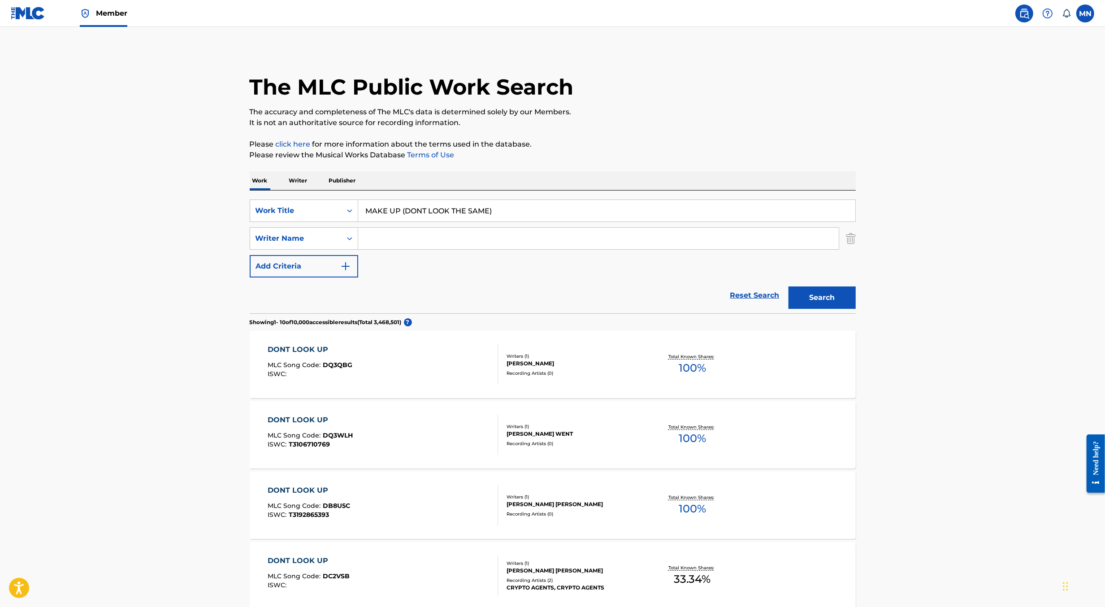
click at [305, 197] on div "SearchWithCriteriadea319df-d73a-47c7-a1bc-3ace1dfbf5d9 Work Title MAKE UP (DONT…" at bounding box center [553, 252] width 606 height 123
click at [298, 216] on div "Work Title" at bounding box center [296, 210] width 81 height 11
click at [297, 229] on div "MLC Song Code" at bounding box center [304, 233] width 108 height 22
click at [390, 211] on input "Search Form" at bounding box center [606, 211] width 497 height 22
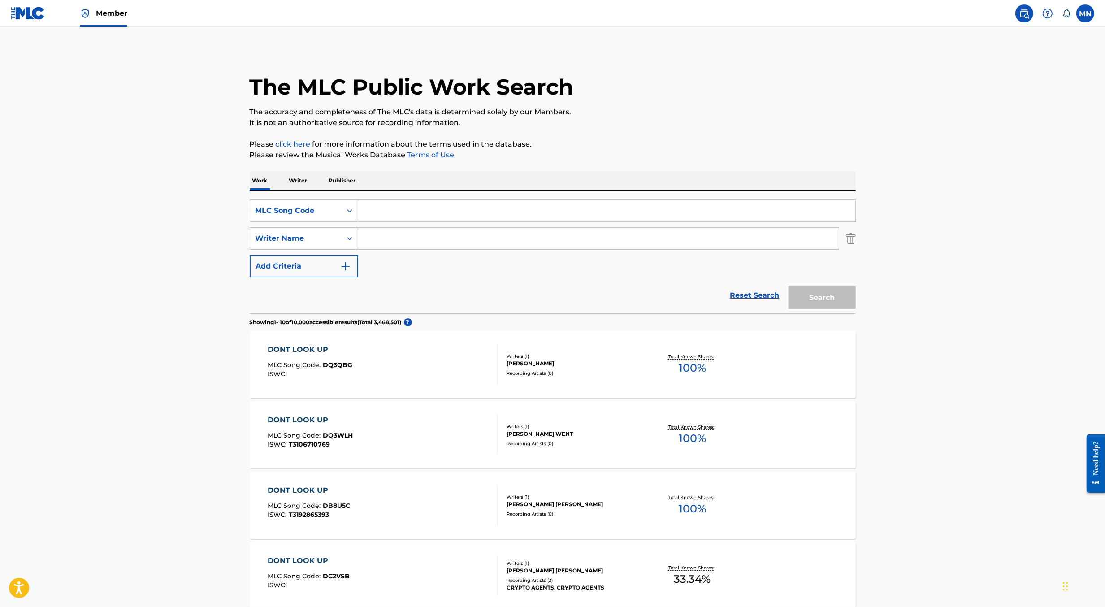
paste input "AA56QX"
type input "AA56QX"
click at [789, 287] on button "Search" at bounding box center [822, 298] width 67 height 22
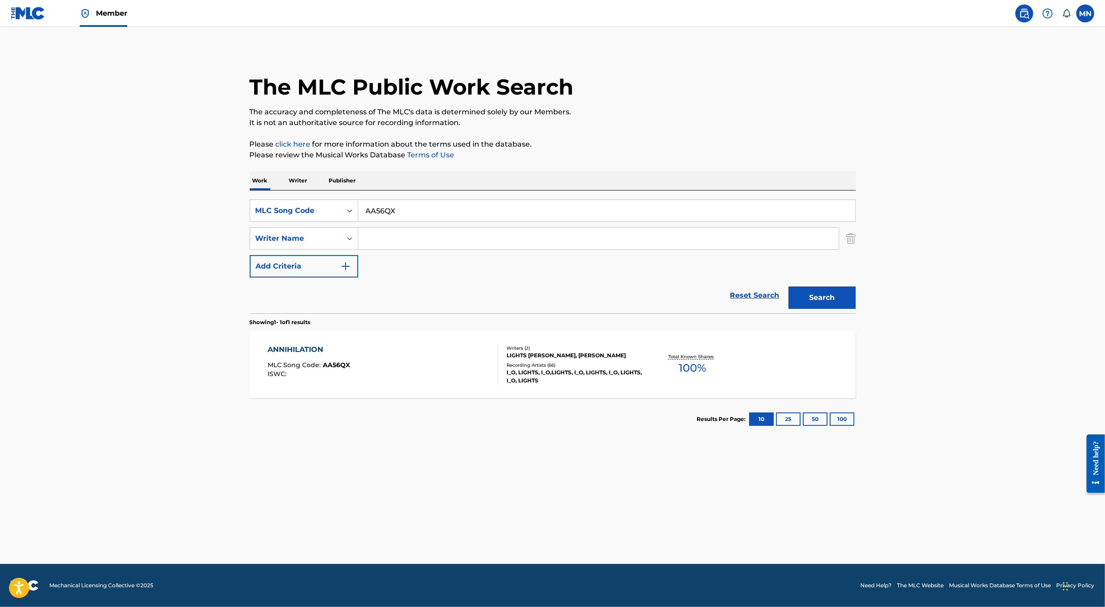
click at [383, 369] on div "ANNIHILATION MLC Song Code : AA56QX ISWC :" at bounding box center [383, 364] width 231 height 40
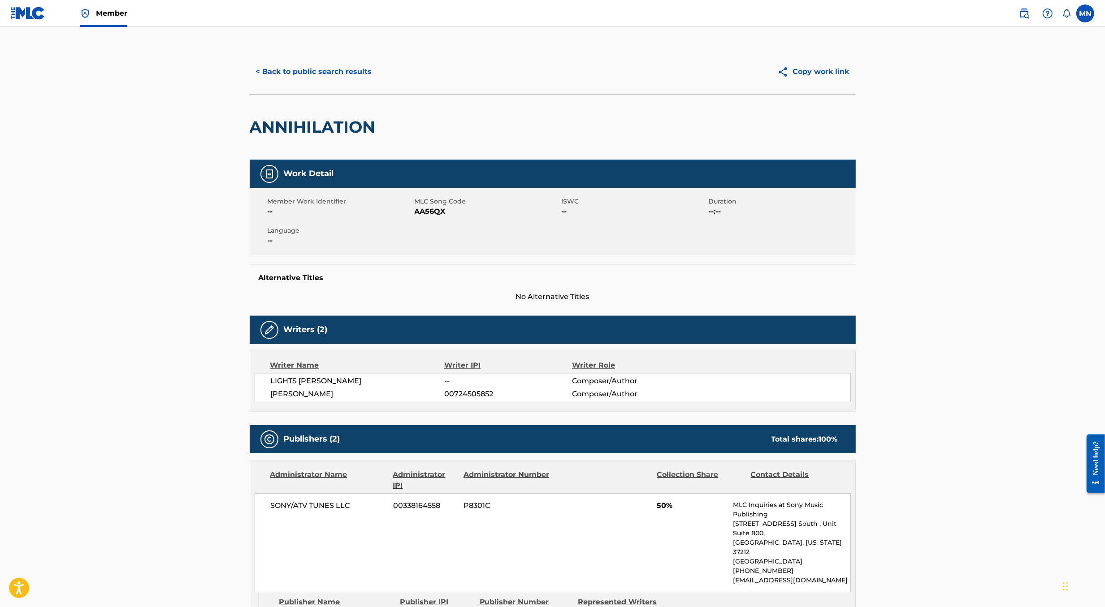
click at [1028, 17] on img at bounding box center [1024, 13] width 11 height 11
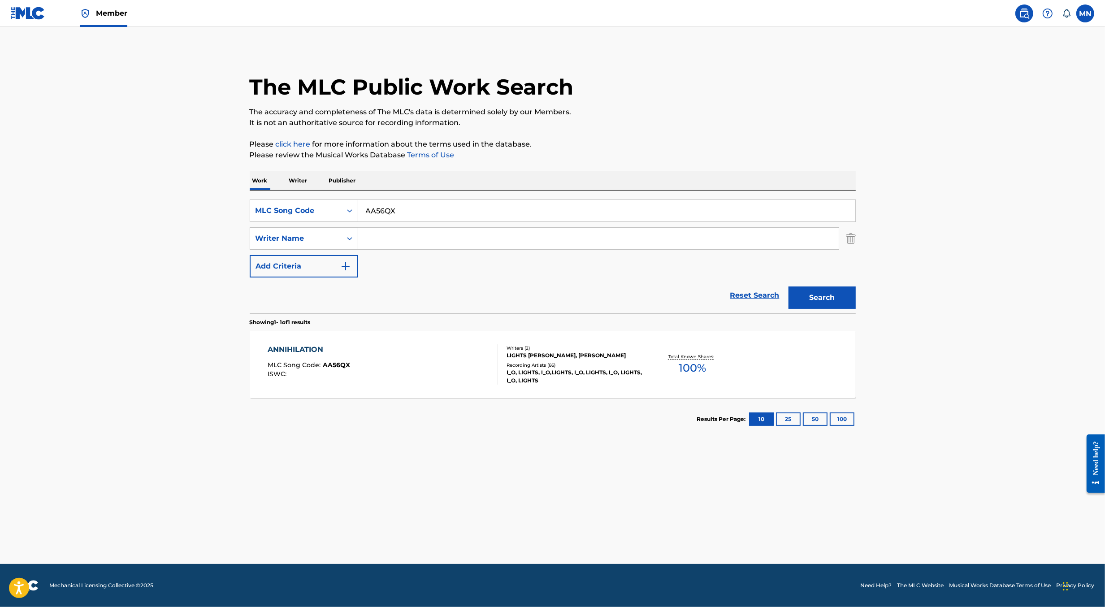
click at [443, 219] on input "AA56QX" at bounding box center [606, 211] width 497 height 22
paste input "EVC5Q8"
type input "EVC5Q8"
click at [789, 287] on button "Search" at bounding box center [822, 298] width 67 height 22
click at [399, 351] on div "EAT MLC Song Code : EVC5Q8 ISWC : T9252474683" at bounding box center [383, 364] width 231 height 40
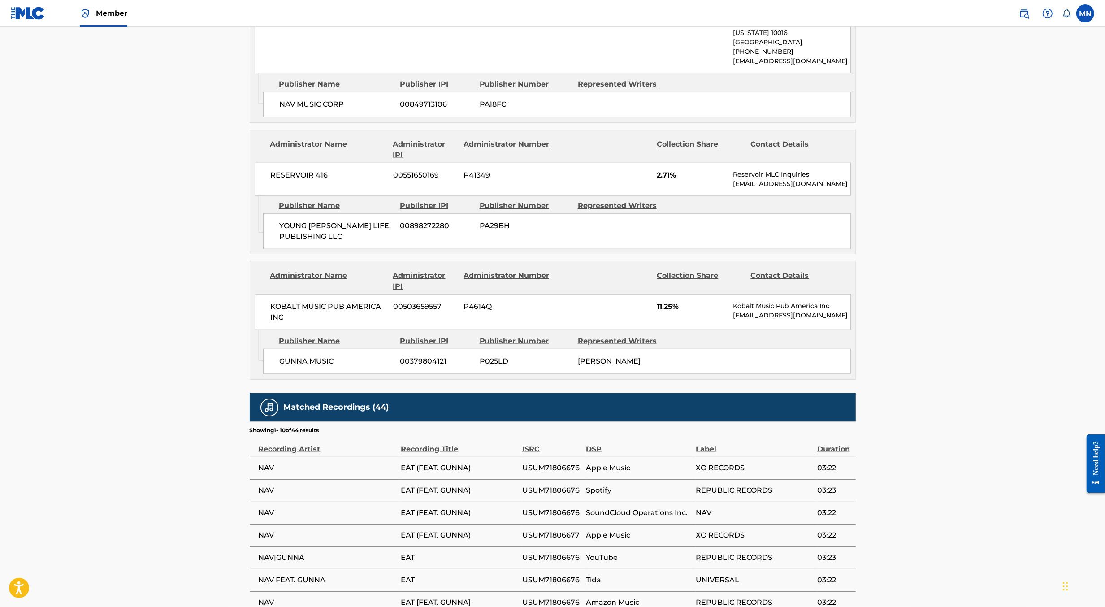
scroll to position [1295, 0]
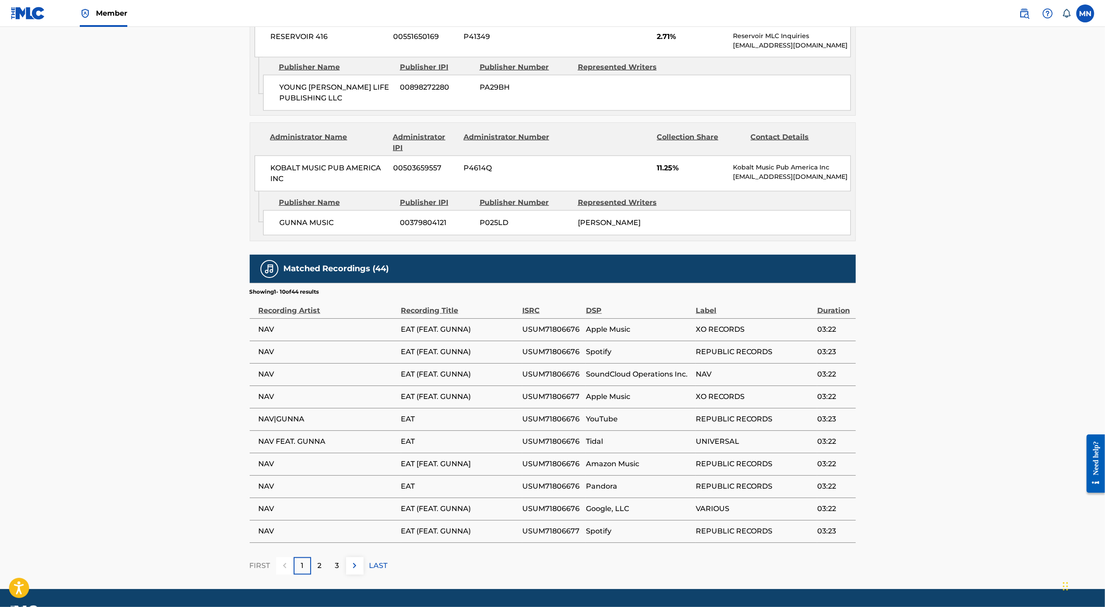
click at [1023, 14] on img at bounding box center [1024, 13] width 11 height 11
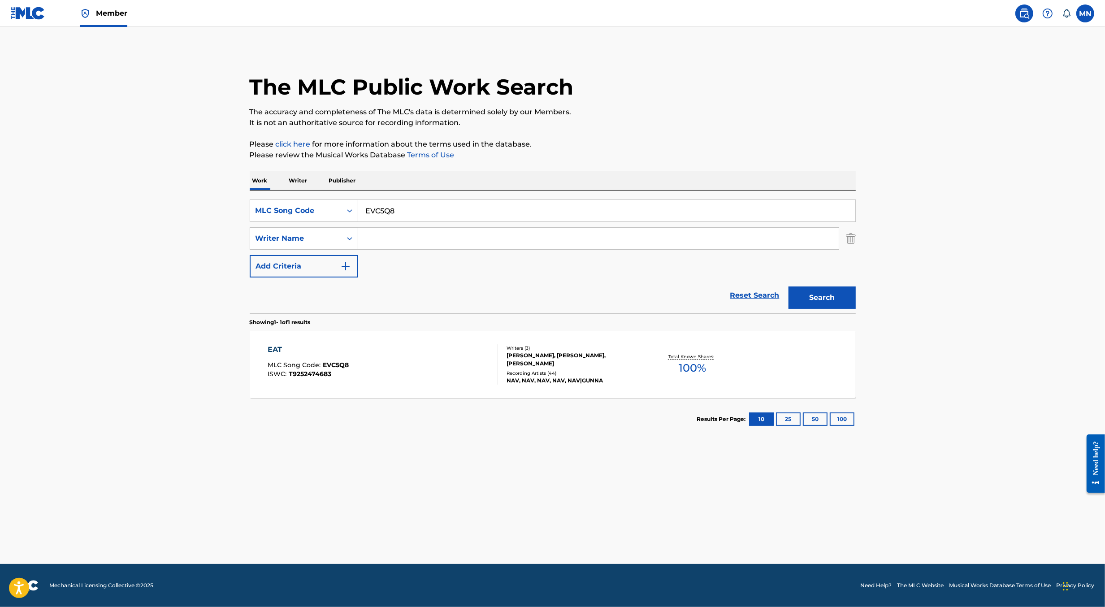
click at [538, 212] on input "EVC5Q8" at bounding box center [606, 211] width 497 height 22
paste input "BD5UYV"
type input "BD5UYV"
click at [789, 287] on button "Search" at bounding box center [822, 298] width 67 height 22
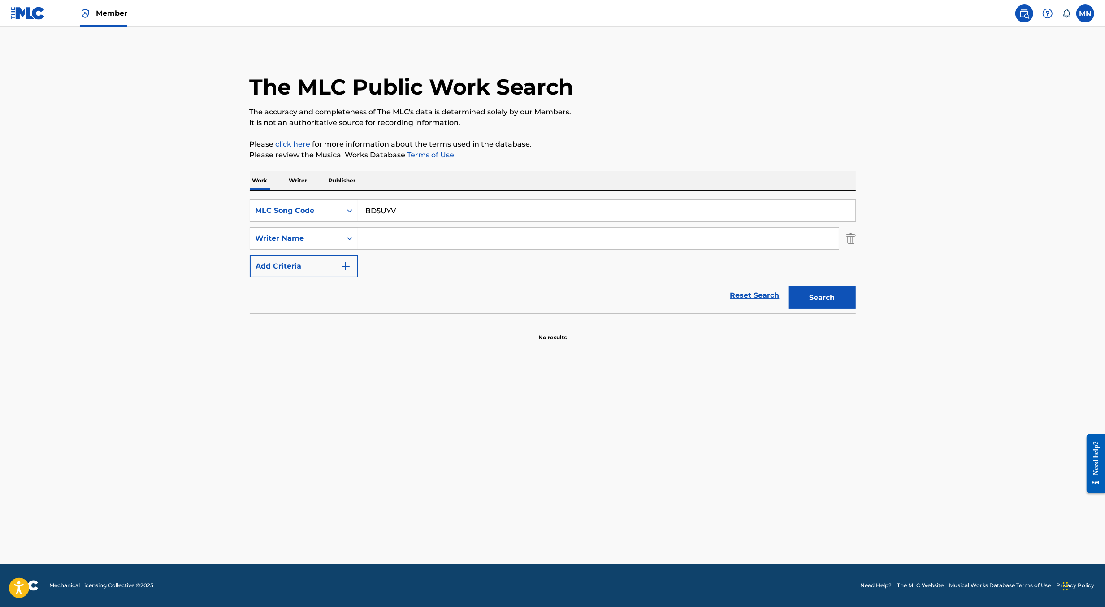
click at [789, 287] on button "Search" at bounding box center [822, 298] width 67 height 22
click at [412, 214] on input "BD5UYV" at bounding box center [606, 211] width 497 height 22
paste input "BD5UYV"
type input "BD5UYV"
click at [789, 287] on button "Search" at bounding box center [822, 298] width 67 height 22
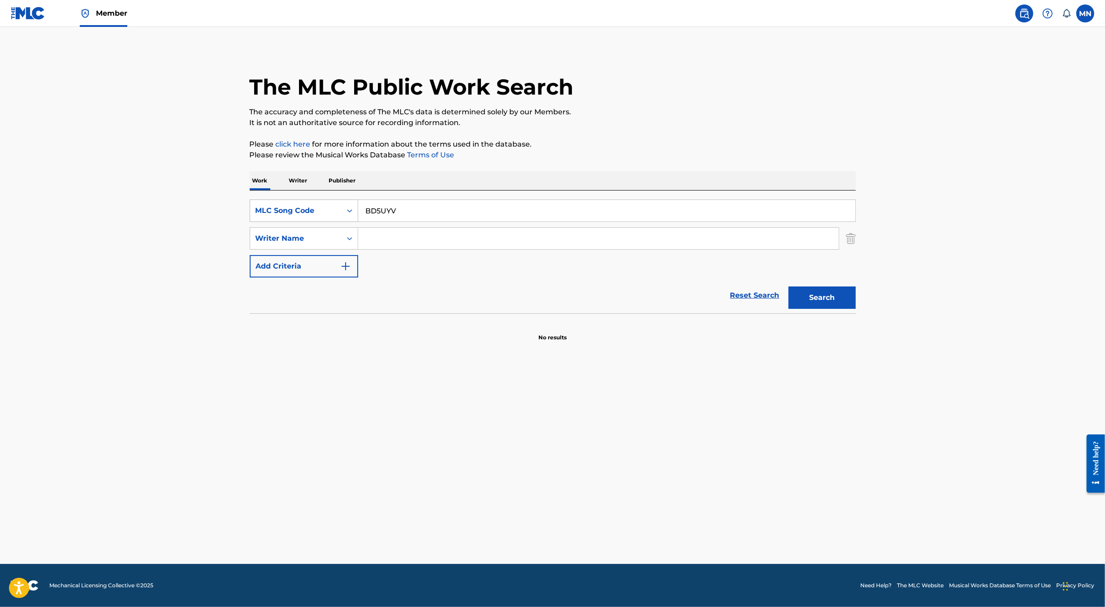
click at [312, 215] on div "MLC Song Code" at bounding box center [296, 210] width 81 height 11
click at [296, 242] on div "Work Title" at bounding box center [304, 233] width 108 height 22
click at [403, 203] on input "Search Form" at bounding box center [606, 211] width 497 height 22
paste input "BAP"
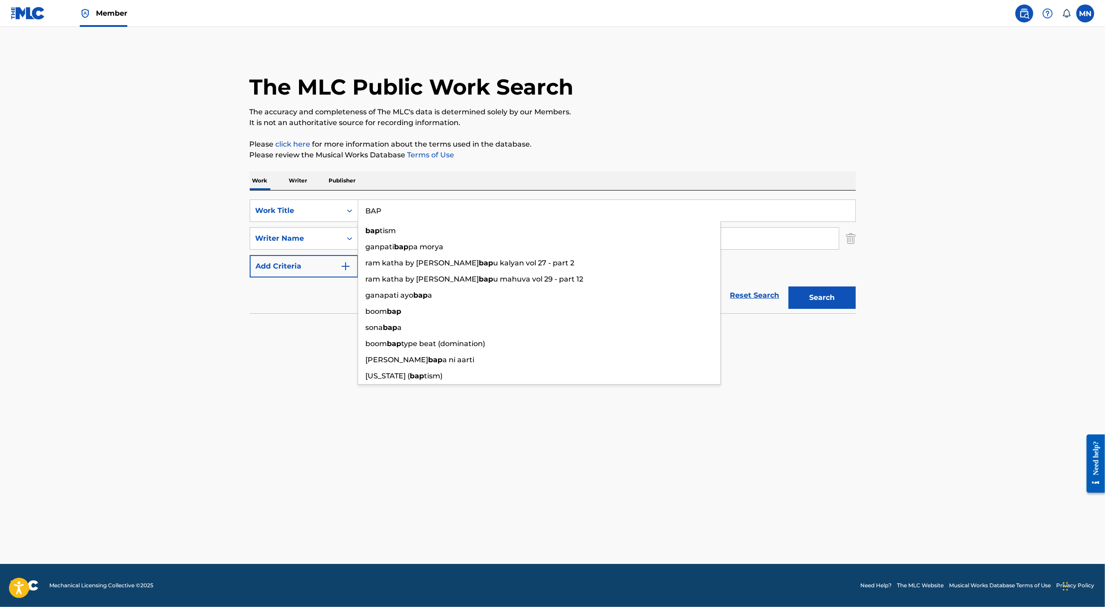
type input "BAP"
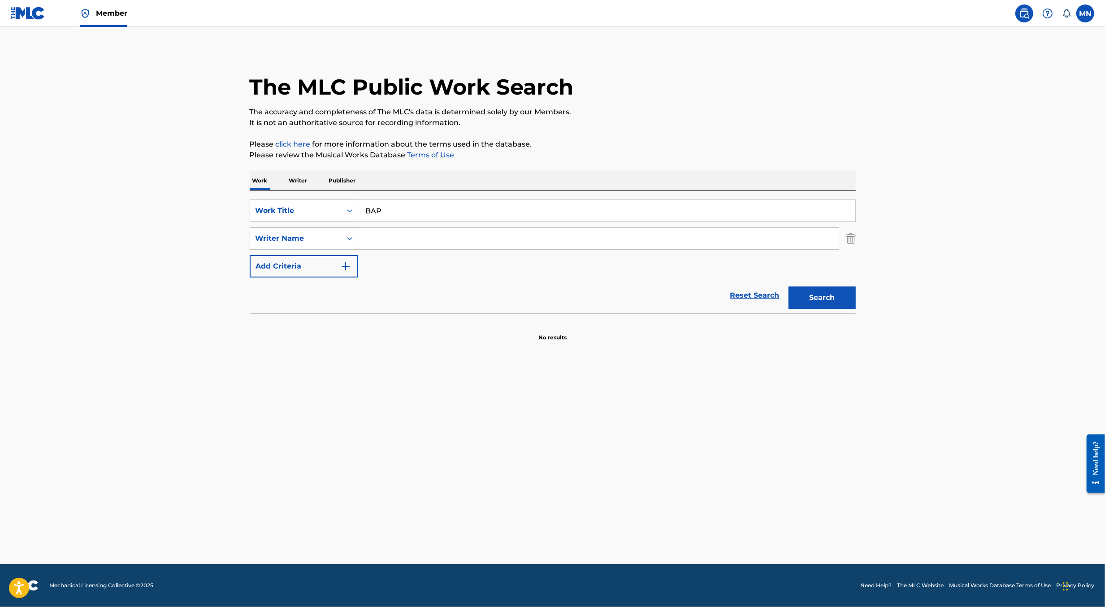
click at [197, 246] on main "The MLC Public Work Search The accuracy and completeness of The MLC's data is d…" at bounding box center [552, 295] width 1105 height 537
click at [363, 236] on input "Search Form" at bounding box center [598, 239] width 481 height 22
type input "i"
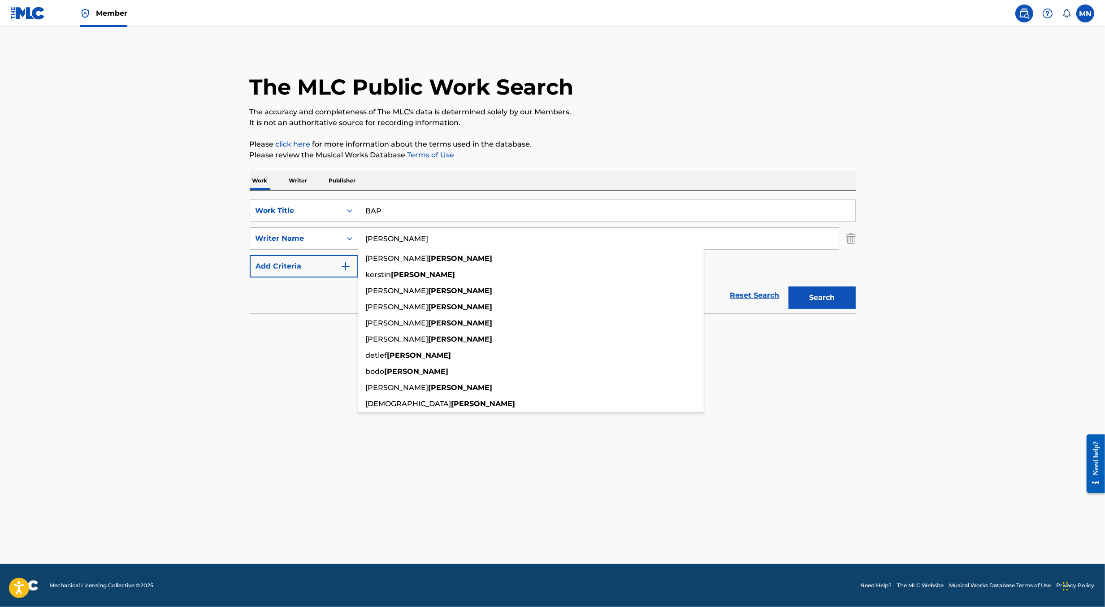
click at [789, 287] on button "Search" at bounding box center [822, 298] width 67 height 22
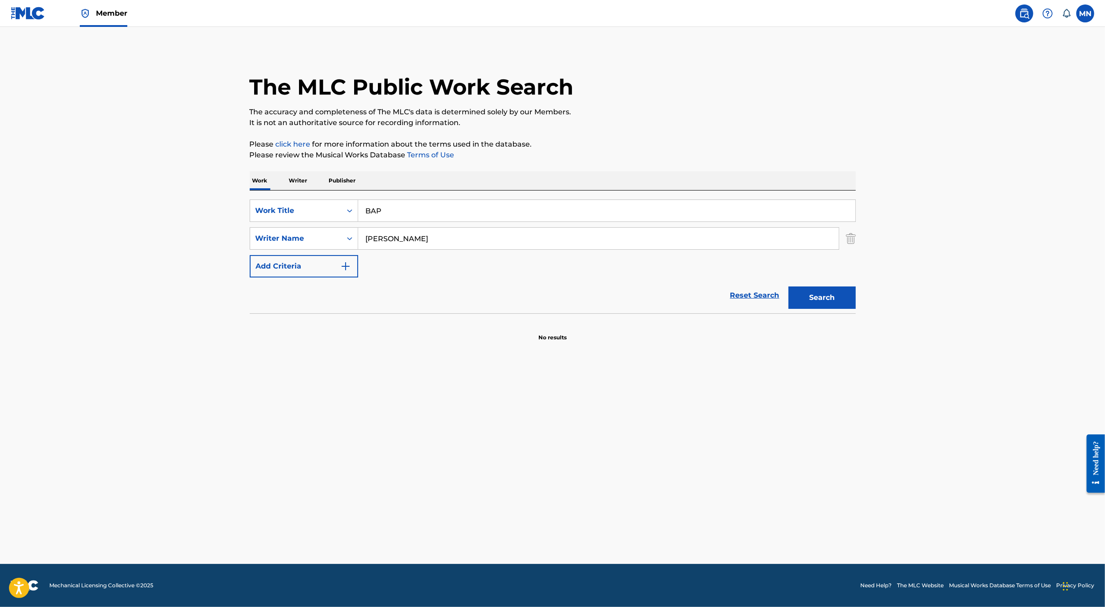
click at [487, 243] on input "[PERSON_NAME]" at bounding box center [598, 239] width 481 height 22
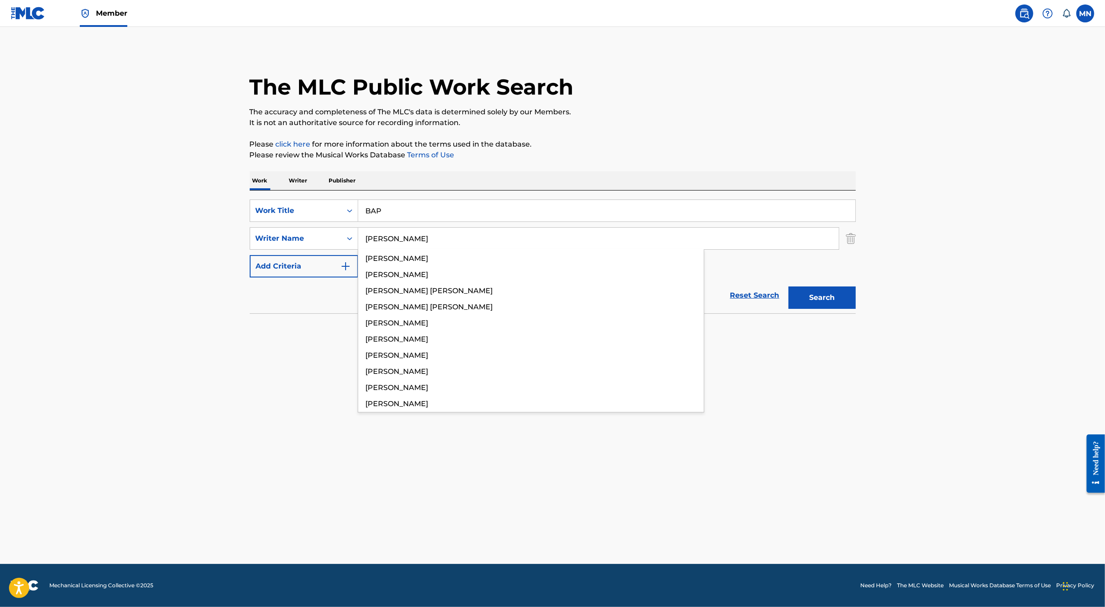
click at [789, 287] on button "Search" at bounding box center [822, 298] width 67 height 22
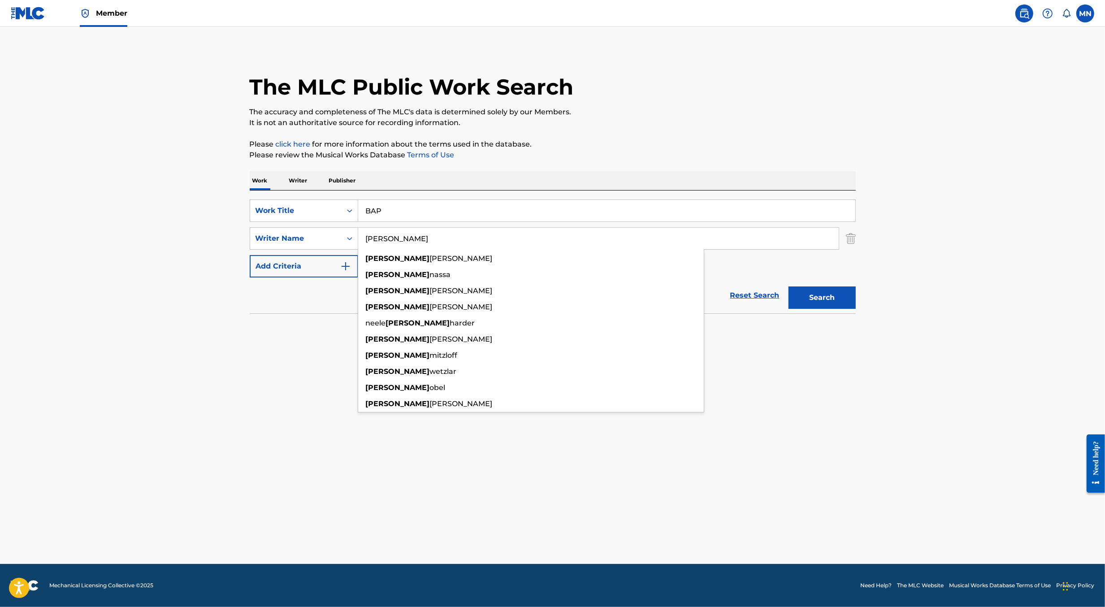
click at [448, 240] on input "[PERSON_NAME]" at bounding box center [598, 239] width 481 height 22
paste input "[PERSON_NAME]"
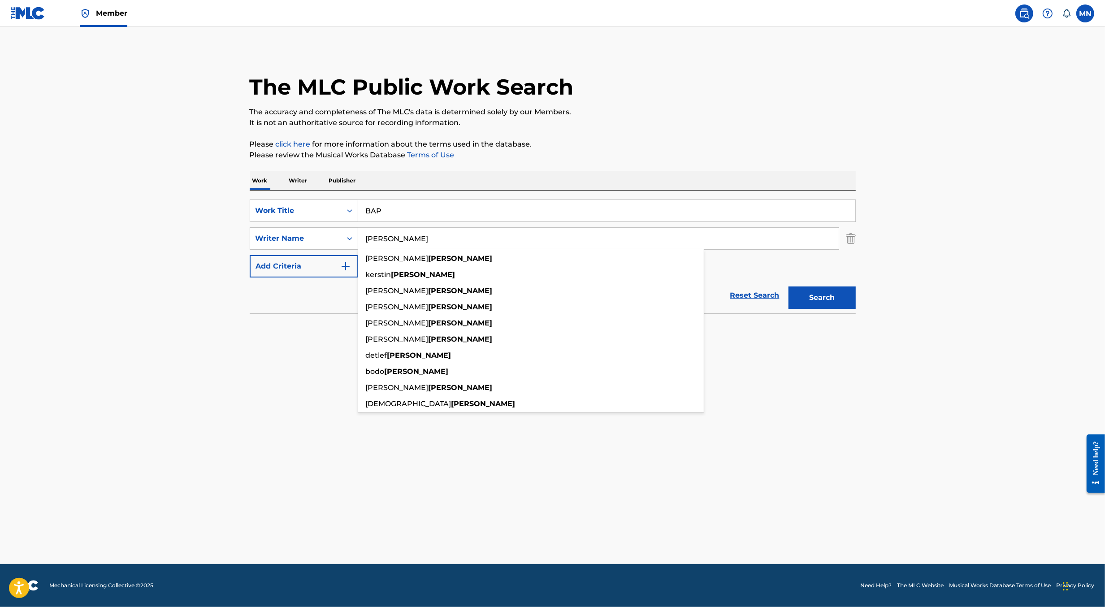
click at [789, 287] on button "Search" at bounding box center [822, 298] width 67 height 22
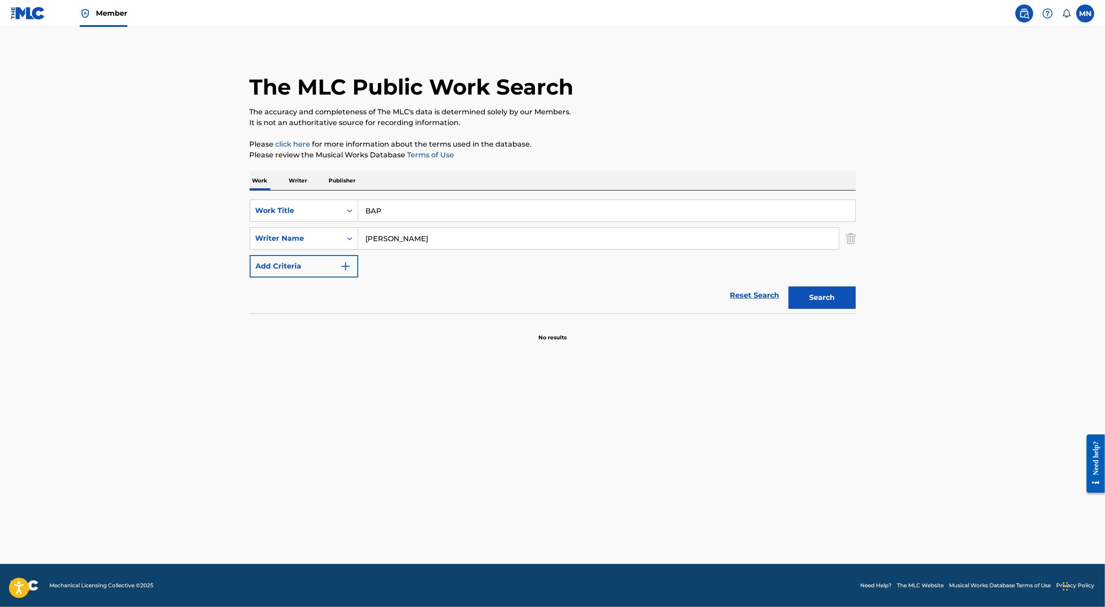
click at [436, 245] on input "[PERSON_NAME]" at bounding box center [598, 239] width 481 height 22
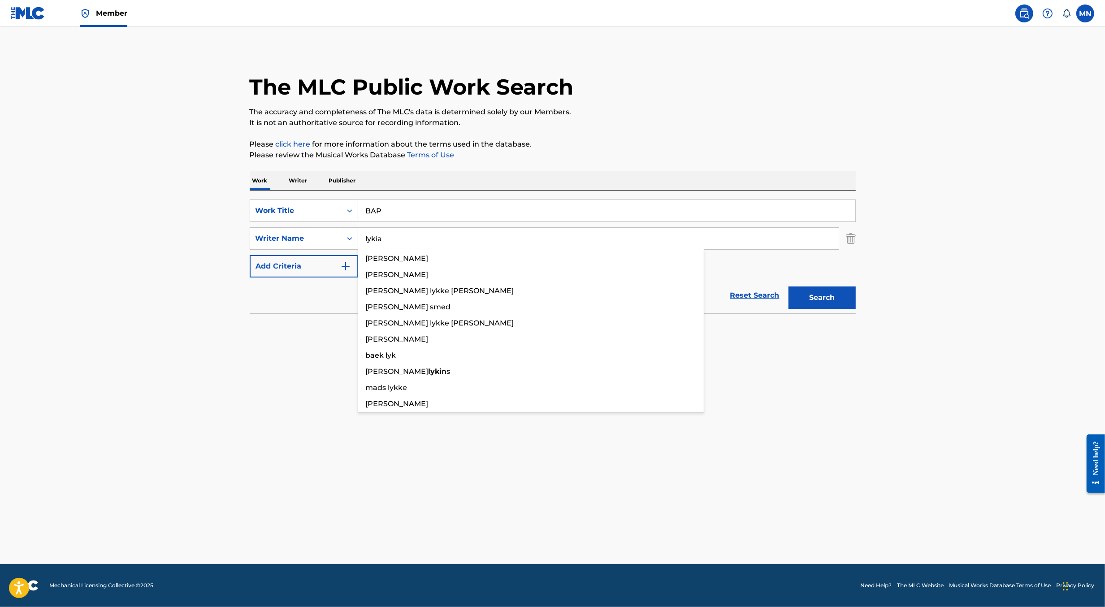
click at [789, 287] on button "Search" at bounding box center [822, 298] width 67 height 22
click at [325, 248] on div "Writer Name" at bounding box center [304, 238] width 109 height 22
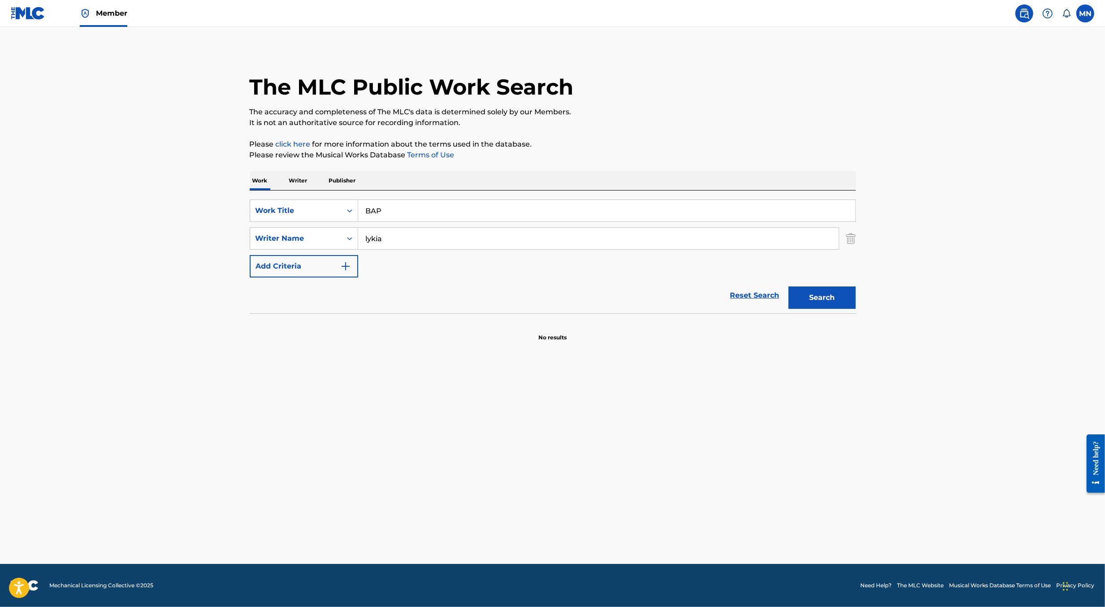
click at [521, 235] on input "lykia" at bounding box center [598, 239] width 481 height 22
paste input "VINICHENKO"
click at [789, 287] on button "Search" at bounding box center [822, 298] width 67 height 22
paste input "SERHII"
type input "SERHII"
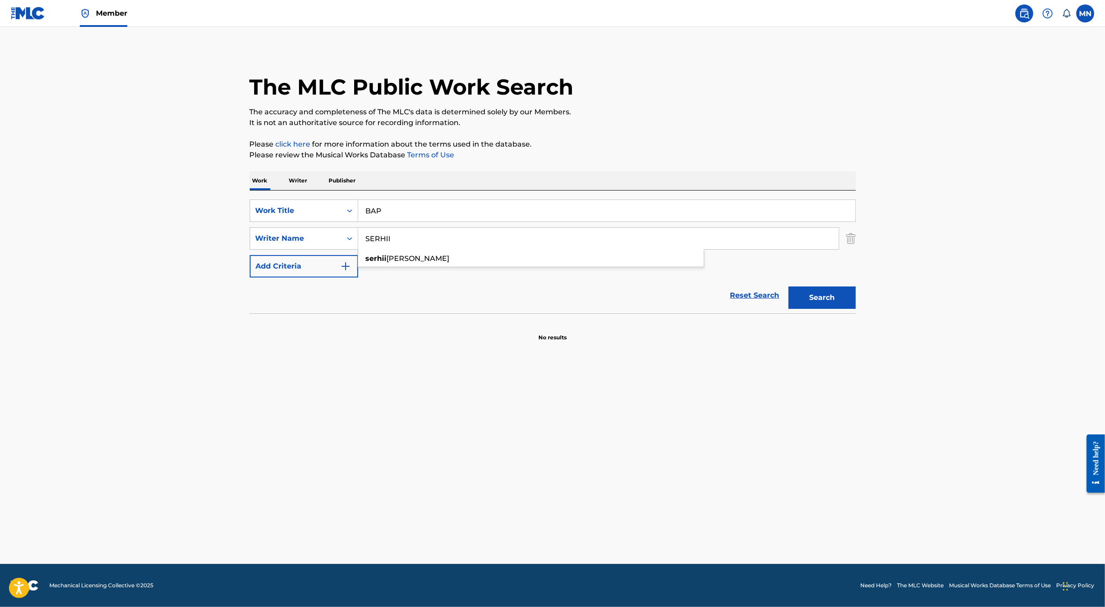
click at [789, 287] on button "Search" at bounding box center [822, 298] width 67 height 22
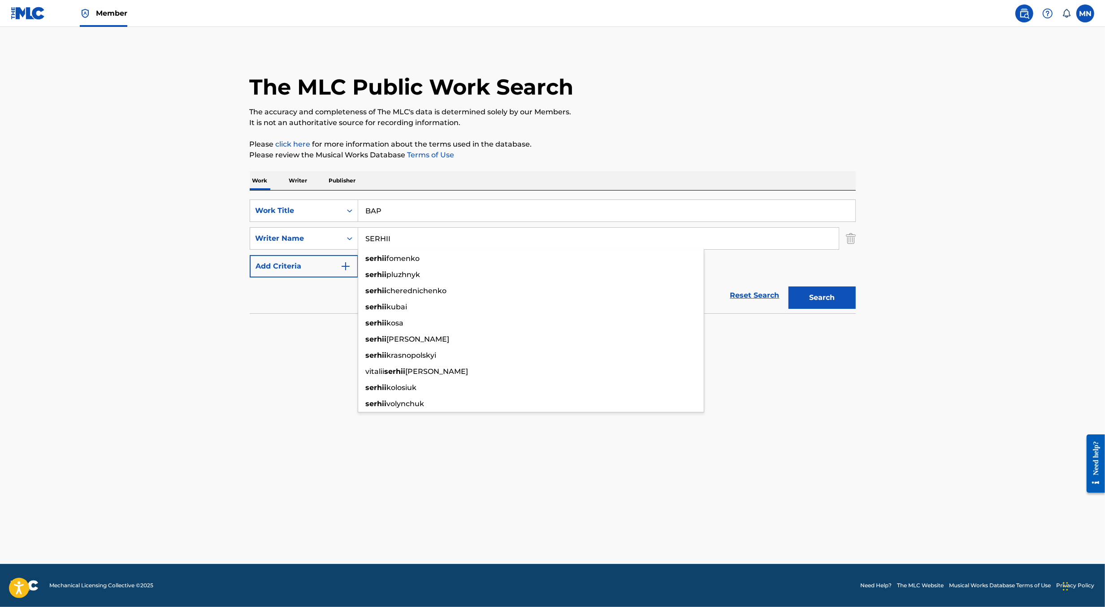
click at [123, 359] on main "The MLC Public Work Search The accuracy and completeness of The MLC's data is d…" at bounding box center [552, 295] width 1105 height 537
click at [422, 213] on input "BAP" at bounding box center [606, 211] width 497 height 22
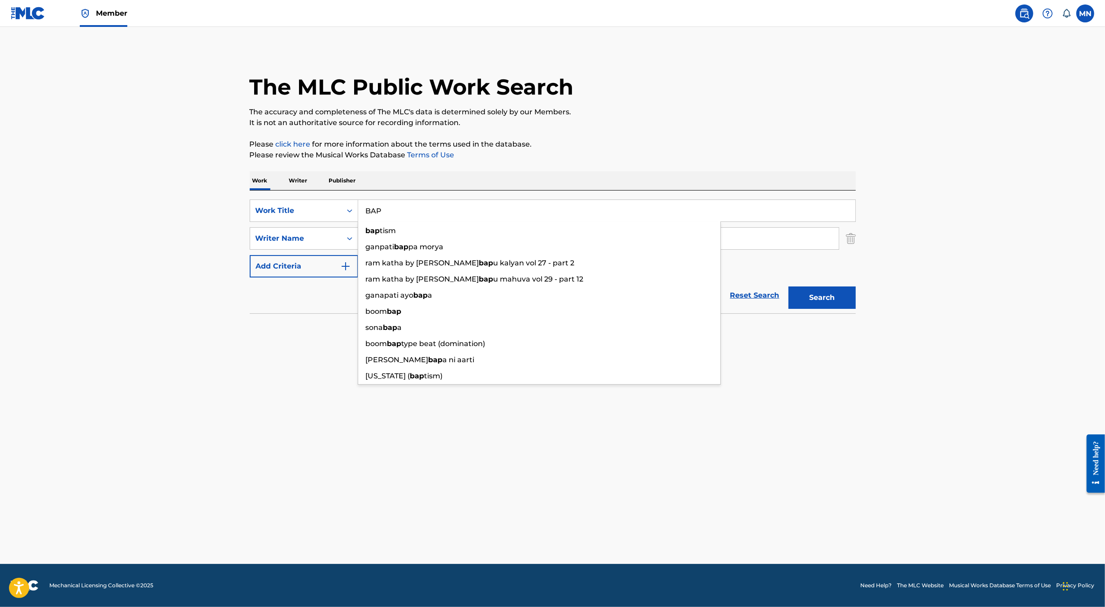
paste input "MIRROR, MIRRO"
type input "MIRROR, MIRRO"
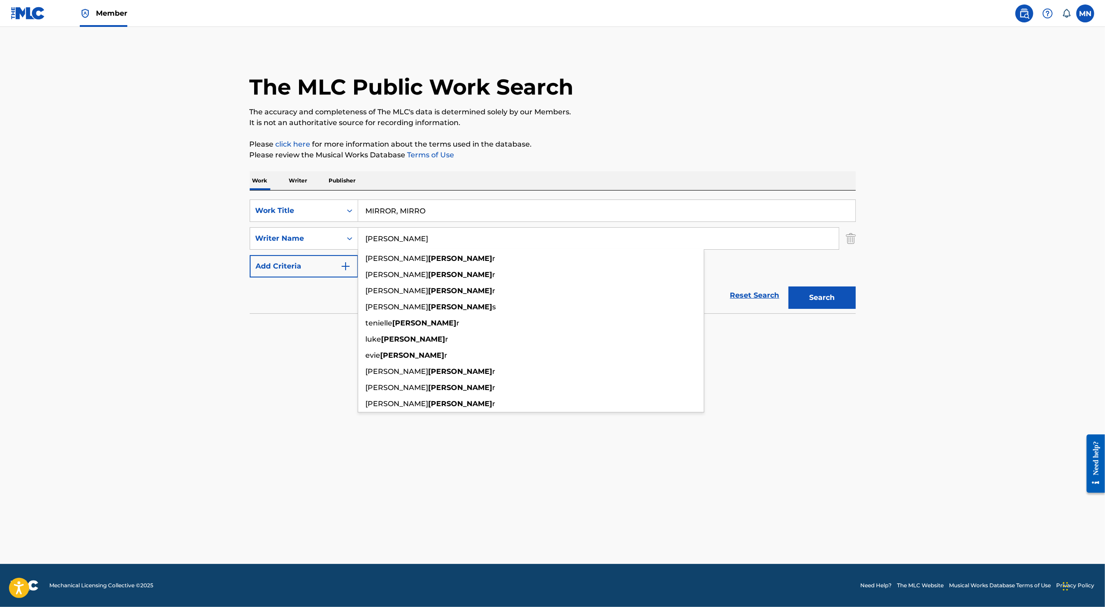
type input "[PERSON_NAME]"
click at [789, 287] on button "Search" at bounding box center [822, 298] width 67 height 22
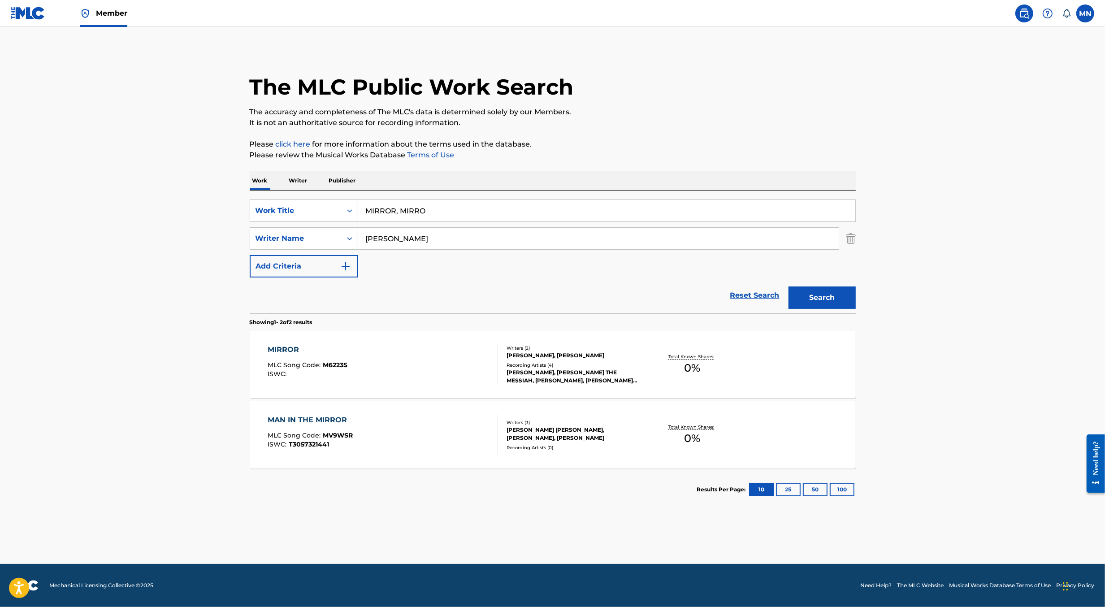
click at [210, 322] on main "The MLC Public Work Search The accuracy and completeness of The MLC's data is d…" at bounding box center [552, 295] width 1105 height 537
click at [436, 213] on input "MIRROR, MIRRO" at bounding box center [606, 211] width 497 height 22
type input "MIRROR, MIRROR"
click at [789, 287] on button "Search" at bounding box center [822, 298] width 67 height 22
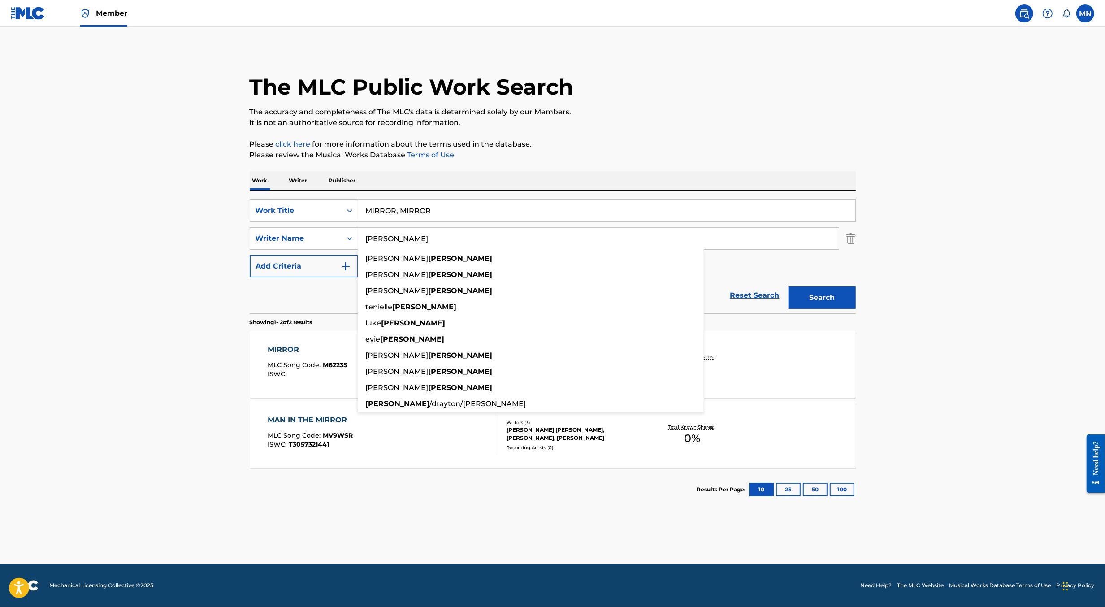
paste input "Star [PERSON_NAME]"
click at [789, 287] on button "Search" at bounding box center [822, 298] width 67 height 22
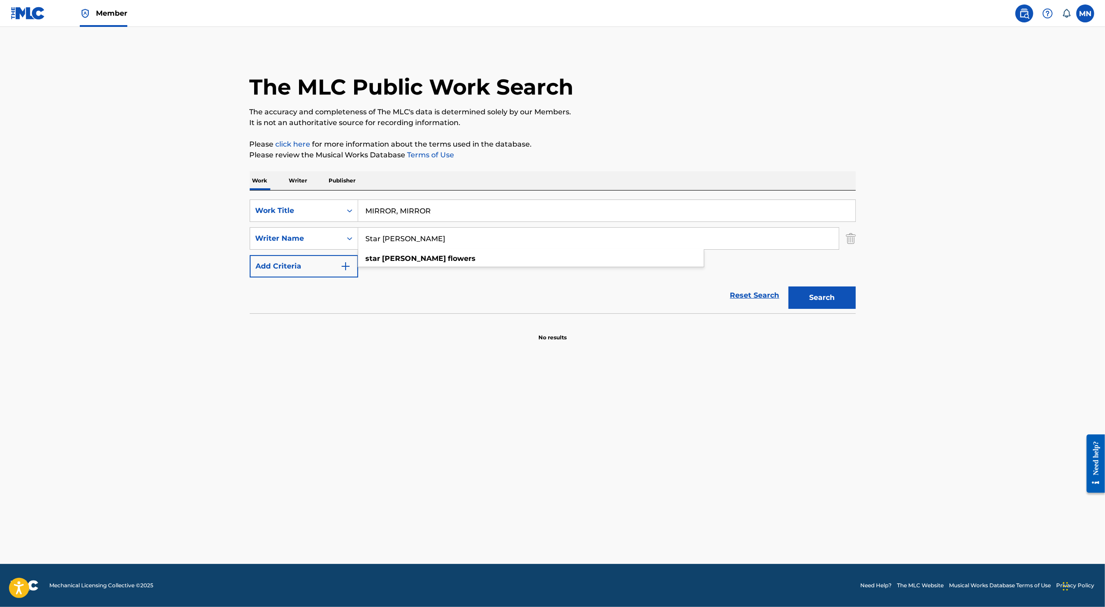
click at [391, 238] on input "Star [PERSON_NAME]" at bounding box center [598, 239] width 481 height 22
click at [789, 287] on button "Search" at bounding box center [822, 298] width 67 height 22
click at [397, 242] on input "Star Flowers" at bounding box center [598, 239] width 481 height 22
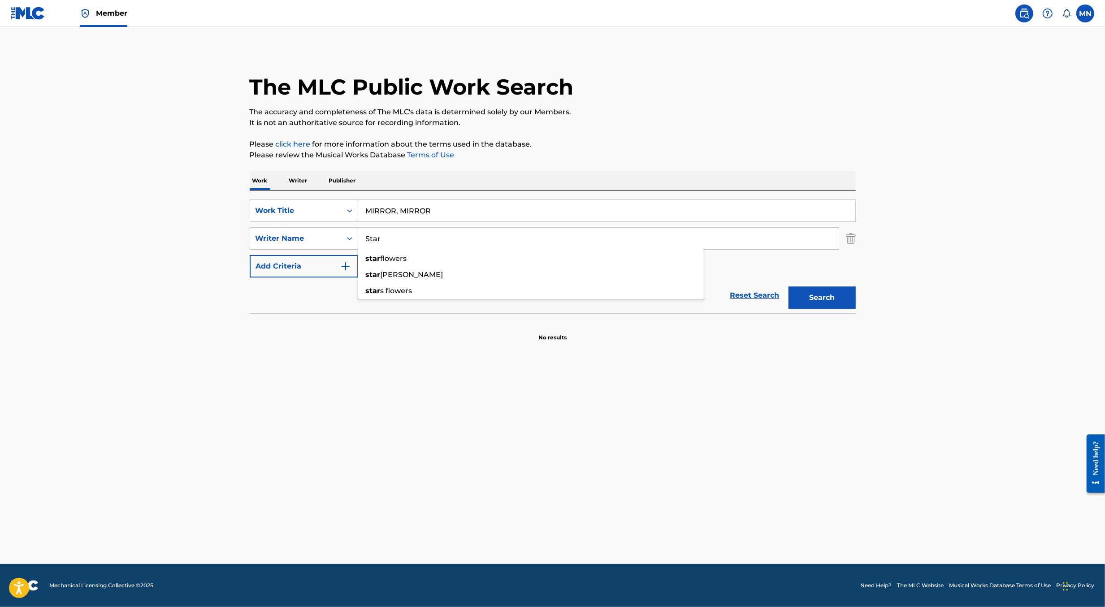
click at [789, 287] on button "Search" at bounding box center [822, 298] width 67 height 22
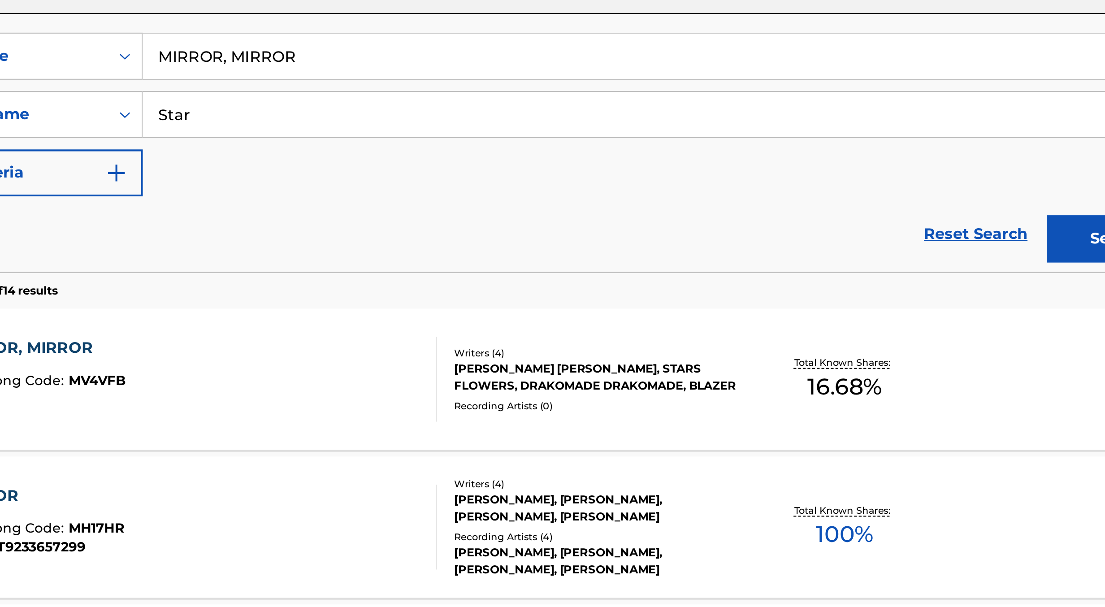
paste input "[PERSON_NAME]"
type input "Star [PERSON_NAME]"
click at [457, 366] on div "MIRROR, MIRROR MLC Song Code : MV4VFB ISWC :" at bounding box center [383, 364] width 231 height 40
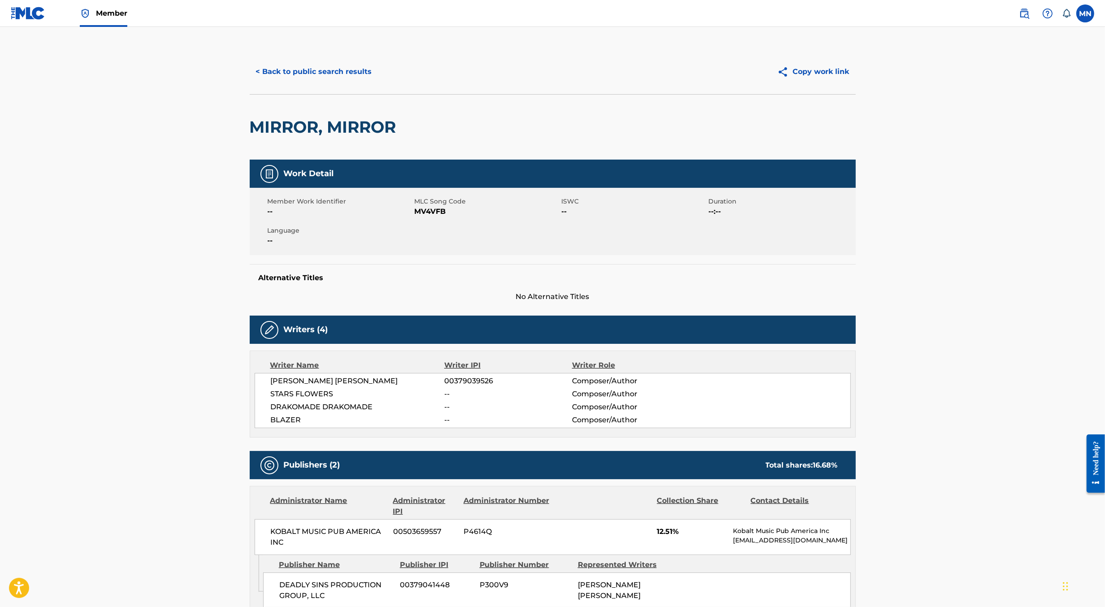
click at [432, 212] on span "MV4VFB" at bounding box center [487, 211] width 145 height 11
copy span "MV4VFB"
click at [40, 13] on img at bounding box center [28, 13] width 35 height 13
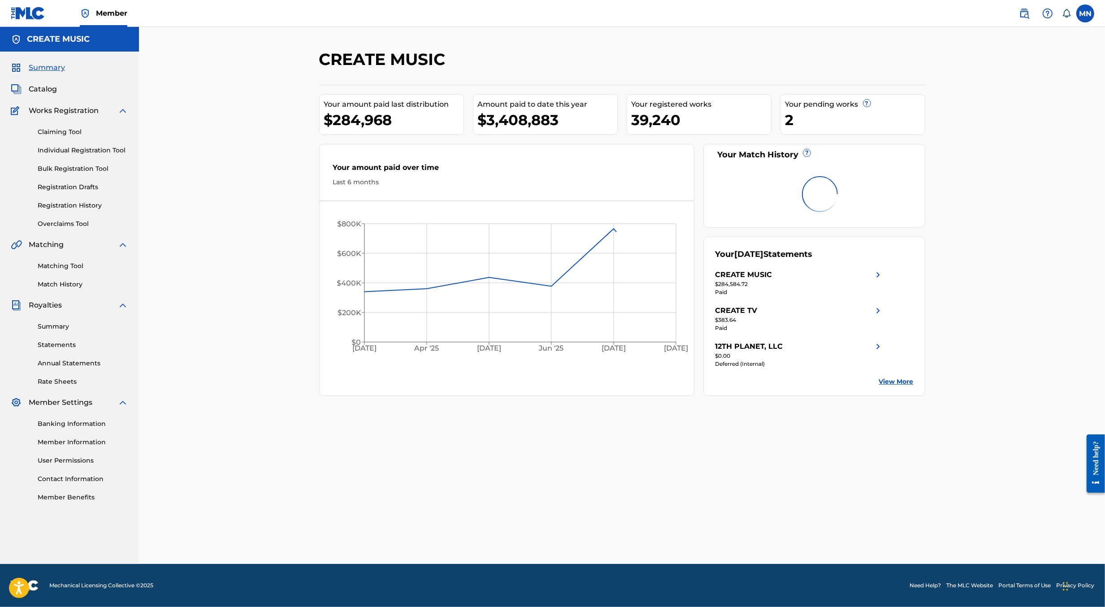
click at [45, 126] on div "Claiming Tool Individual Registration Tool Bulk Registration Tool Registration …" at bounding box center [69, 172] width 117 height 113
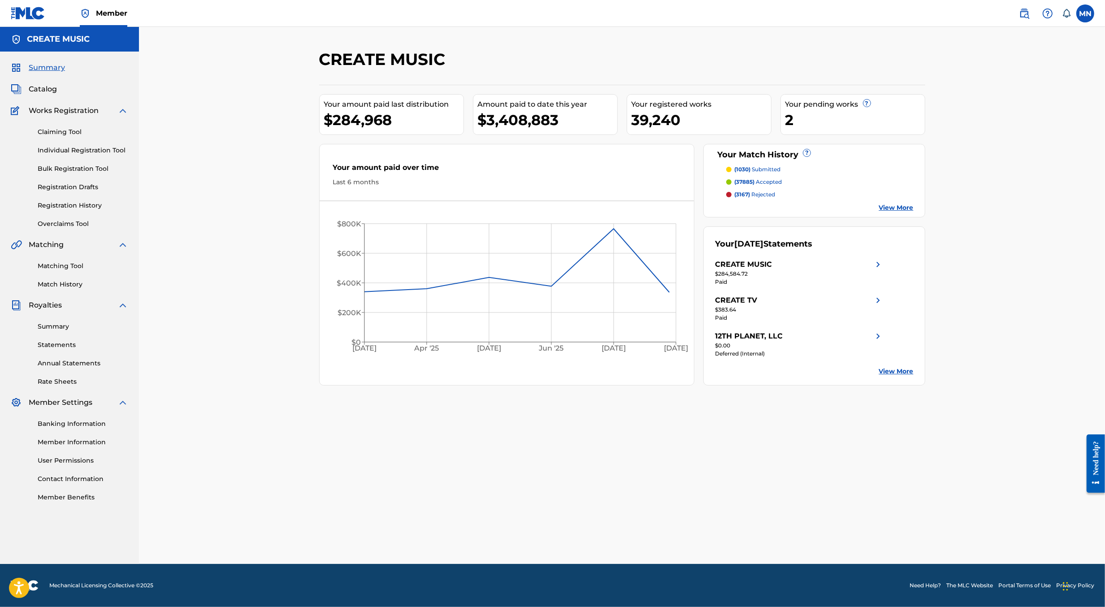
click at [59, 132] on link "Claiming Tool" at bounding box center [83, 131] width 91 height 9
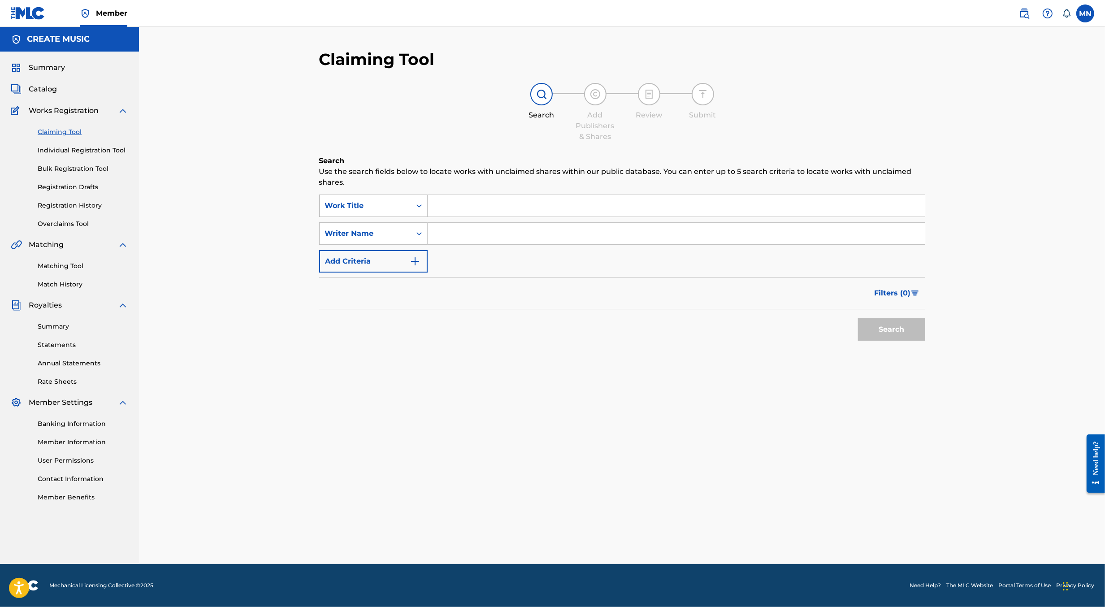
click at [399, 205] on div "Work Title" at bounding box center [365, 205] width 81 height 11
click at [373, 230] on div "MLC Song Code" at bounding box center [374, 229] width 108 height 22
click at [457, 200] on input "Search Form" at bounding box center [676, 206] width 497 height 22
paste input "MV4VFB"
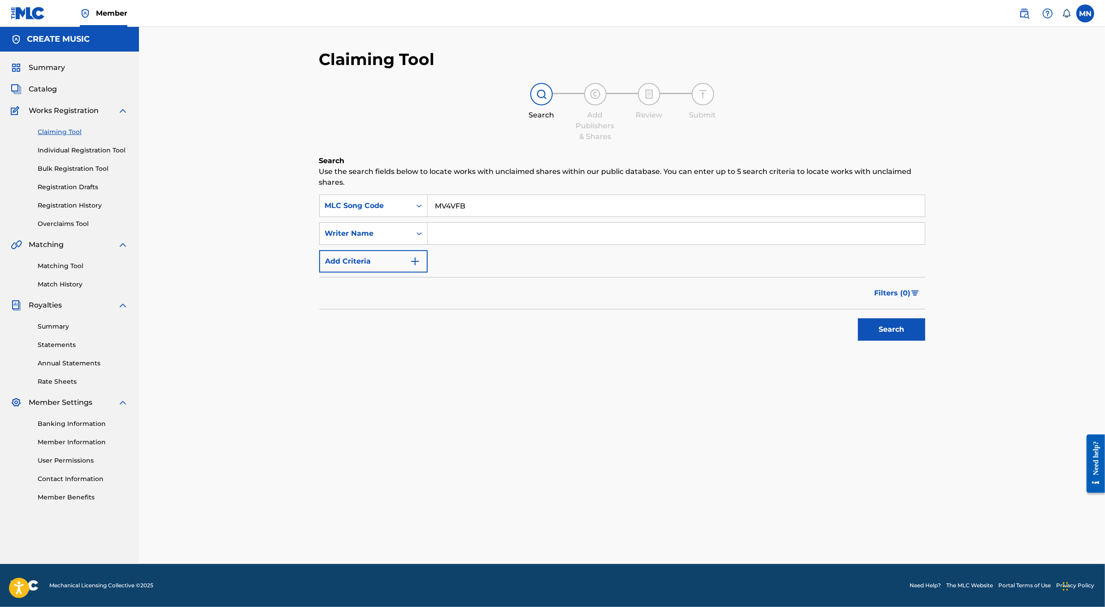
type input "MV4VFB"
click at [858, 318] on button "Search" at bounding box center [891, 329] width 67 height 22
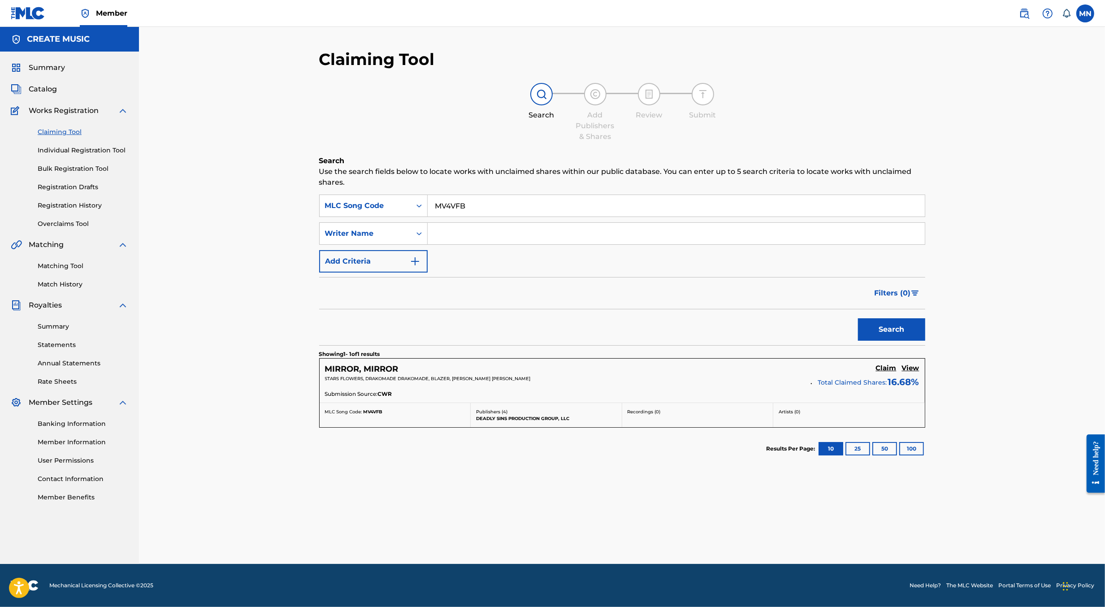
click at [887, 371] on h5 "Claim" at bounding box center [886, 368] width 21 height 9
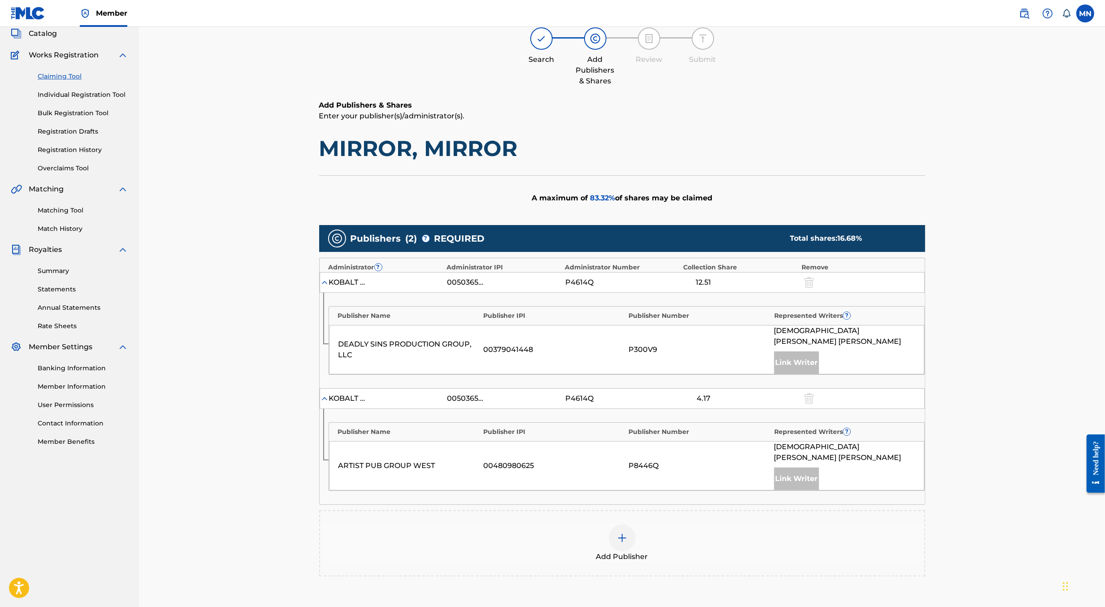
scroll to position [93, 0]
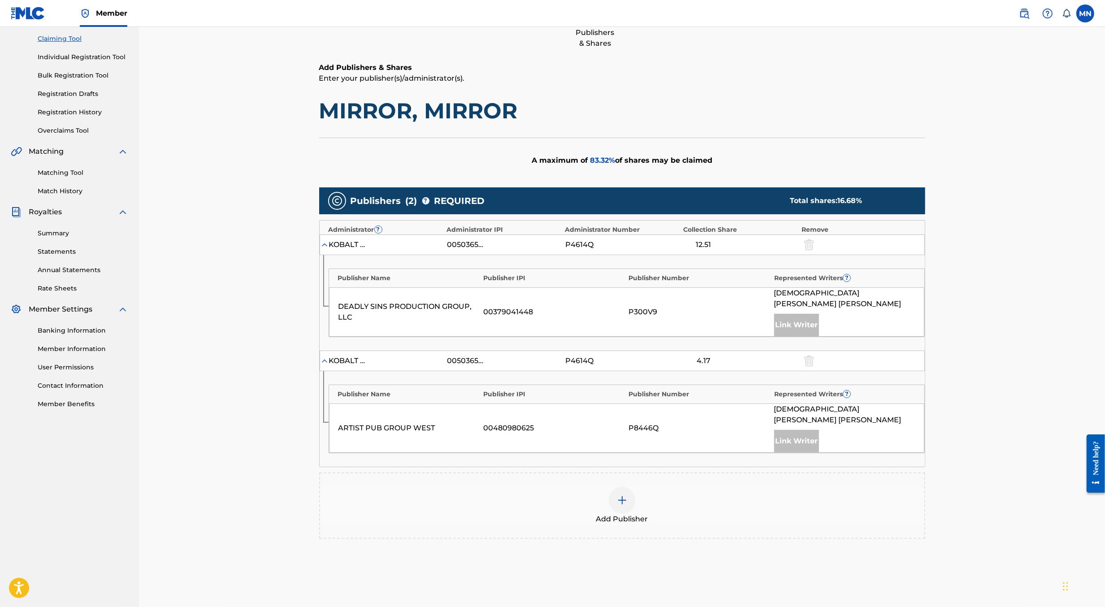
click at [623, 495] on img at bounding box center [622, 500] width 11 height 11
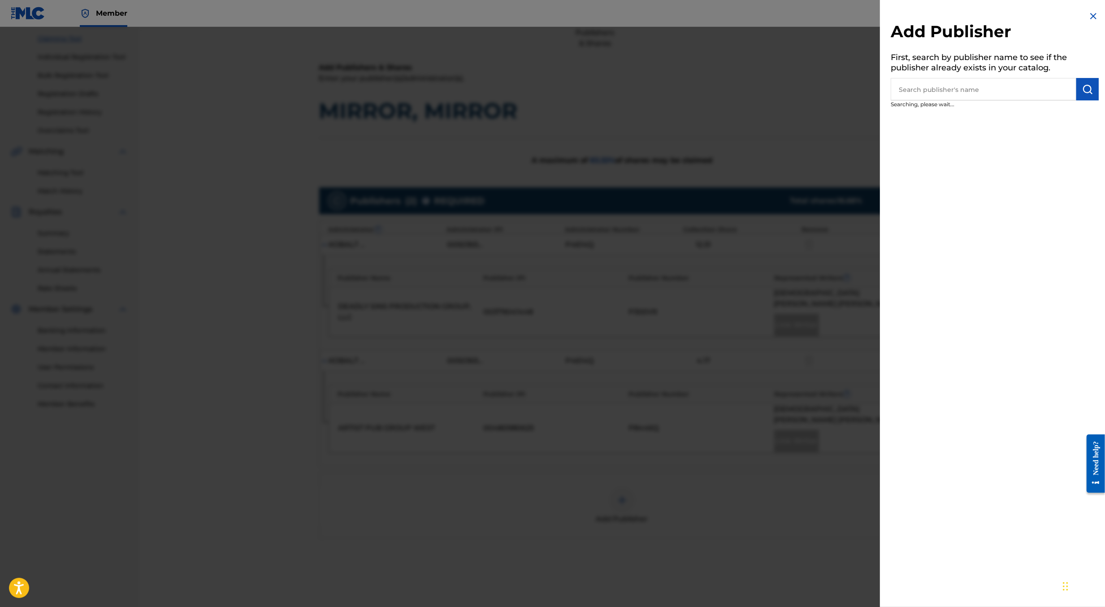
click at [1017, 88] on input "text" at bounding box center [984, 89] width 186 height 22
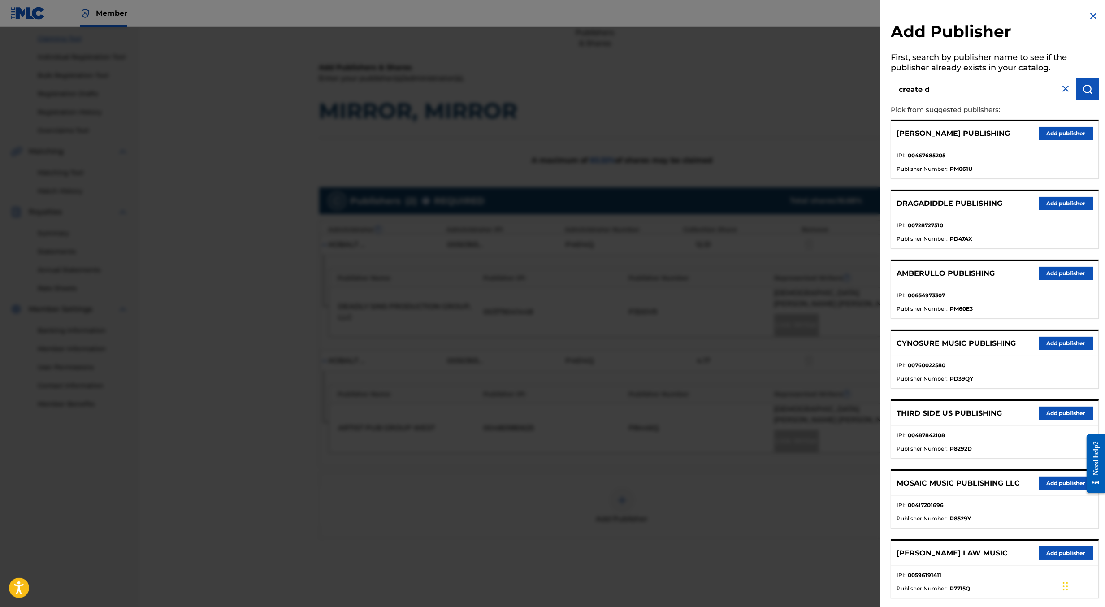
type input "create d"
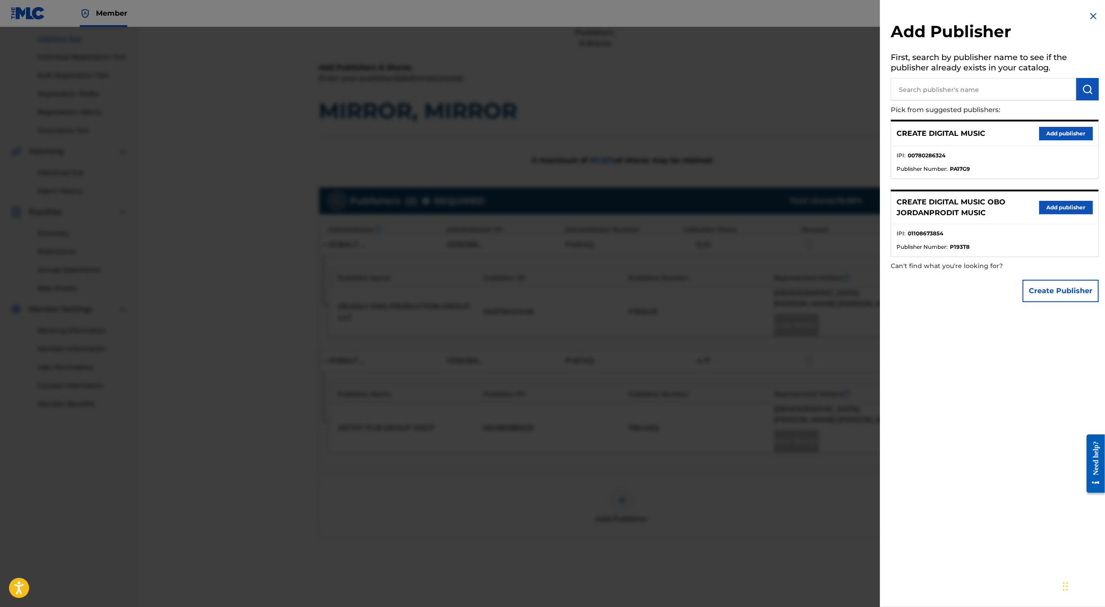
click at [1067, 128] on button "Add publisher" at bounding box center [1067, 133] width 54 height 13
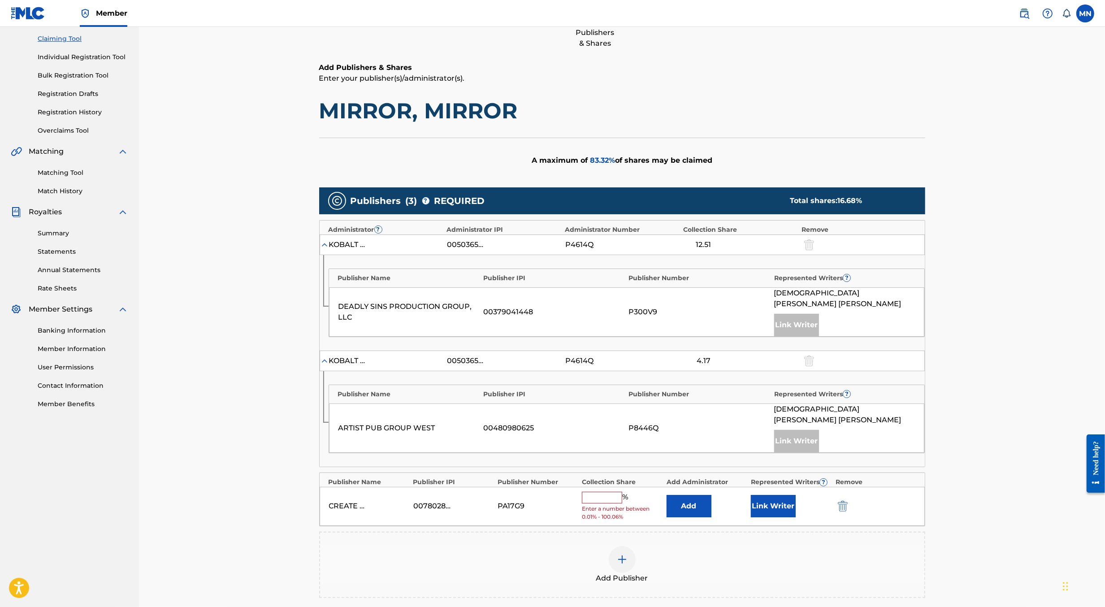
click at [609, 492] on input "text" at bounding box center [602, 498] width 40 height 12
type input "25"
click at [774, 492] on button "Link Writer" at bounding box center [773, 503] width 45 height 22
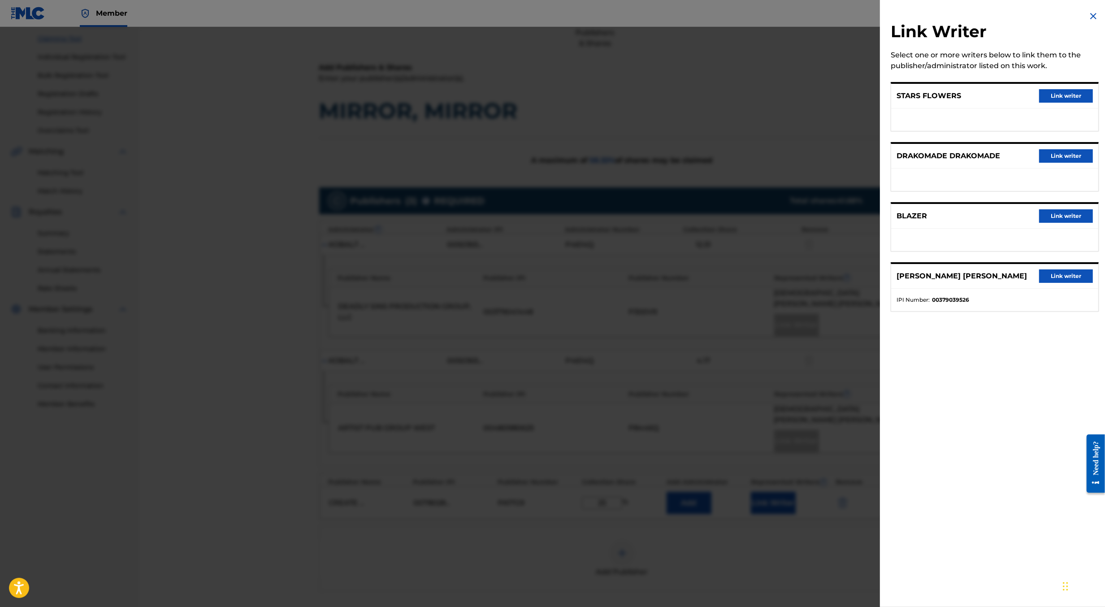
click at [815, 336] on div at bounding box center [552, 330] width 1105 height 607
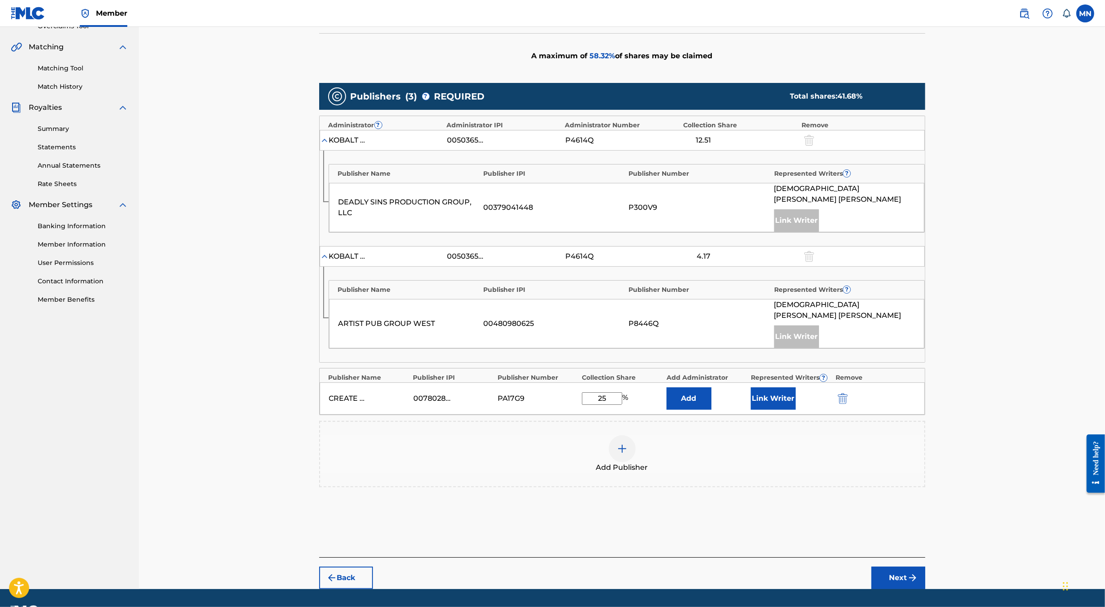
click at [905, 567] on button "Next" at bounding box center [899, 578] width 54 height 22
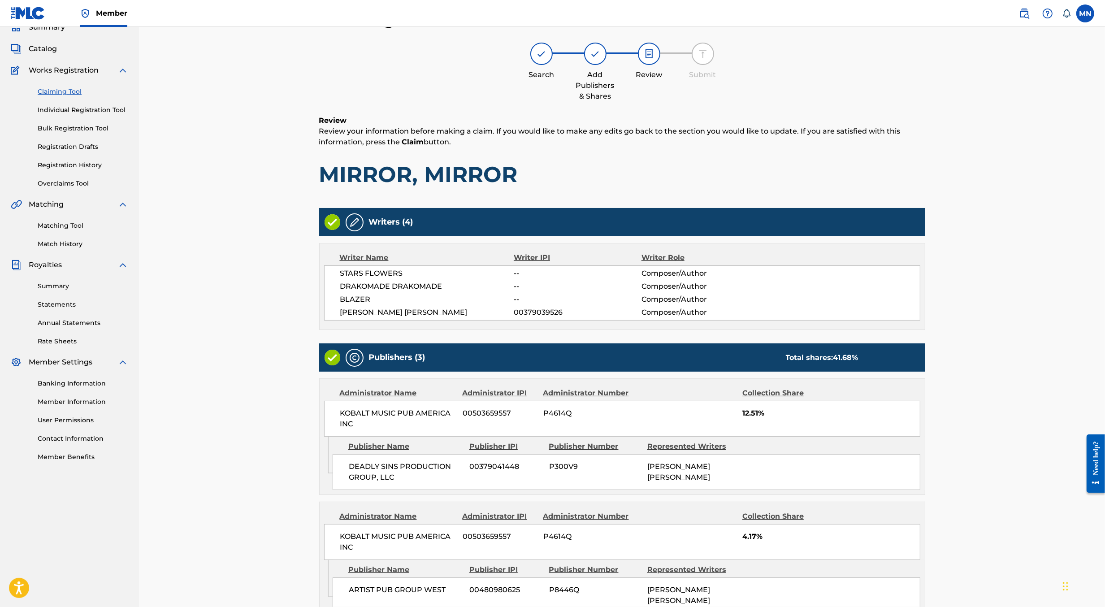
scroll to position [200, 0]
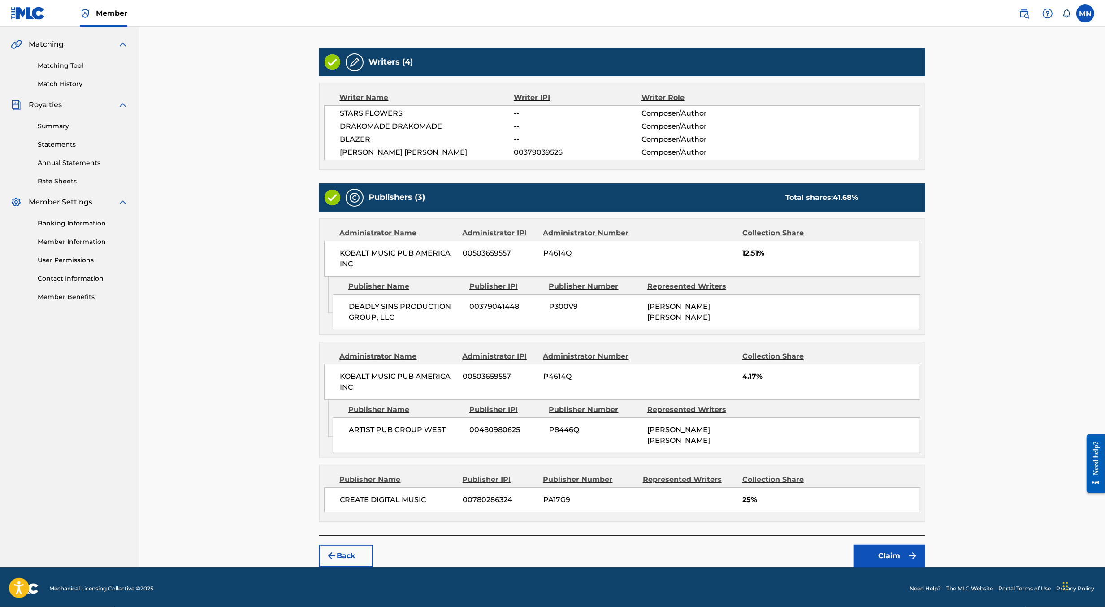
click at [895, 554] on button "Claim" at bounding box center [890, 556] width 72 height 22
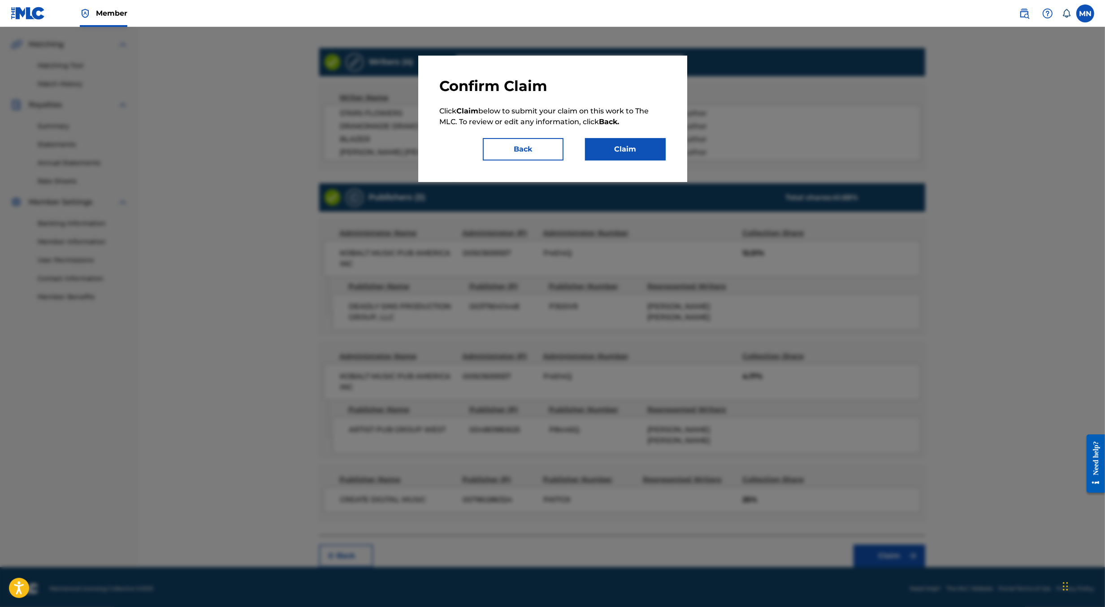
click at [635, 142] on button "Claim" at bounding box center [625, 149] width 81 height 22
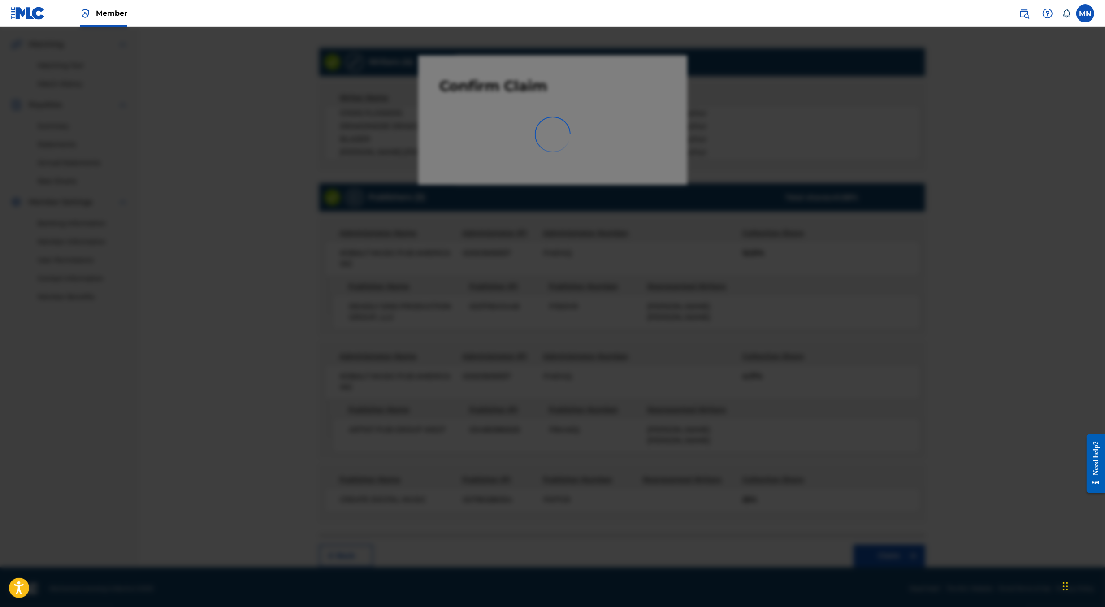
scroll to position [0, 0]
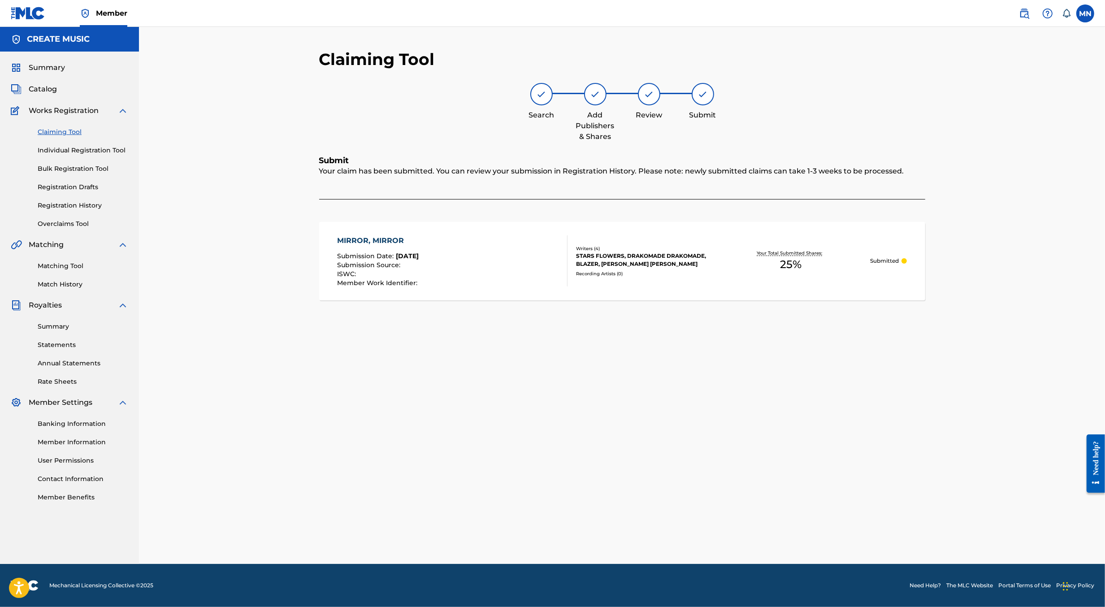
click at [514, 259] on div "MIRROR, MIRROR Submission Date : [DATE] Submission Source : ISWC : Member Work …" at bounding box center [452, 260] width 231 height 51
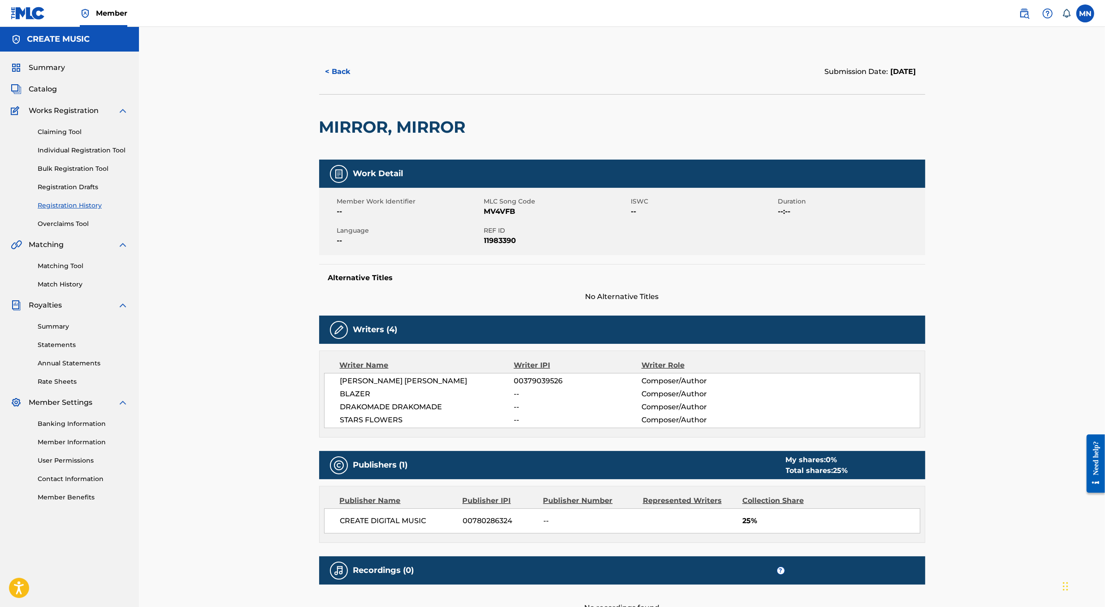
click at [497, 212] on span "MV4VFB" at bounding box center [556, 211] width 145 height 11
copy span "MV4VFB"
